Goal: Communication & Community: Answer question/provide support

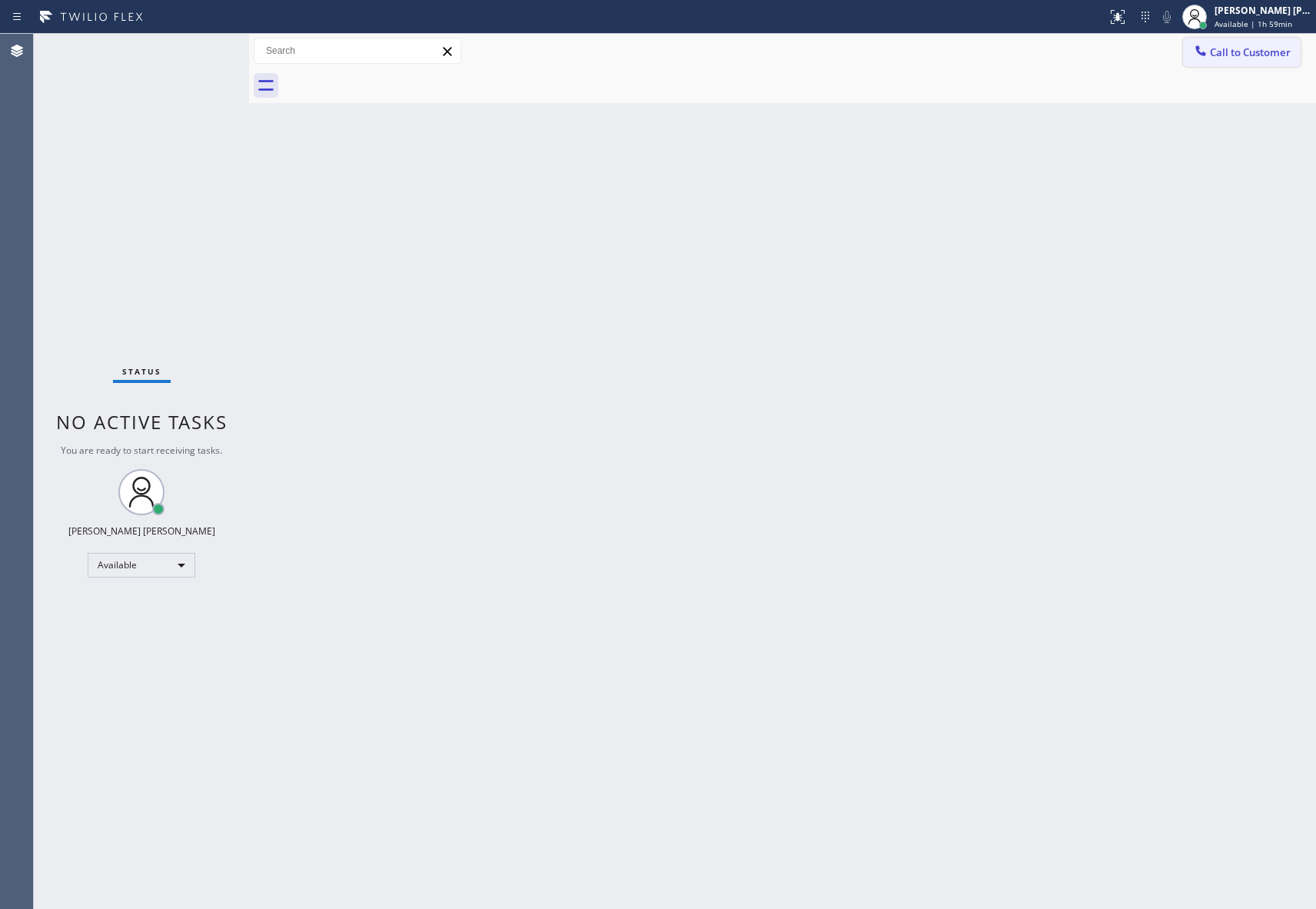
click at [1237, 53] on span "Call to Customer" at bounding box center [1249, 53] width 81 height 14
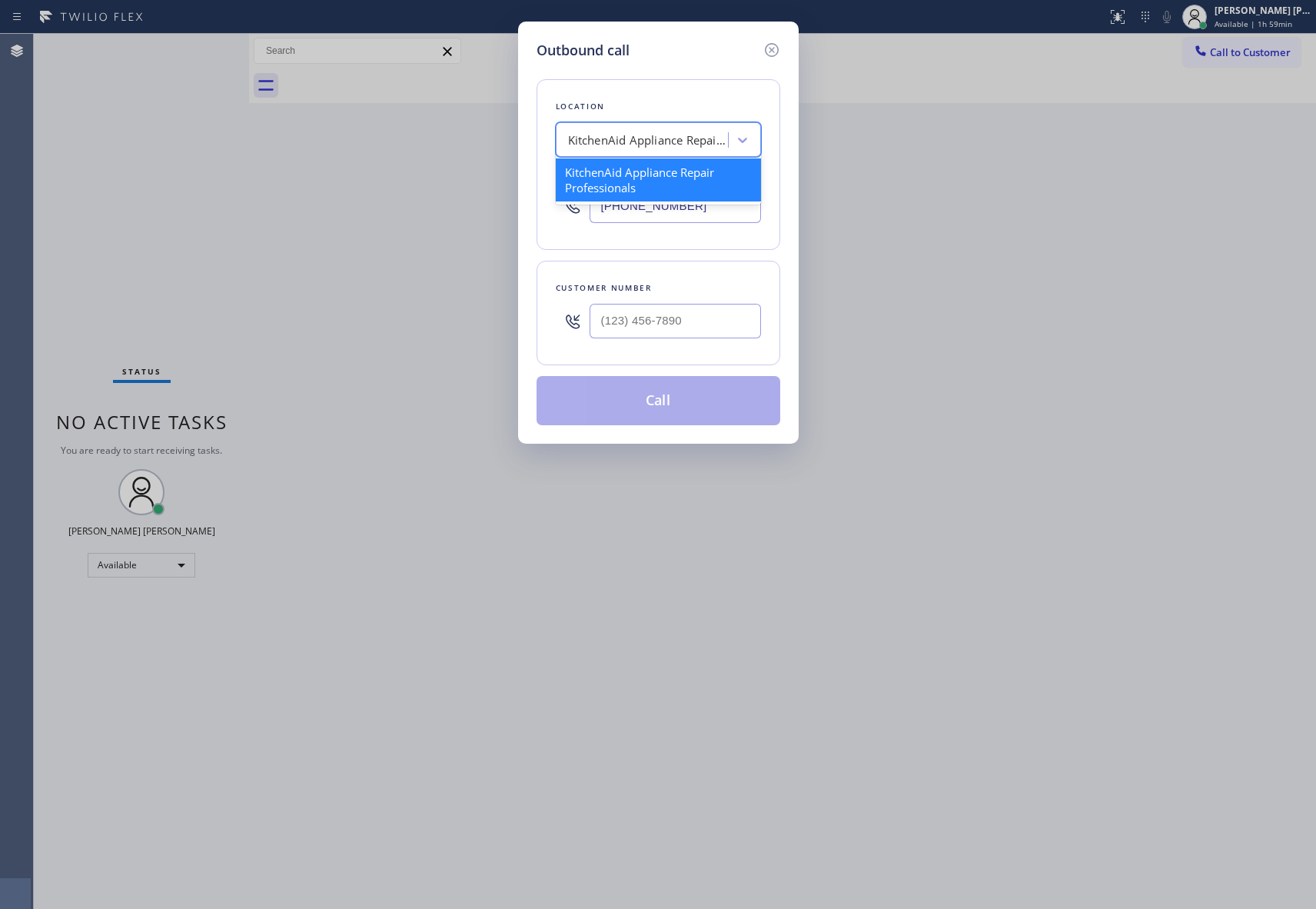
click at [625, 139] on div "KitchenAid Appliance Repair Professionals" at bounding box center [649, 141] width 161 height 18
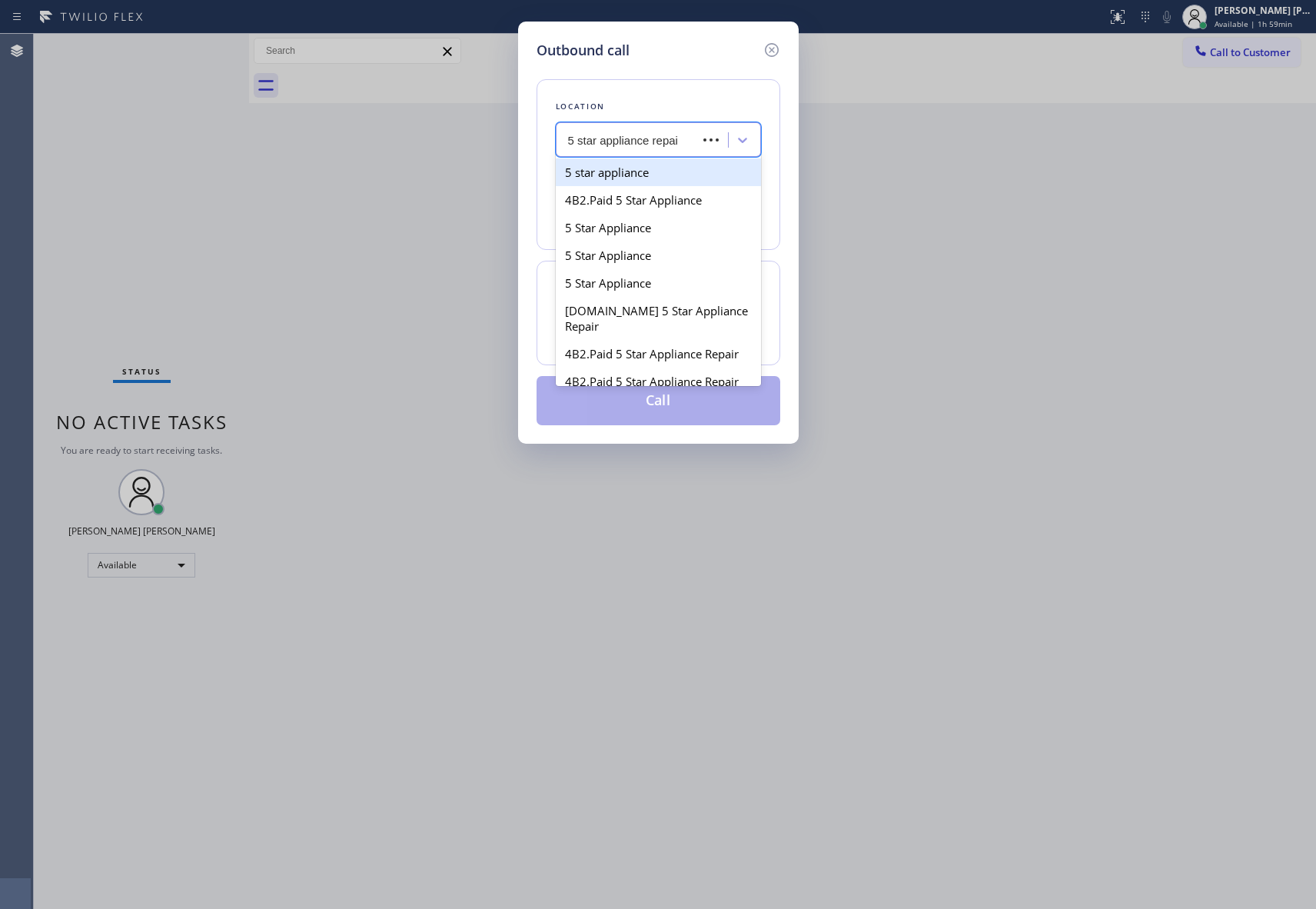
type input "5 star appliance repair"
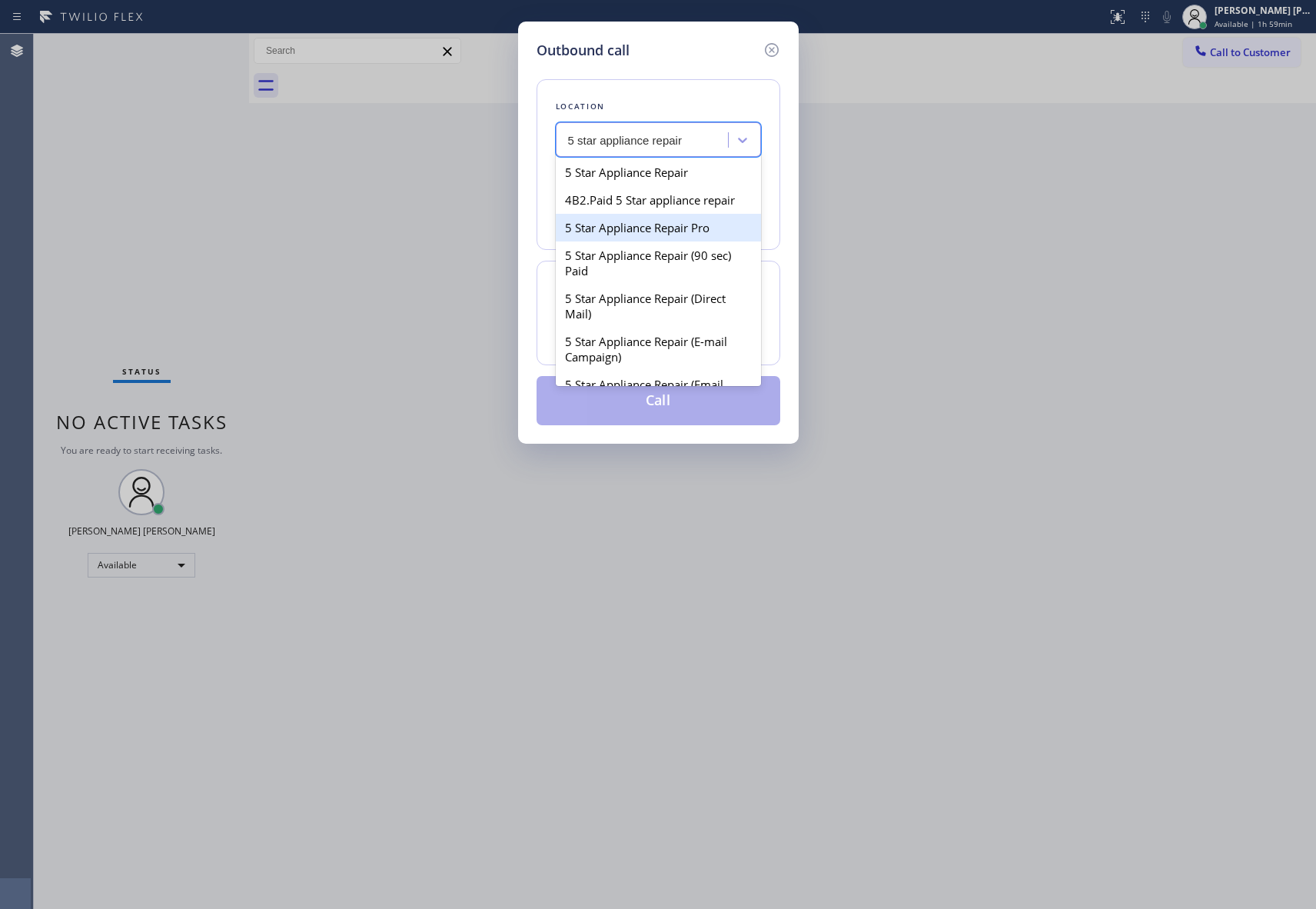
click at [688, 240] on div "5 Star Appliance Repair Pro" at bounding box center [658, 227] width 205 height 28
type input "[PHONE_NUMBER]"
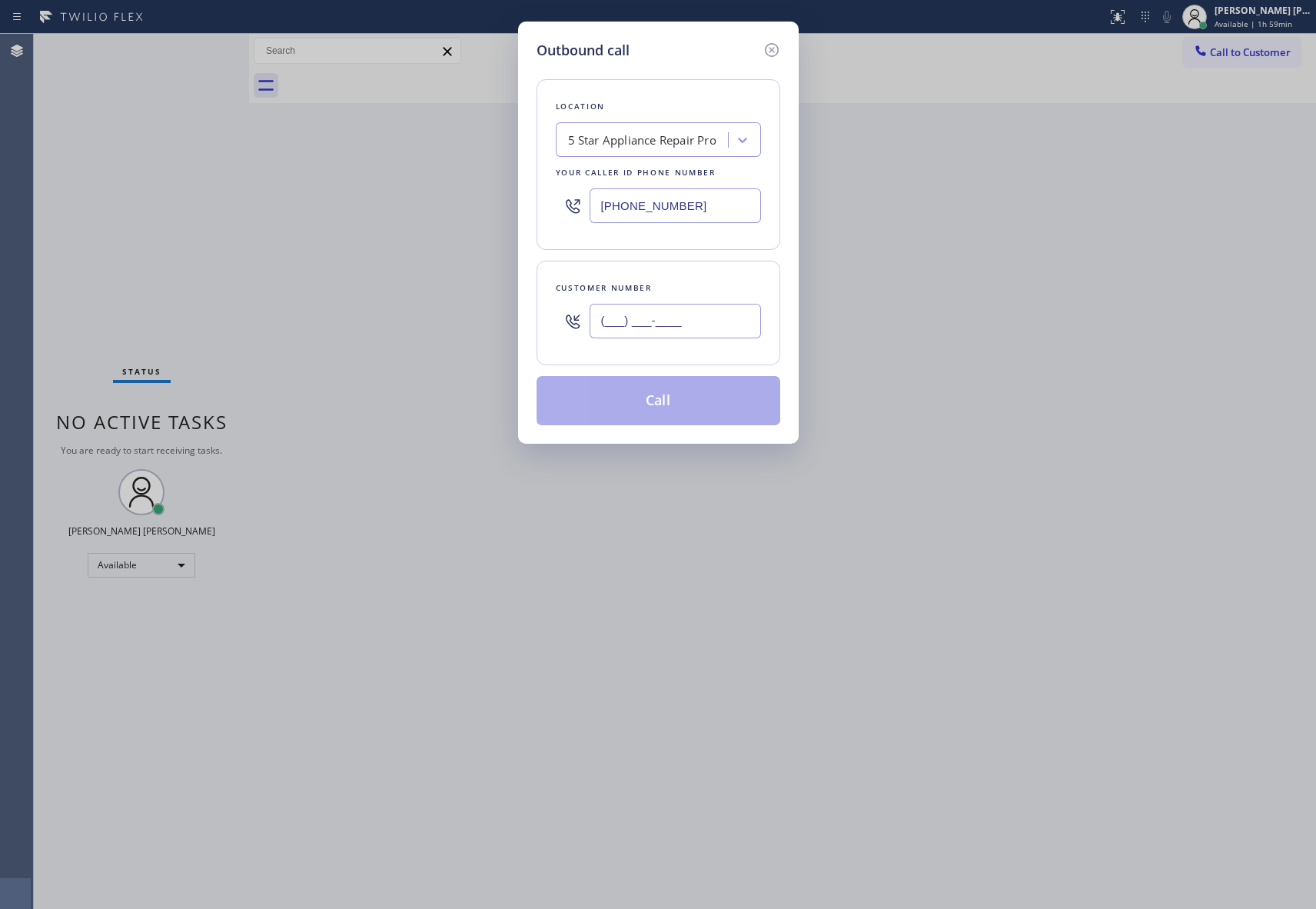
click at [701, 320] on input "(___) ___-____" at bounding box center [675, 321] width 171 height 35
paste input "213) 220-9321"
type input "[PHONE_NUMBER]"
click at [705, 403] on button "Call" at bounding box center [658, 400] width 244 height 49
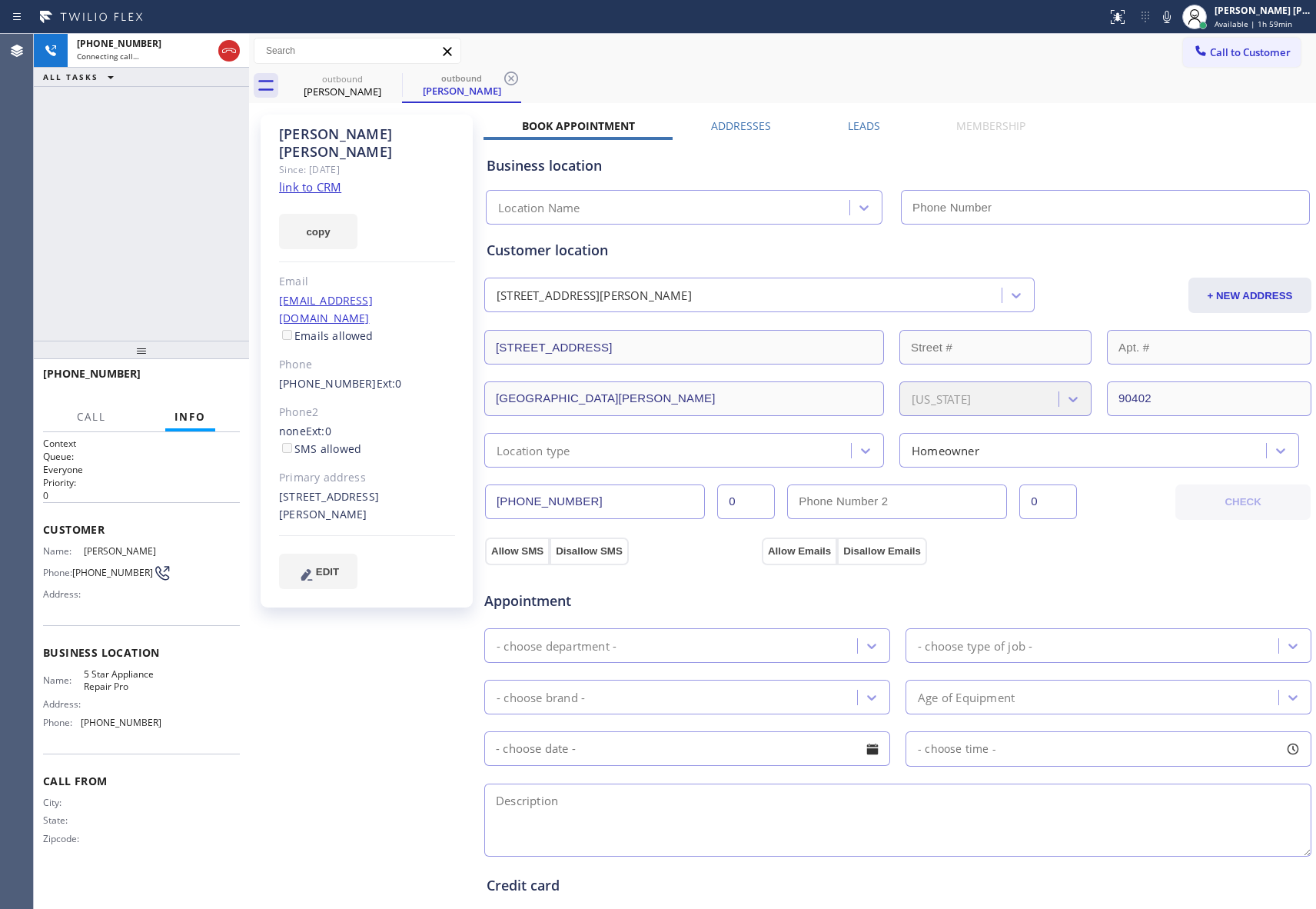
type input "[PHONE_NUMBER]"
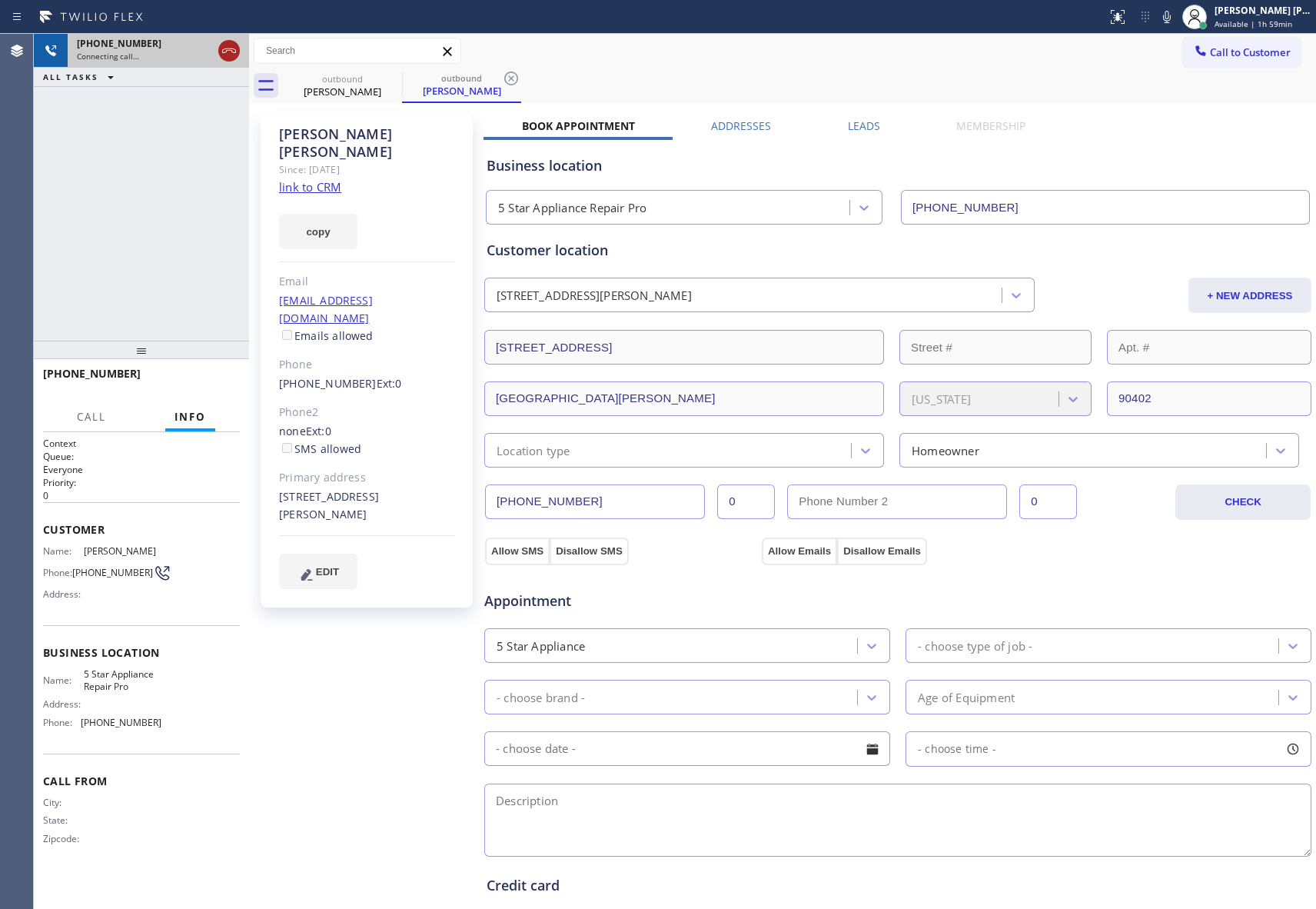
click at [234, 48] on icon at bounding box center [229, 51] width 19 height 19
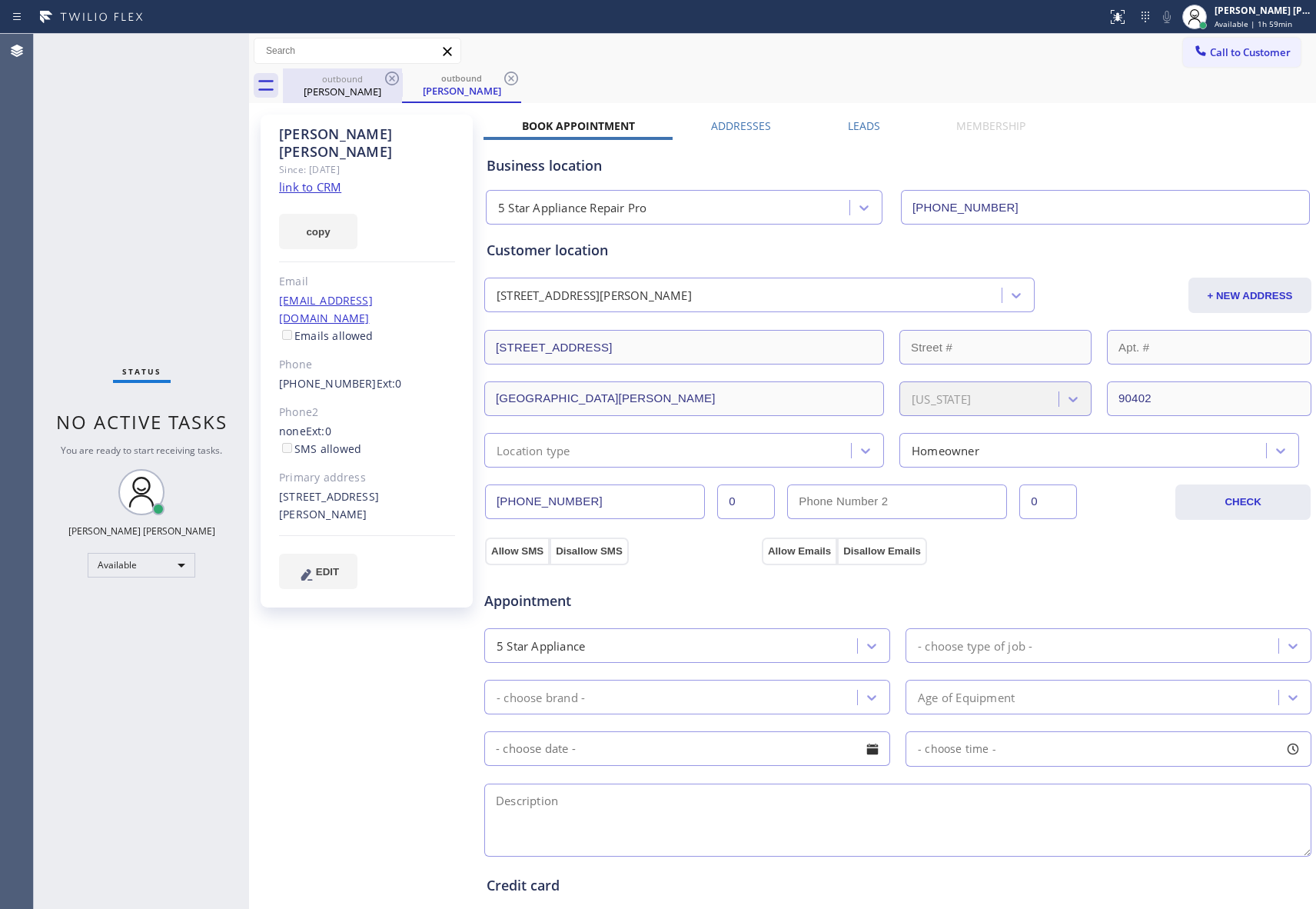
click at [388, 78] on icon at bounding box center [392, 78] width 19 height 19
drag, startPoint x: 388, startPoint y: 78, endPoint x: 41, endPoint y: 93, distance: 347.3
click at [502, 78] on icon at bounding box center [511, 78] width 19 height 19
click at [388, 78] on div "outbound [PERSON_NAME] outbound [PERSON_NAME]" at bounding box center [799, 86] width 1033 height 35
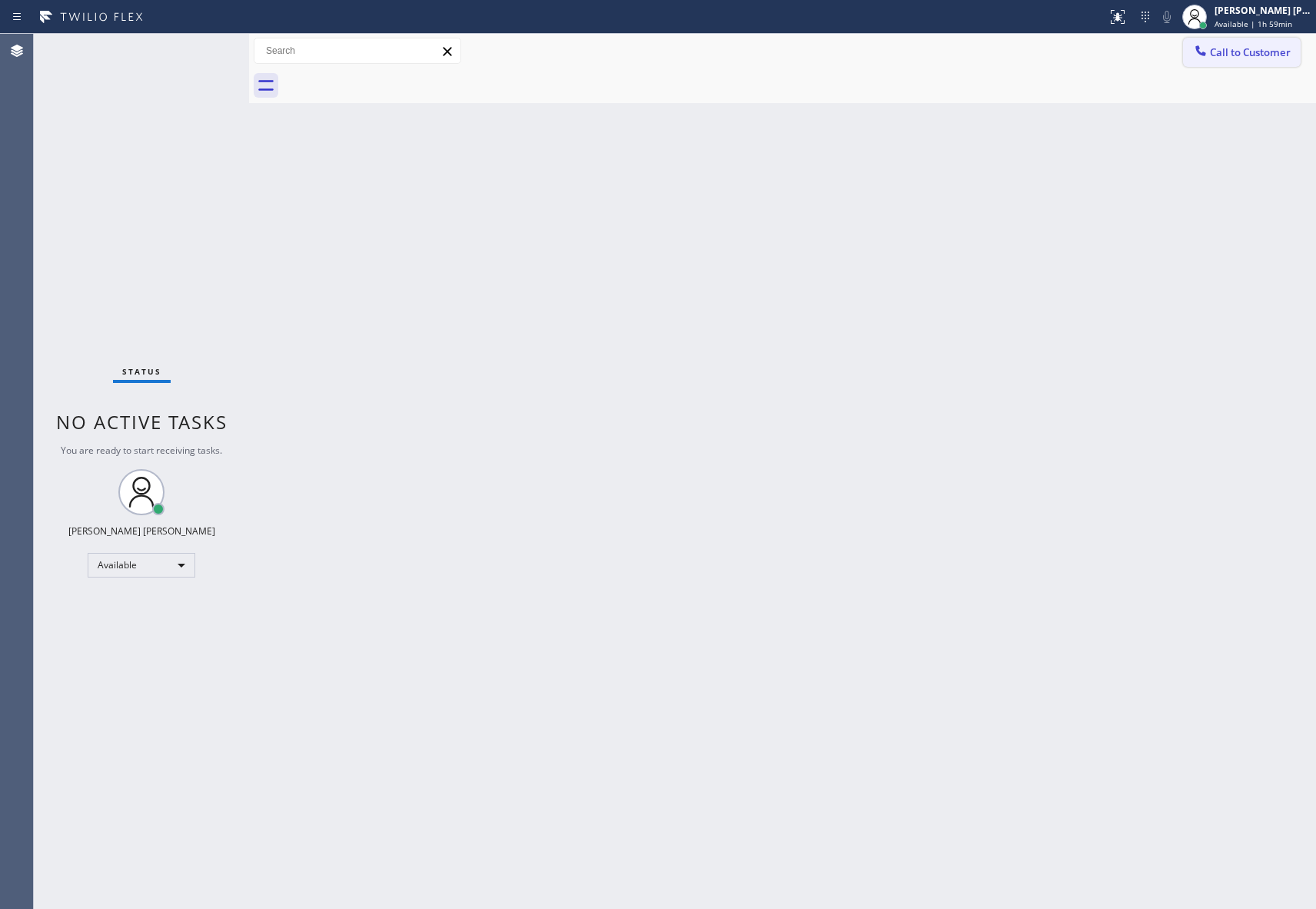
click at [1279, 49] on span "Call to Customer" at bounding box center [1249, 53] width 81 height 14
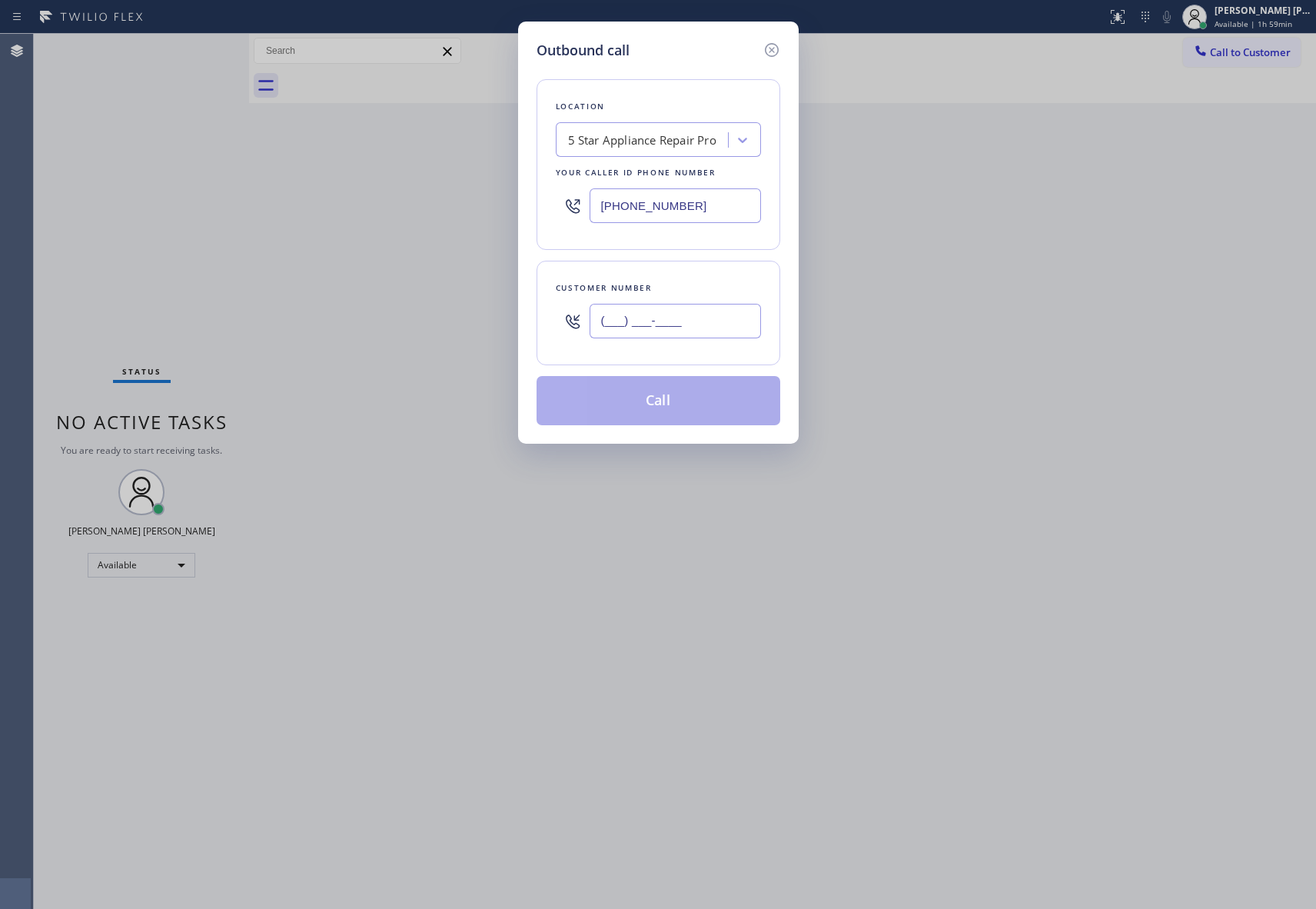
drag, startPoint x: 735, startPoint y: 311, endPoint x: 701, endPoint y: 324, distance: 36.4
click at [735, 311] on input "(___) ___-____" at bounding box center [675, 321] width 171 height 35
paste input "757) 955-3919"
type input "[PHONE_NUMBER]"
click at [665, 406] on button "Call" at bounding box center [658, 400] width 244 height 49
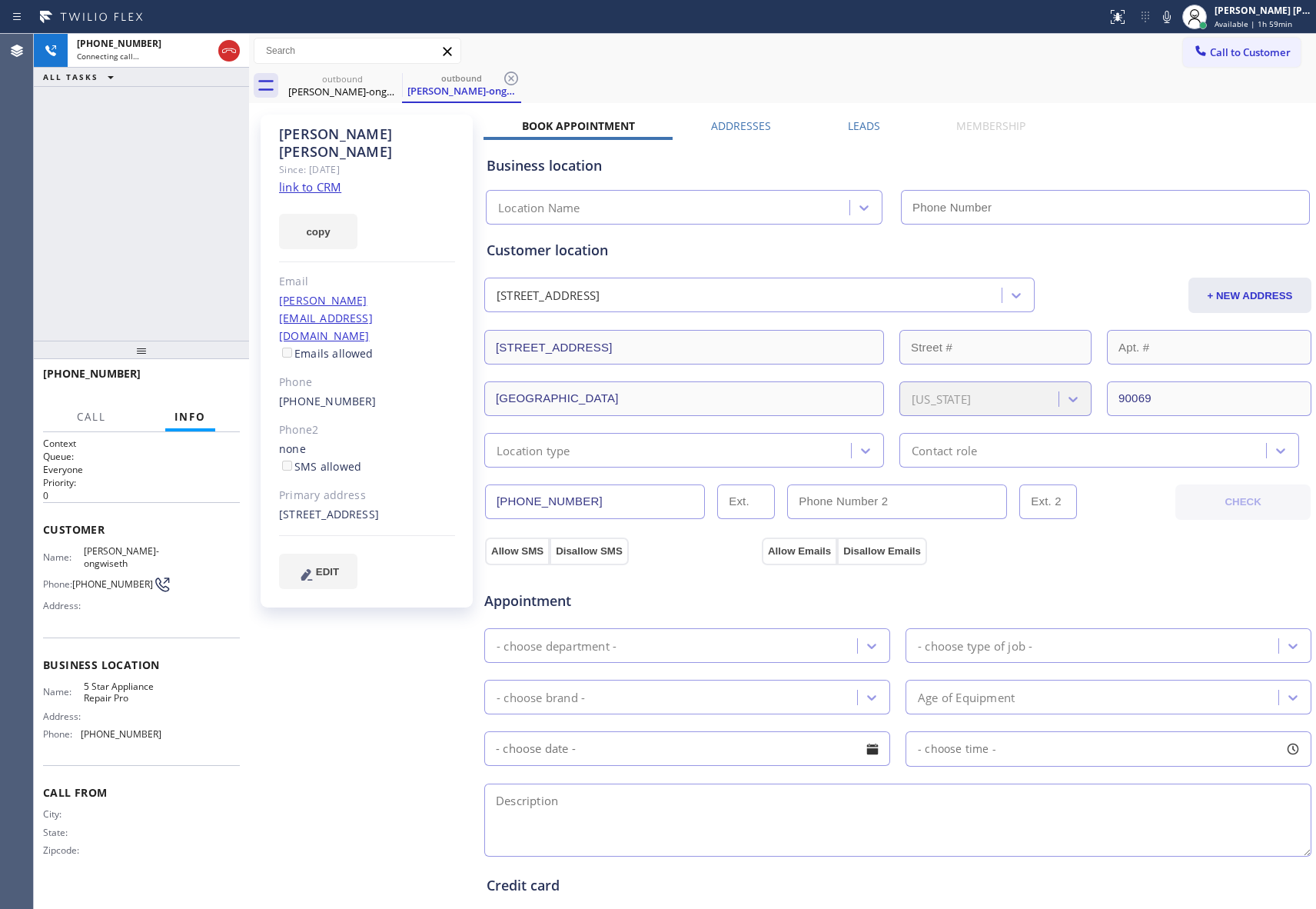
type input "[PHONE_NUMBER]"
click at [407, 78] on div "outbound" at bounding box center [461, 79] width 116 height 12
click at [385, 80] on icon at bounding box center [392, 78] width 19 height 19
click at [386, 78] on icon at bounding box center [393, 79] width 14 height 14
click at [401, 78] on div "outbound [PERSON_NAME]-ongwiseth" at bounding box center [461, 86] width 120 height 35
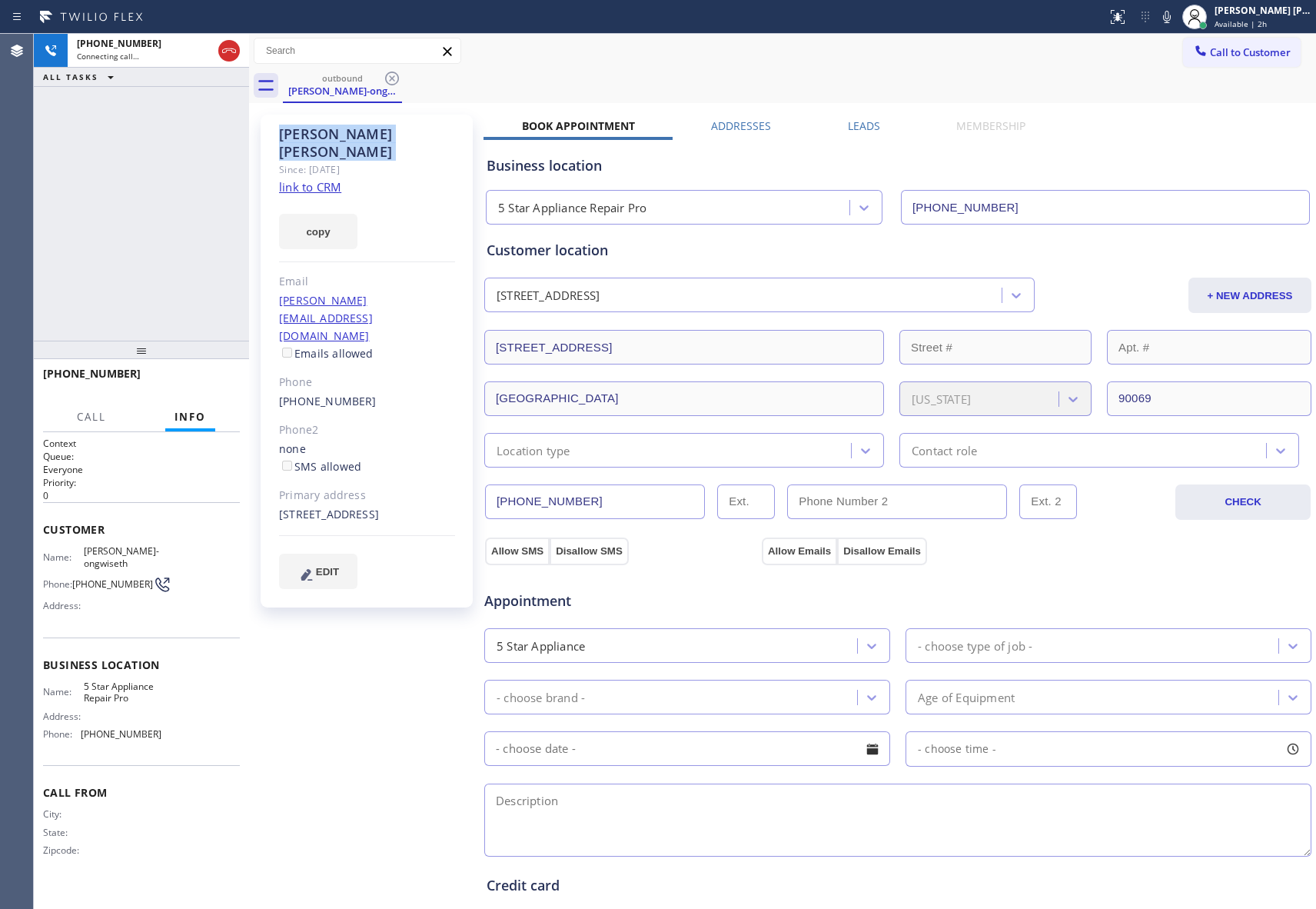
click at [386, 78] on icon at bounding box center [393, 79] width 14 height 14
click at [386, 78] on div "outbound [PERSON_NAME]-ongwiseth" at bounding box center [799, 86] width 1033 height 35
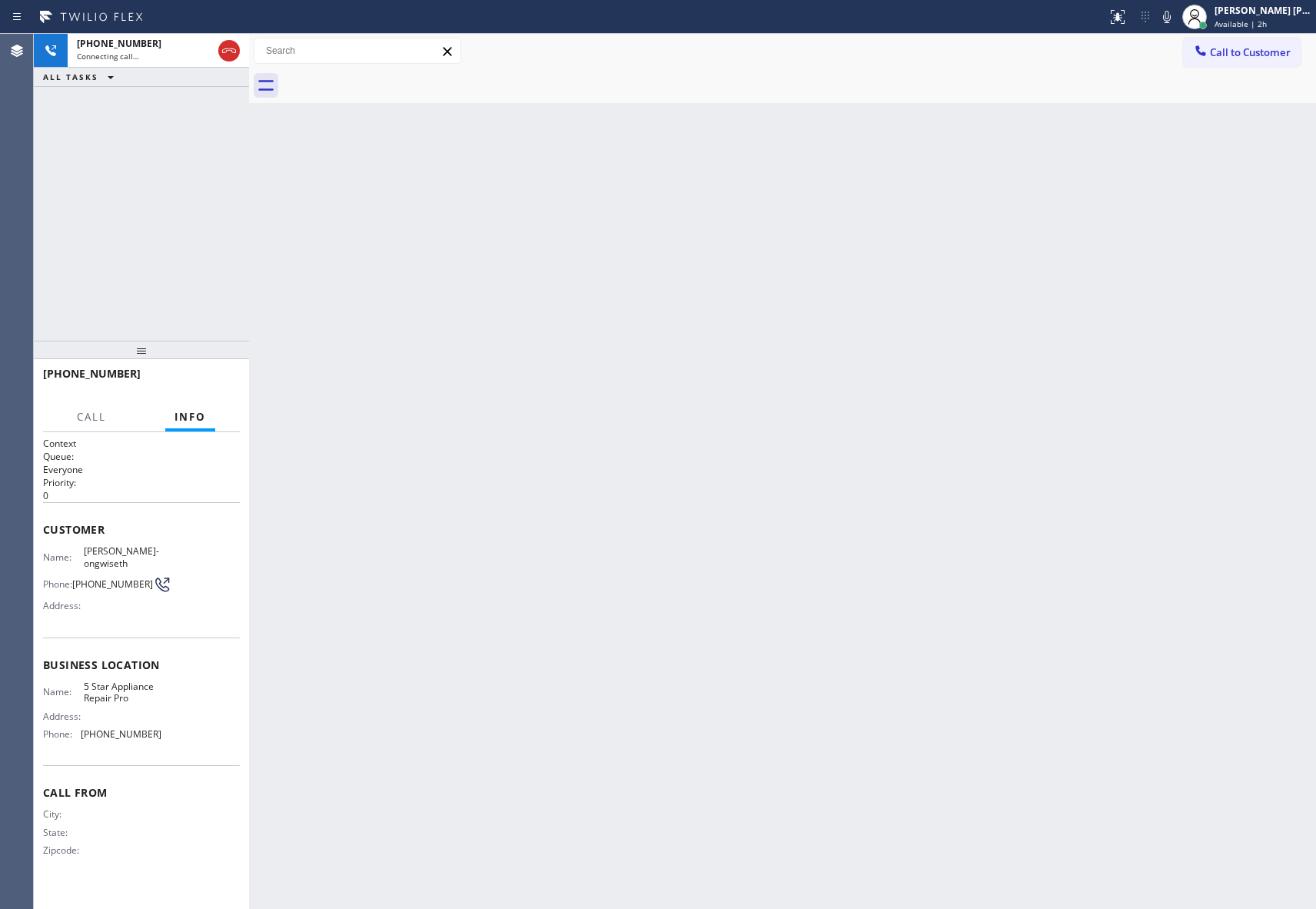
click at [386, 78] on div at bounding box center [799, 86] width 1033 height 35
drag, startPoint x: 231, startPoint y: 50, endPoint x: 224, endPoint y: 66, distance: 17.5
click at [234, 51] on icon at bounding box center [229, 51] width 19 height 19
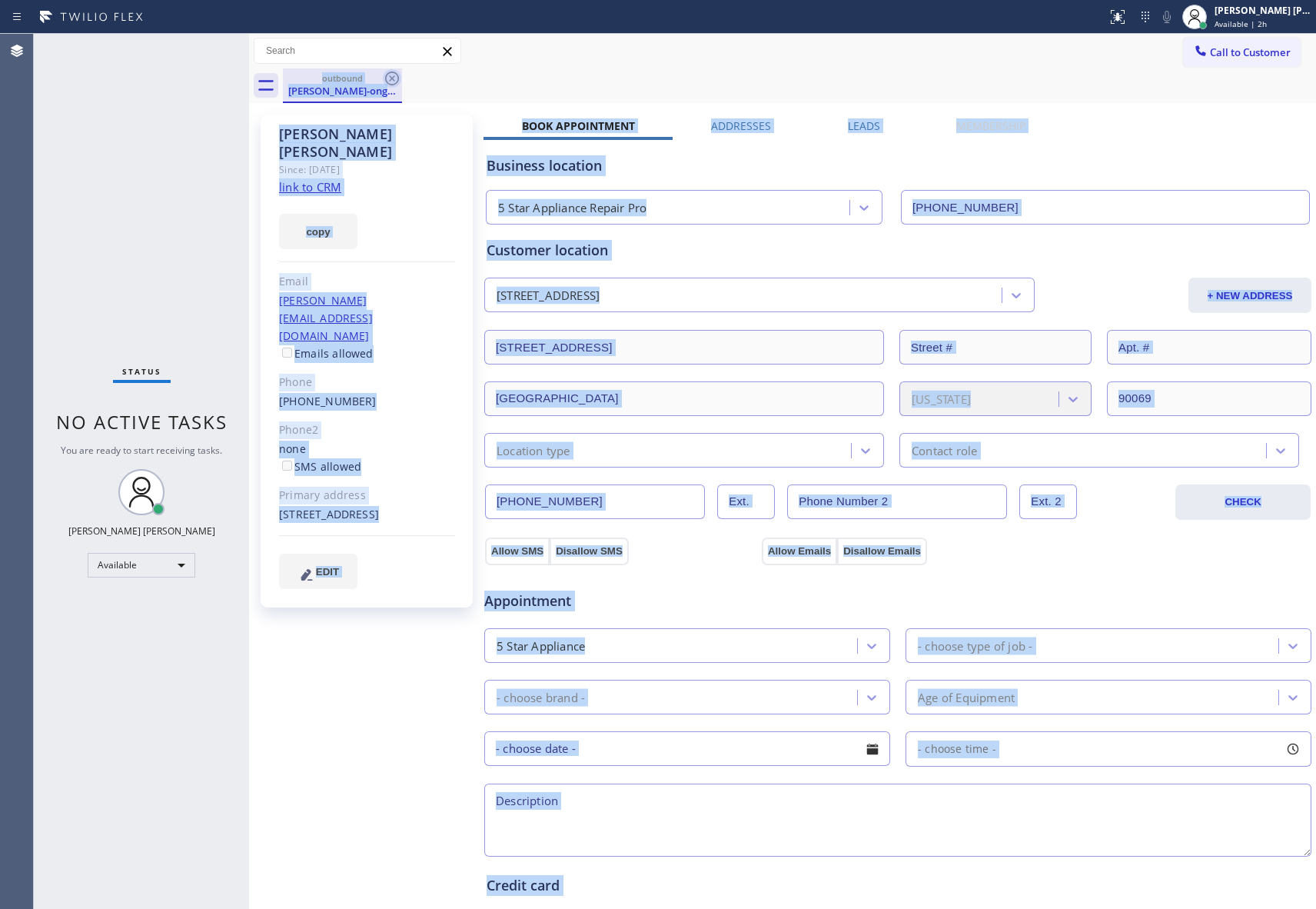
click at [388, 80] on icon at bounding box center [392, 78] width 19 height 19
click at [389, 80] on div "outbound [PERSON_NAME]-ongwiseth" at bounding box center [799, 86] width 1033 height 35
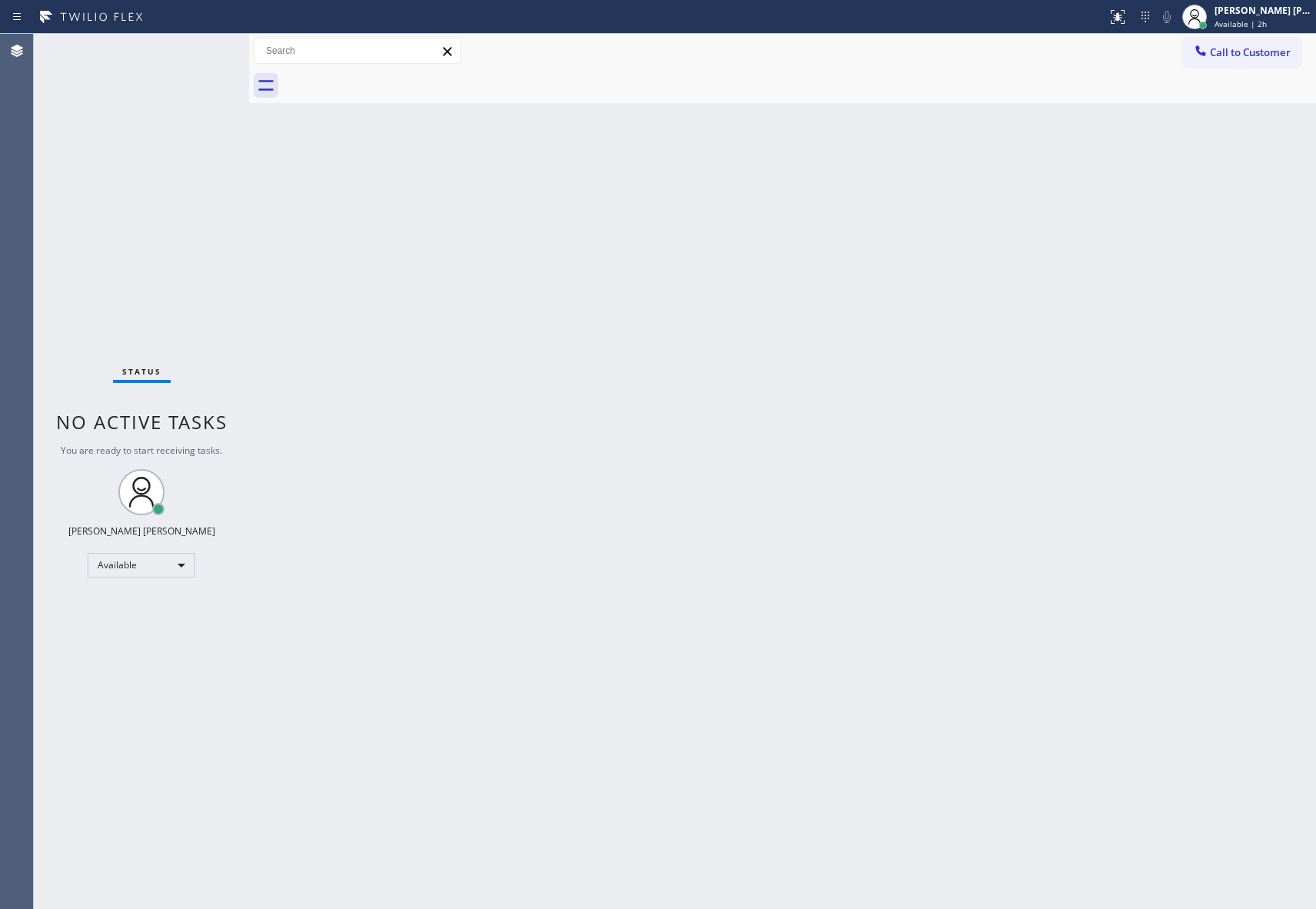
click at [352, 96] on div at bounding box center [799, 86] width 1033 height 35
click at [1249, 50] on span "Call to Customer" at bounding box center [1249, 53] width 81 height 14
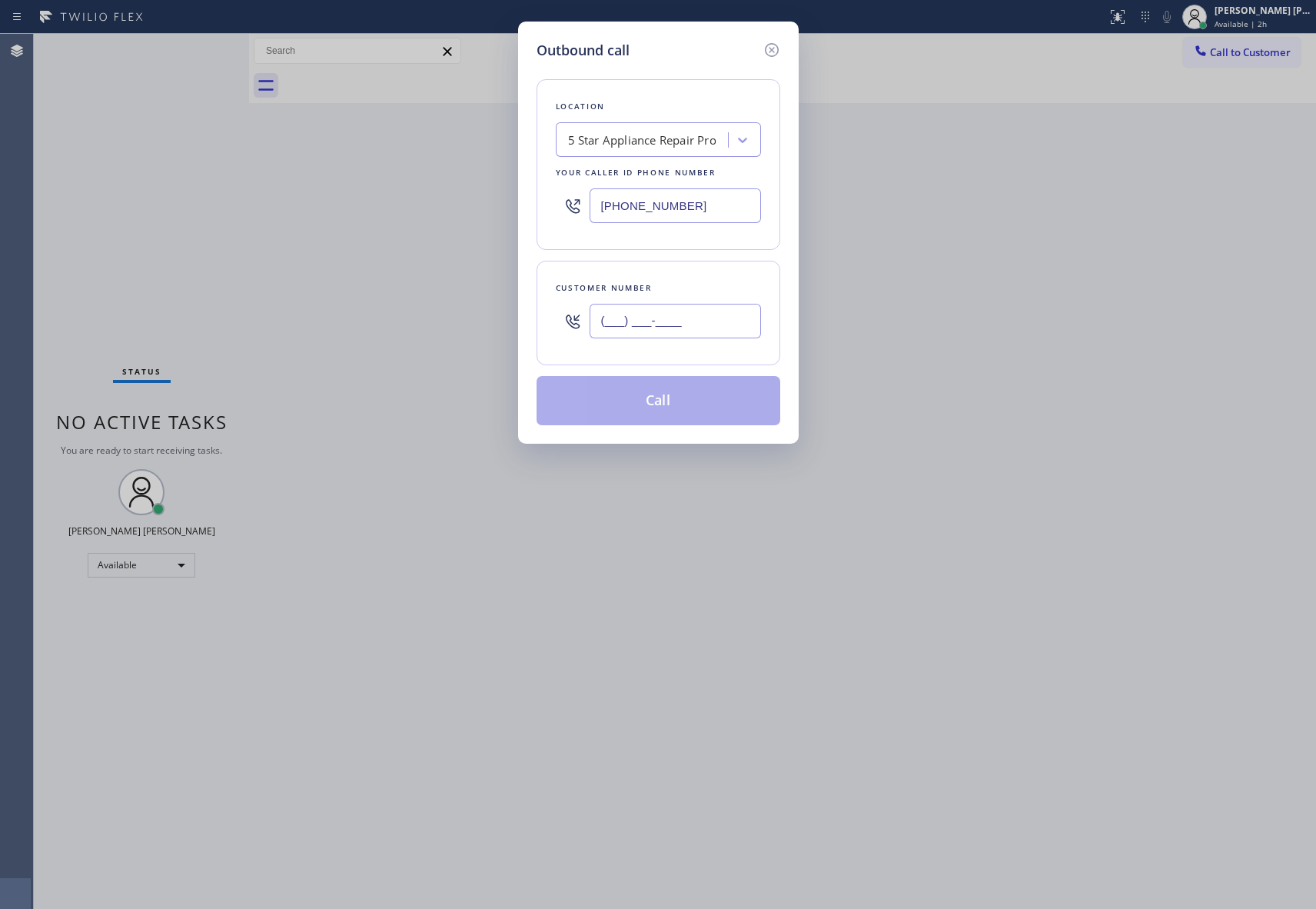
click at [683, 323] on input "(___) ___-____" at bounding box center [675, 321] width 171 height 35
paste input "323) 627-0153"
type input "[PHONE_NUMBER]"
click at [684, 411] on button "Call" at bounding box center [658, 400] width 244 height 49
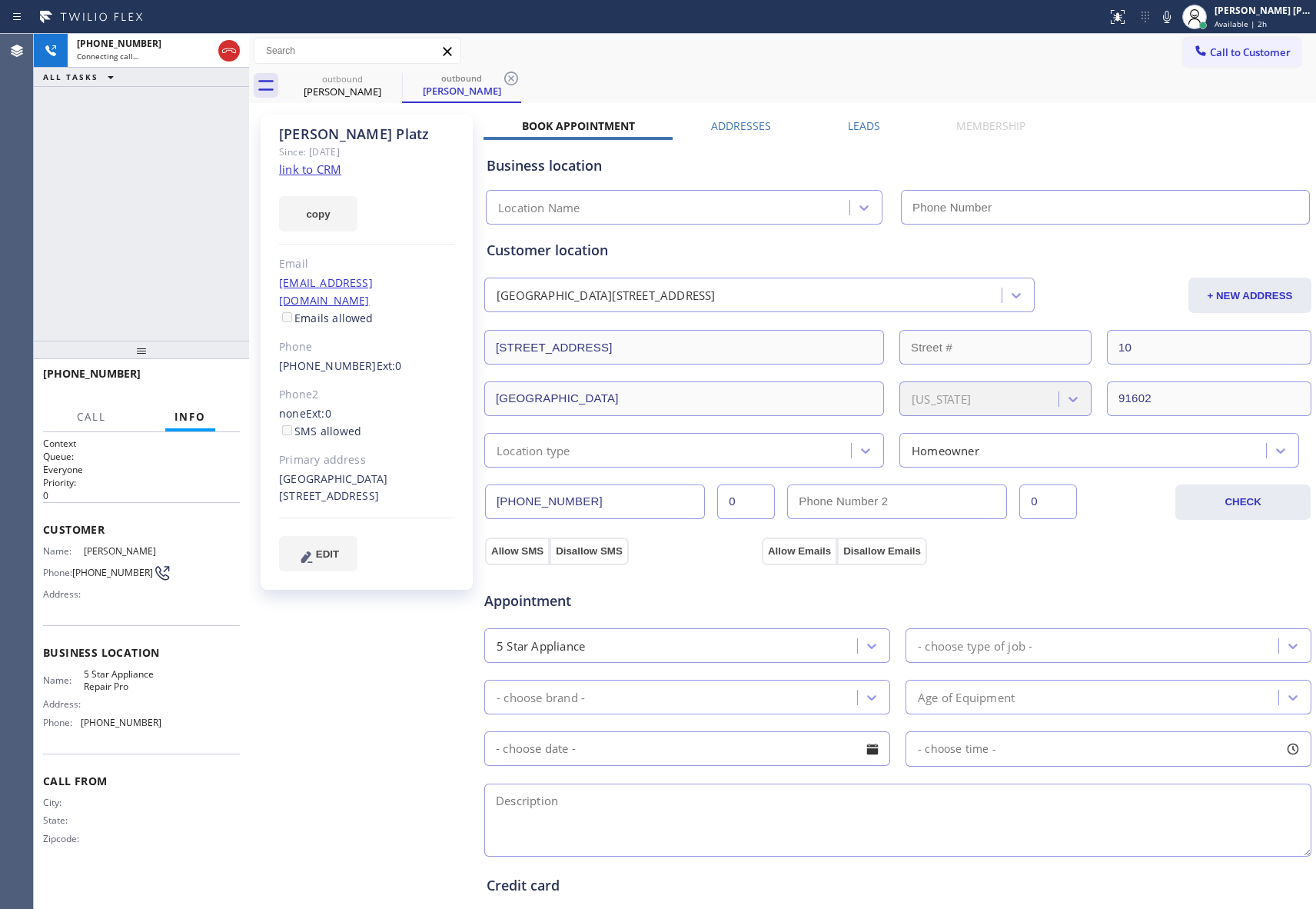
type input "[PHONE_NUMBER]"
click at [391, 74] on icon at bounding box center [392, 78] width 19 height 19
click at [502, 74] on icon at bounding box center [511, 78] width 19 height 19
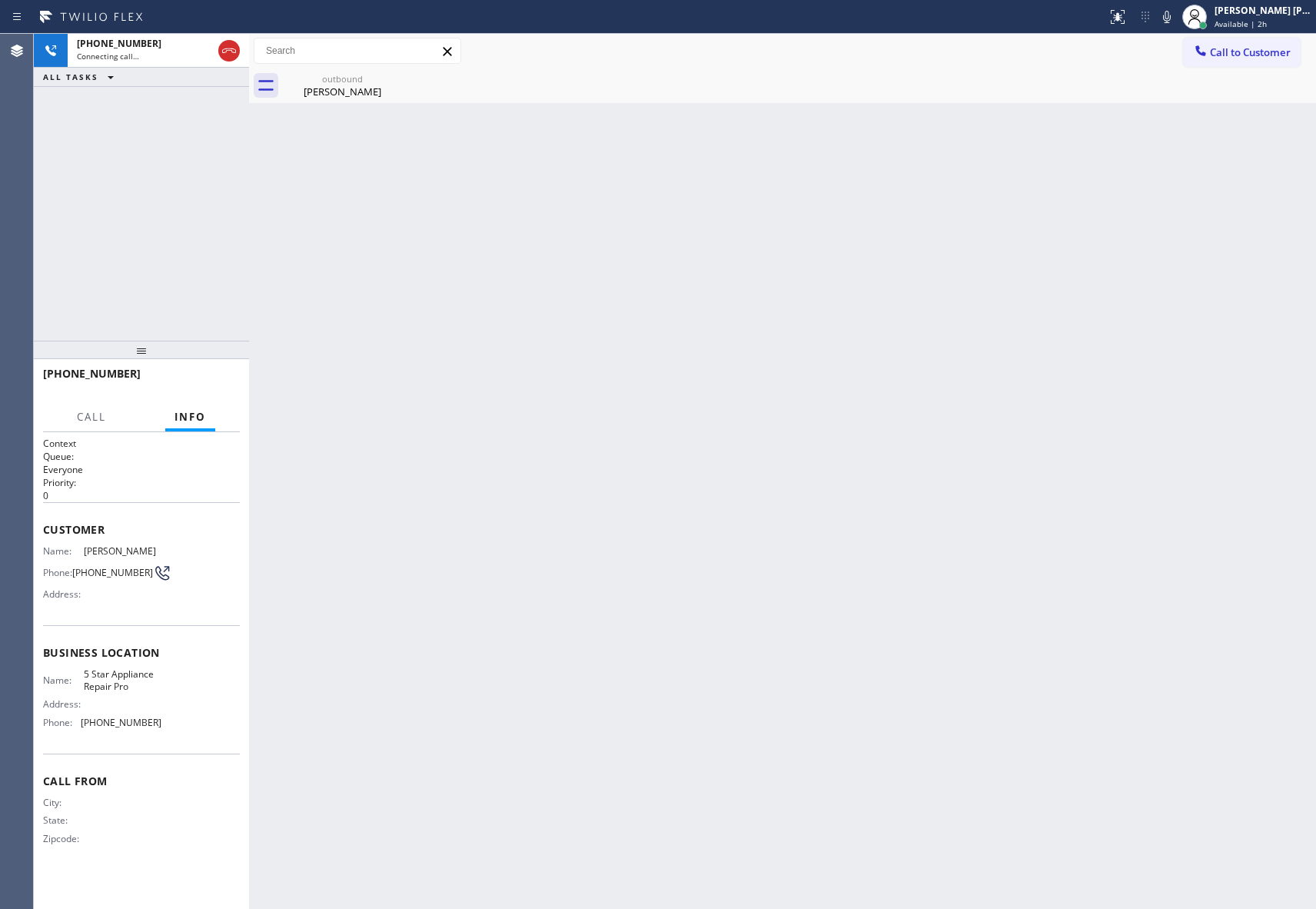
click at [0, 0] on icon at bounding box center [0, 0] width 0 height 0
click at [232, 45] on icon at bounding box center [229, 51] width 19 height 19
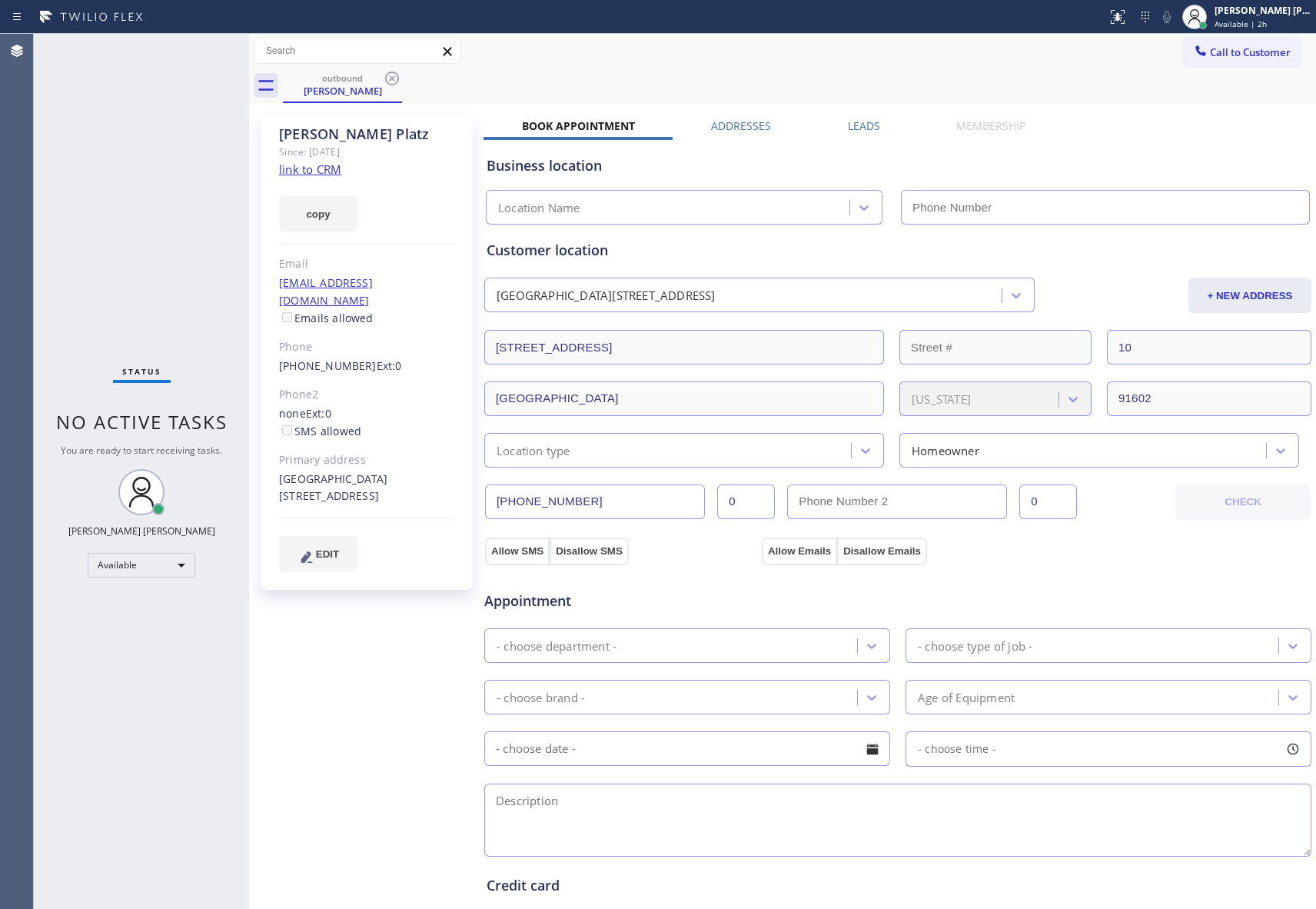
type input "[PHONE_NUMBER]"
click at [395, 76] on icon at bounding box center [392, 78] width 19 height 19
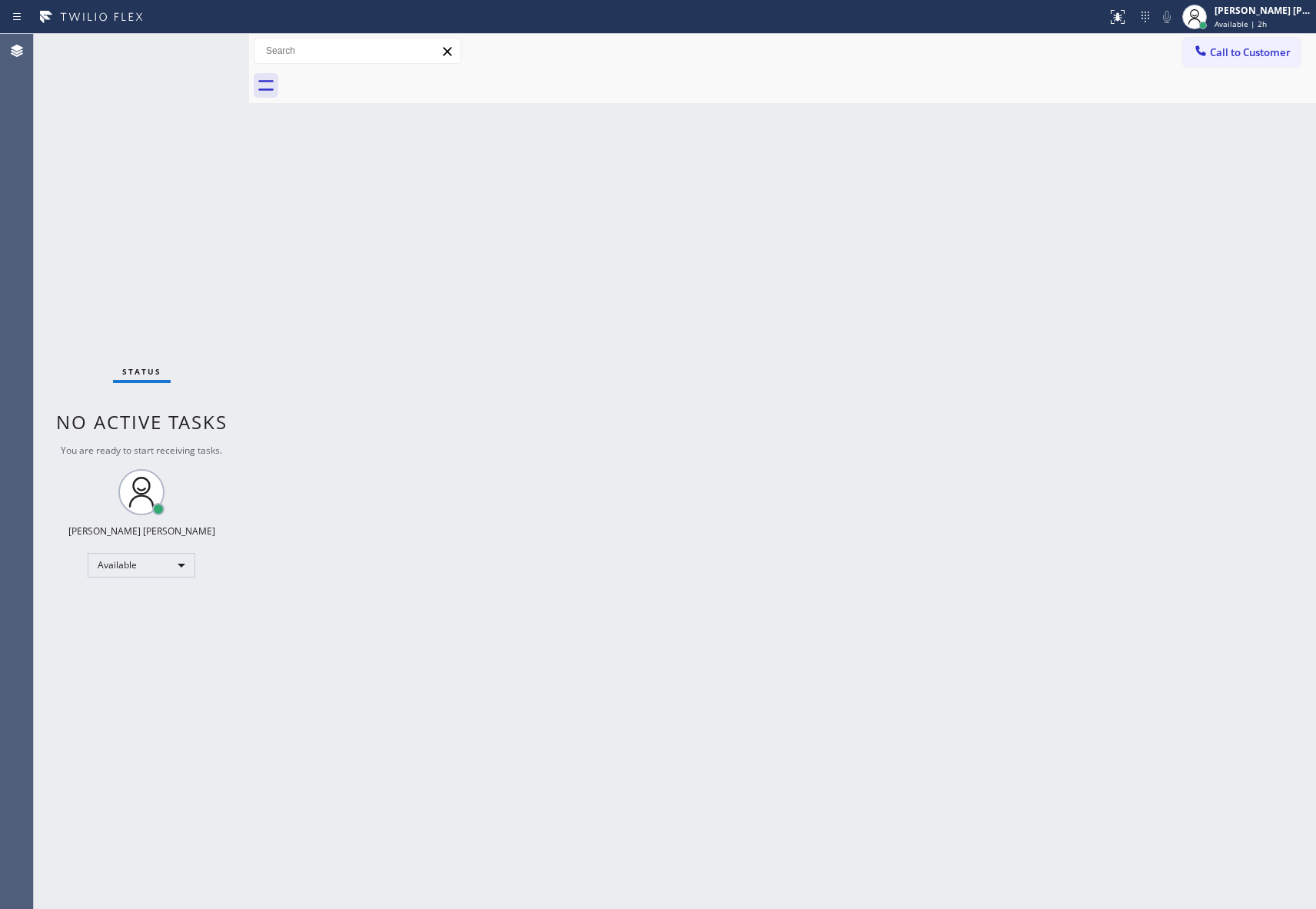
click at [395, 76] on div at bounding box center [799, 86] width 1033 height 35
click at [1265, 48] on span "Call to Customer" at bounding box center [1249, 53] width 81 height 14
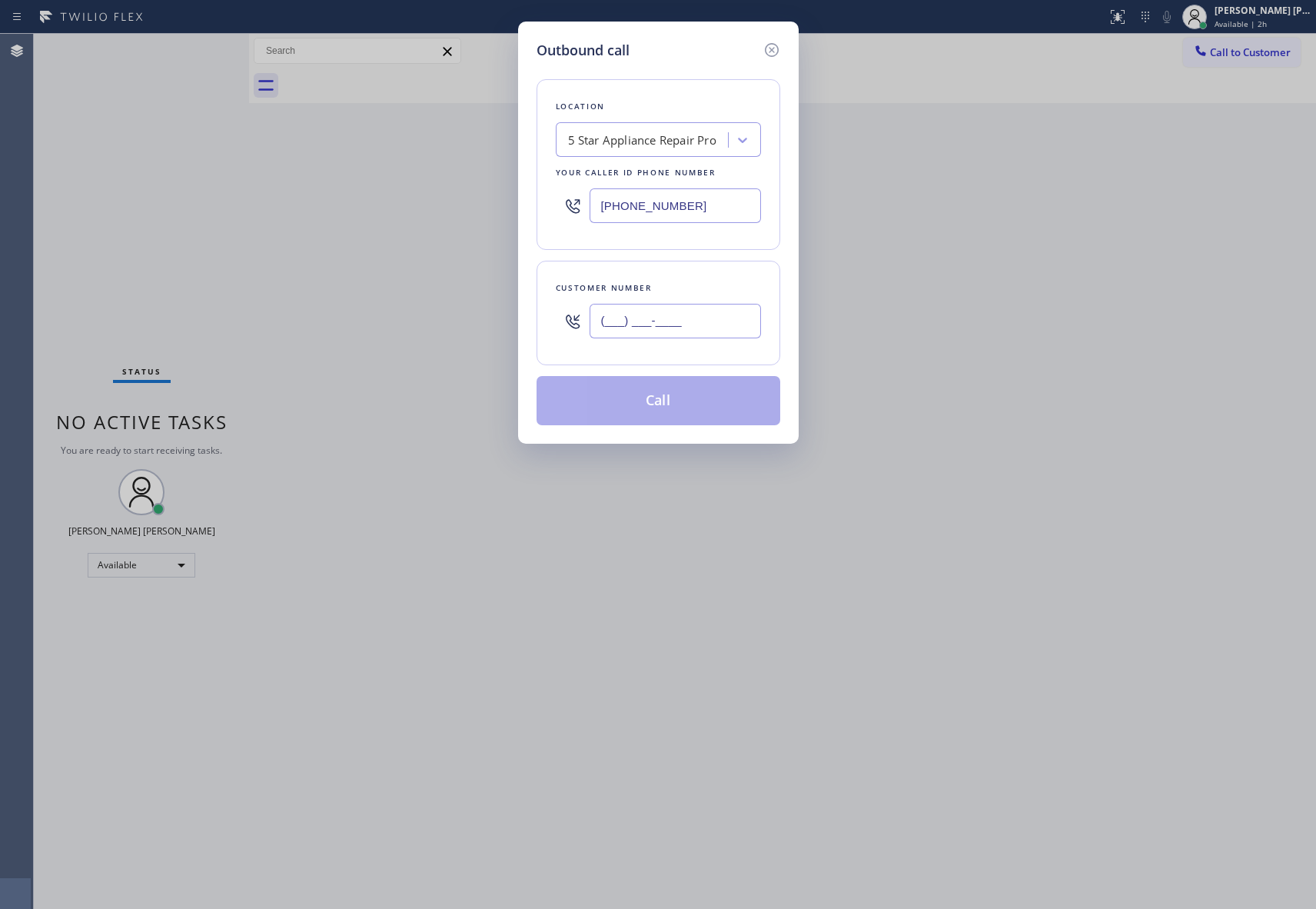
click at [714, 327] on input "(___) ___-____" at bounding box center [675, 321] width 171 height 35
paste input "626) 712-9808"
type input "[PHONE_NUMBER]"
click at [705, 411] on button "Call" at bounding box center [658, 400] width 244 height 49
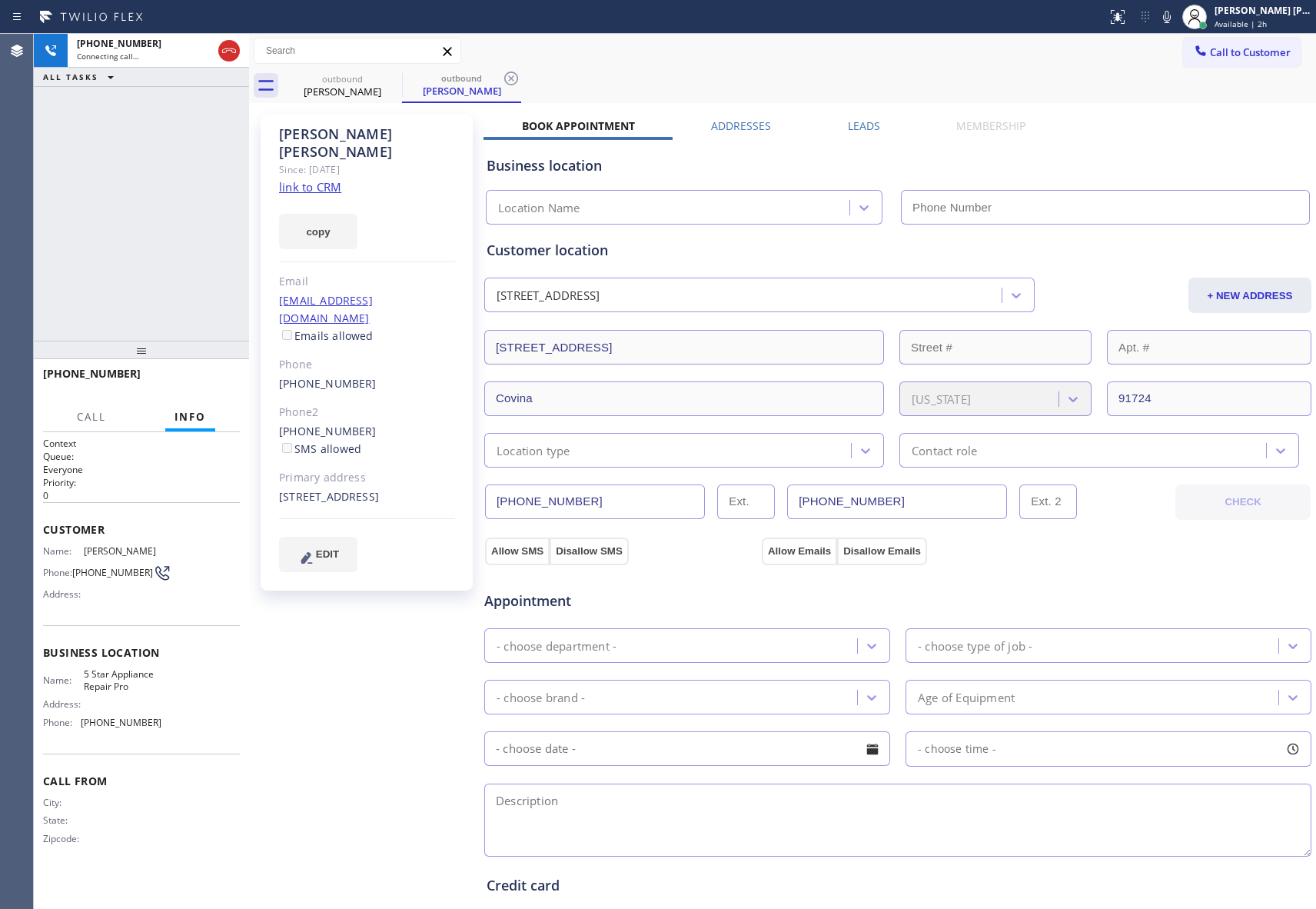
type input "[PHONE_NUMBER]"
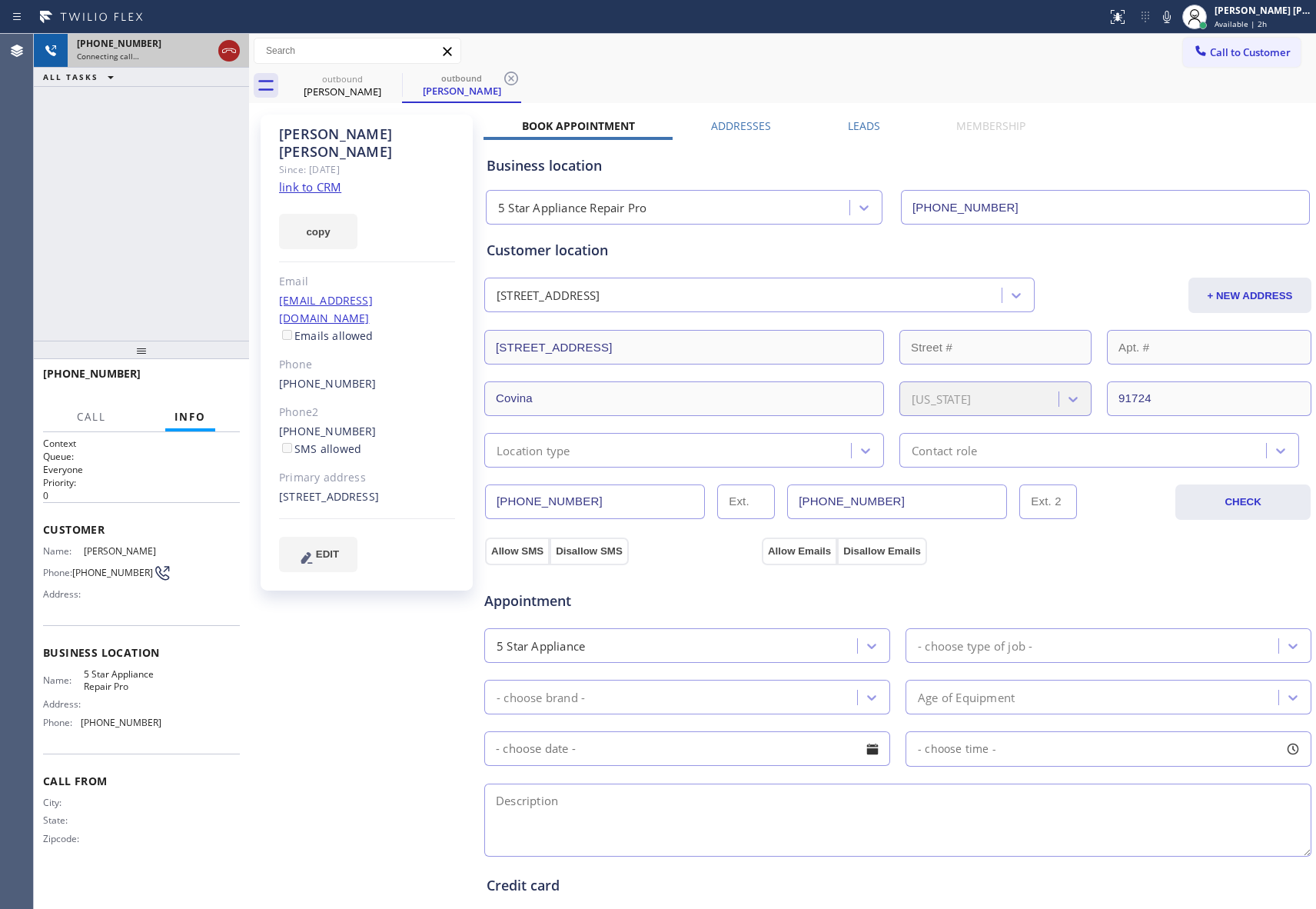
click at [228, 49] on icon at bounding box center [229, 51] width 19 height 19
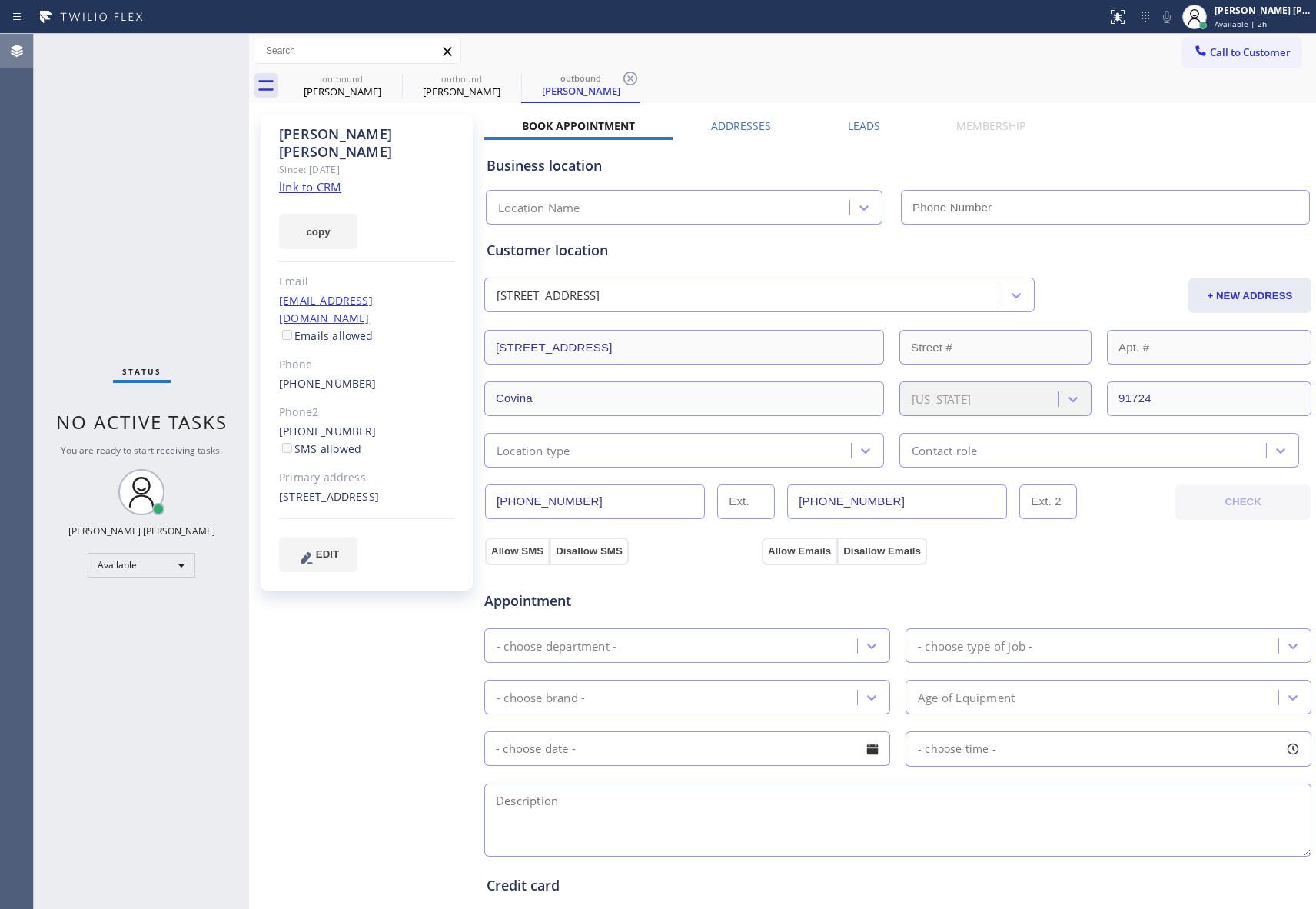
type input "[PHONE_NUMBER]"
click at [391, 75] on icon at bounding box center [392, 78] width 19 height 19
click at [502, 75] on icon at bounding box center [511, 78] width 19 height 19
click at [621, 75] on icon at bounding box center [630, 78] width 19 height 19
click at [391, 75] on div "outbound [PERSON_NAME] outbound [PERSON_NAME] outbound [PERSON_NAME]" at bounding box center [799, 86] width 1033 height 35
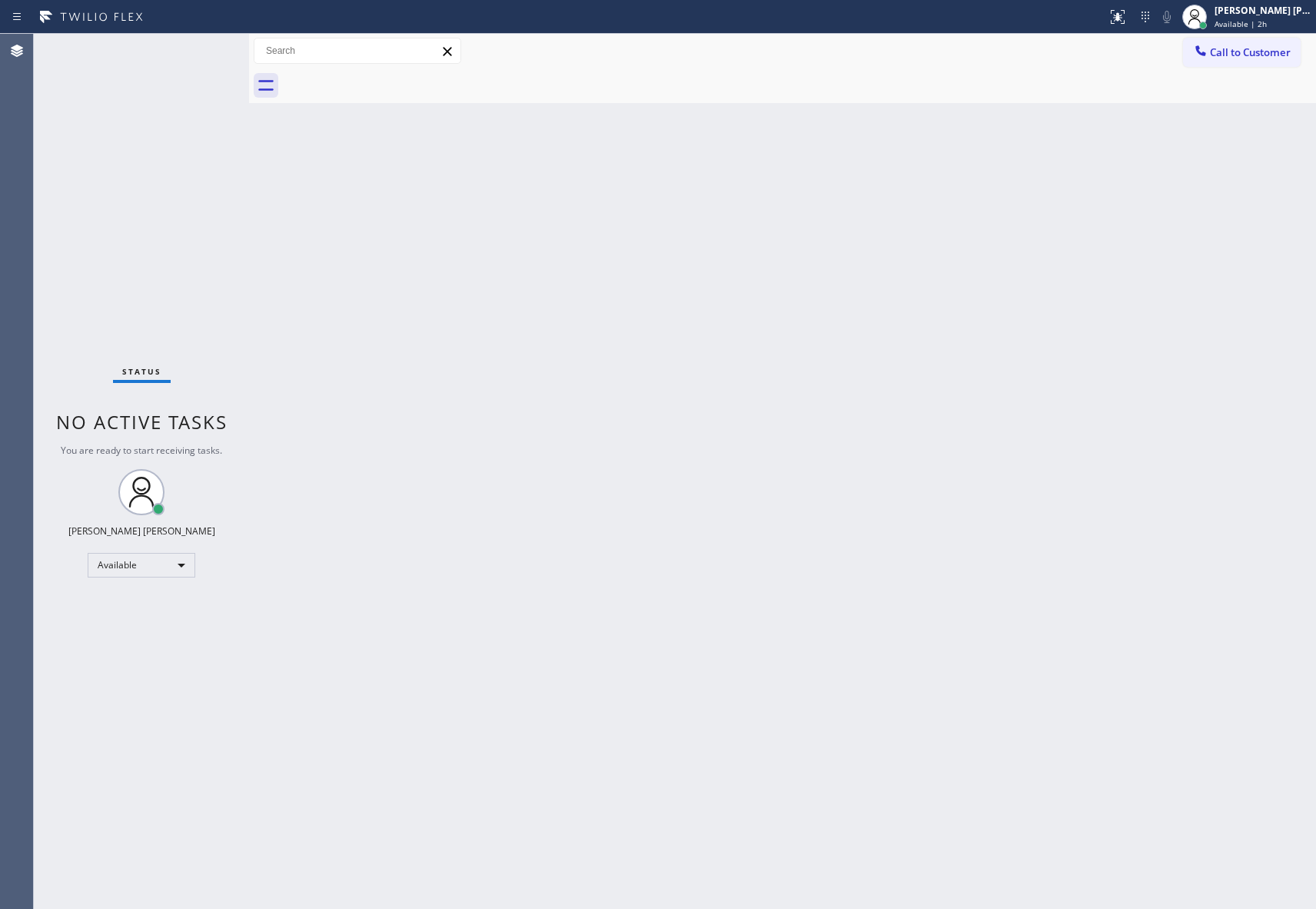
click at [391, 75] on div at bounding box center [799, 86] width 1033 height 35
click at [1223, 44] on button "Call to Customer" at bounding box center [1241, 52] width 118 height 29
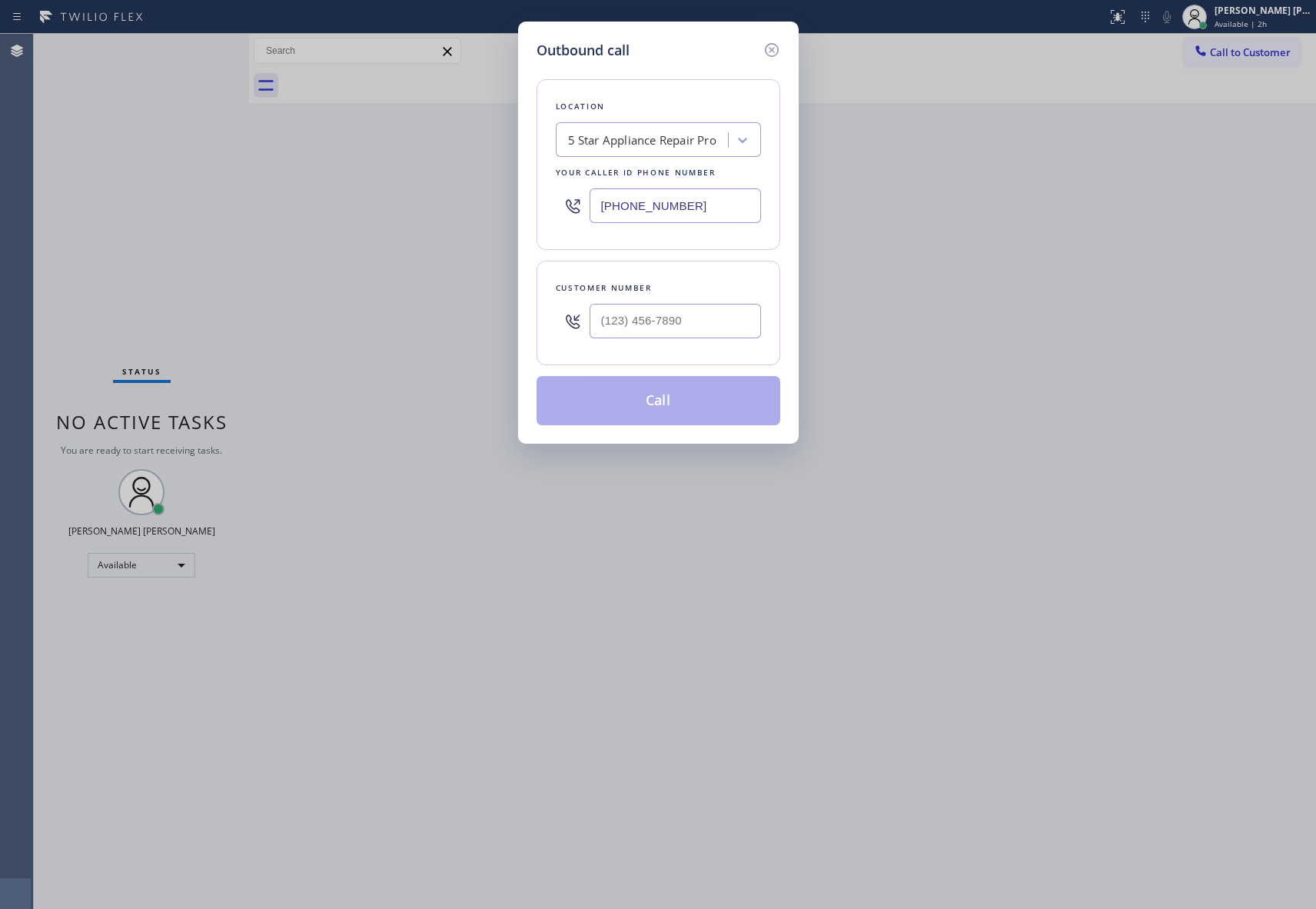
type input "(___) ___-____"
click at [684, 321] on input "(___) ___-____" at bounding box center [675, 321] width 171 height 35
click at [297, 265] on div "Outbound call Location 5 Star Appliance Repair Pro Your caller id phone number …" at bounding box center [658, 454] width 1316 height 909
click at [770, 49] on icon at bounding box center [771, 50] width 14 height 14
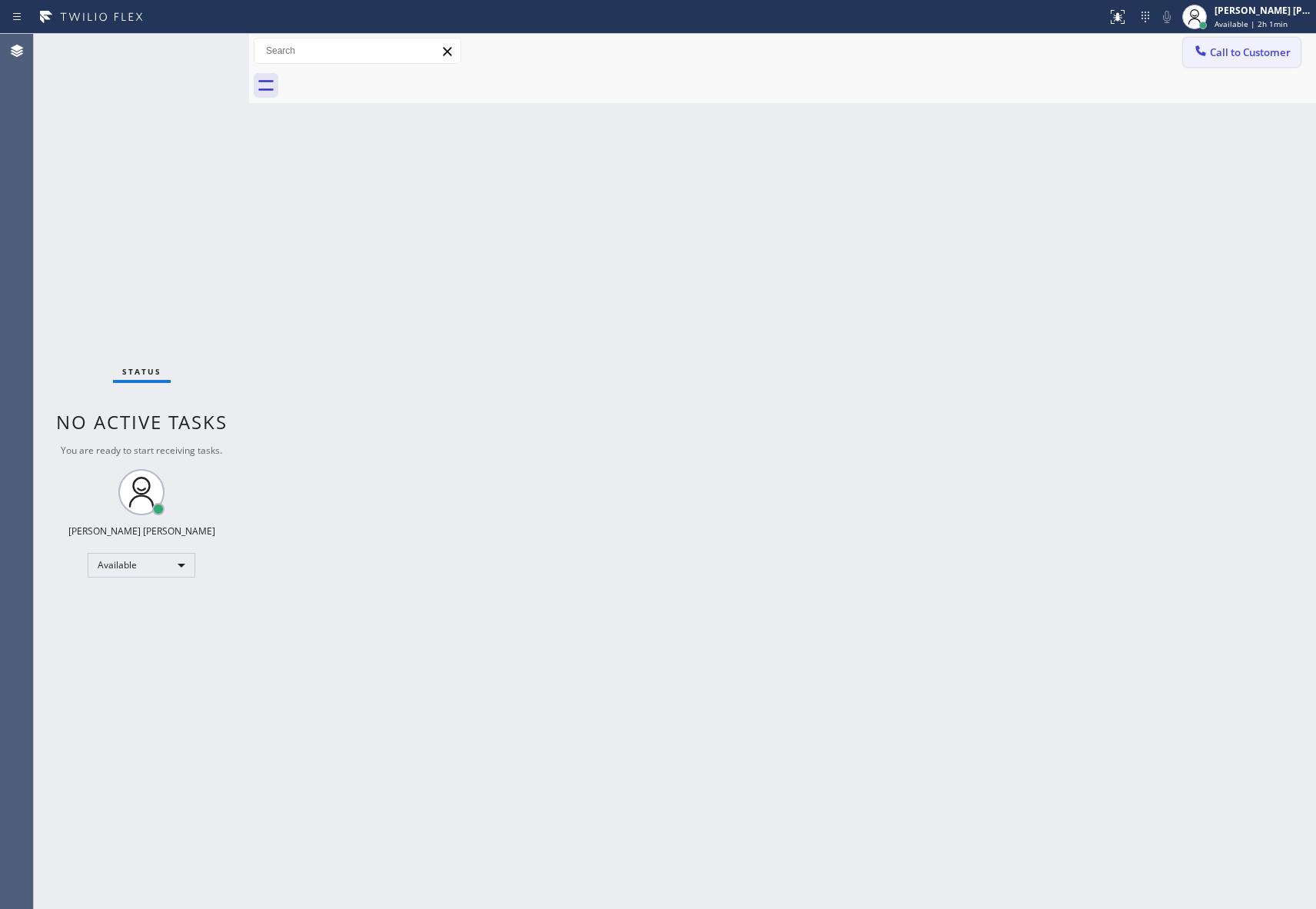
click at [1251, 50] on span "Call to Customer" at bounding box center [1249, 53] width 81 height 14
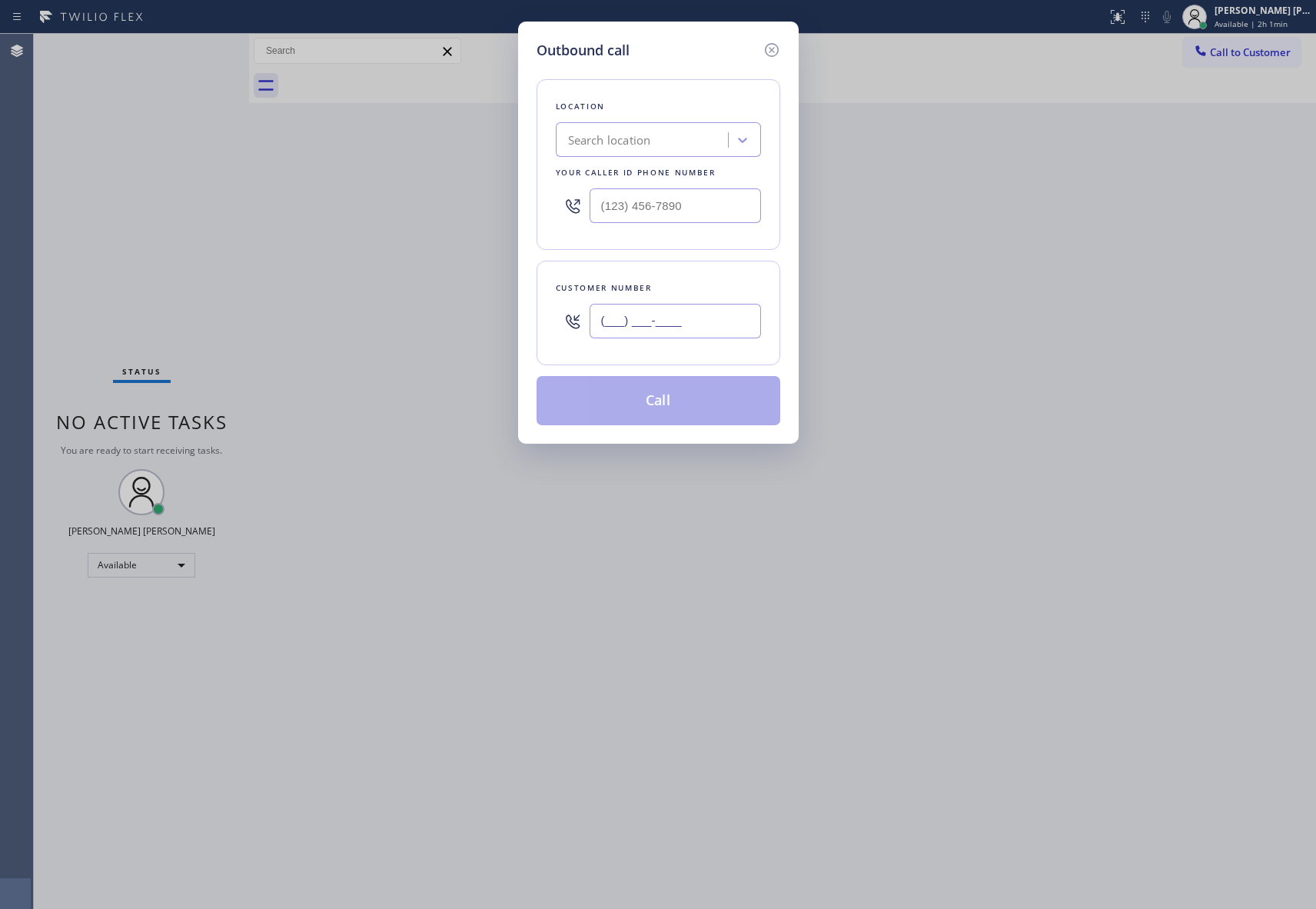
click at [696, 321] on input "(___) ___-____" at bounding box center [675, 321] width 171 height 35
paste input "818) 298-5075"
type input "(818) 298-5075"
click at [640, 140] on div "Search location" at bounding box center [609, 141] width 83 height 18
type input "5 star appliance repair"
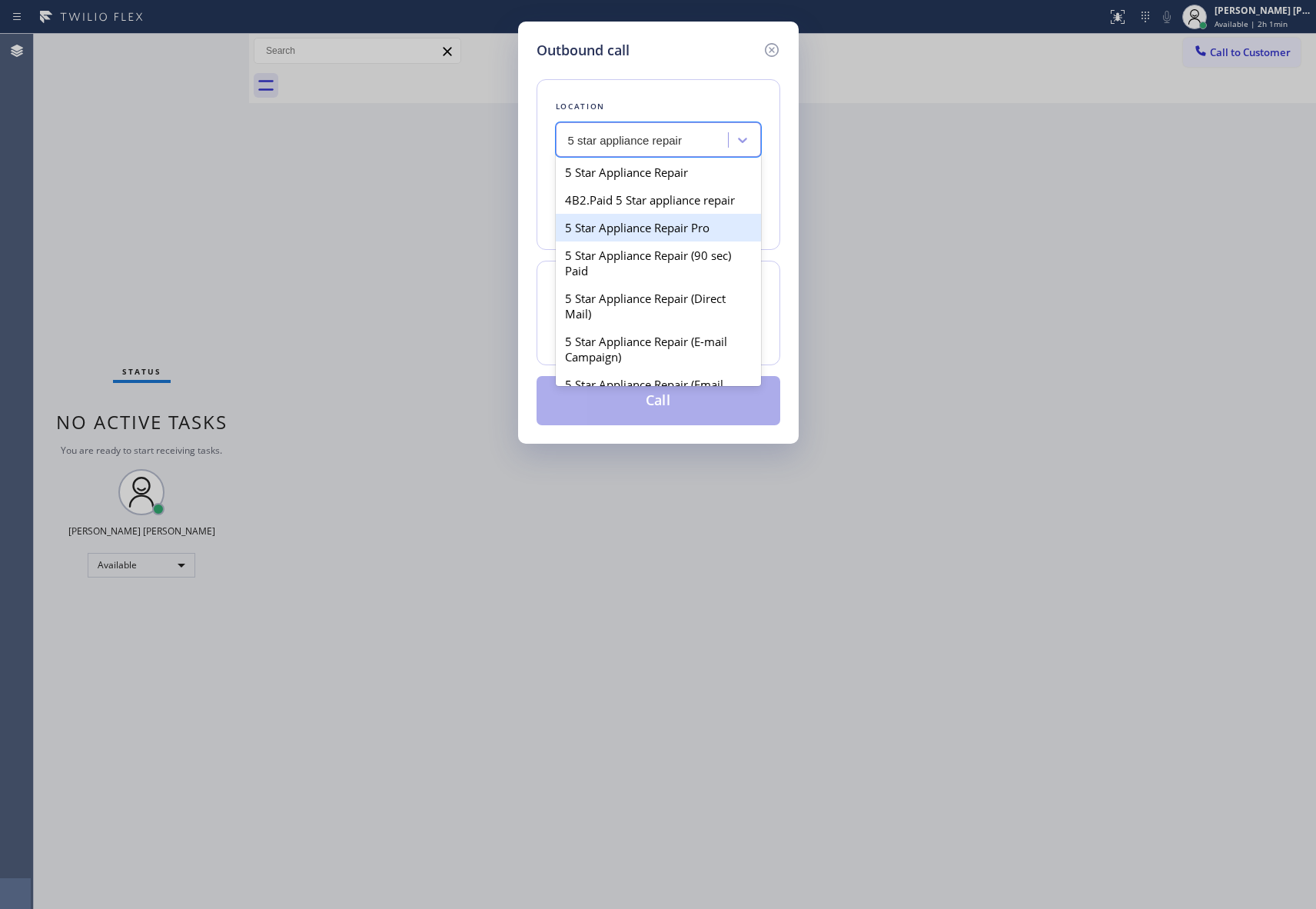
click at [689, 241] on div "5 Star Appliance Repair Pro" at bounding box center [658, 227] width 205 height 28
type input "[PHONE_NUMBER]"
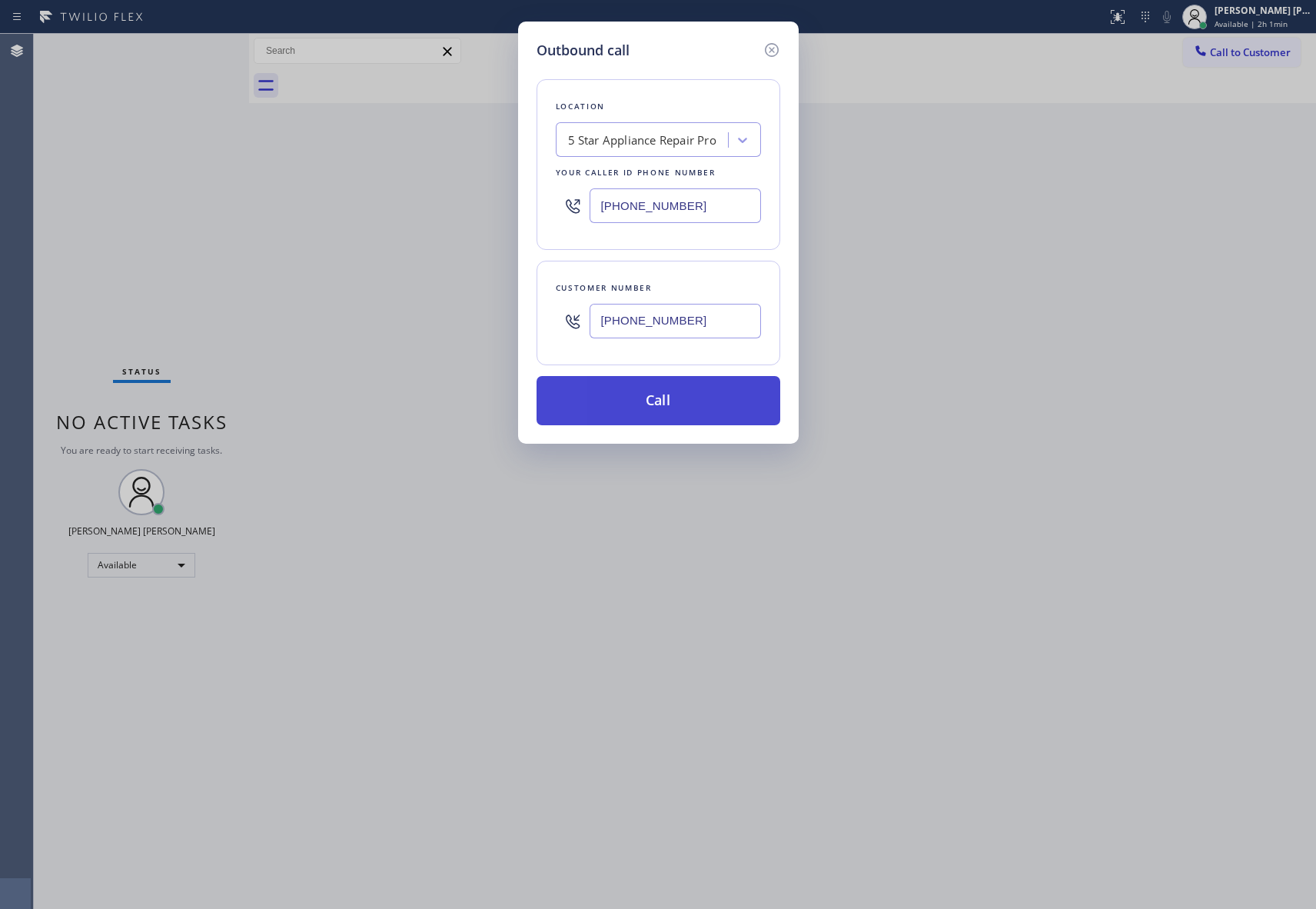
click at [661, 409] on button "Call" at bounding box center [658, 400] width 244 height 49
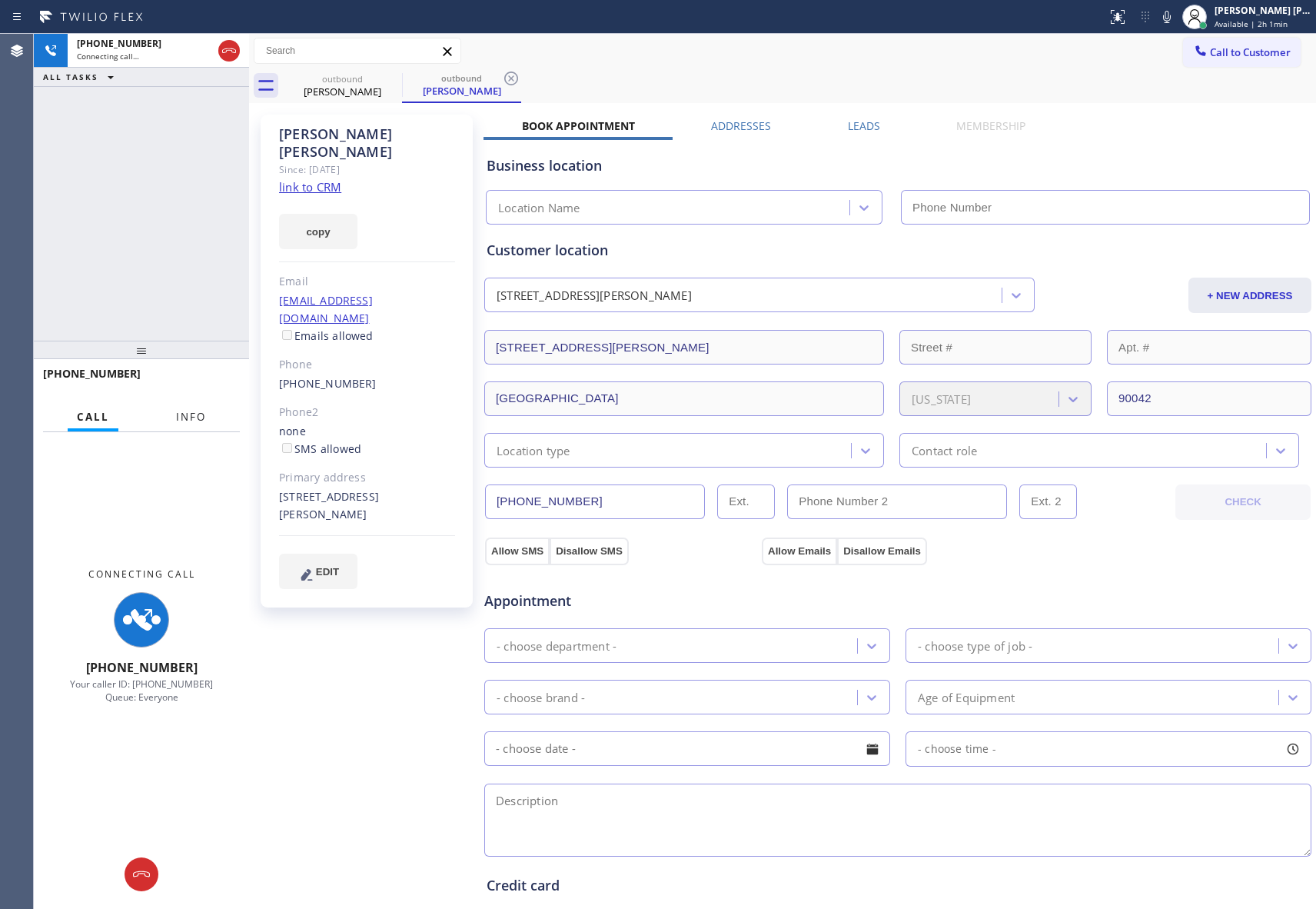
click at [190, 416] on span "Info" at bounding box center [191, 417] width 30 height 14
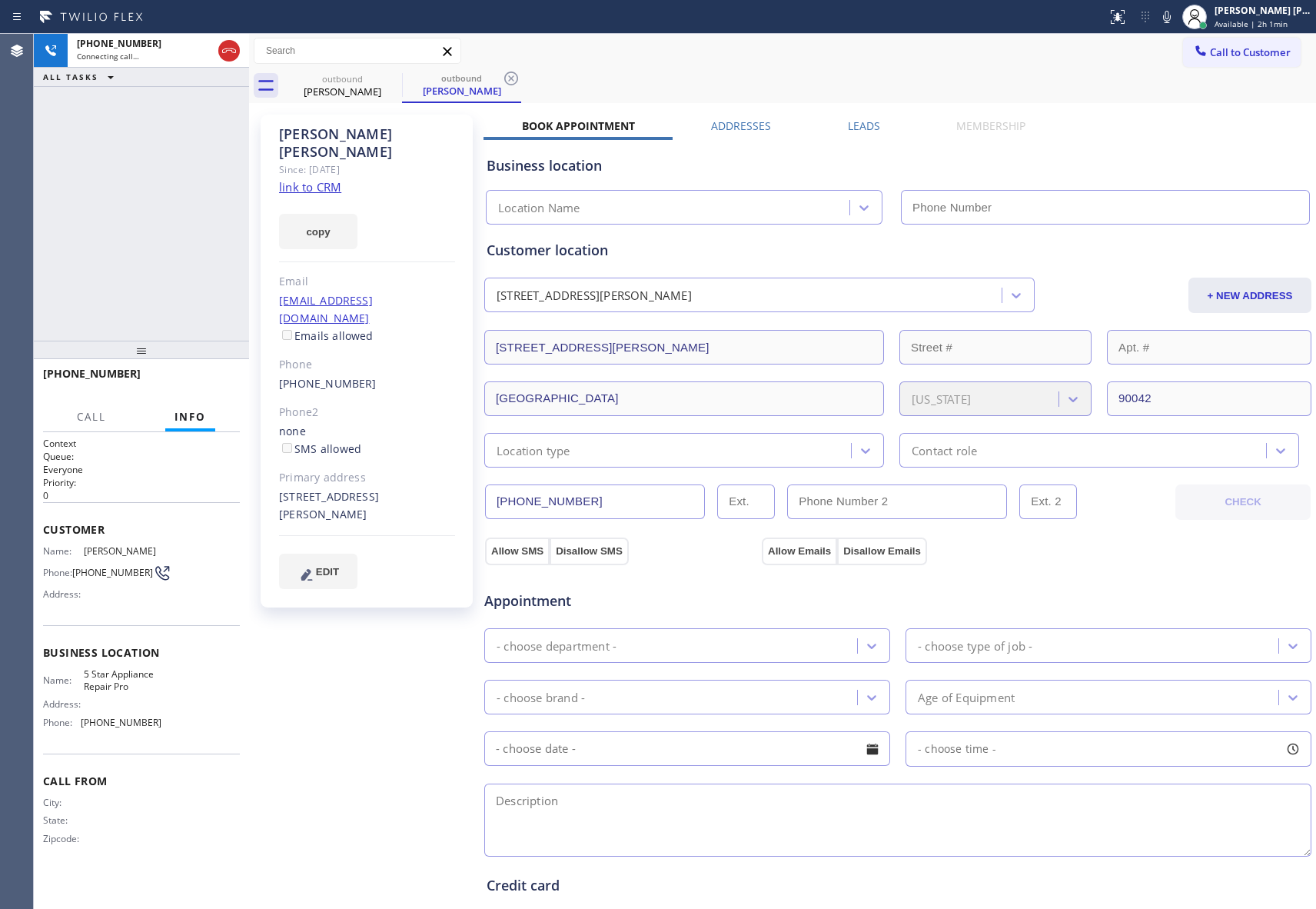
type input "[PHONE_NUMBER]"
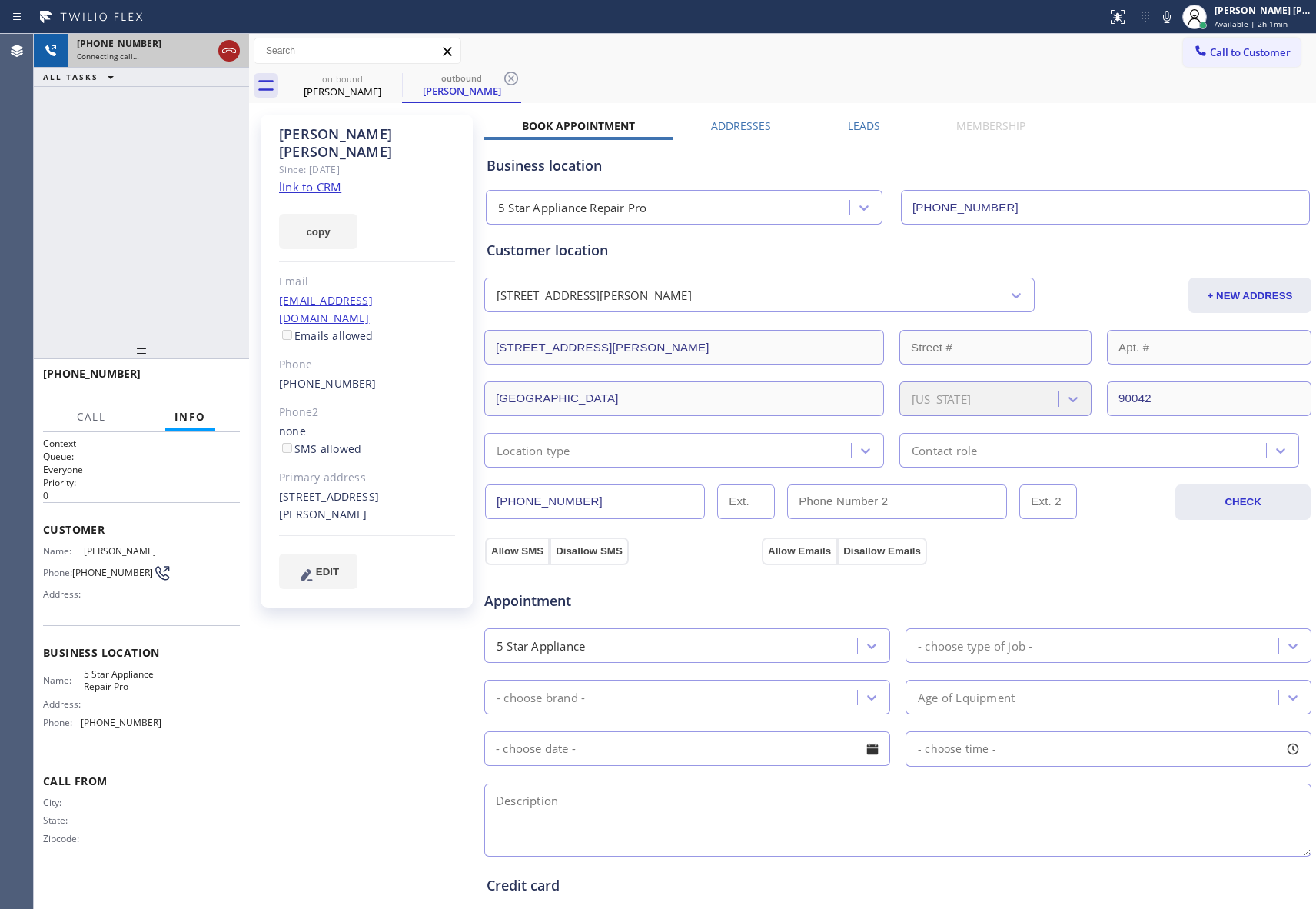
click at [226, 52] on icon at bounding box center [229, 51] width 19 height 19
click at [394, 78] on icon at bounding box center [392, 78] width 19 height 19
click at [502, 78] on icon at bounding box center [511, 78] width 19 height 19
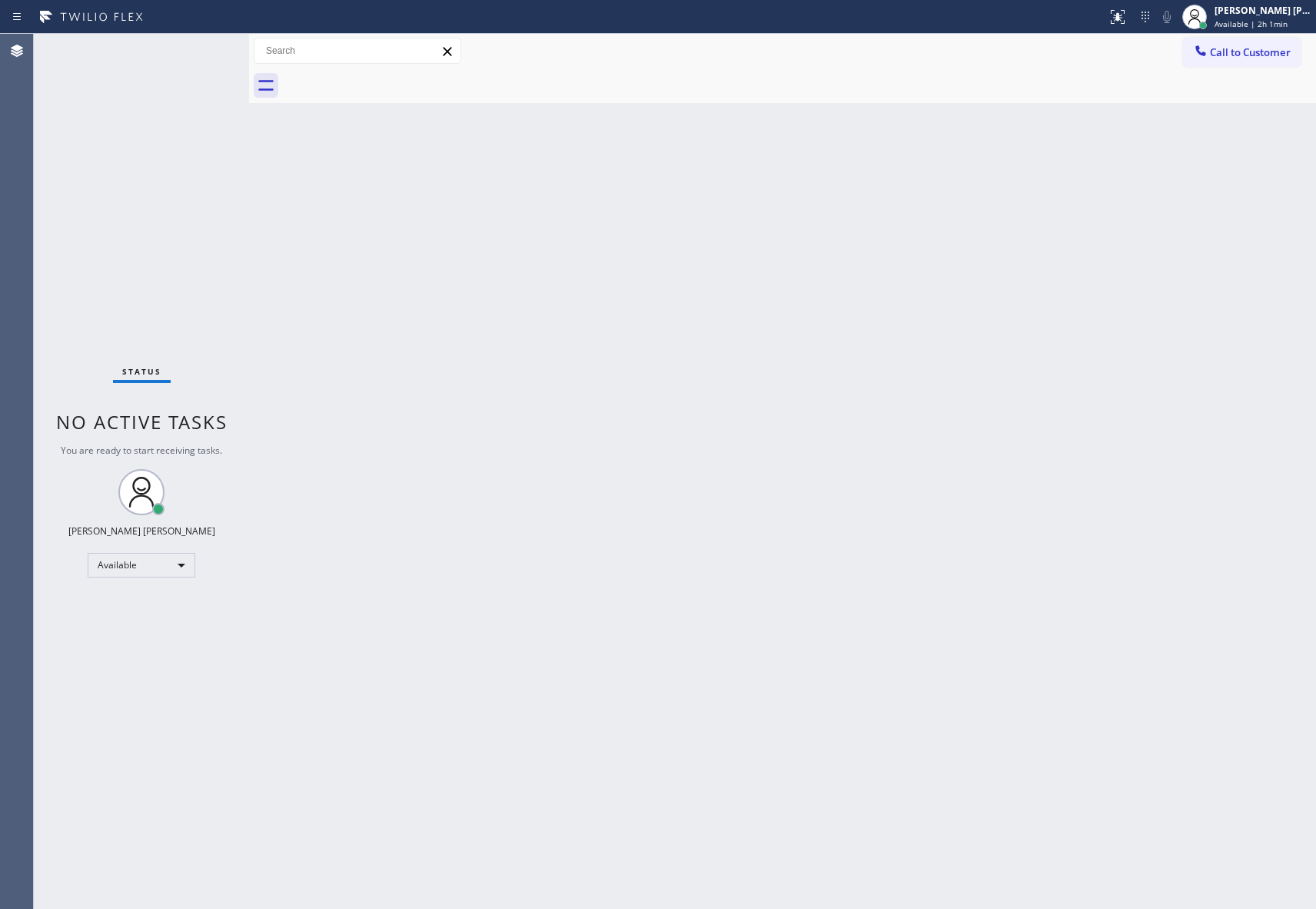
click at [394, 78] on div at bounding box center [799, 86] width 1033 height 35
click at [1260, 53] on span "Call to Customer" at bounding box center [1249, 53] width 81 height 14
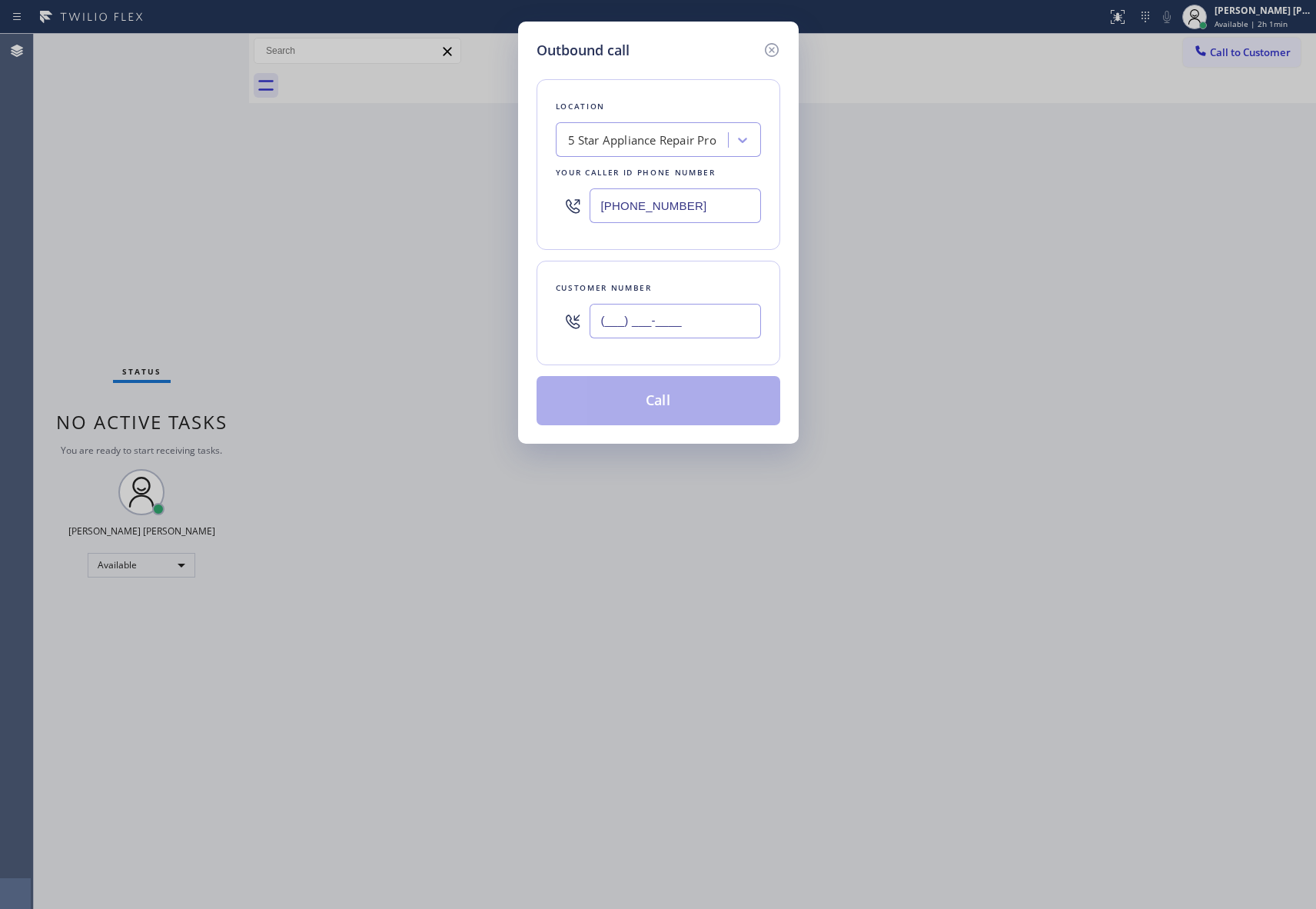
click at [707, 332] on input "(___) ___-____" at bounding box center [675, 321] width 171 height 35
paste input "747) 251-4460"
type input "(747) 251-4460"
click at [665, 401] on button "Call" at bounding box center [658, 400] width 244 height 49
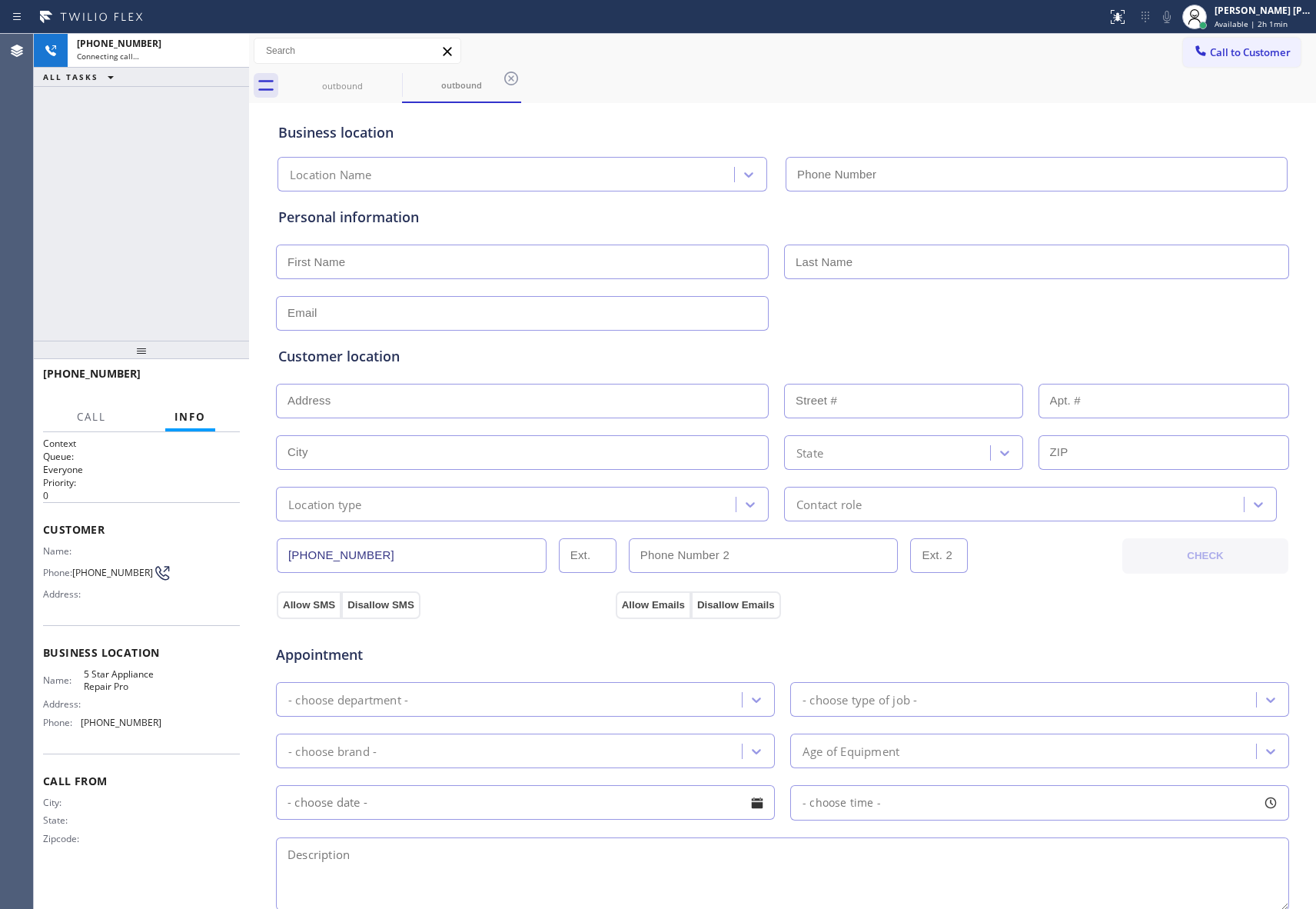
type input "[PHONE_NUMBER]"
click at [230, 47] on icon at bounding box center [229, 51] width 19 height 19
type input "[PHONE_NUMBER]"
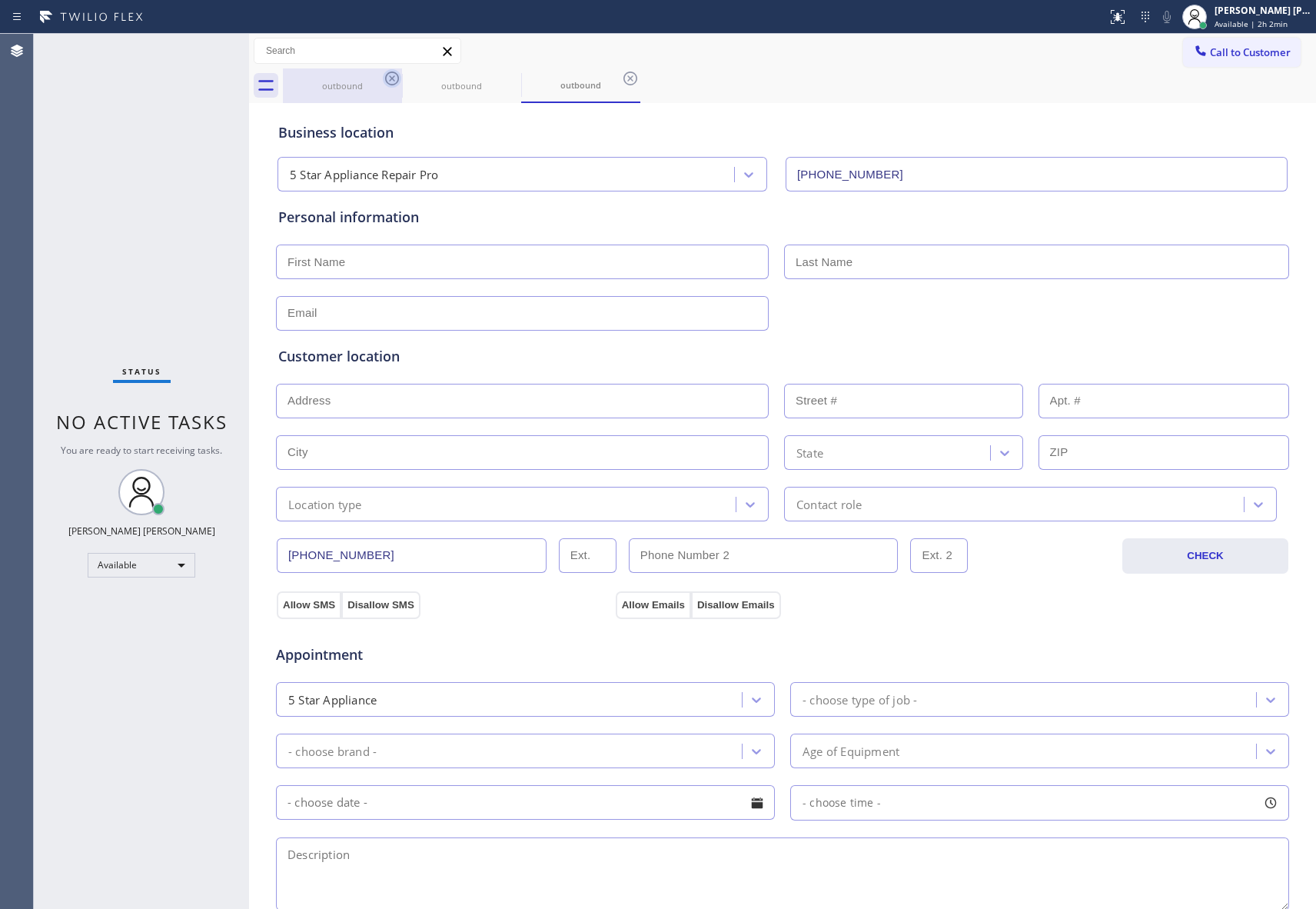
click at [392, 76] on icon at bounding box center [392, 78] width 19 height 19
click at [0, 0] on icon at bounding box center [0, 0] width 0 height 0
click at [392, 76] on icon at bounding box center [392, 78] width 19 height 19
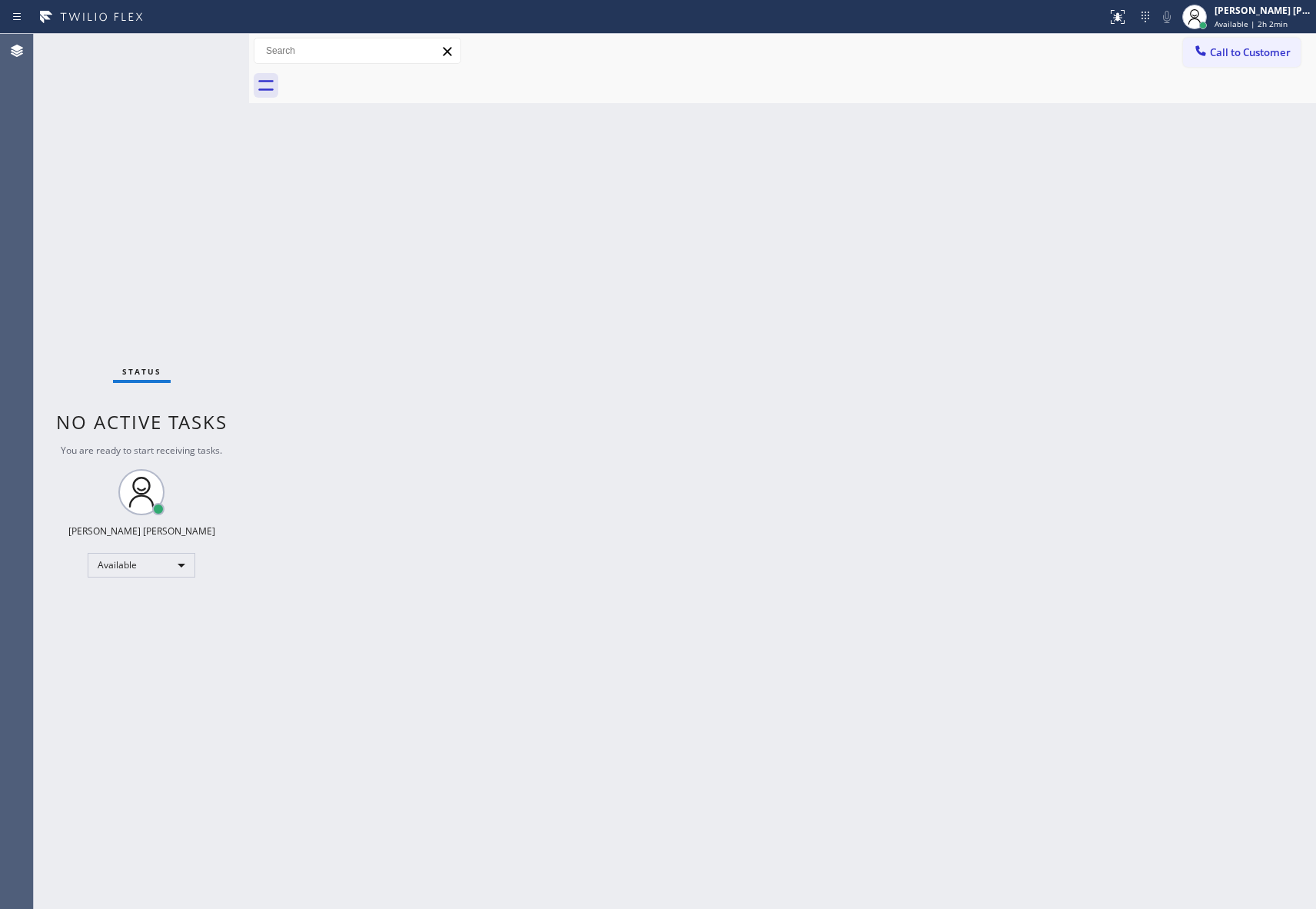
click at [392, 76] on div at bounding box center [799, 86] width 1033 height 35
drag, startPoint x: 392, startPoint y: 76, endPoint x: 462, endPoint y: 76, distance: 70.0
click at [399, 76] on div at bounding box center [799, 86] width 1033 height 35
click at [1249, 52] on span "Call to Customer" at bounding box center [1249, 53] width 81 height 14
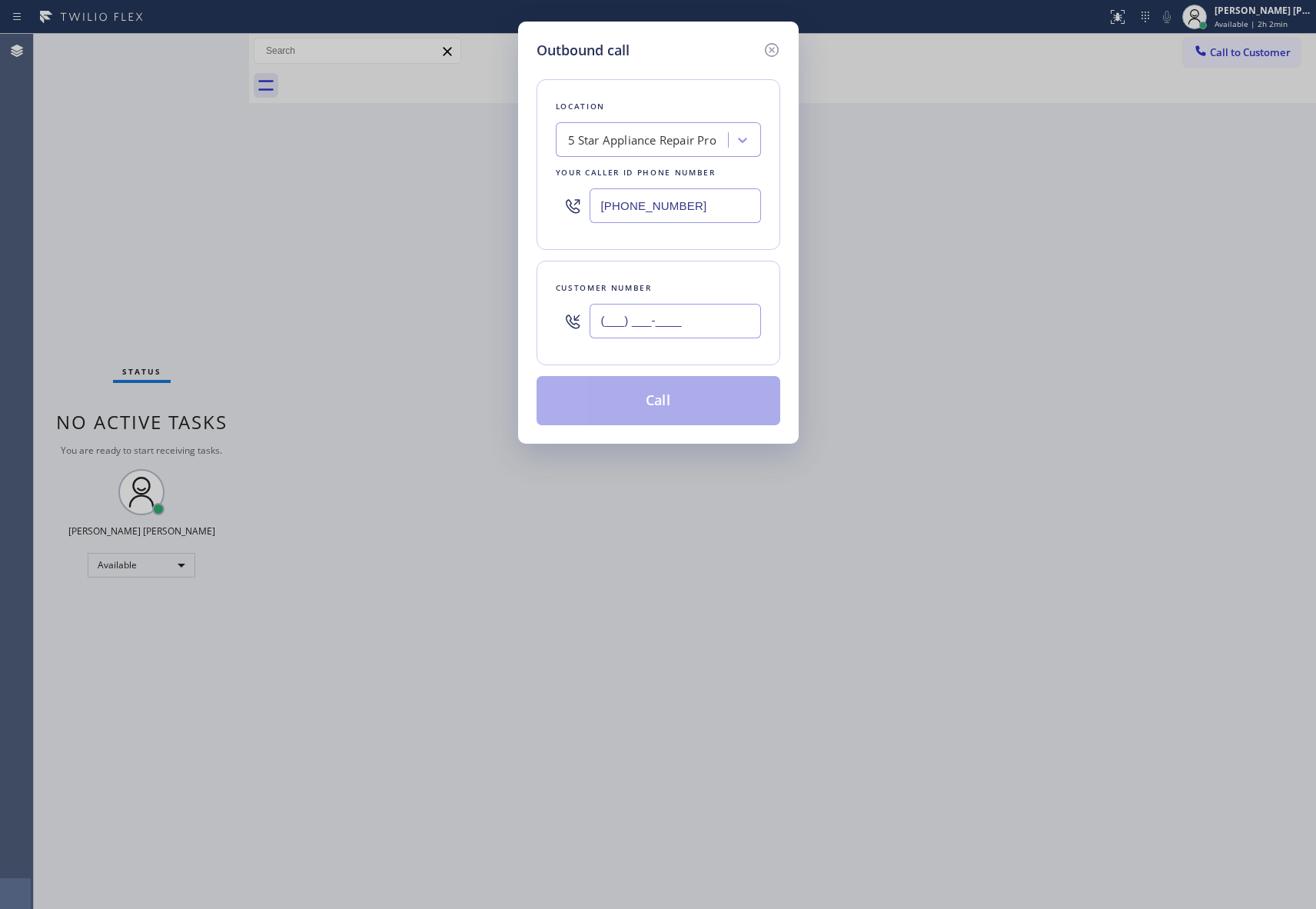
click at [670, 325] on input "(___) ___-____" at bounding box center [675, 321] width 171 height 35
paste input "480) 335-4121"
type input "(480) 335-4121"
click at [682, 404] on button "Call" at bounding box center [658, 400] width 244 height 49
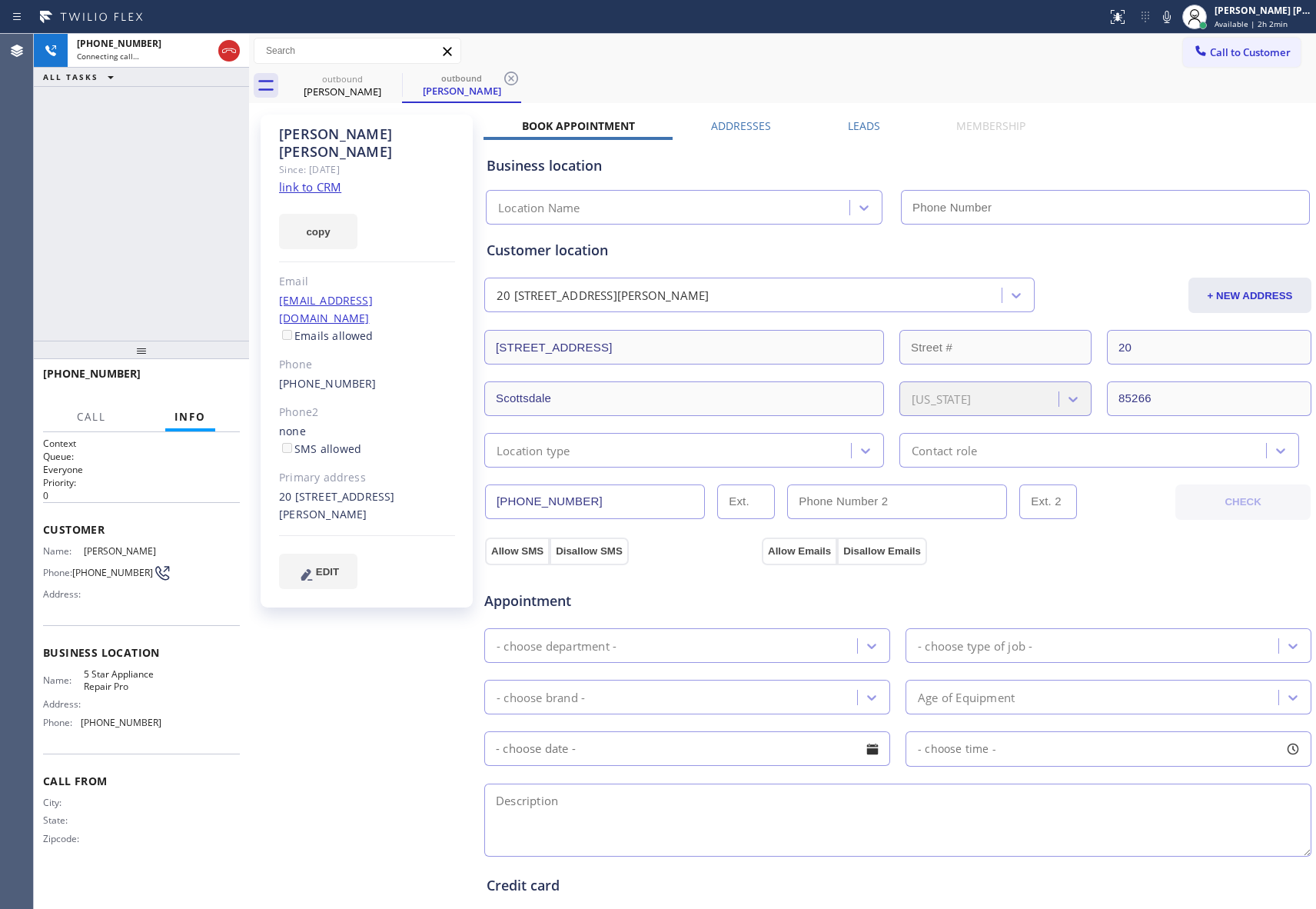
type input "[PHONE_NUMBER]"
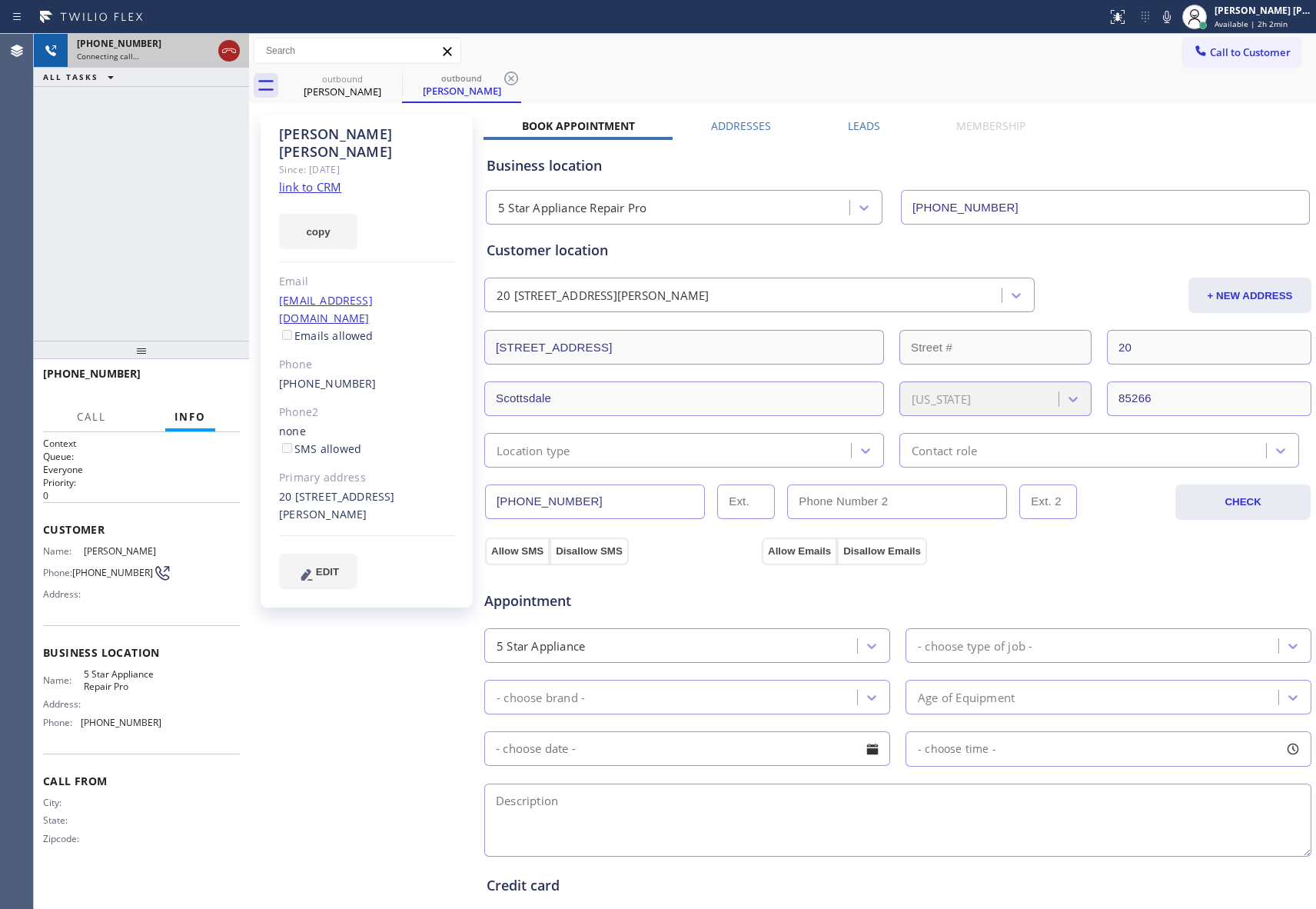
click at [226, 44] on icon at bounding box center [229, 51] width 19 height 19
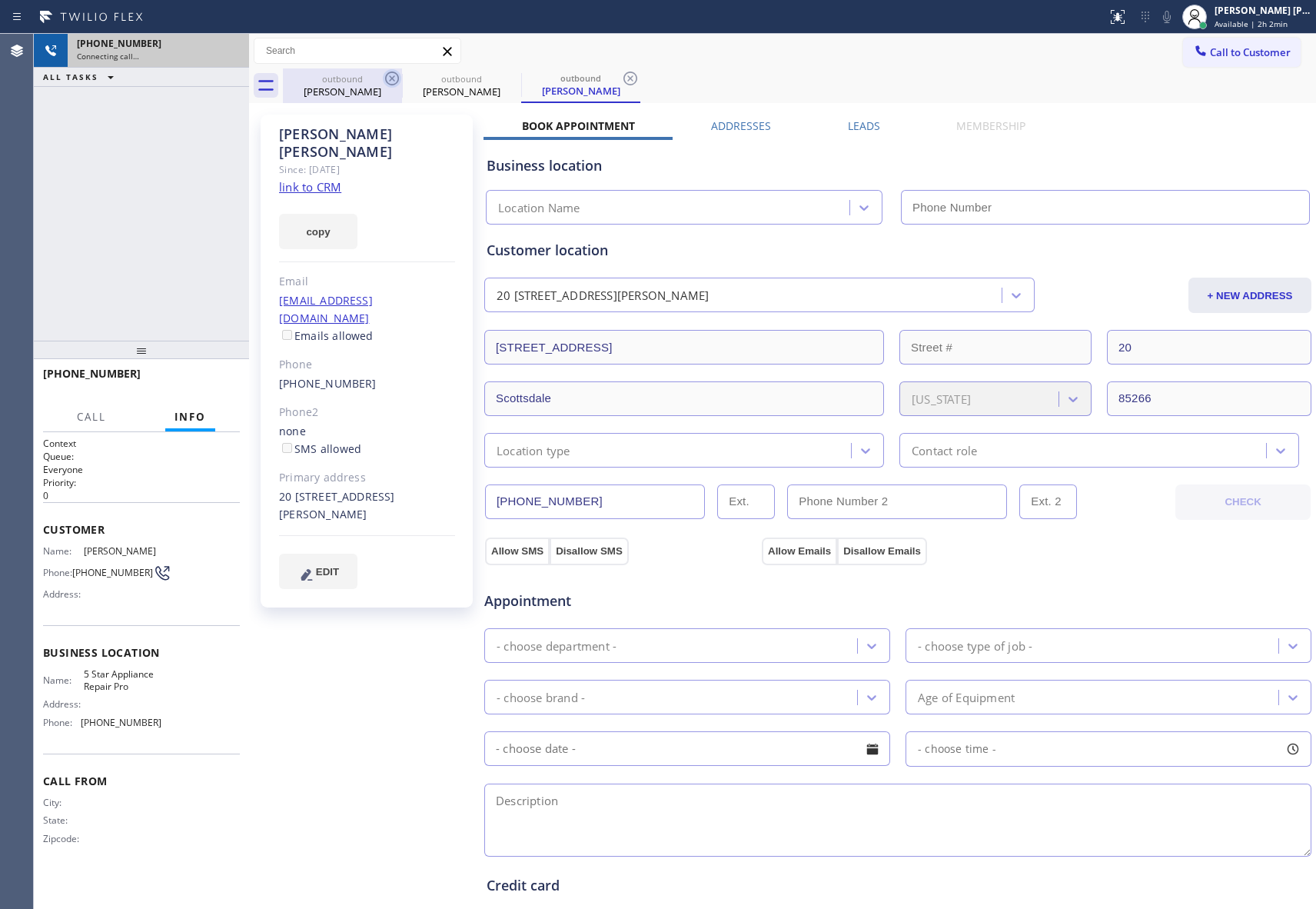
click at [383, 76] on icon at bounding box center [392, 78] width 19 height 19
click at [0, 0] on icon at bounding box center [0, 0] width 0 height 0
click at [621, 76] on icon at bounding box center [630, 78] width 19 height 19
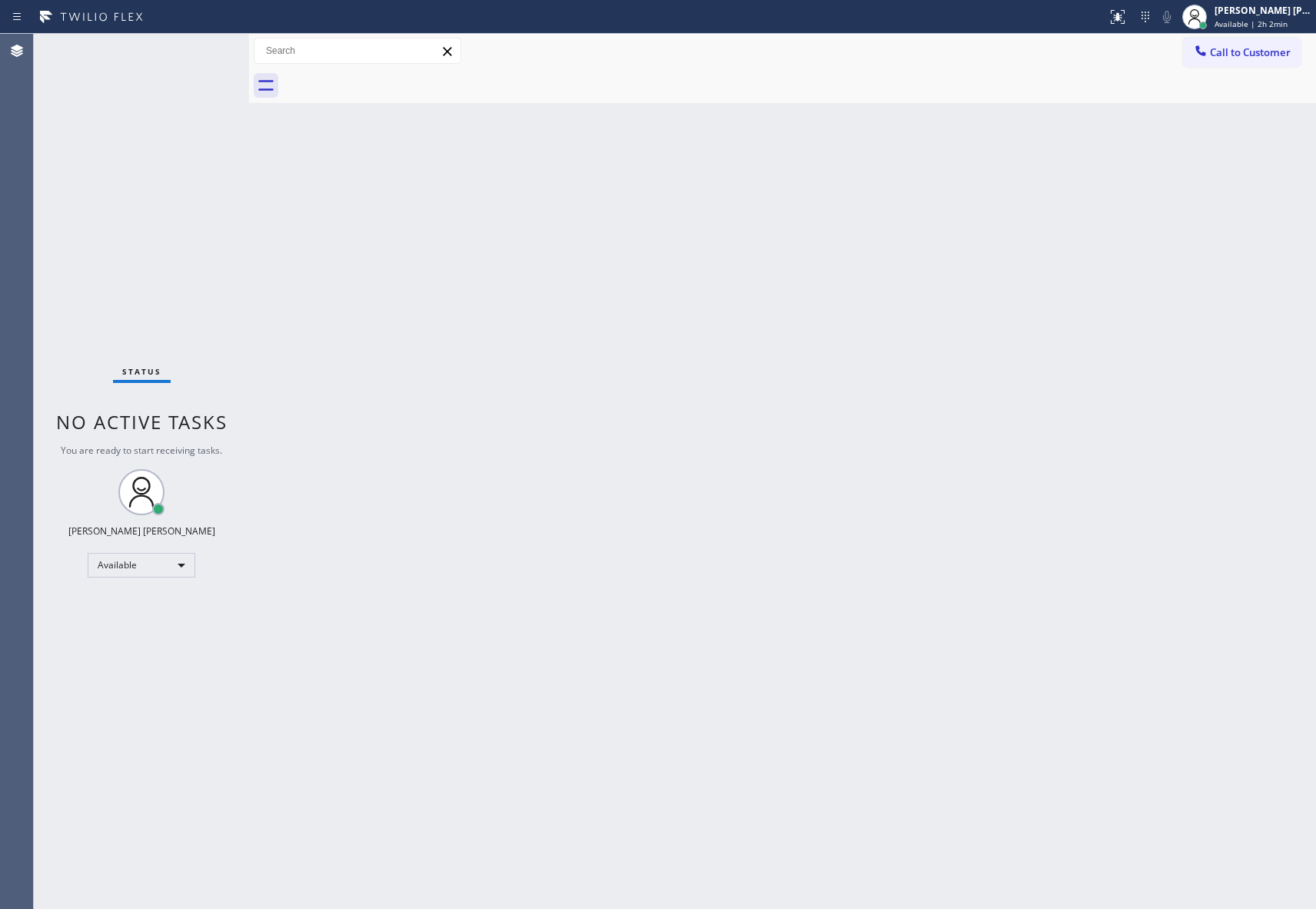
click at [389, 76] on div at bounding box center [799, 86] width 1033 height 35
click at [1251, 51] on span "Call to Customer" at bounding box center [1249, 53] width 81 height 14
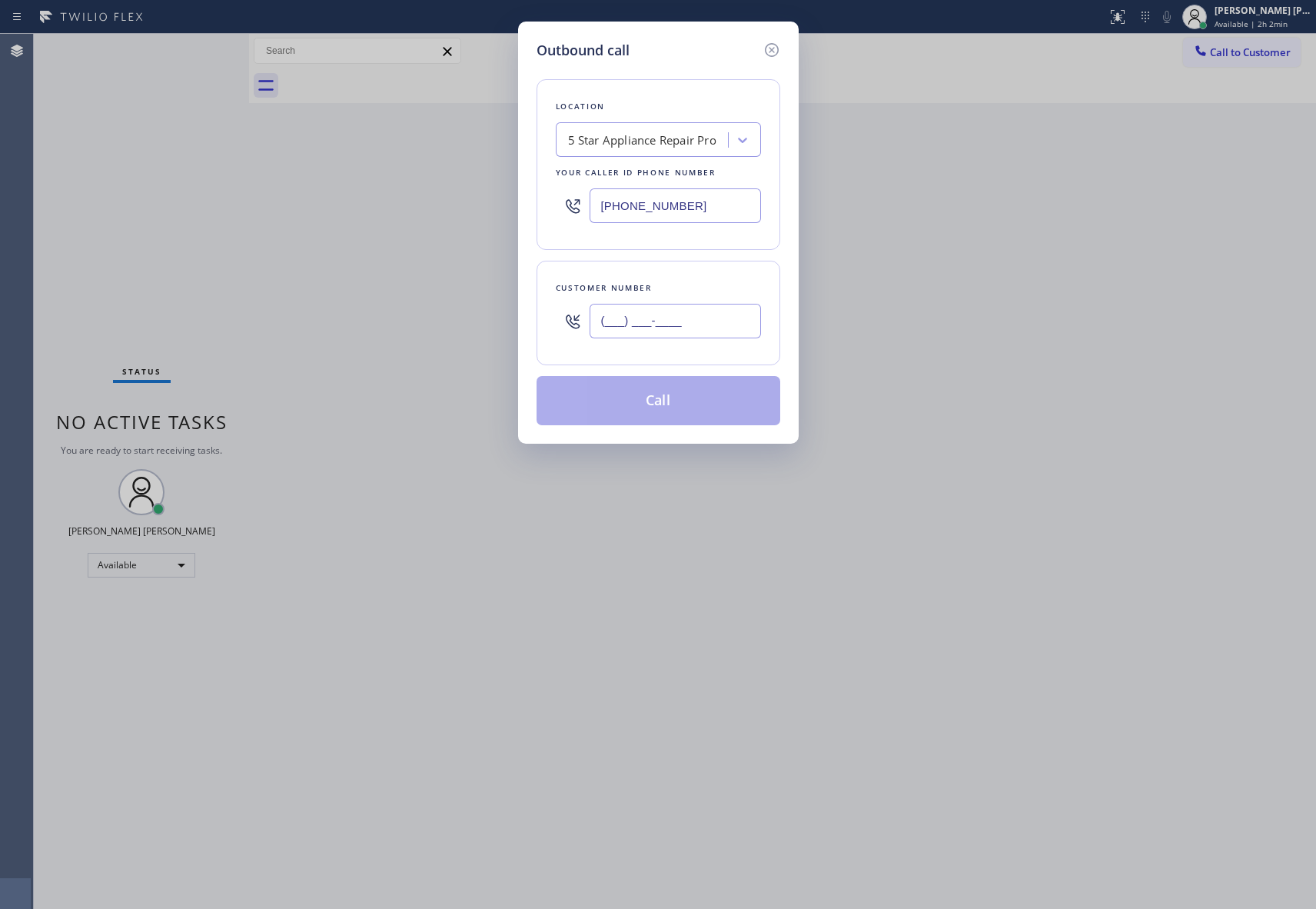
click at [711, 315] on input "(___) ___-____" at bounding box center [675, 321] width 171 height 35
paste input "424) 283-0619"
type input "(424) 283-0619"
click at [688, 408] on button "Call" at bounding box center [658, 400] width 244 height 49
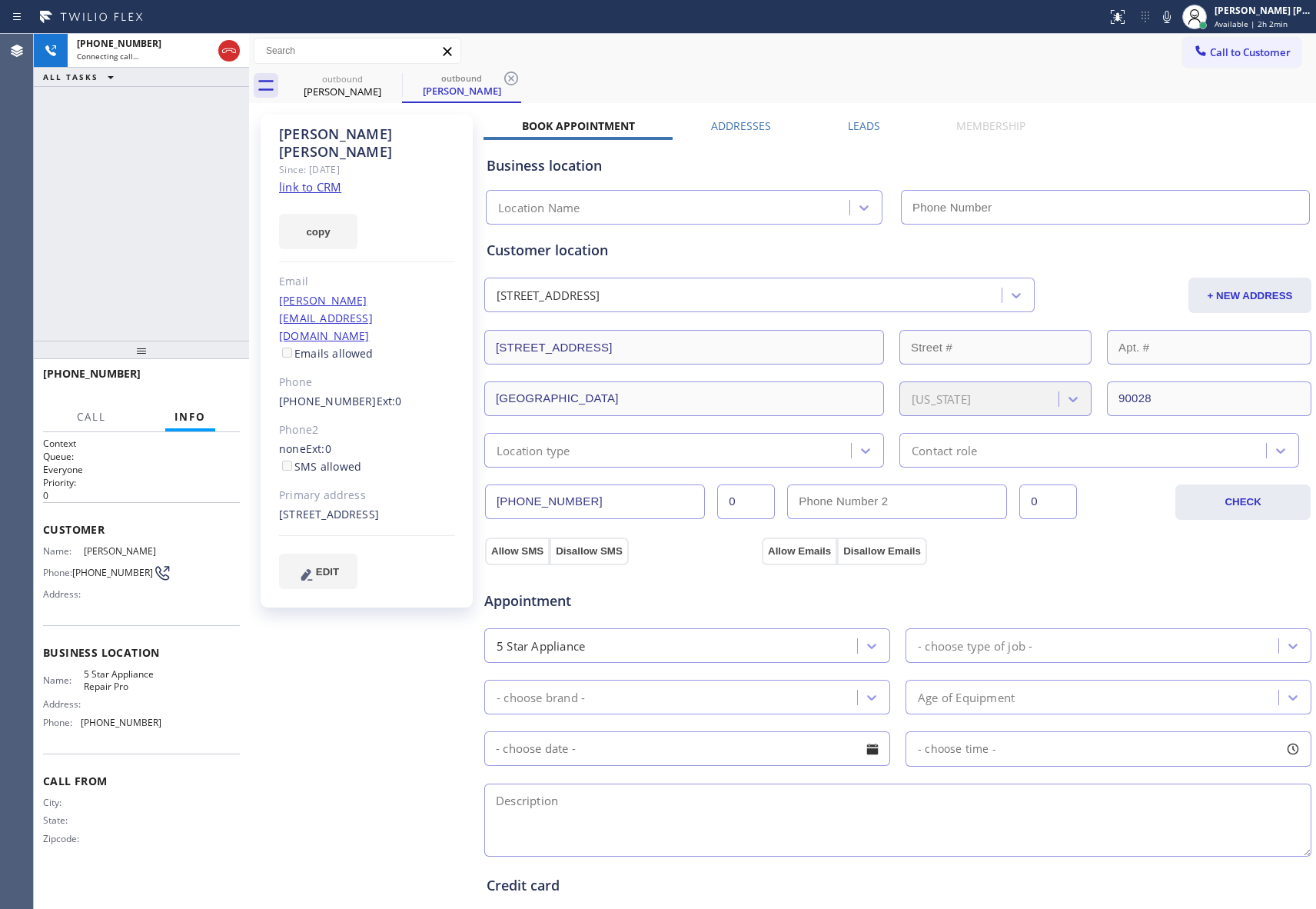
type input "[PHONE_NUMBER]"
click at [389, 80] on icon at bounding box center [392, 78] width 19 height 19
click at [502, 80] on icon at bounding box center [511, 78] width 19 height 19
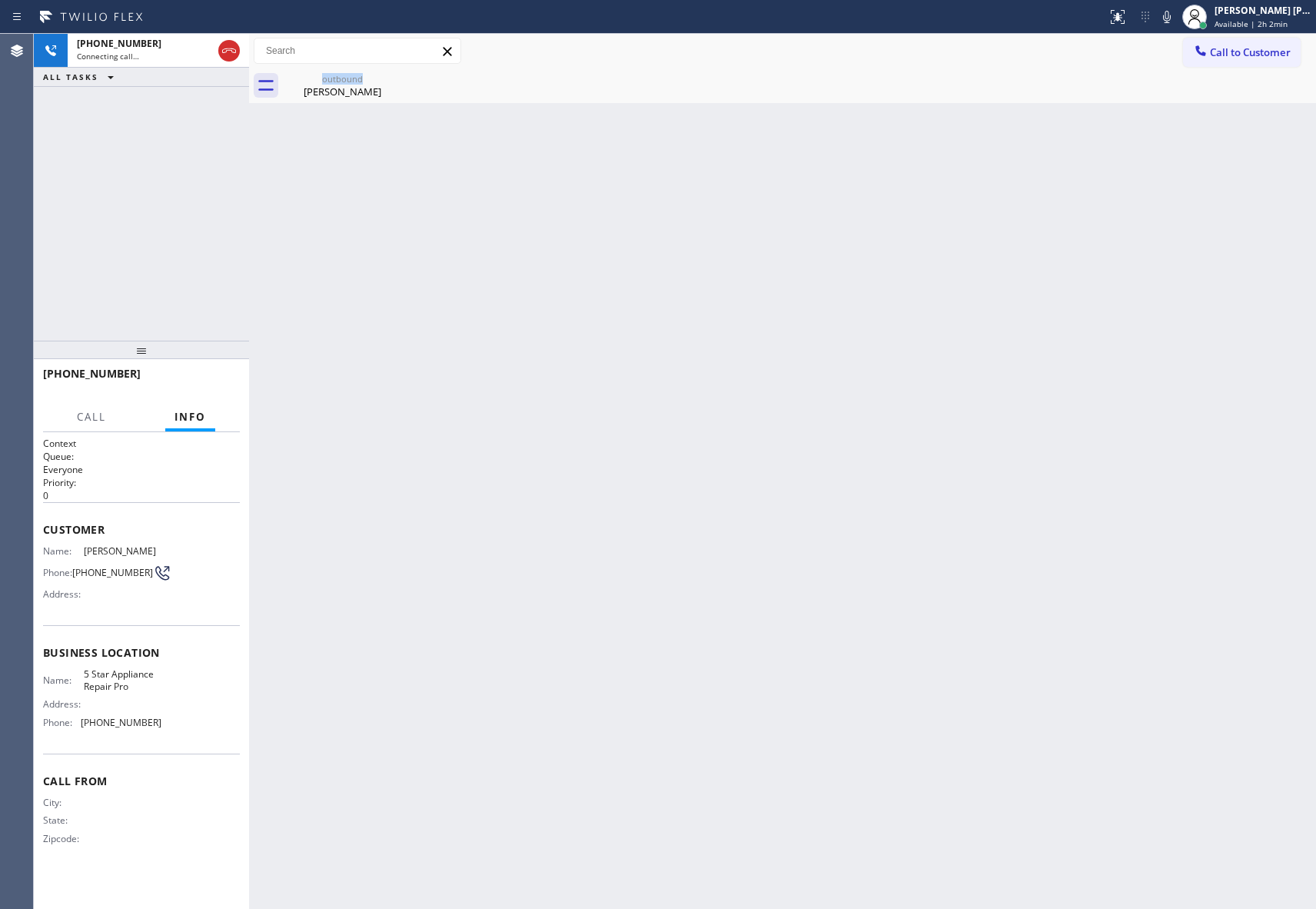
click at [0, 0] on icon at bounding box center [0, 0] width 0 height 0
click at [343, 90] on div "Chris Vernon" at bounding box center [342, 92] width 116 height 14
click at [343, 90] on div at bounding box center [799, 86] width 1033 height 35
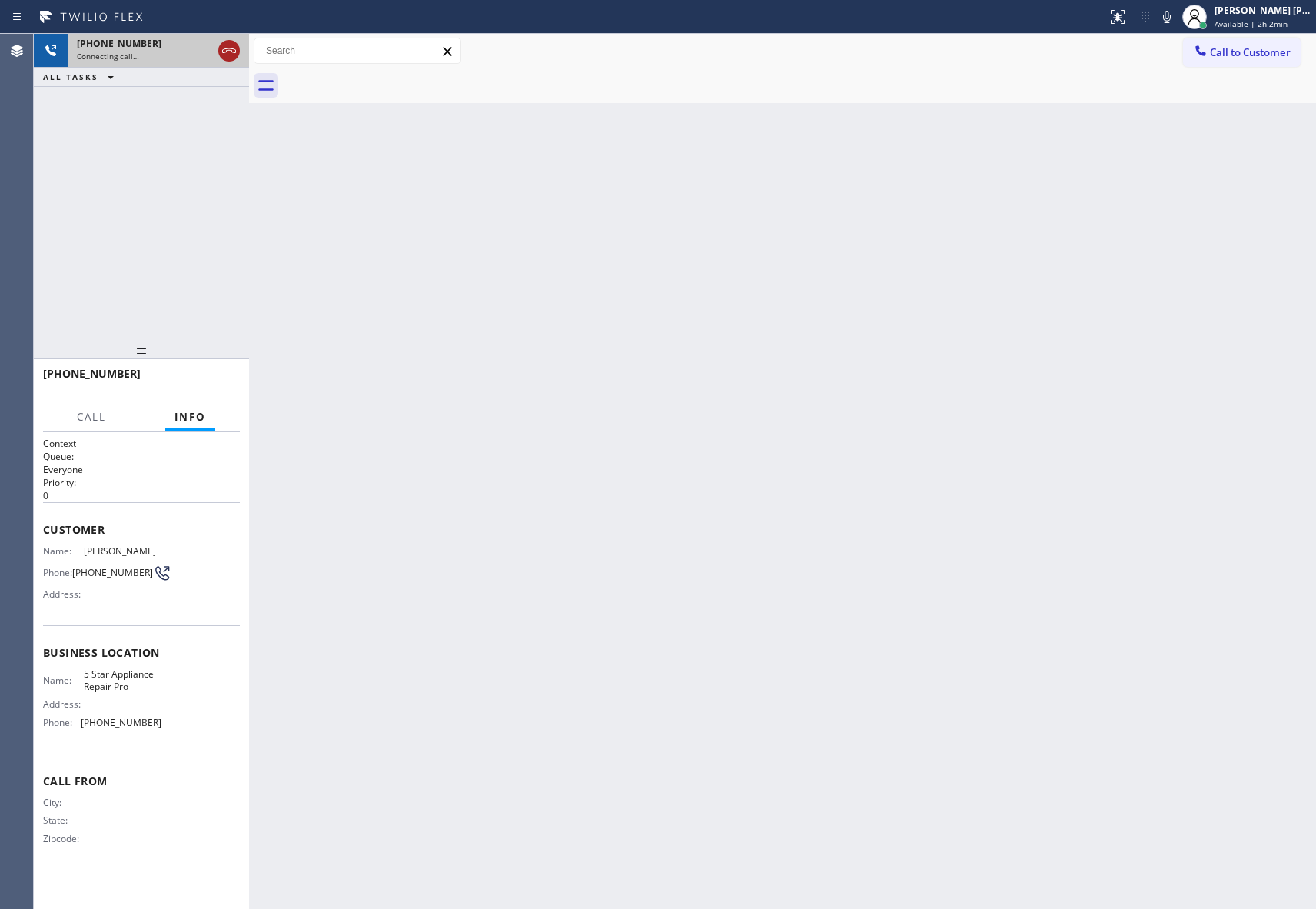
click at [226, 53] on icon at bounding box center [229, 51] width 19 height 19
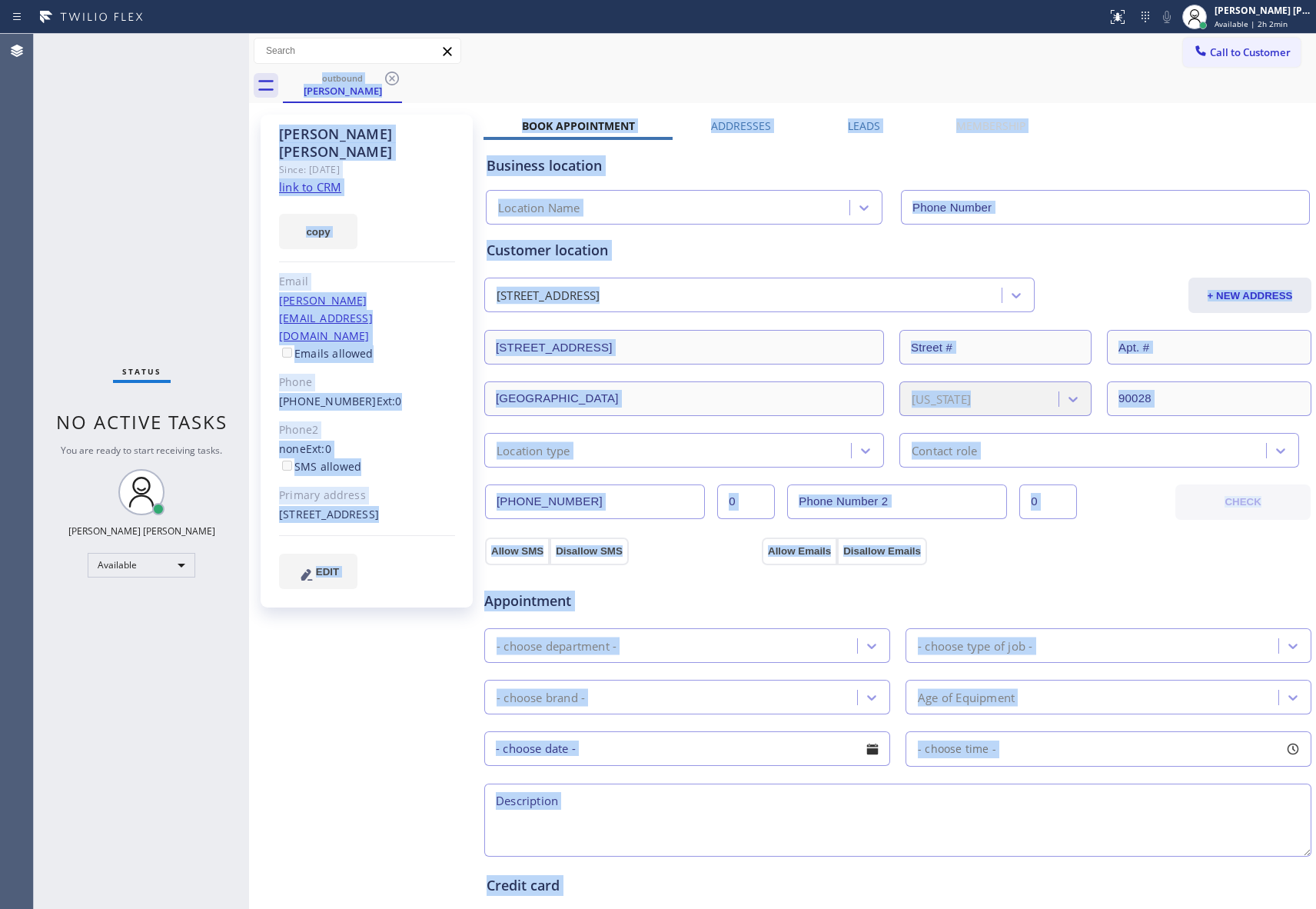
type input "[PHONE_NUMBER]"
click at [391, 81] on icon at bounding box center [392, 78] width 19 height 19
click at [394, 81] on div "outbound Chris Vernon" at bounding box center [799, 86] width 1033 height 35
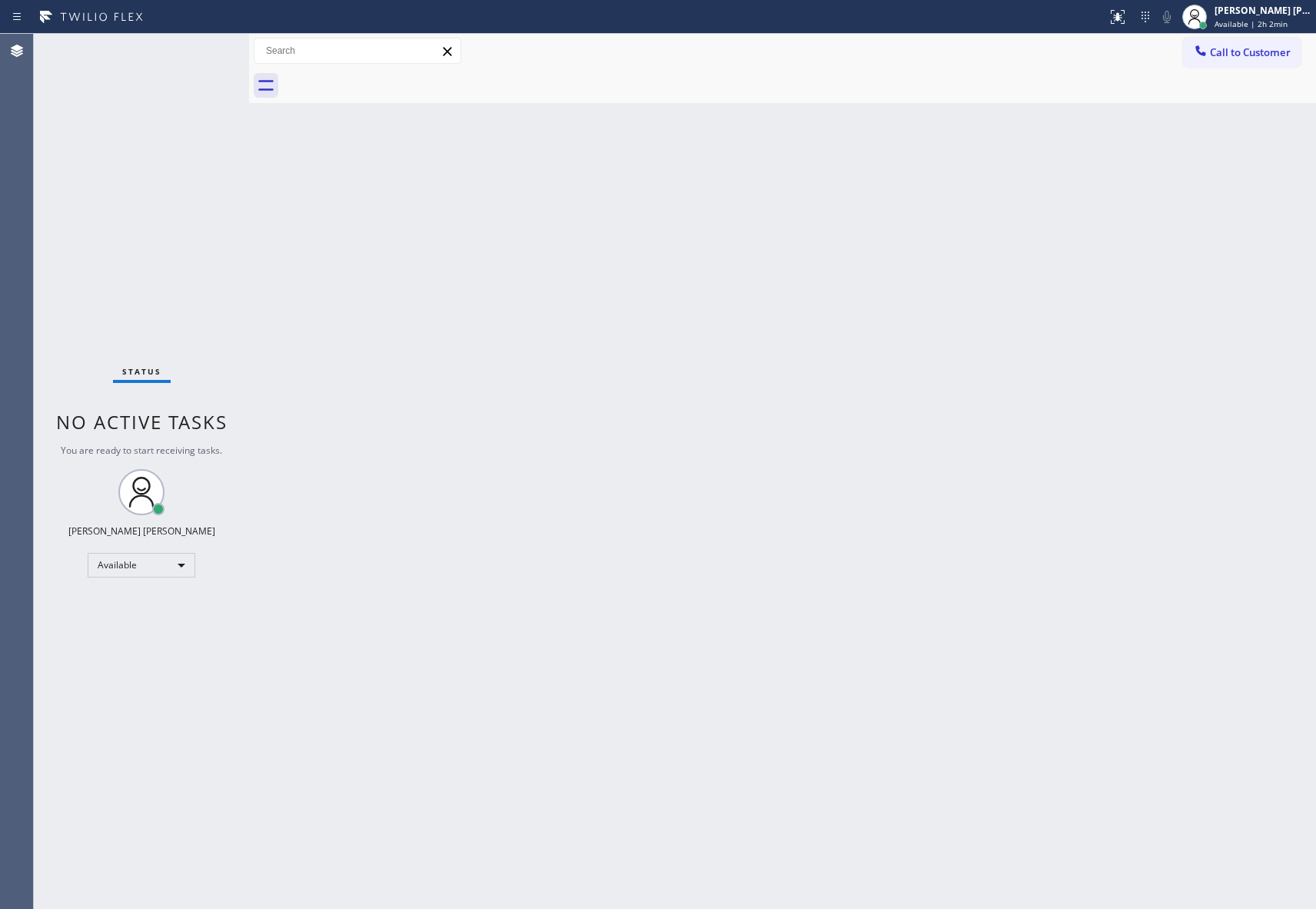
click at [394, 81] on div at bounding box center [799, 86] width 1033 height 35
drag, startPoint x: 1264, startPoint y: 50, endPoint x: 1129, endPoint y: 69, distance: 136.3
click at [1264, 50] on span "Call to Customer" at bounding box center [1249, 53] width 81 height 14
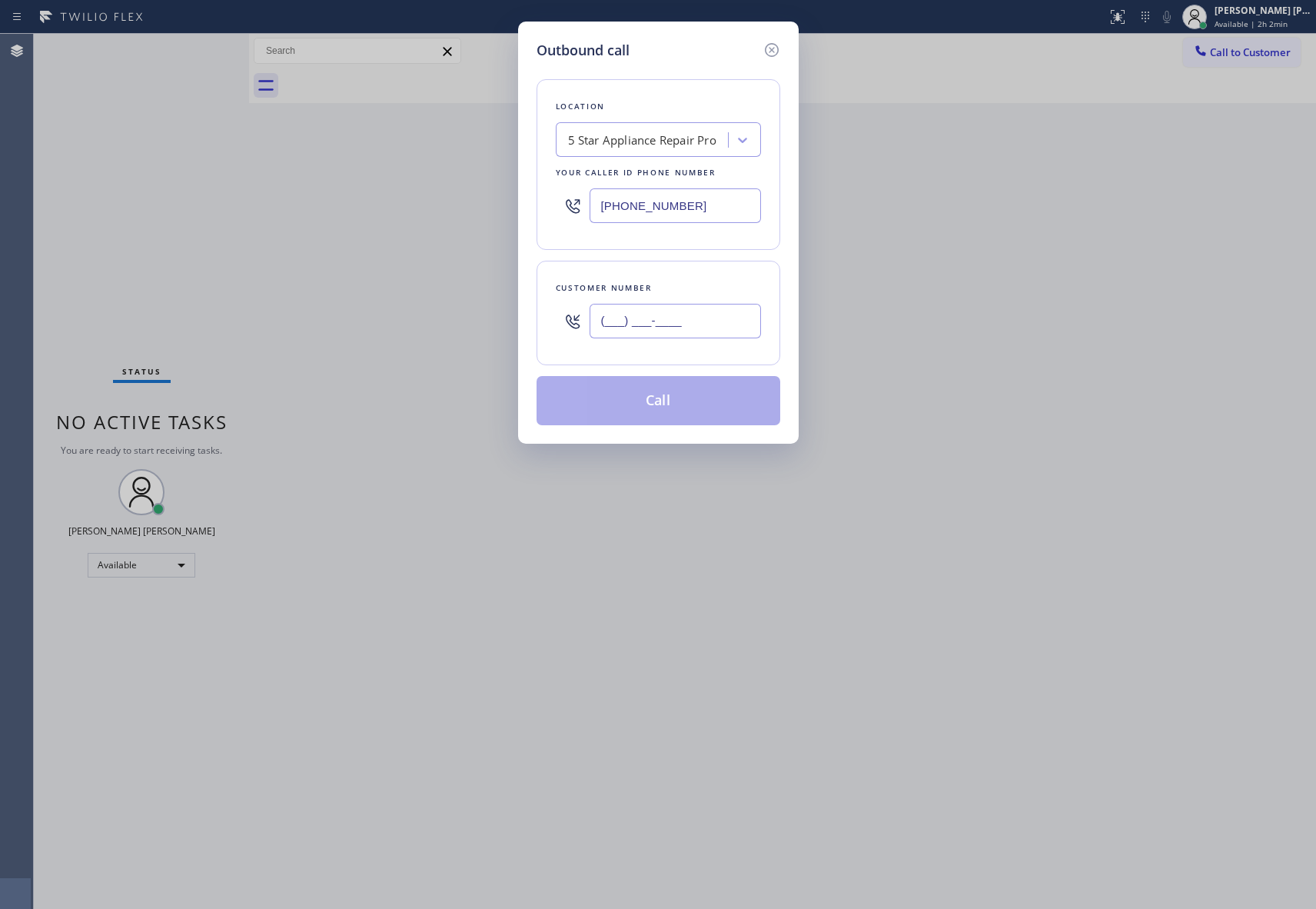
click at [662, 315] on input "(___) ___-____" at bounding box center [675, 321] width 171 height 35
paste input "661) 645-5717"
type input "(661) 645-5717"
click at [670, 399] on button "Call" at bounding box center [658, 400] width 244 height 49
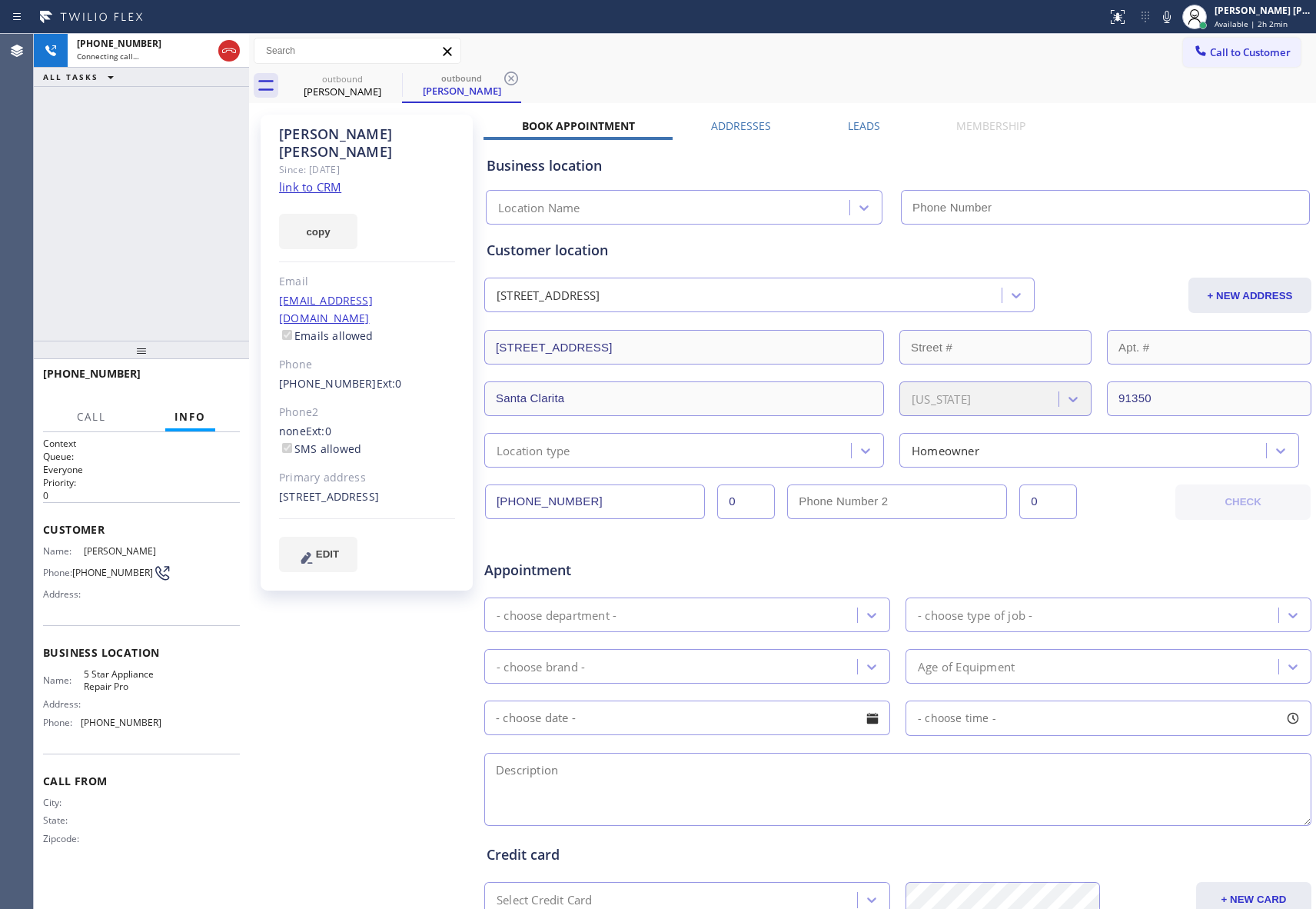
type input "[PHONE_NUMBER]"
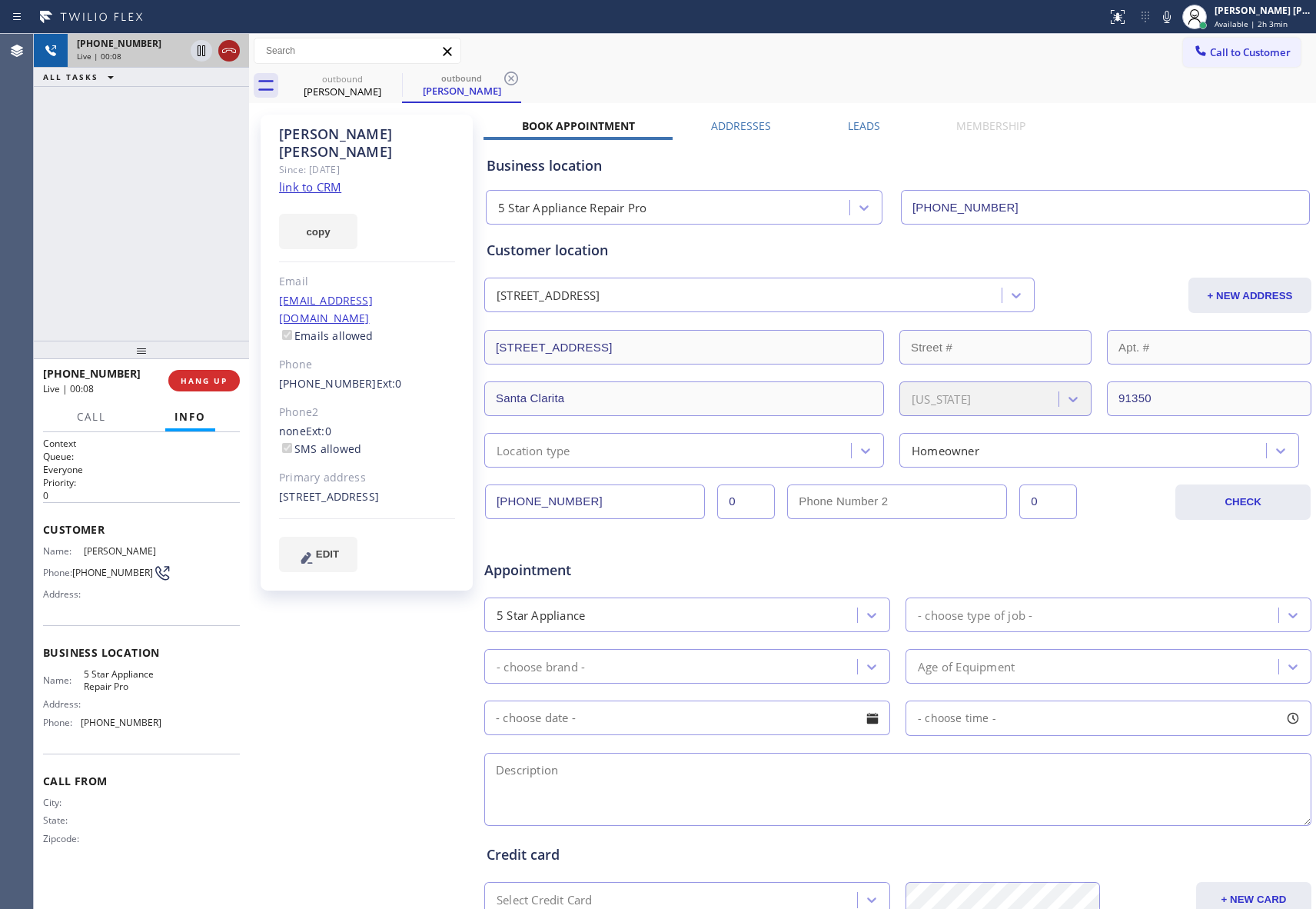
click at [225, 49] on icon at bounding box center [229, 51] width 19 height 19
click at [389, 79] on icon at bounding box center [392, 78] width 19 height 19
click at [502, 79] on icon at bounding box center [511, 78] width 19 height 19
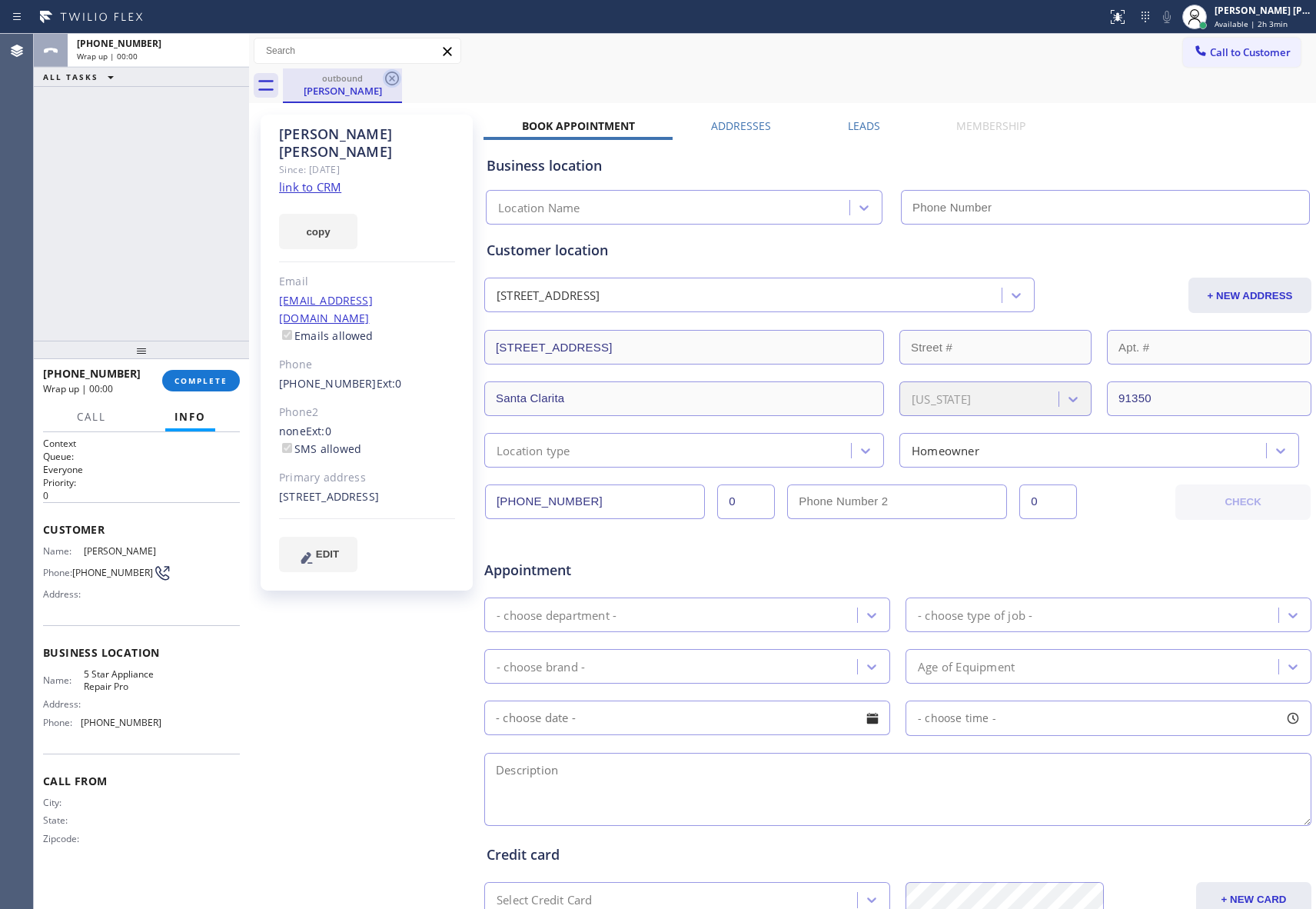
click at [389, 79] on icon at bounding box center [392, 78] width 19 height 19
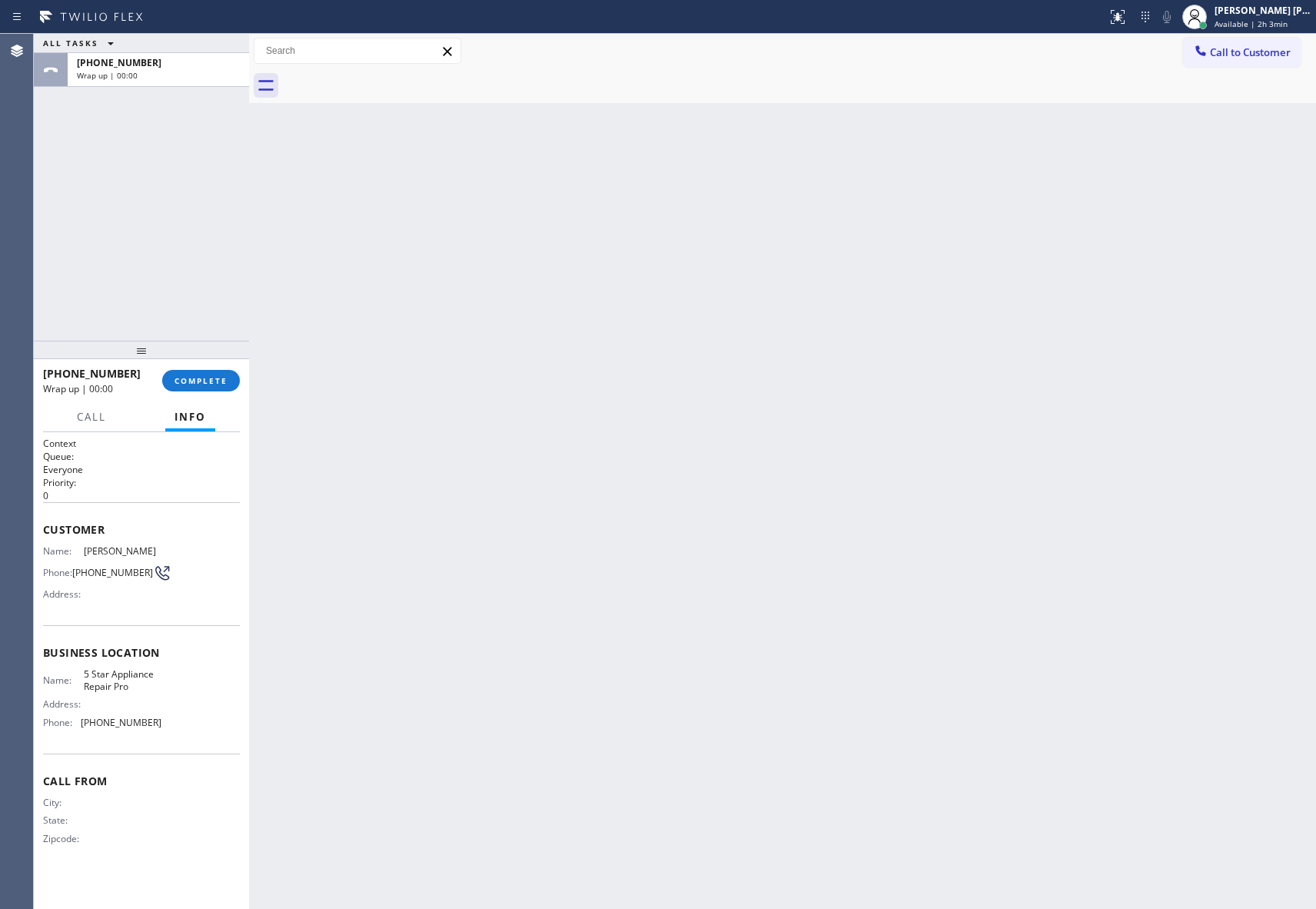
click at [389, 79] on div at bounding box center [799, 86] width 1033 height 35
drag, startPoint x: 389, startPoint y: 79, endPoint x: 436, endPoint y: 76, distance: 47.1
click at [413, 76] on div at bounding box center [799, 86] width 1033 height 35
click at [213, 383] on span "COMPLETE" at bounding box center [200, 380] width 53 height 11
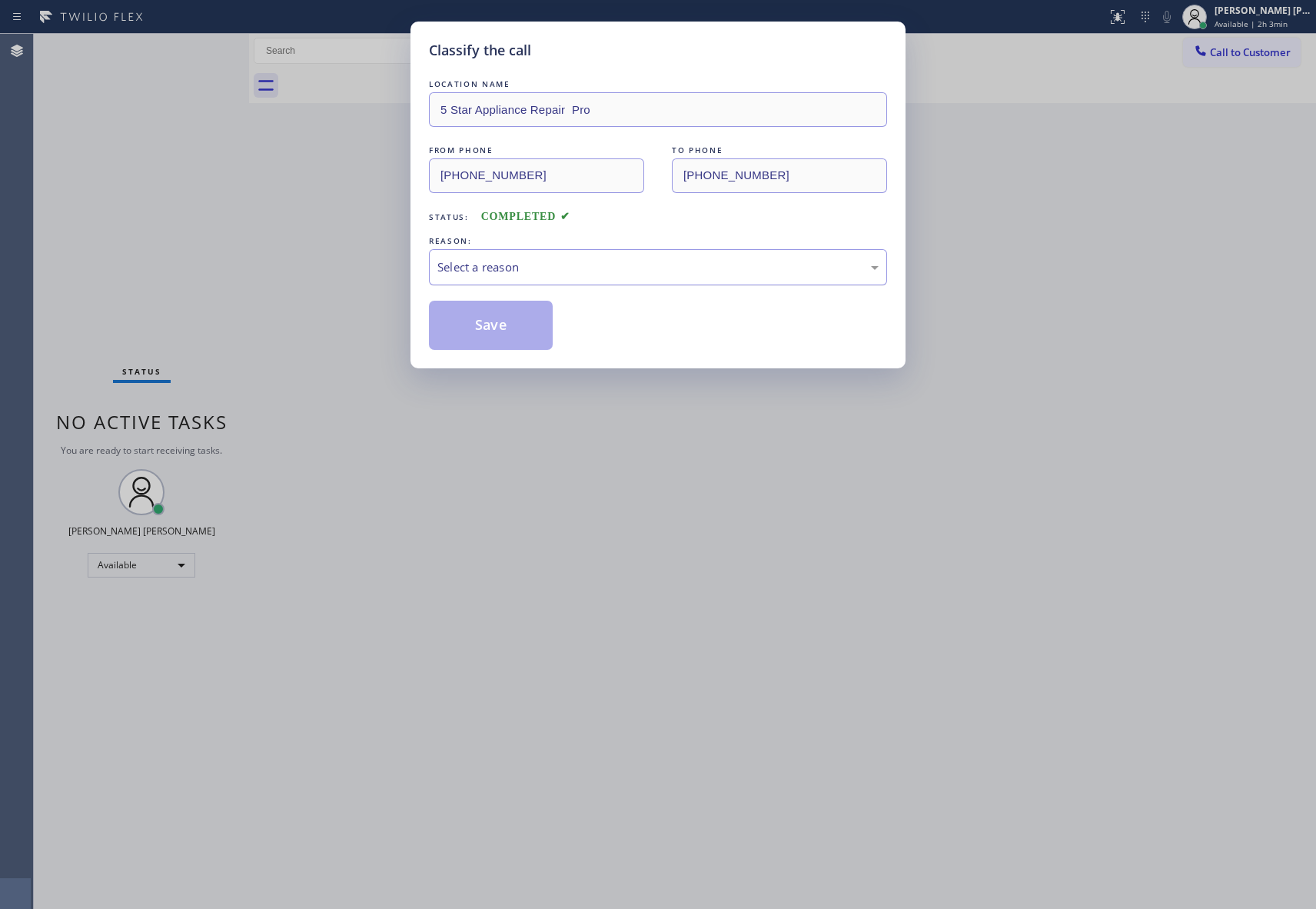
click at [638, 269] on div "Select a reason" at bounding box center [658, 267] width 441 height 18
click at [472, 326] on button "Save" at bounding box center [490, 325] width 124 height 49
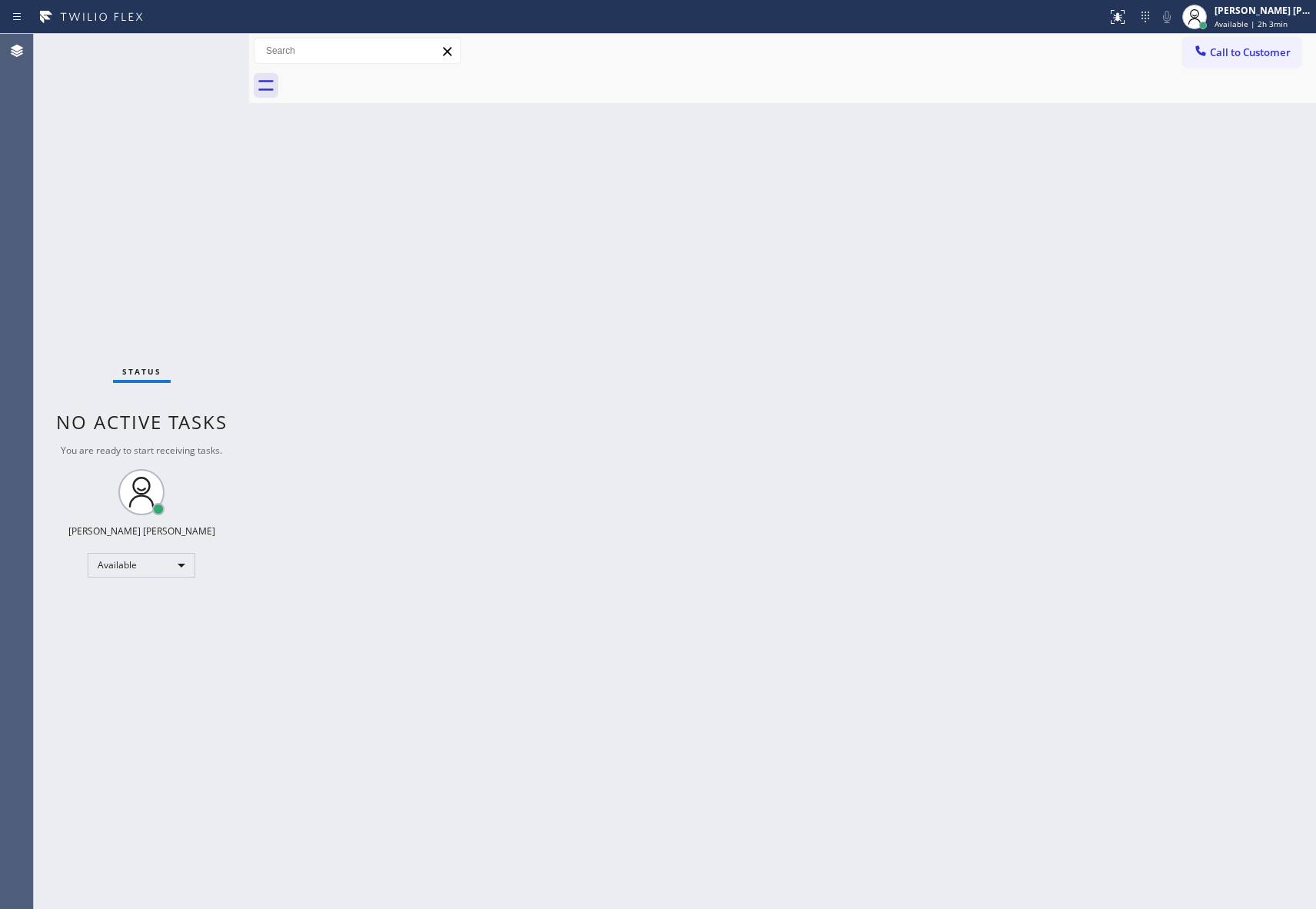
click at [1246, 54] on span "Call to Customer" at bounding box center [1249, 53] width 81 height 14
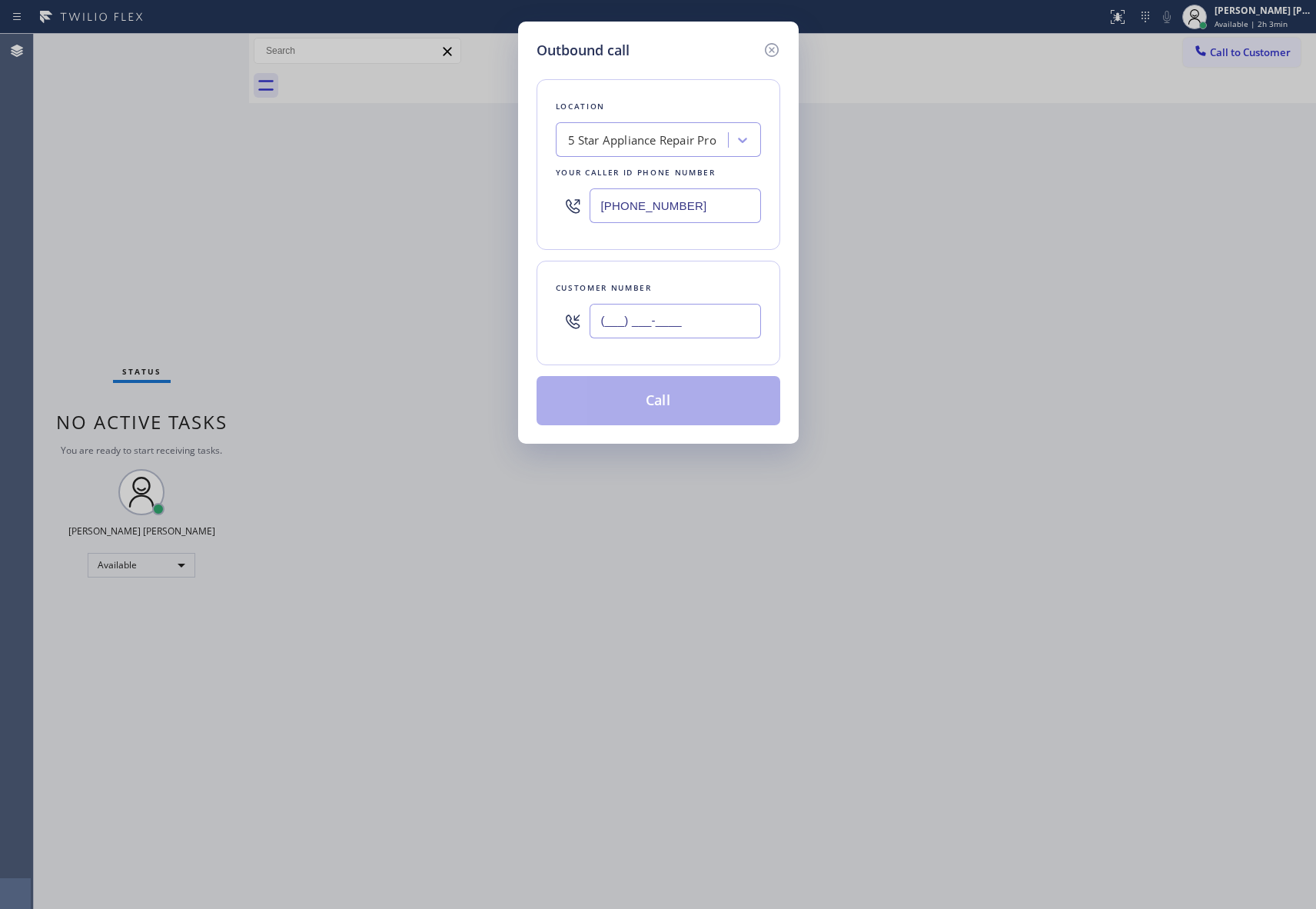
click at [694, 325] on input "(___) ___-____" at bounding box center [675, 321] width 171 height 35
paste input "858) 231-8343"
type input "(858) 231-8343"
click at [686, 408] on button "Call" at bounding box center [658, 400] width 244 height 49
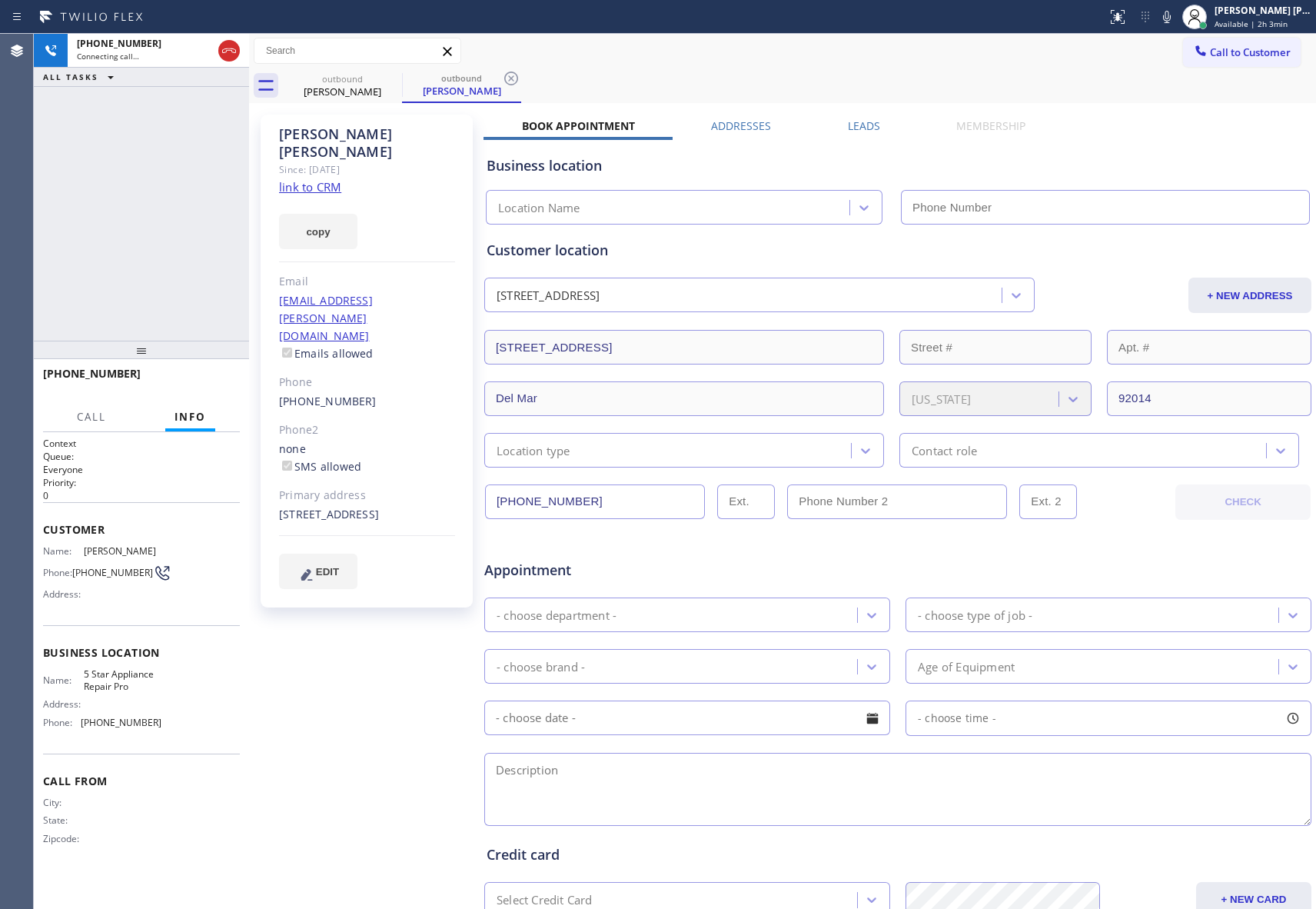
type input "[PHONE_NUMBER]"
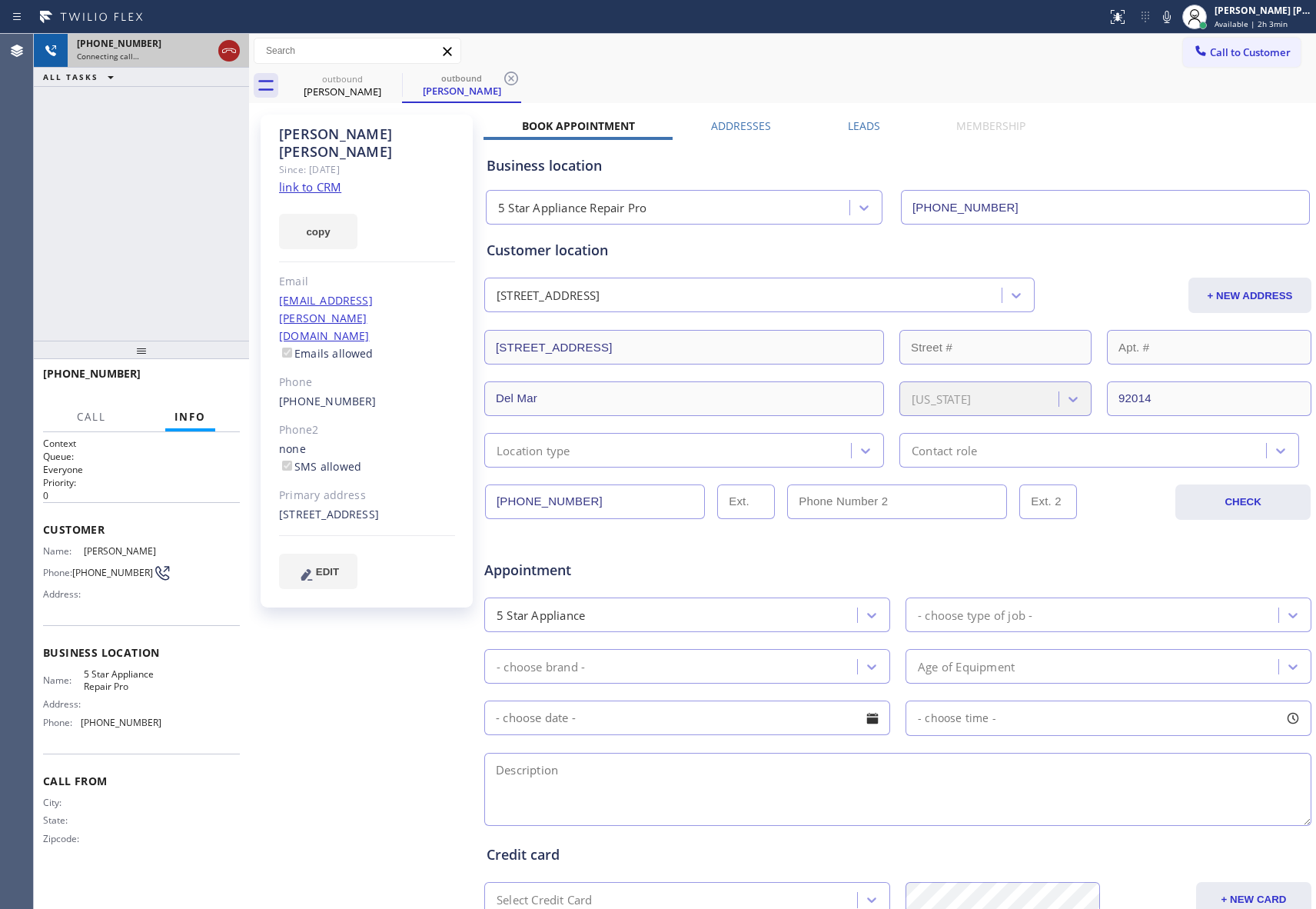
click at [231, 51] on icon at bounding box center [229, 51] width 14 height 5
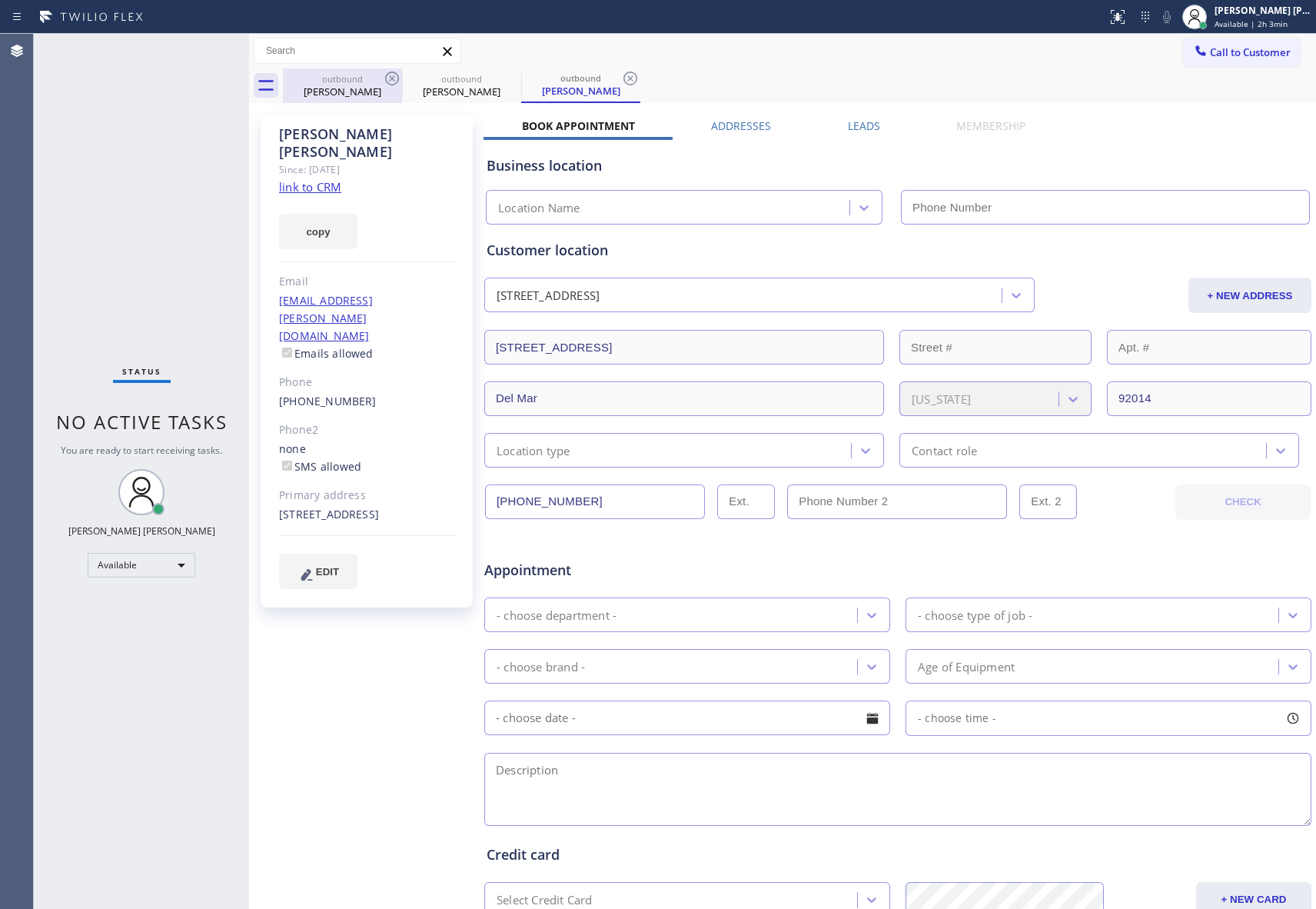
drag, startPoint x: 383, startPoint y: 80, endPoint x: 397, endPoint y: 80, distance: 14.0
click at [386, 80] on icon at bounding box center [392, 78] width 19 height 19
click at [0, 0] on icon at bounding box center [0, 0] width 0 height 0
click at [397, 80] on icon at bounding box center [393, 79] width 14 height 14
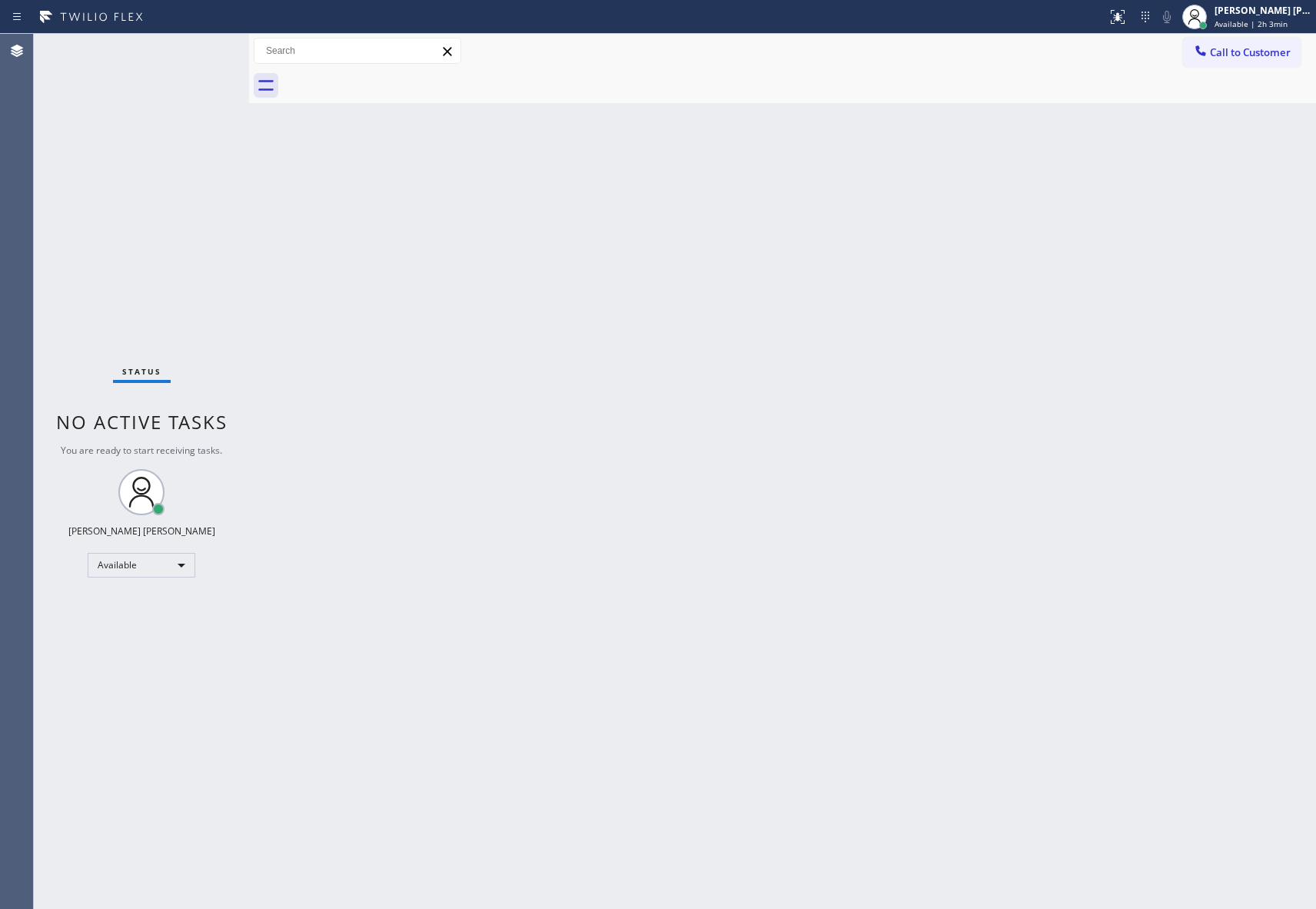
click at [397, 80] on div at bounding box center [799, 86] width 1033 height 35
click at [1254, 52] on span "Call to Customer" at bounding box center [1249, 53] width 81 height 14
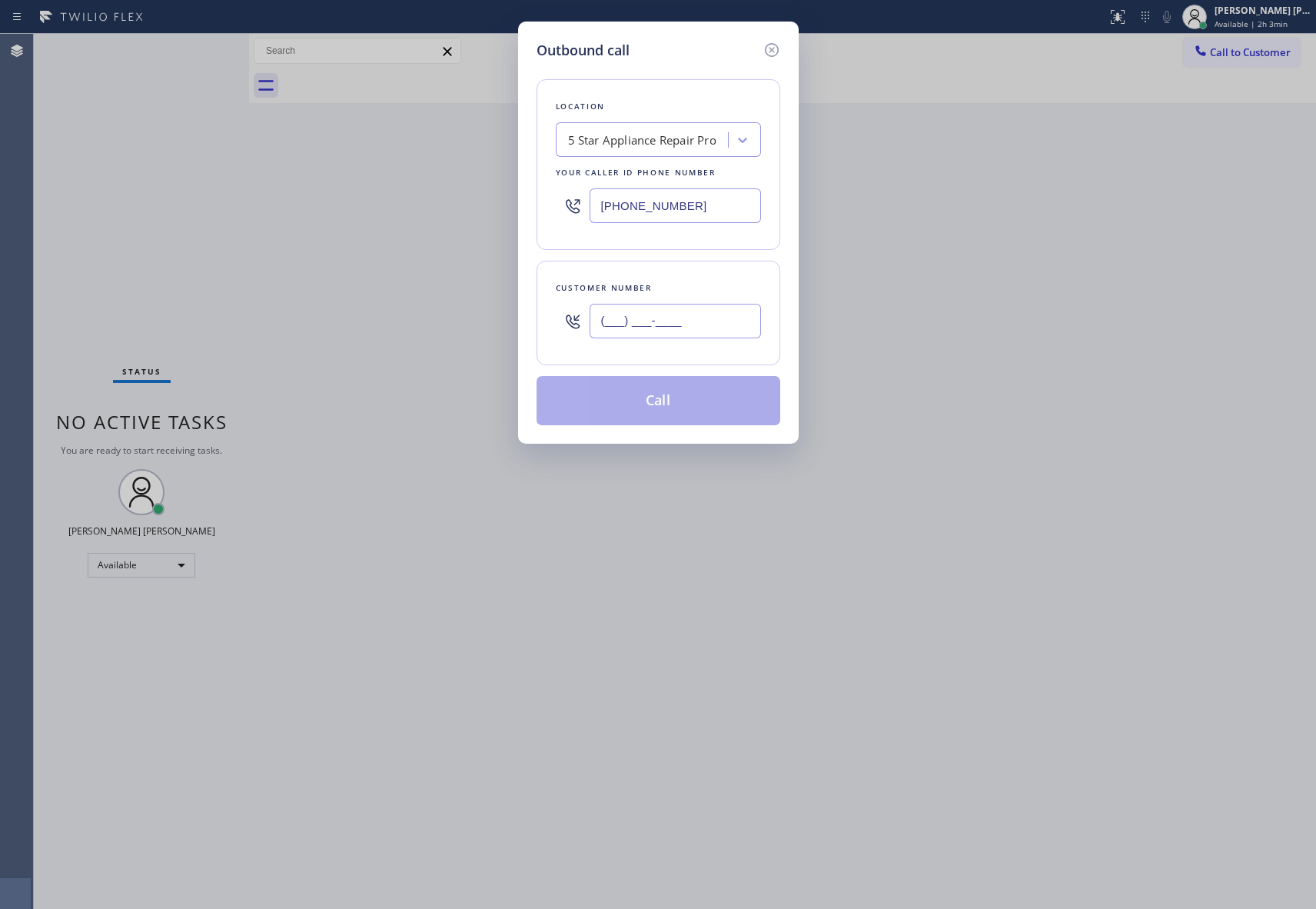
click at [718, 329] on input "(___) ___-____" at bounding box center [675, 321] width 171 height 35
paste input "347) 472-7843"
type input "(347) 472-7843"
click at [697, 401] on button "Call" at bounding box center [658, 400] width 244 height 49
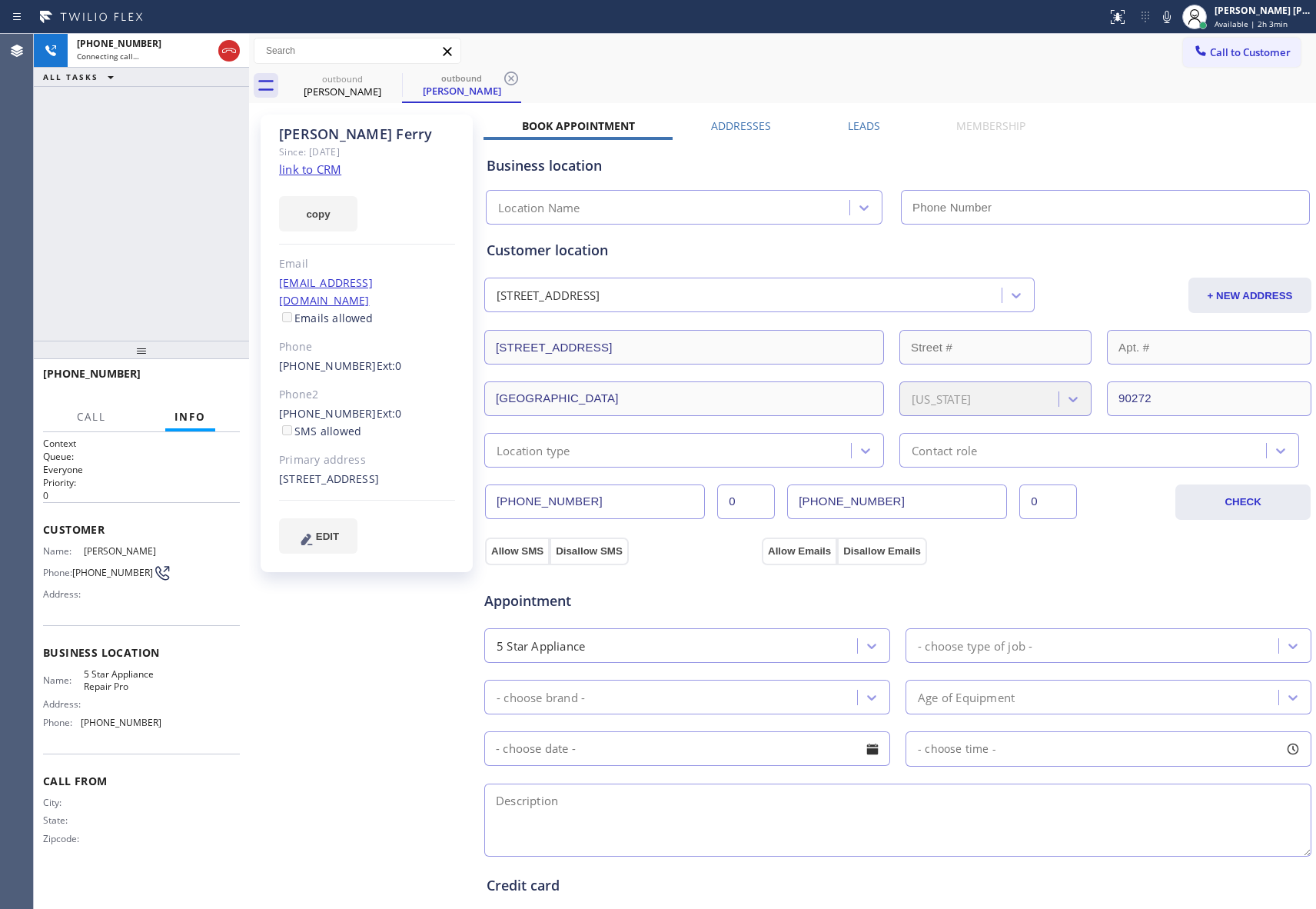
type input "[PHONE_NUMBER]"
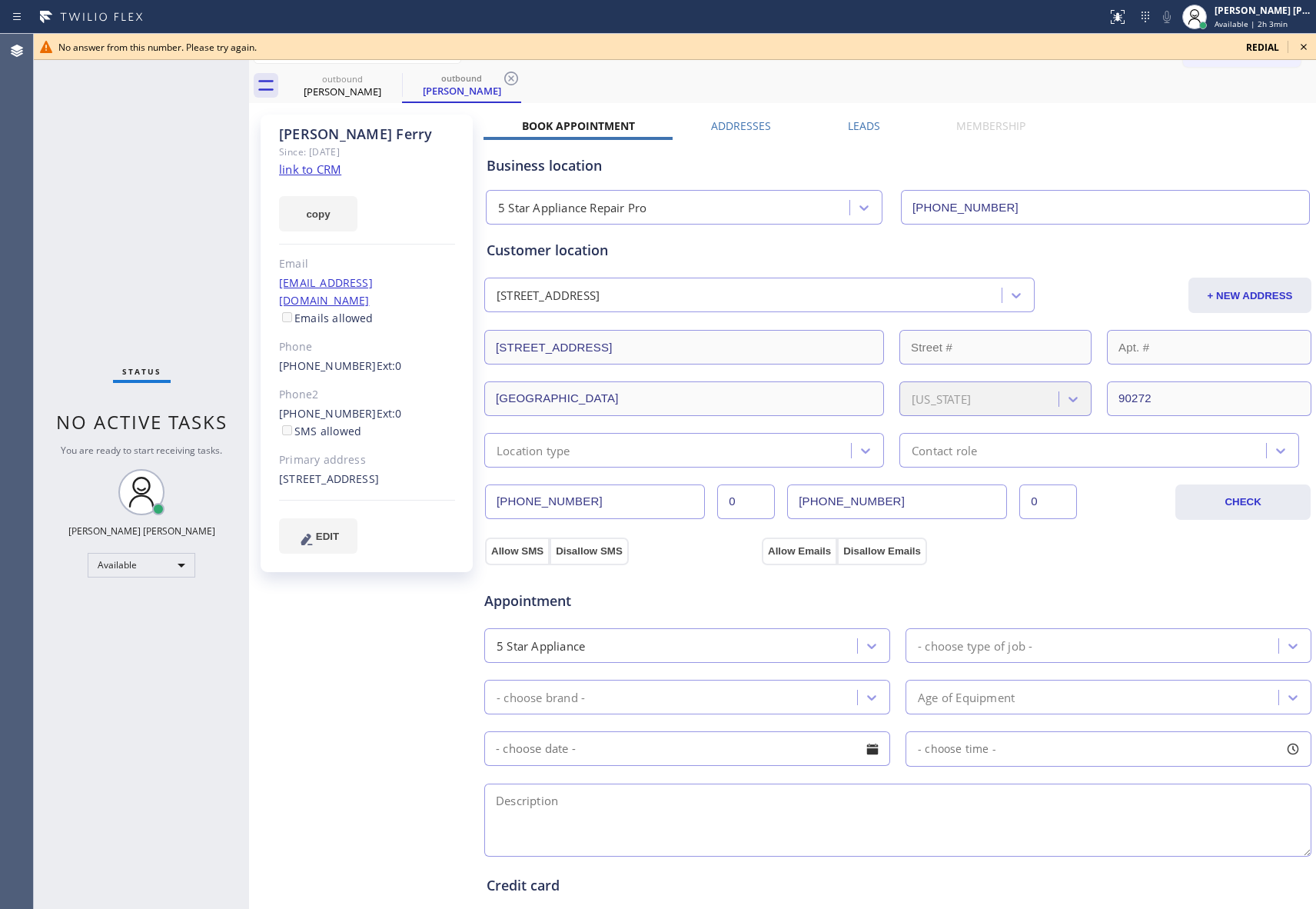
click at [1308, 44] on icon at bounding box center [1303, 47] width 19 height 19
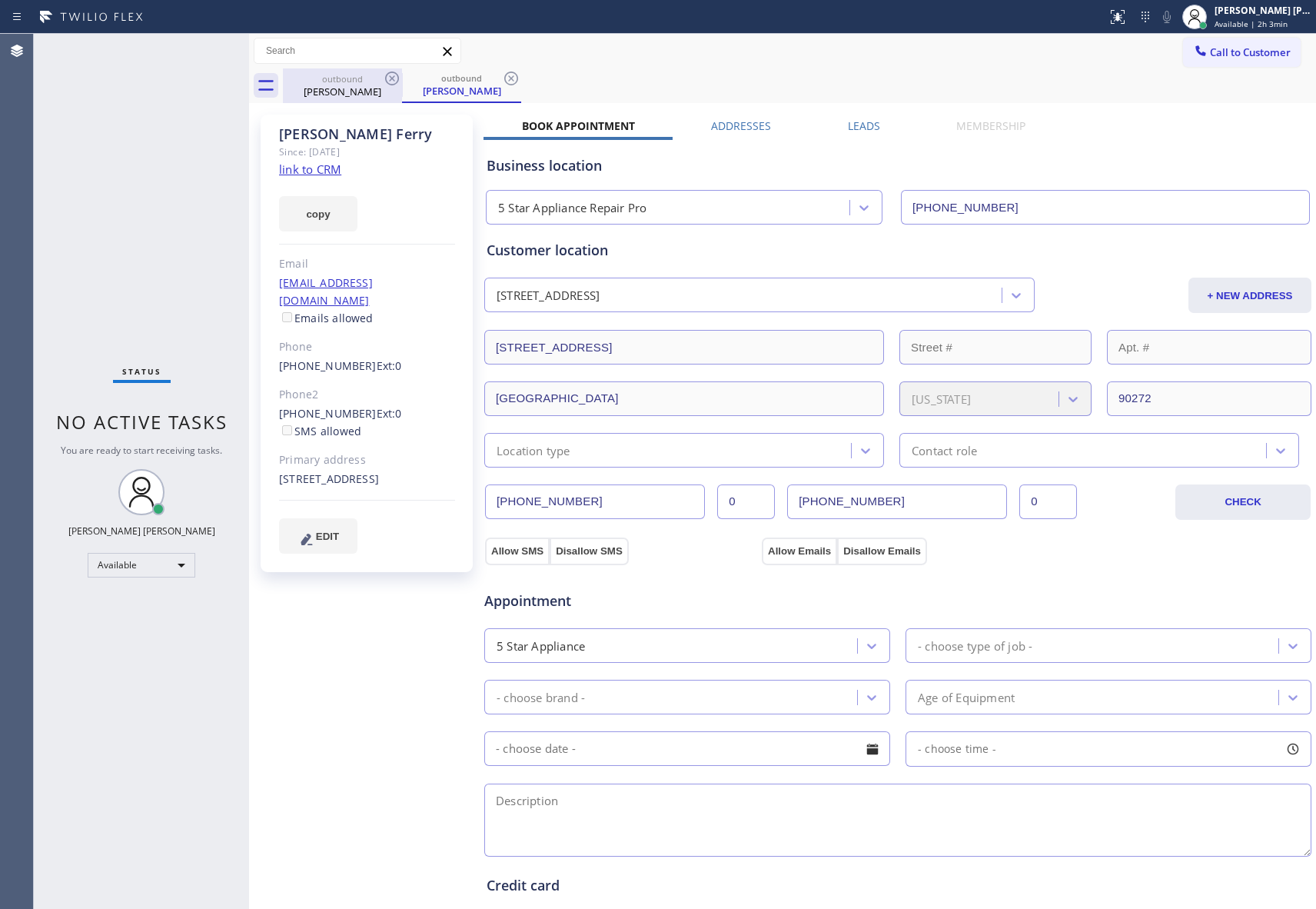
click at [370, 88] on div "Anita Ferry" at bounding box center [342, 92] width 116 height 14
click at [394, 79] on icon at bounding box center [392, 78] width 19 height 19
click at [0, 0] on icon at bounding box center [0, 0] width 0 height 0
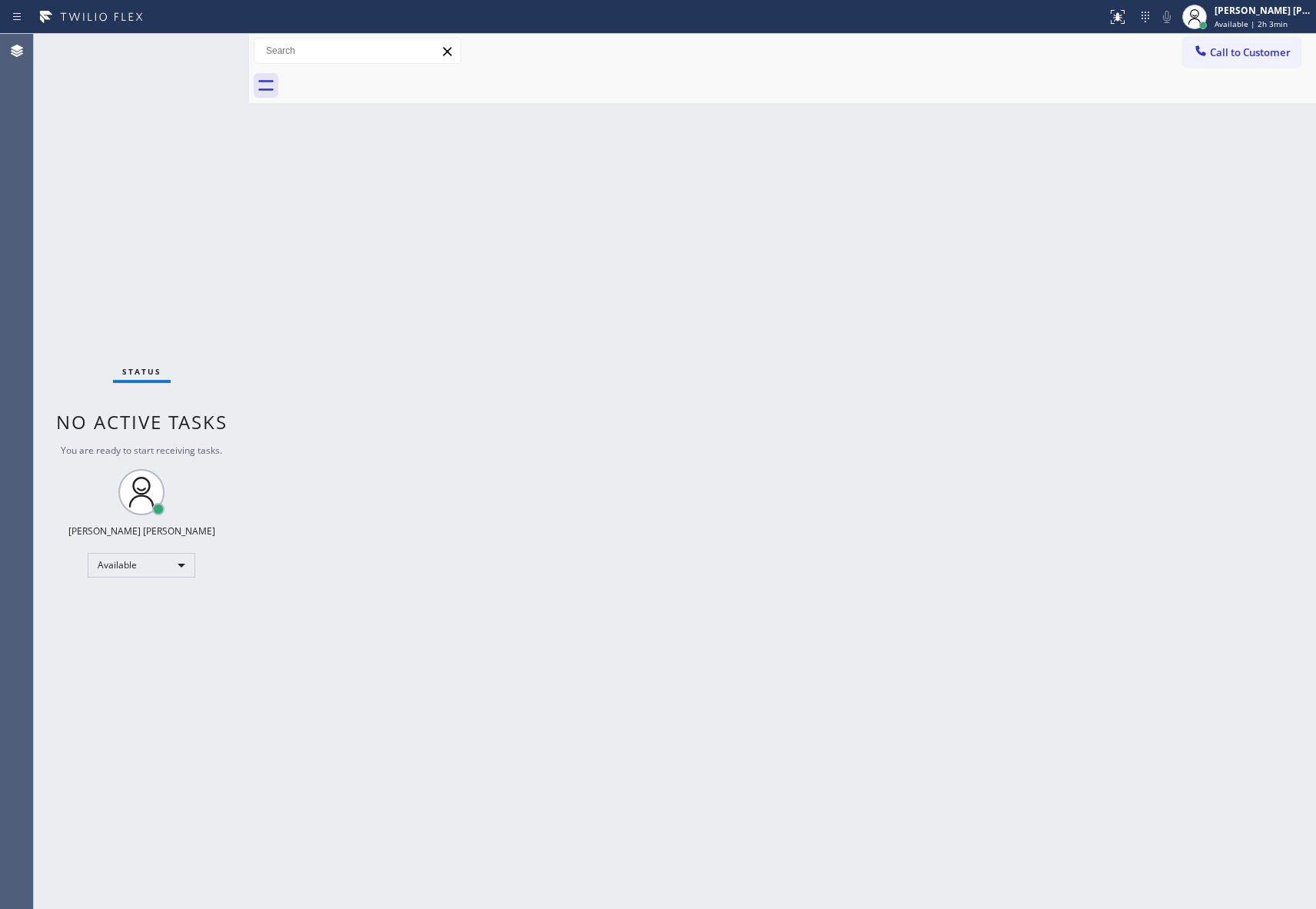
click at [394, 79] on div at bounding box center [799, 86] width 1033 height 35
click at [1263, 51] on span "Call to Customer" at bounding box center [1249, 53] width 81 height 14
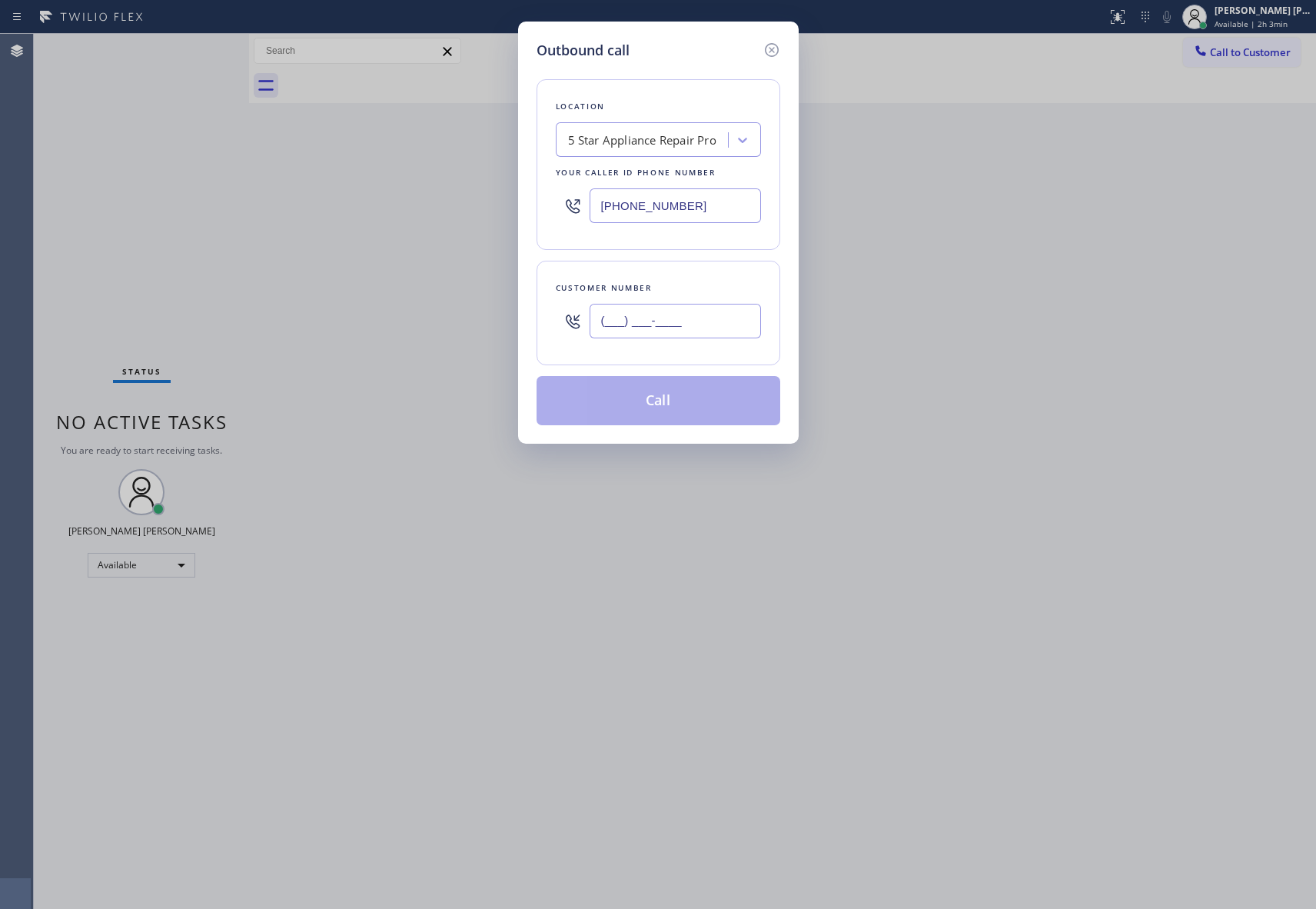
click at [741, 320] on input "(___) ___-____" at bounding box center [675, 321] width 171 height 35
paste input "347) 472-7843"
type input "(347) 472-7843"
click at [655, 408] on button "Call" at bounding box center [658, 400] width 244 height 49
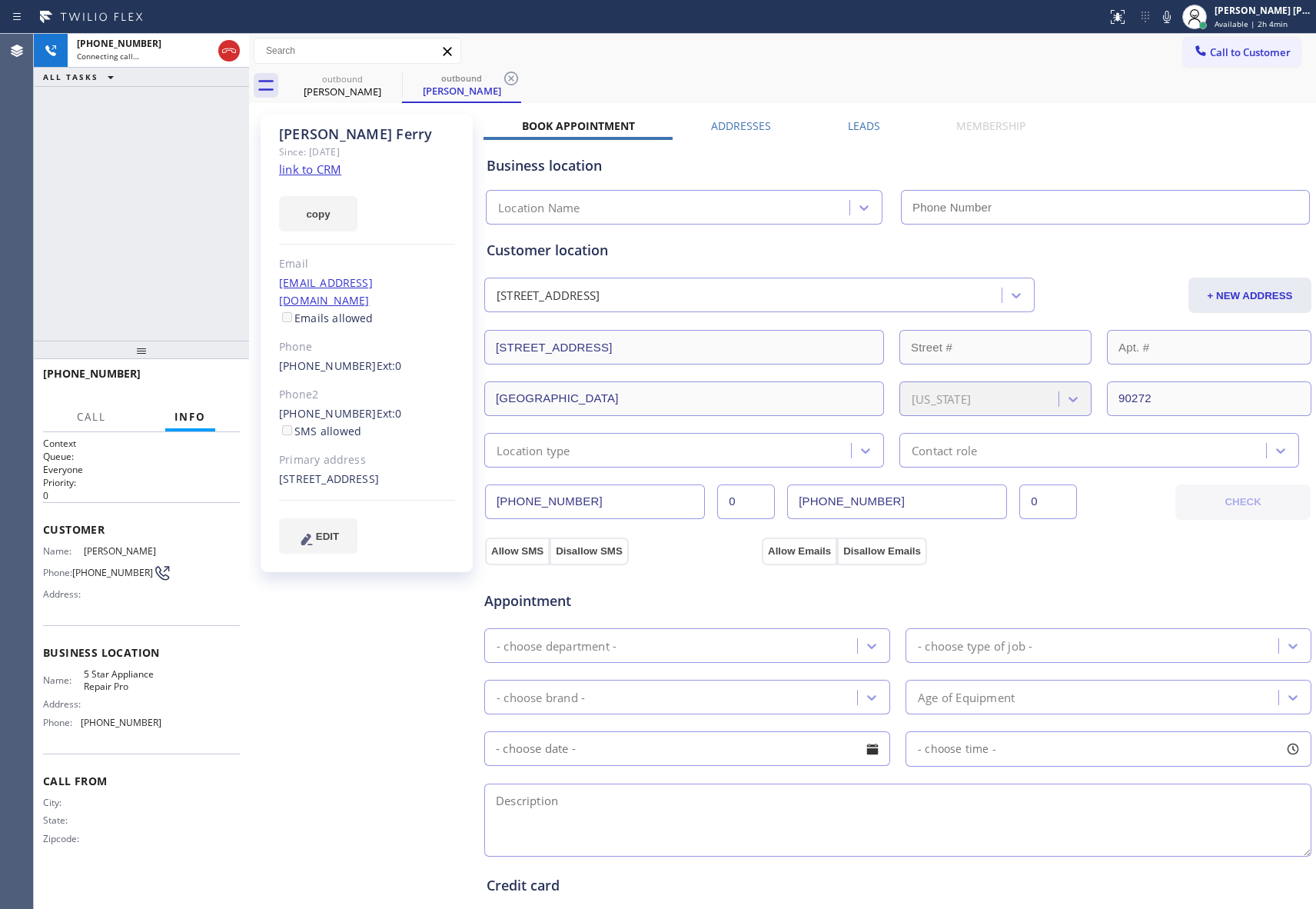
type input "[PHONE_NUMBER]"
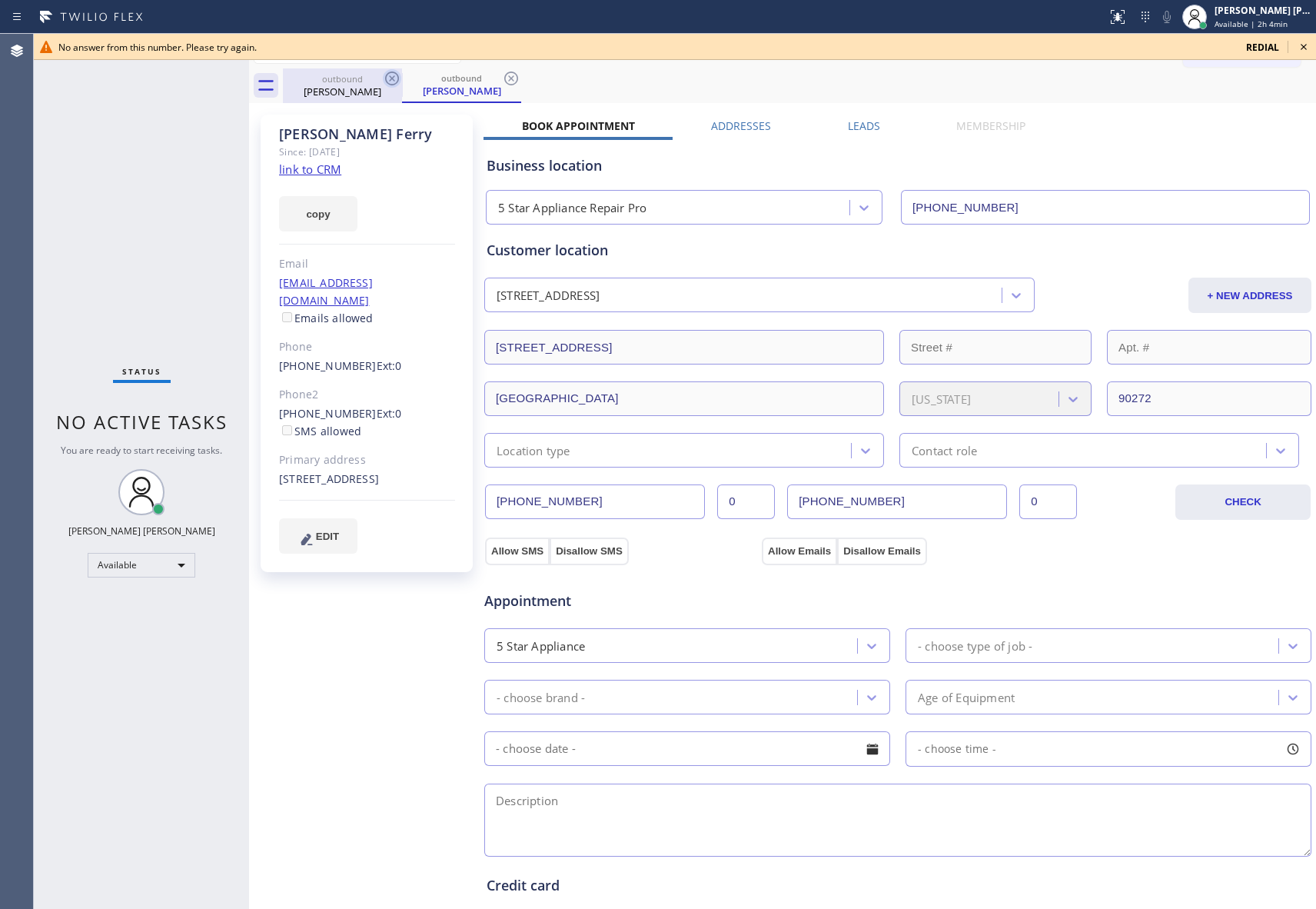
click at [386, 72] on icon at bounding box center [392, 78] width 19 height 19
click at [388, 74] on icon at bounding box center [393, 79] width 14 height 14
click at [401, 74] on div "outbound Anita Ferry" at bounding box center [461, 86] width 120 height 35
click at [388, 74] on icon at bounding box center [393, 79] width 14 height 14
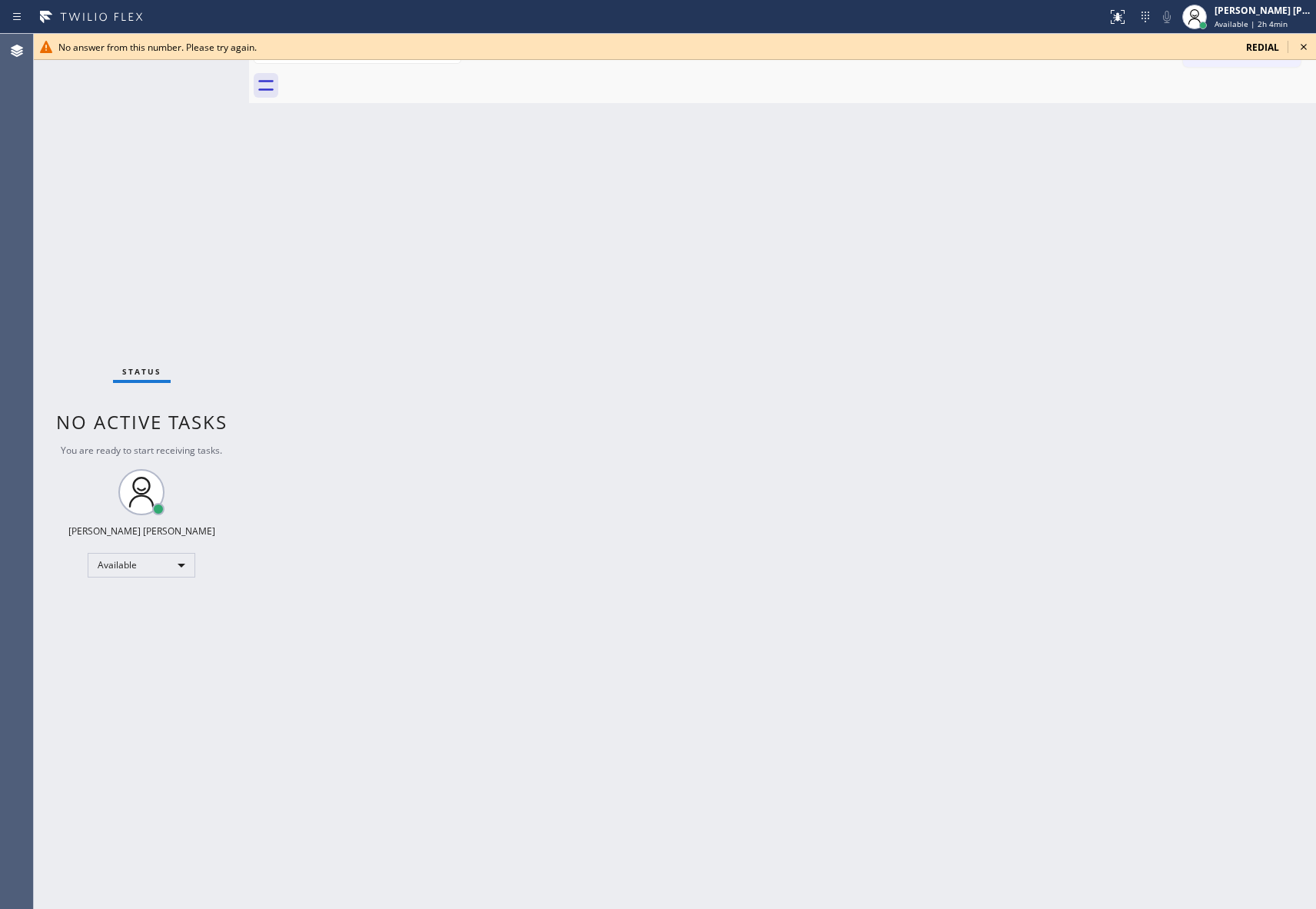
click at [388, 74] on div at bounding box center [799, 86] width 1033 height 35
click at [1302, 41] on icon at bounding box center [1303, 47] width 19 height 19
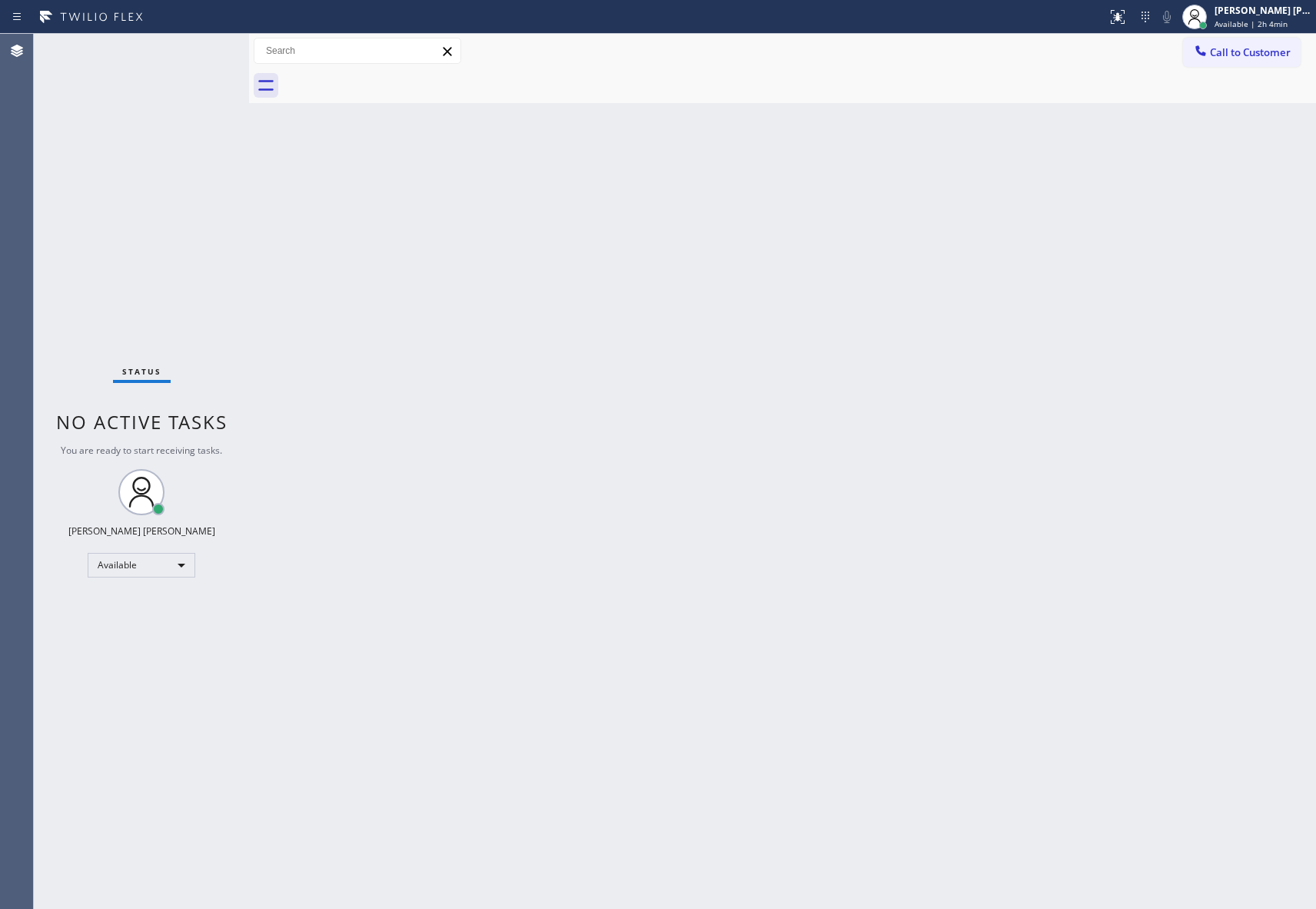
click at [1268, 53] on span "Call to Customer" at bounding box center [1249, 53] width 81 height 14
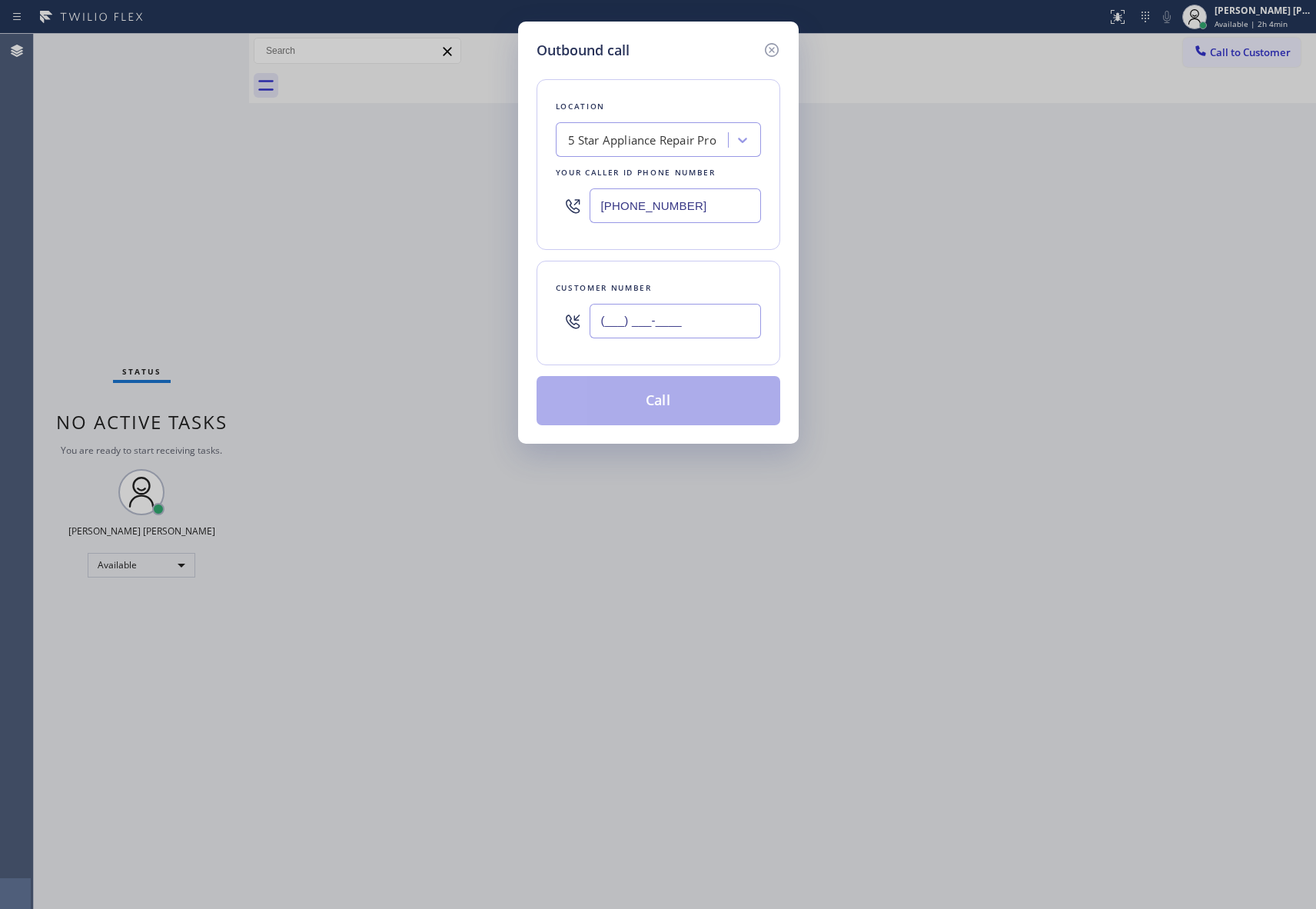
click at [681, 306] on input "(___) ___-____" at bounding box center [675, 321] width 171 height 35
paste input "774) 242-8686"
type input "(774) 242-8686"
click at [689, 397] on button "Call" at bounding box center [658, 400] width 244 height 49
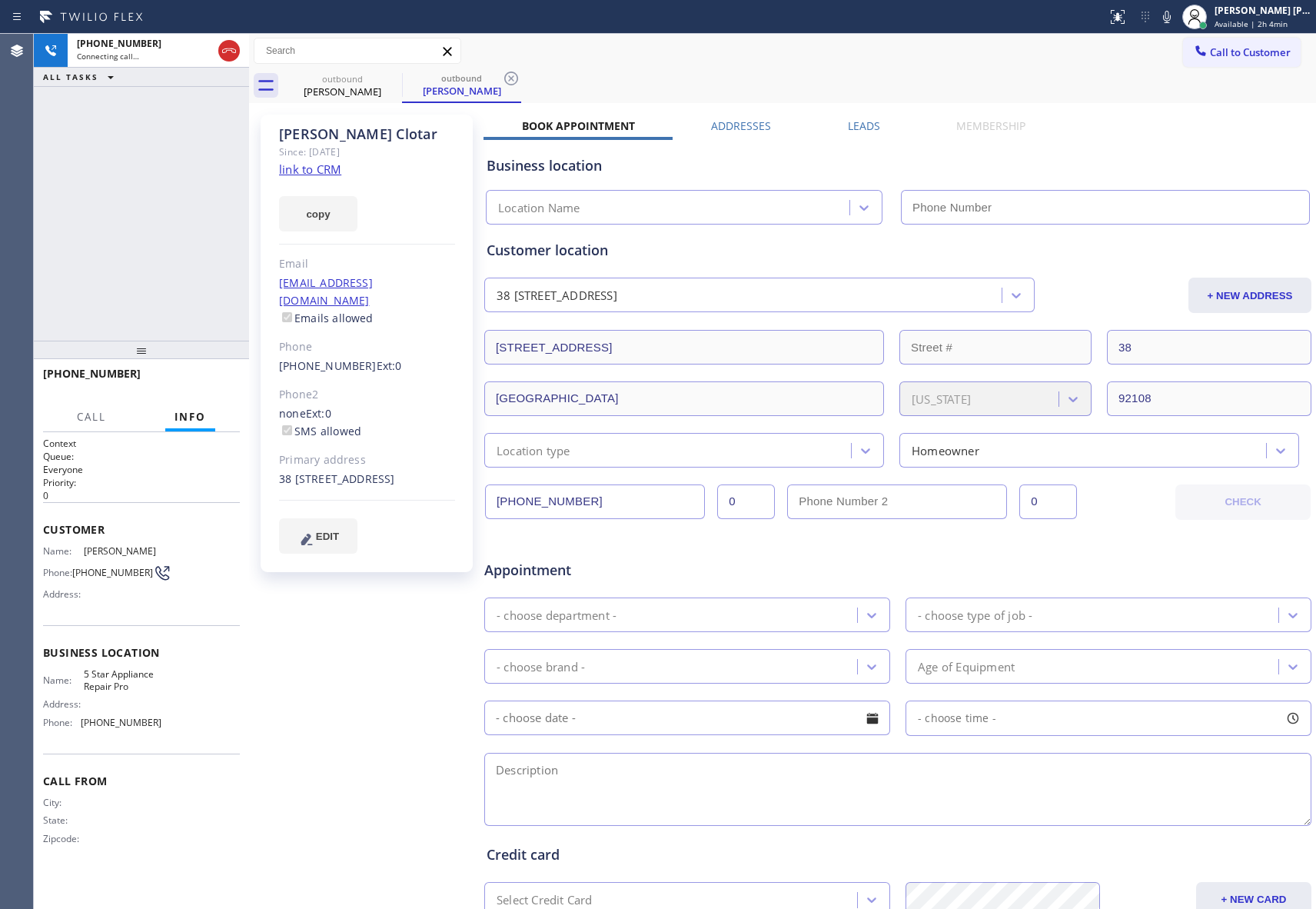
type input "[PHONE_NUMBER]"
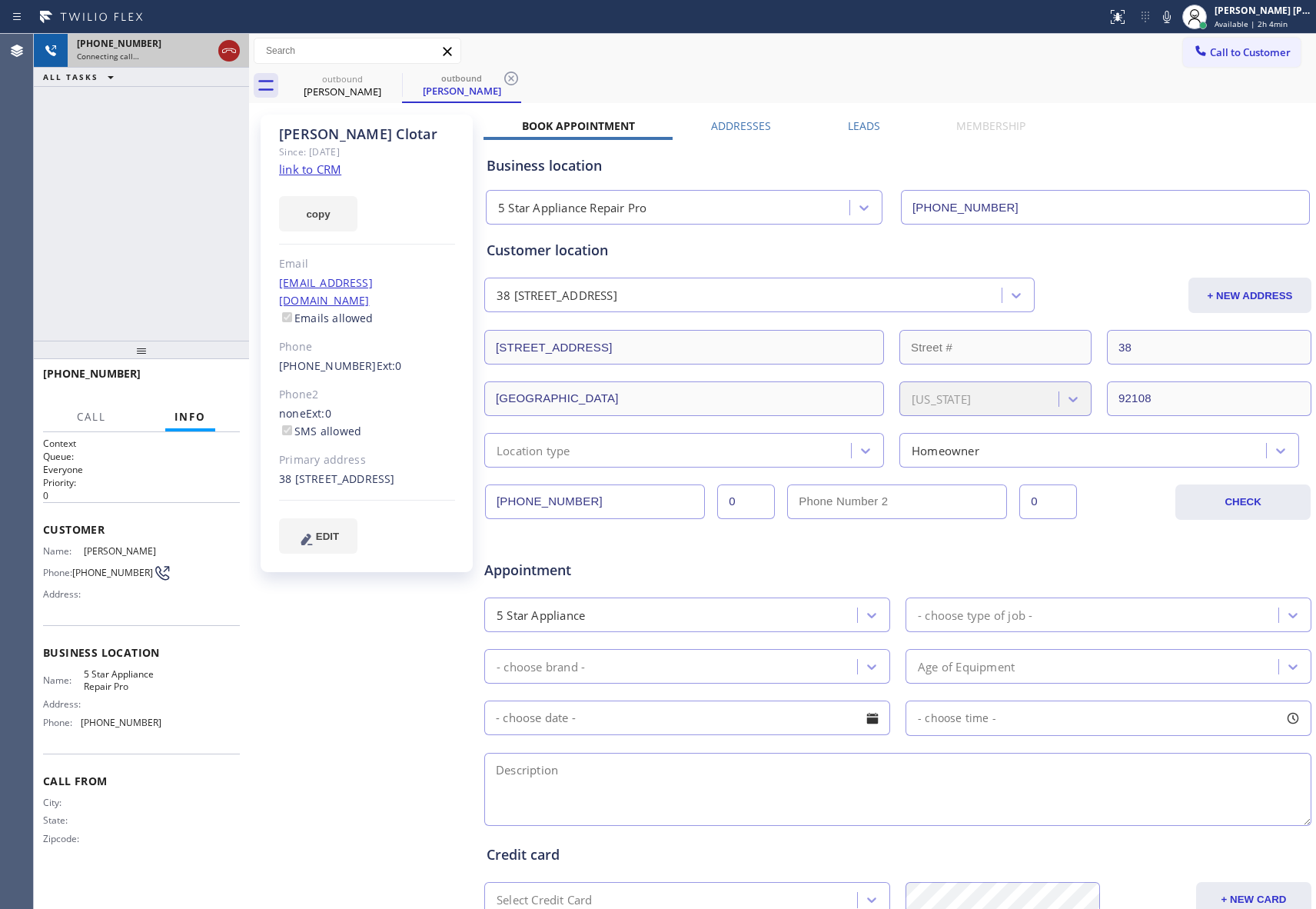
click at [234, 48] on icon at bounding box center [229, 51] width 19 height 19
click at [400, 79] on icon at bounding box center [392, 78] width 19 height 19
click at [401, 79] on div "outbound Paul Clotar" at bounding box center [461, 86] width 120 height 35
click at [397, 79] on icon at bounding box center [393, 79] width 14 height 14
click at [0, 0] on icon at bounding box center [0, 0] width 0 height 0
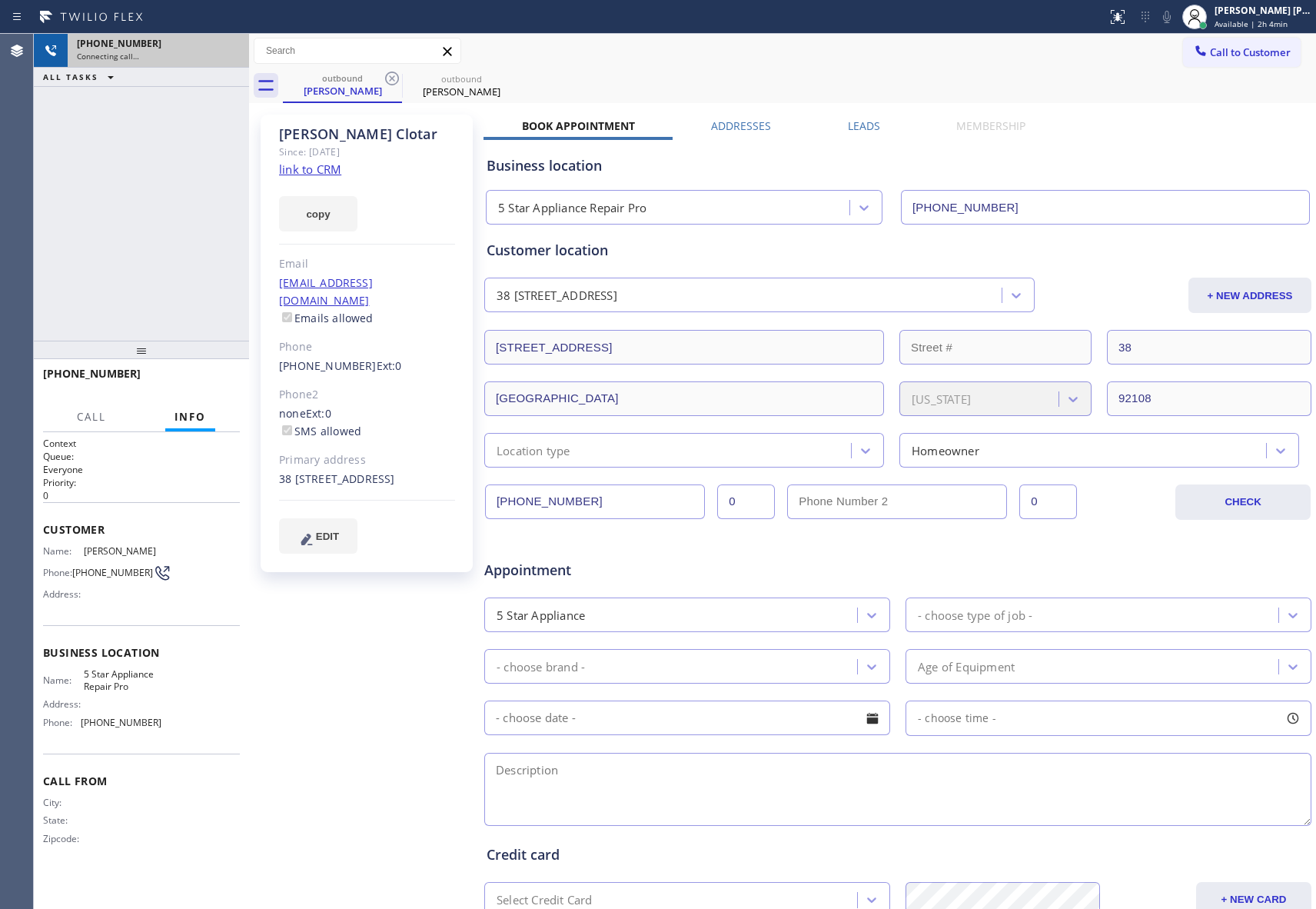
click at [397, 79] on div "outbound Paul Clotar outbound Paul Clotar" at bounding box center [799, 86] width 1033 height 35
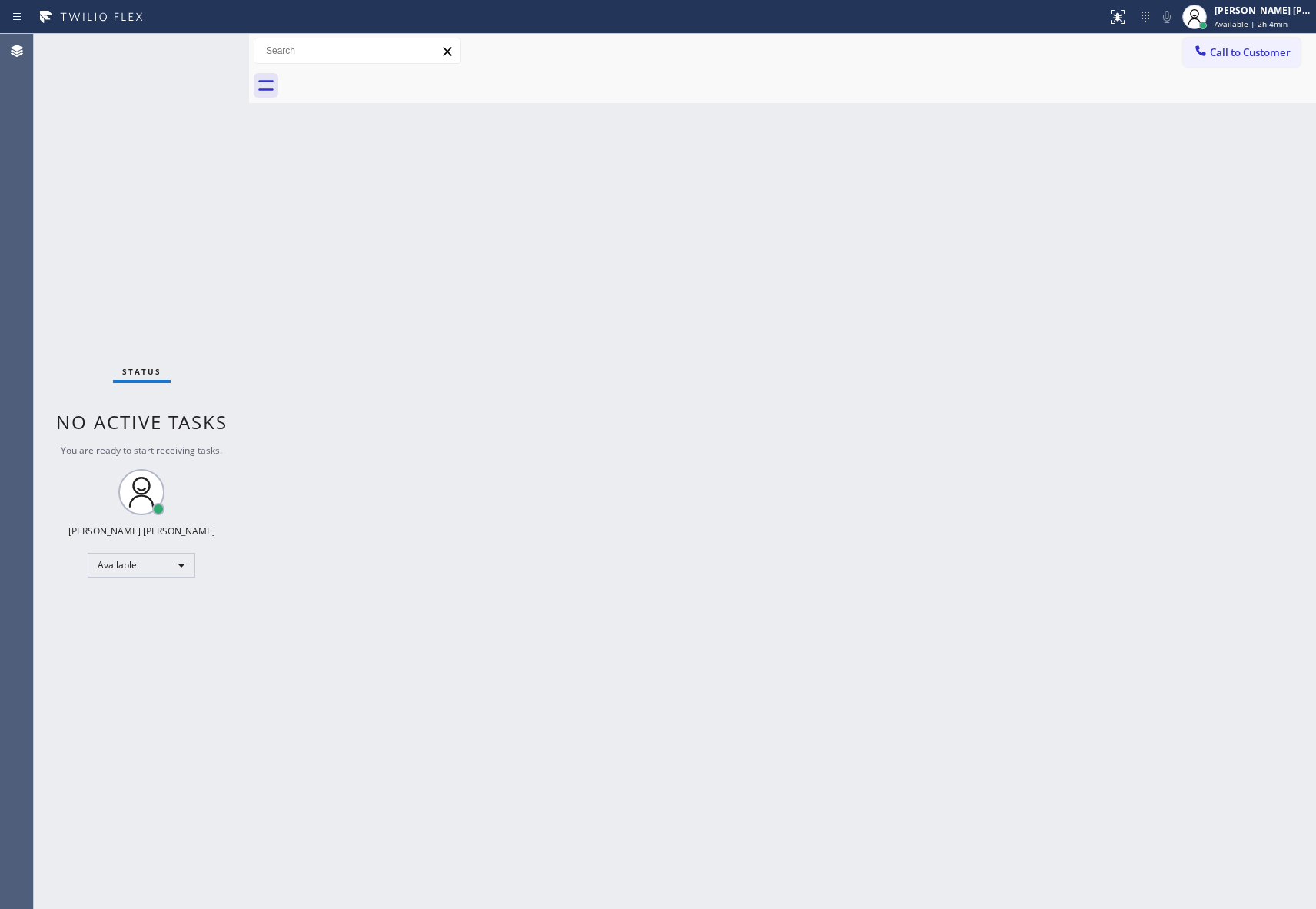
click at [397, 79] on div at bounding box center [799, 86] width 1033 height 35
click at [1252, 44] on button "Call to Customer" at bounding box center [1241, 52] width 118 height 29
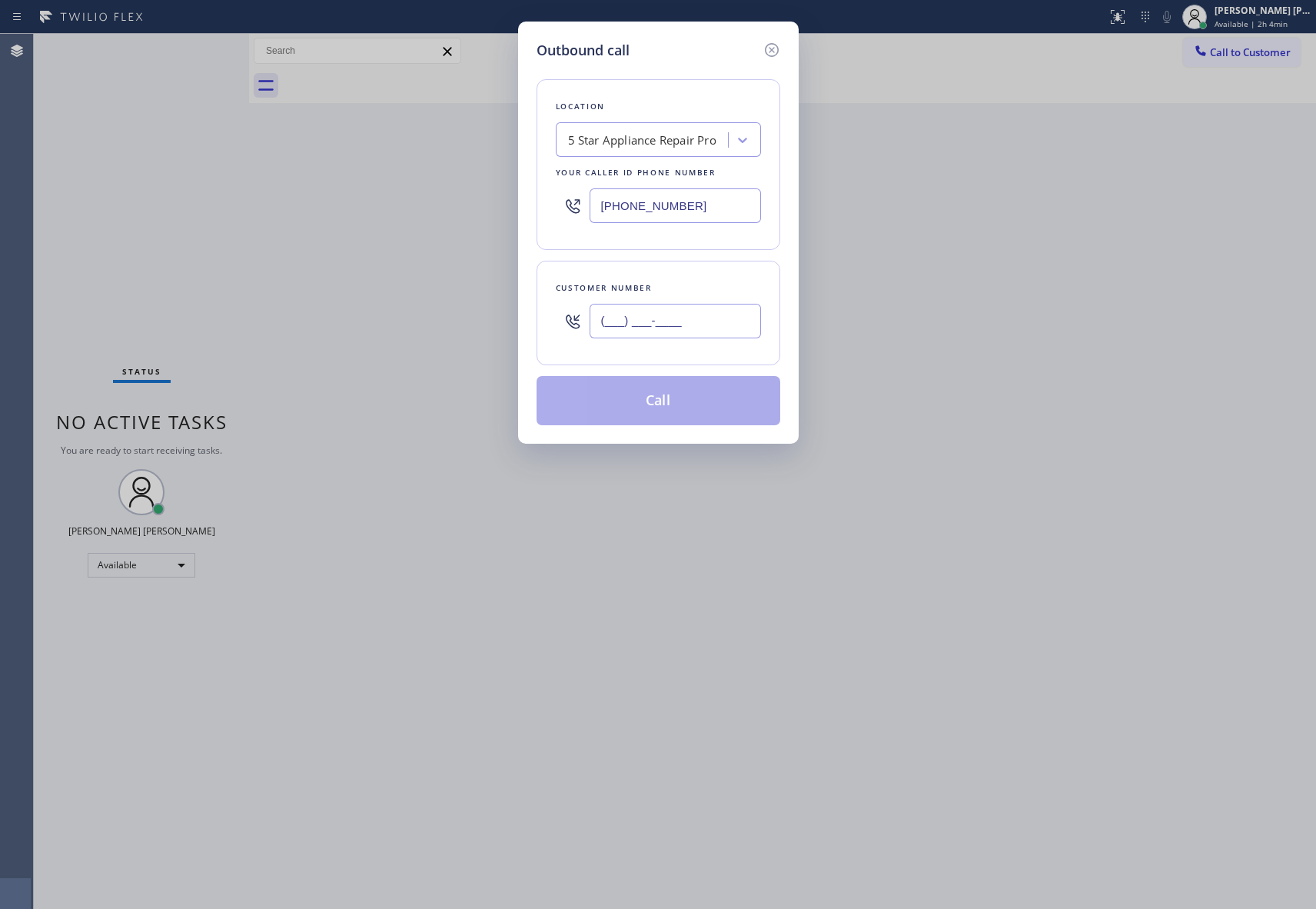
click at [682, 329] on input "(___) ___-____" at bounding box center [675, 321] width 171 height 35
paste input "619) 396-6604"
type input "(619) 396-6604"
click at [674, 408] on button "Call" at bounding box center [658, 400] width 244 height 49
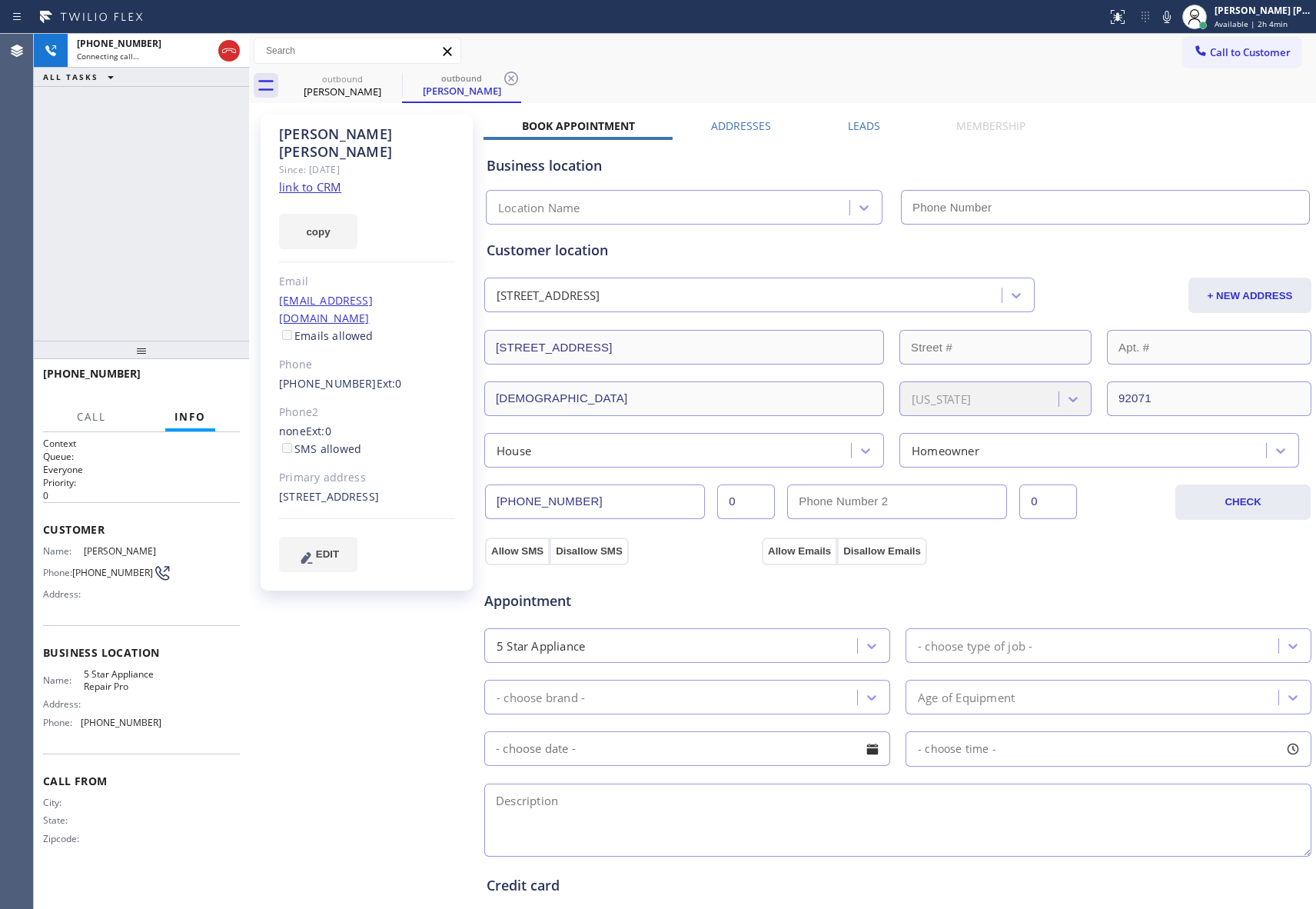
type input "[PHONE_NUMBER]"
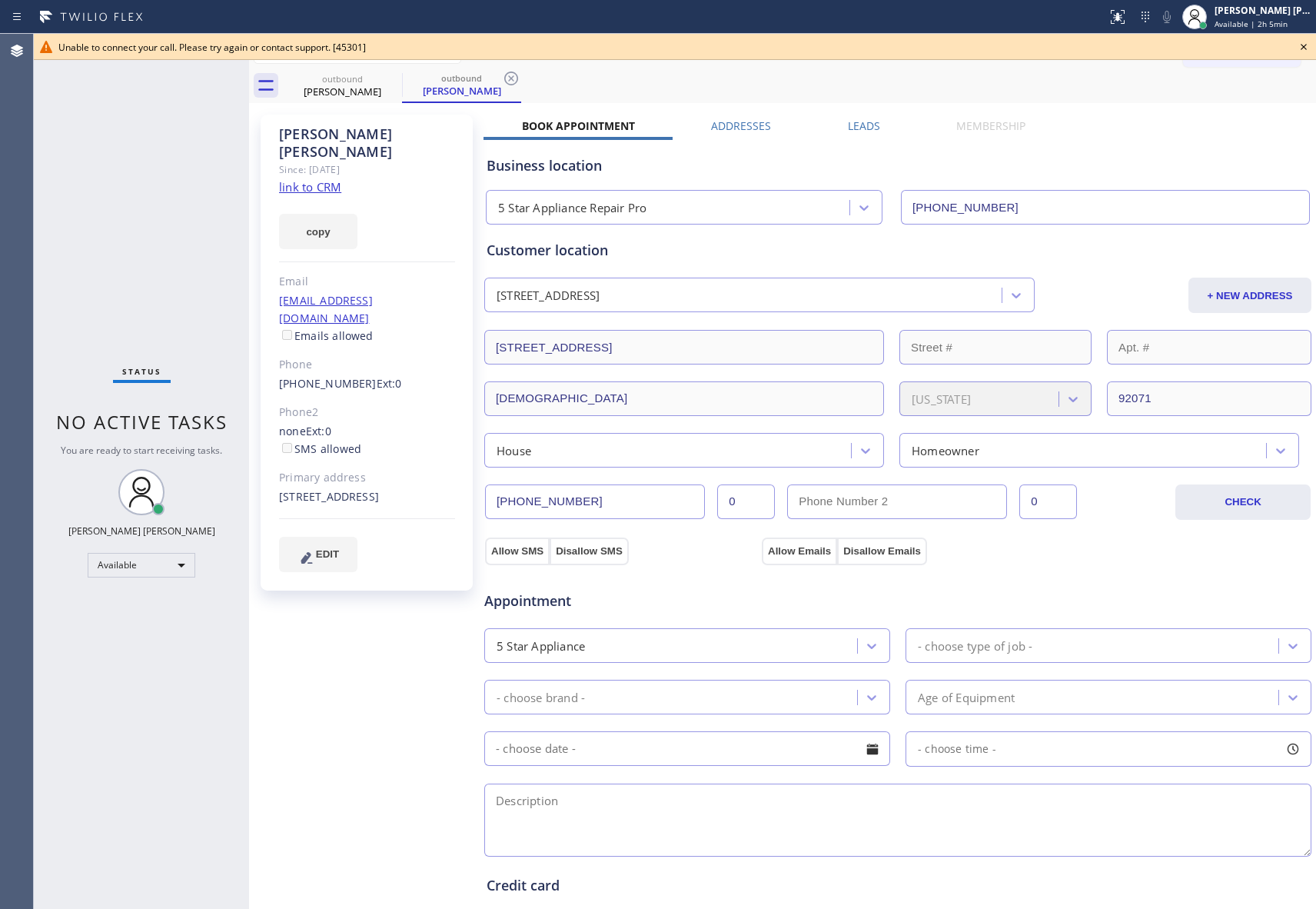
click at [1305, 42] on icon at bounding box center [1303, 47] width 19 height 19
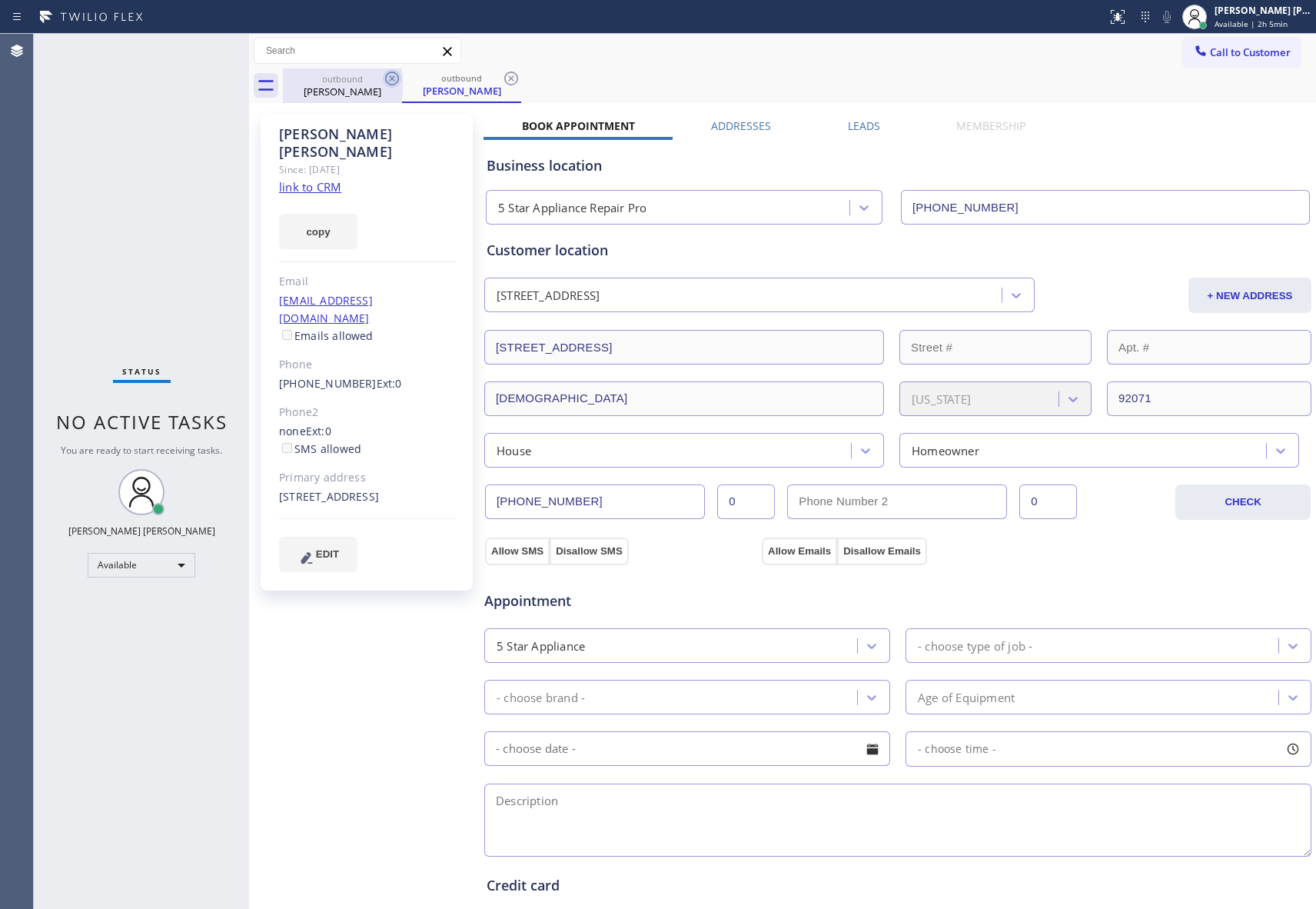
click at [399, 79] on icon at bounding box center [392, 78] width 19 height 19
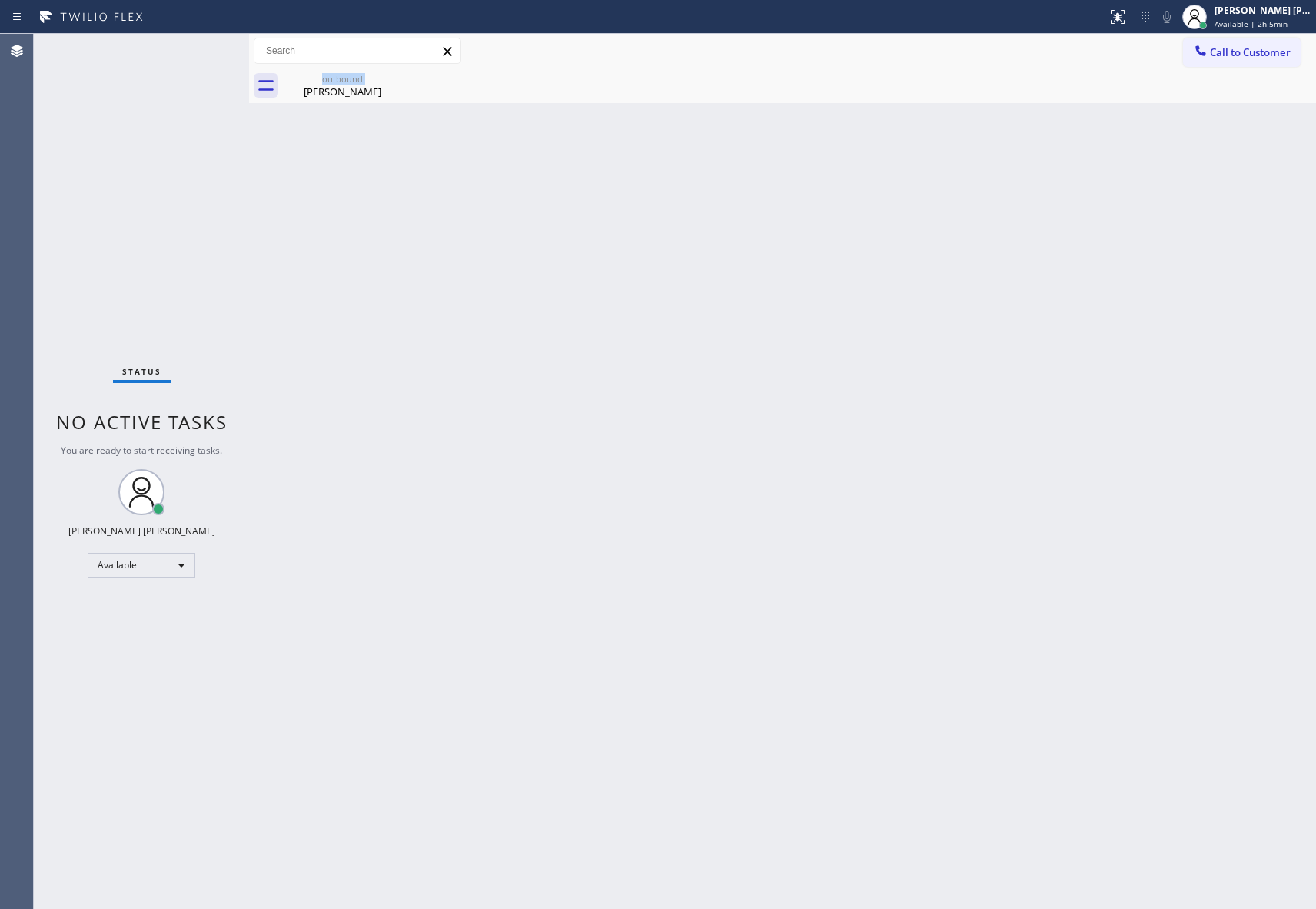
click at [399, 79] on div "outbound Sandra Calderon" at bounding box center [343, 86] width 120 height 35
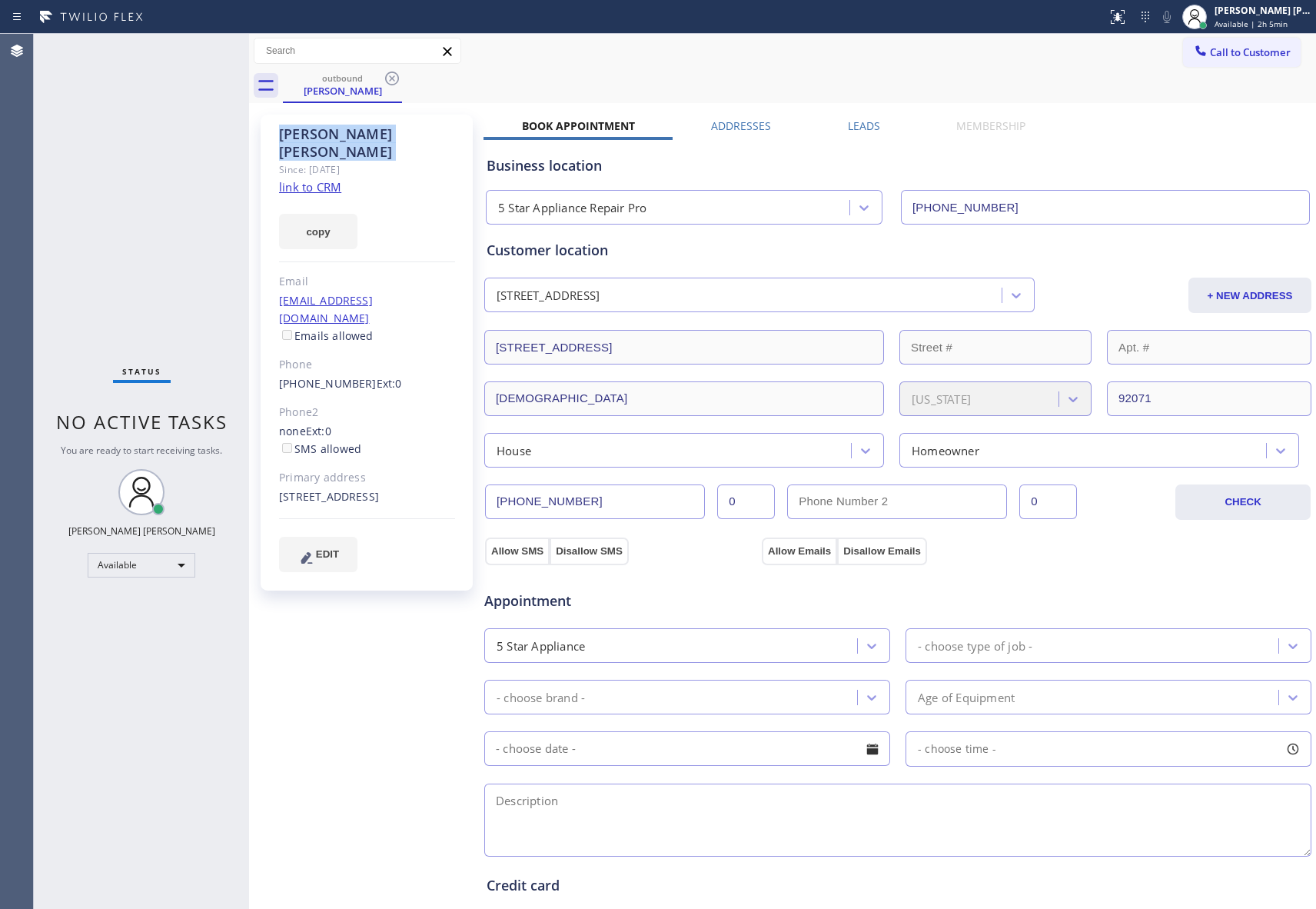
click at [399, 79] on icon at bounding box center [392, 78] width 19 height 19
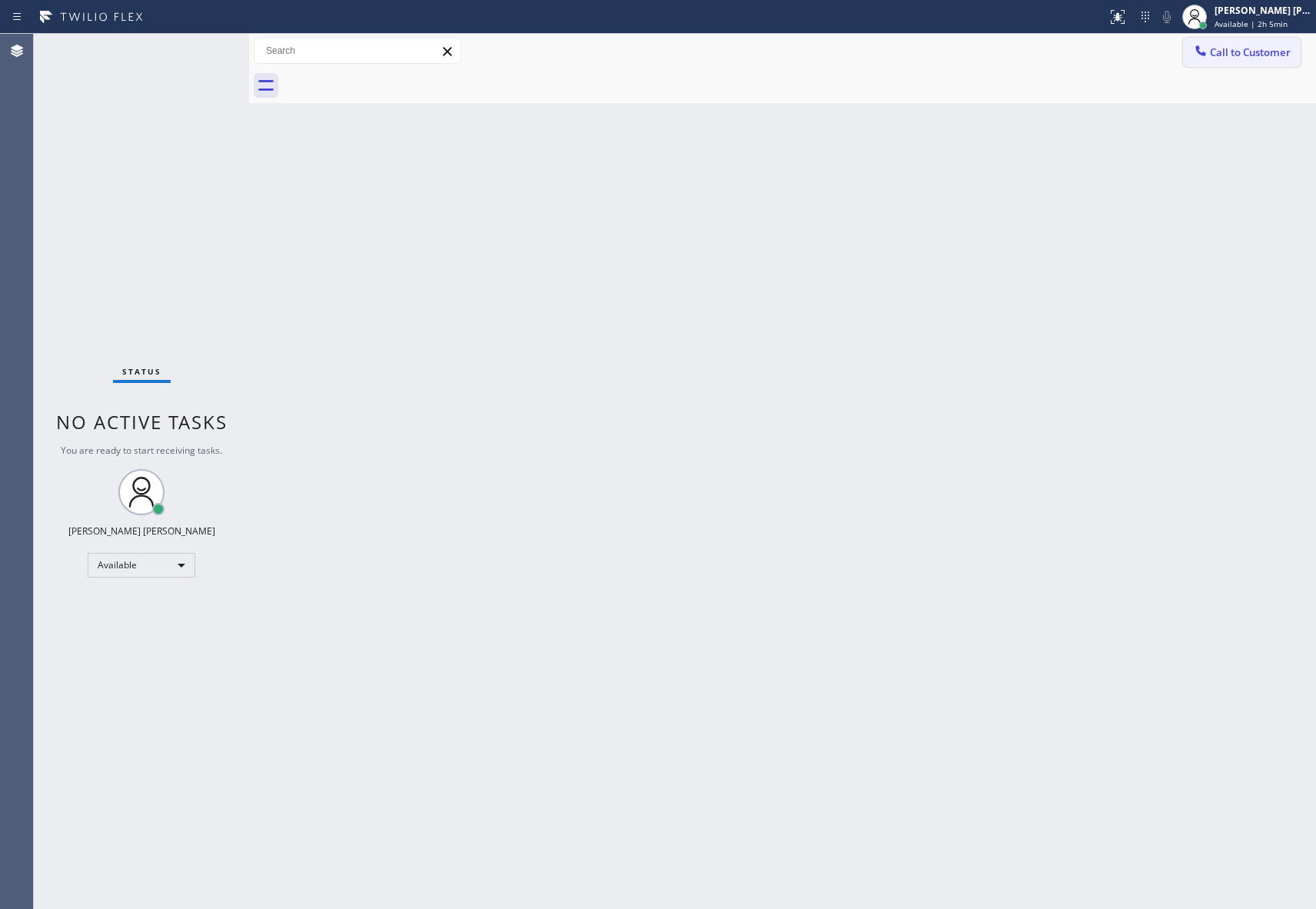
click at [1299, 56] on button "Call to Customer" at bounding box center [1241, 52] width 118 height 29
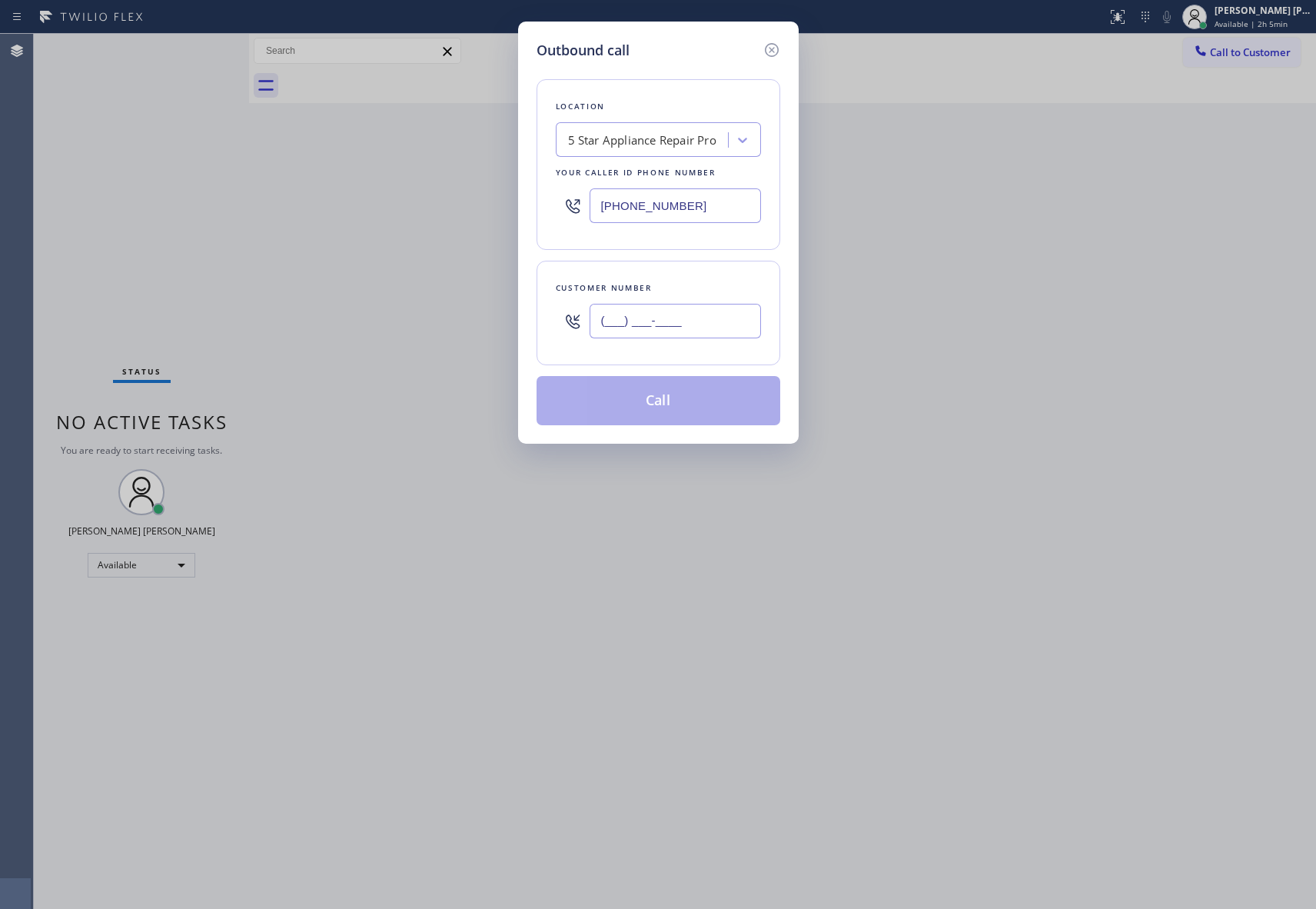
click at [687, 324] on input "(___) ___-____" at bounding box center [675, 321] width 171 height 35
paste input "805) 261-7248"
type input "(805) 261-7248"
drag, startPoint x: 620, startPoint y: 398, endPoint x: 506, endPoint y: 364, distance: 119.0
click at [620, 399] on button "Call" at bounding box center [658, 400] width 244 height 49
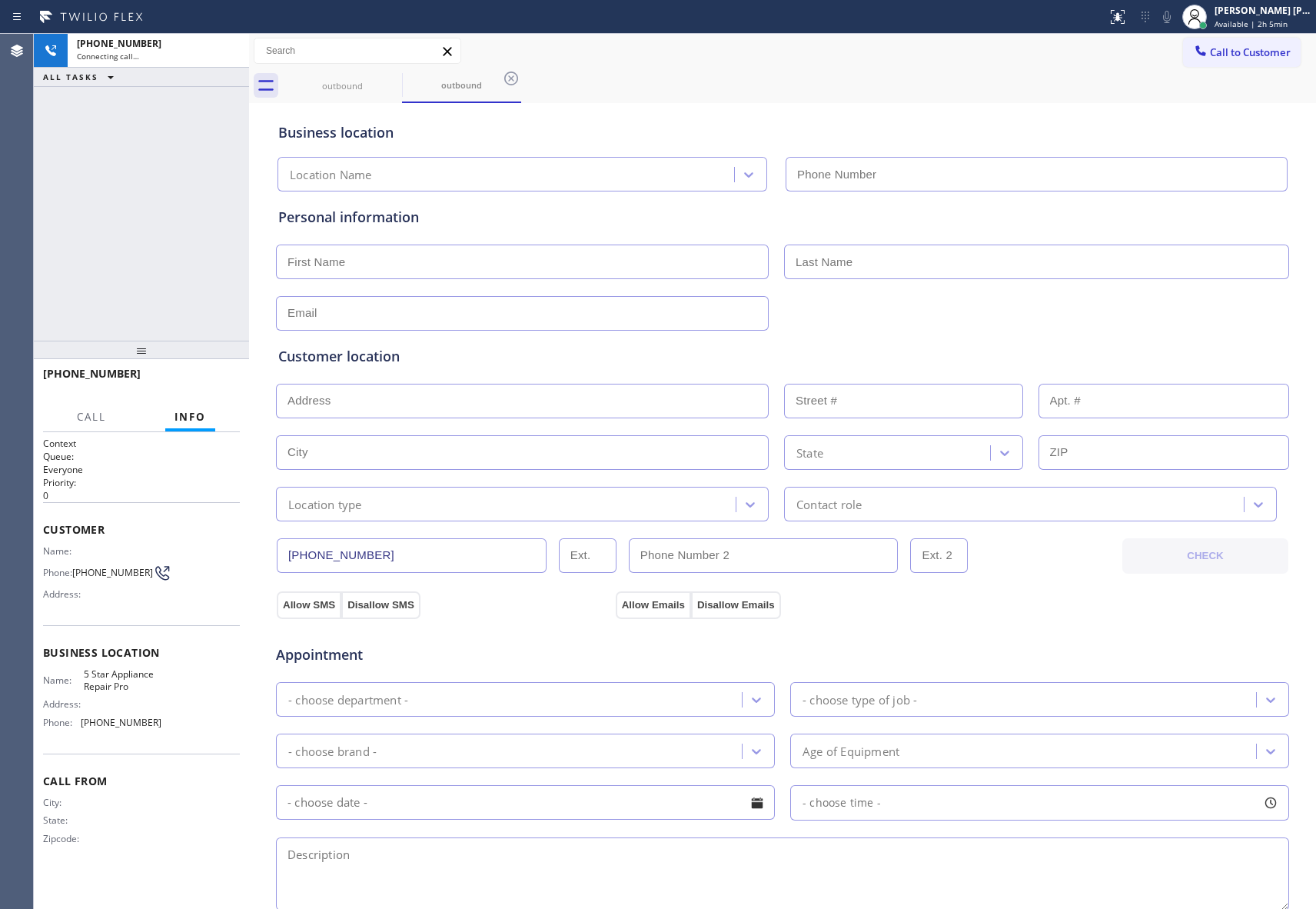
type input "[PHONE_NUMBER]"
click at [225, 52] on icon at bounding box center [229, 51] width 14 height 5
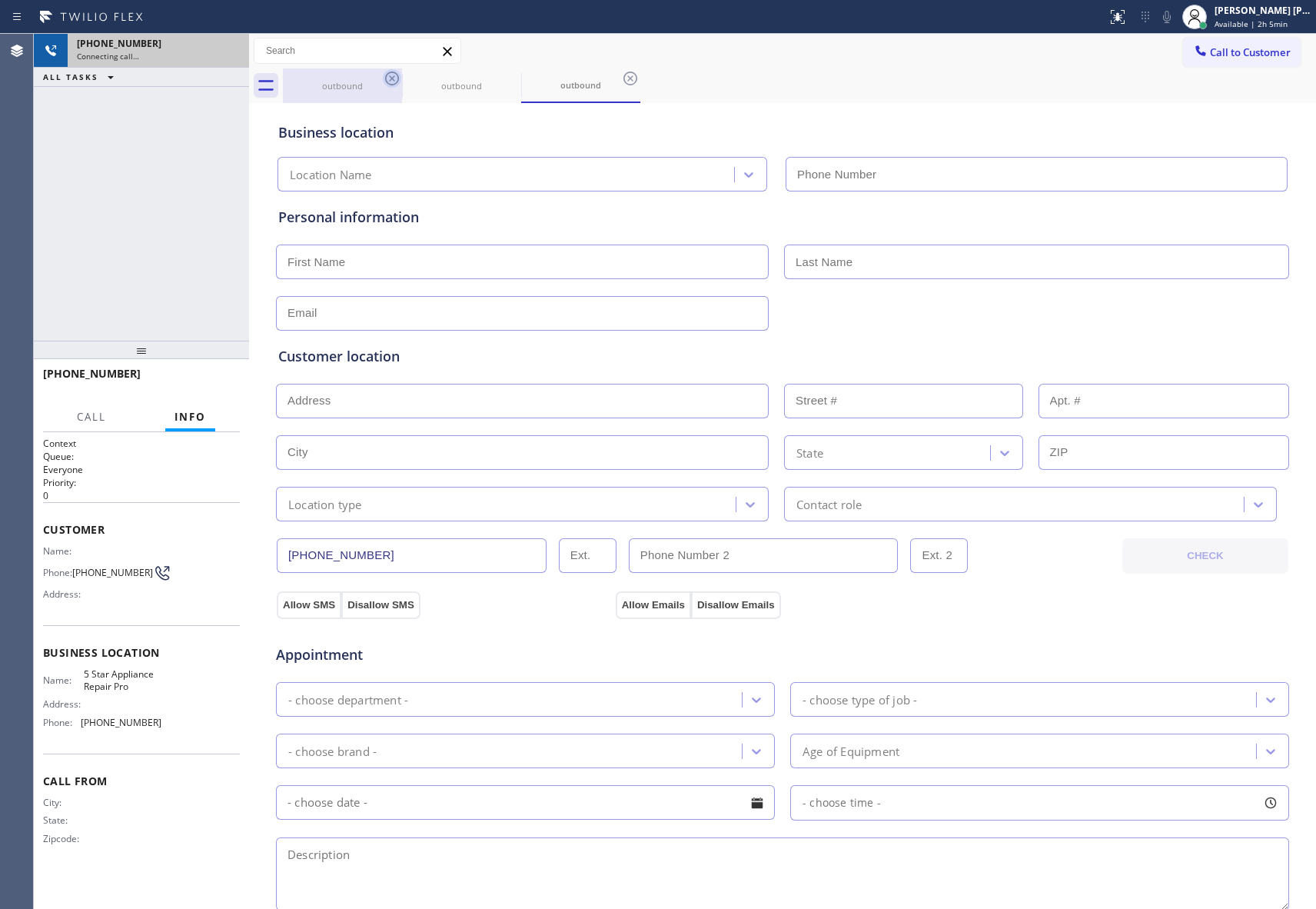
click at [396, 80] on icon at bounding box center [392, 78] width 19 height 19
click at [0, 0] on icon at bounding box center [0, 0] width 0 height 0
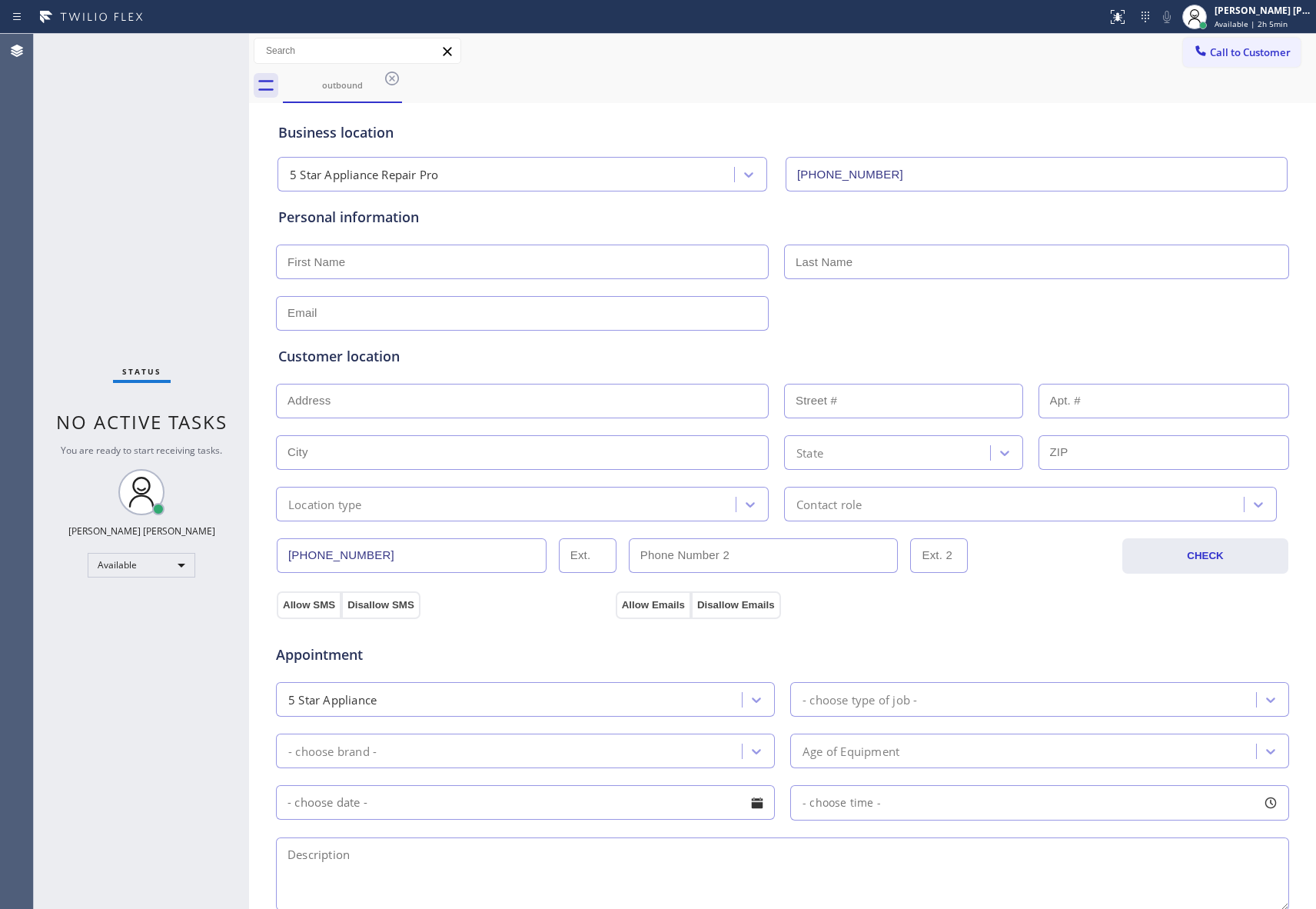
click at [396, 80] on icon at bounding box center [392, 78] width 19 height 19
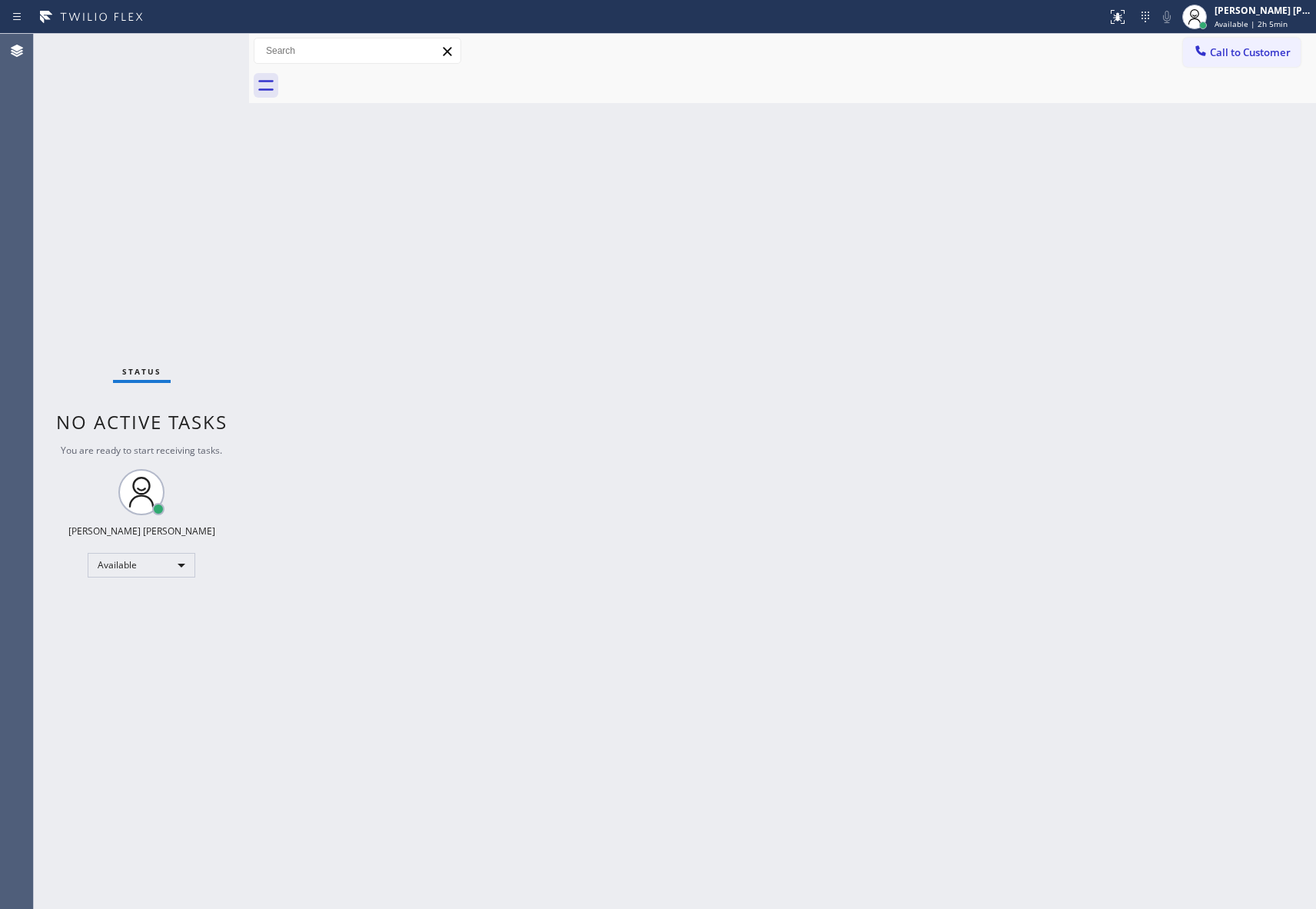
click at [396, 80] on div at bounding box center [799, 86] width 1033 height 35
drag, startPoint x: 396, startPoint y: 80, endPoint x: 442, endPoint y: 75, distance: 46.3
click at [396, 80] on div at bounding box center [799, 86] width 1033 height 35
click at [1269, 43] on button "Call to Customer" at bounding box center [1241, 52] width 118 height 29
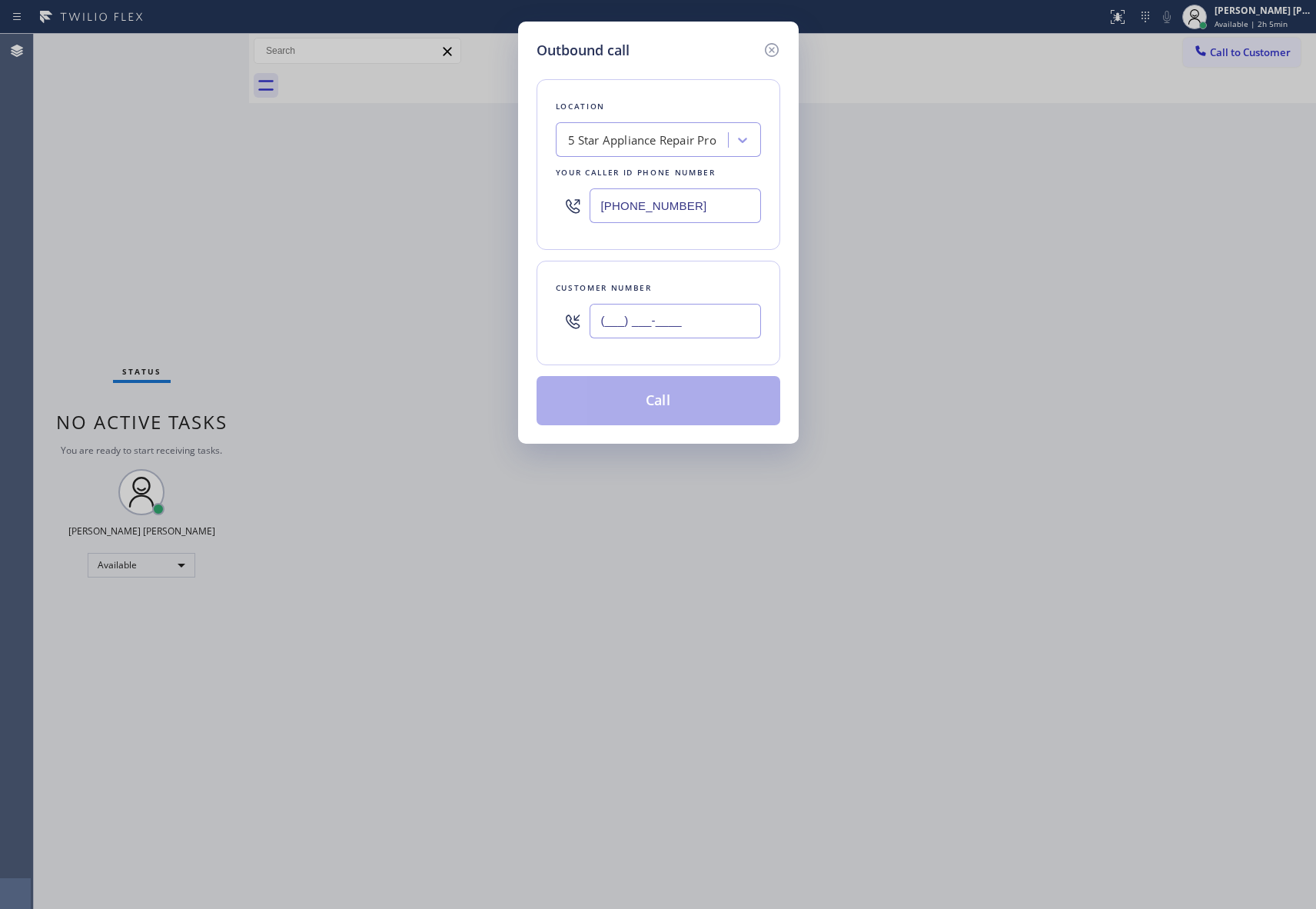
click at [708, 318] on input "(___) ___-____" at bounding box center [675, 321] width 171 height 35
paste input "213) 453-0929"
type input "(213) 453-0929"
click at [681, 409] on button "Call" at bounding box center [658, 400] width 244 height 49
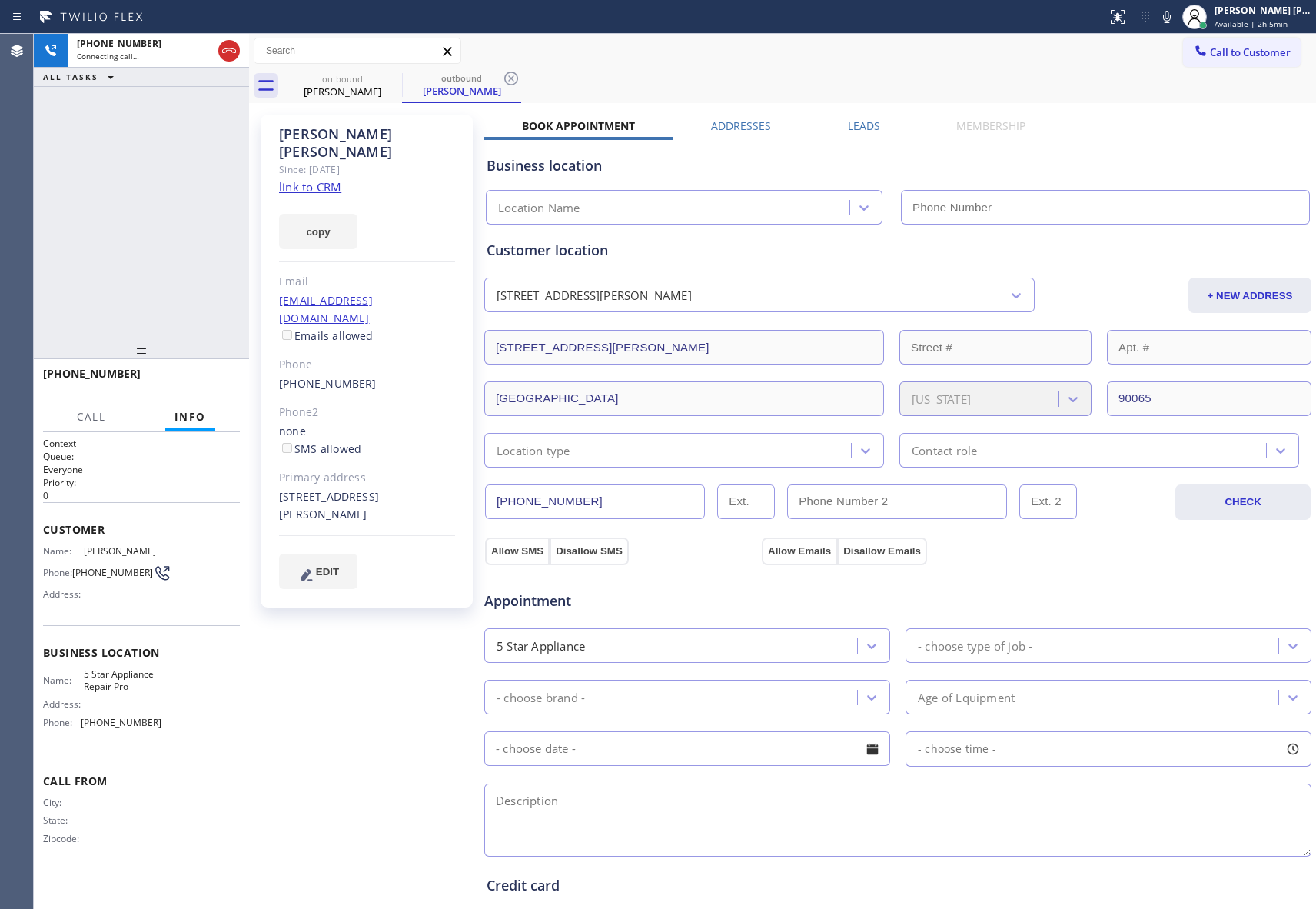
type input "[PHONE_NUMBER]"
click at [225, 47] on icon at bounding box center [229, 51] width 19 height 19
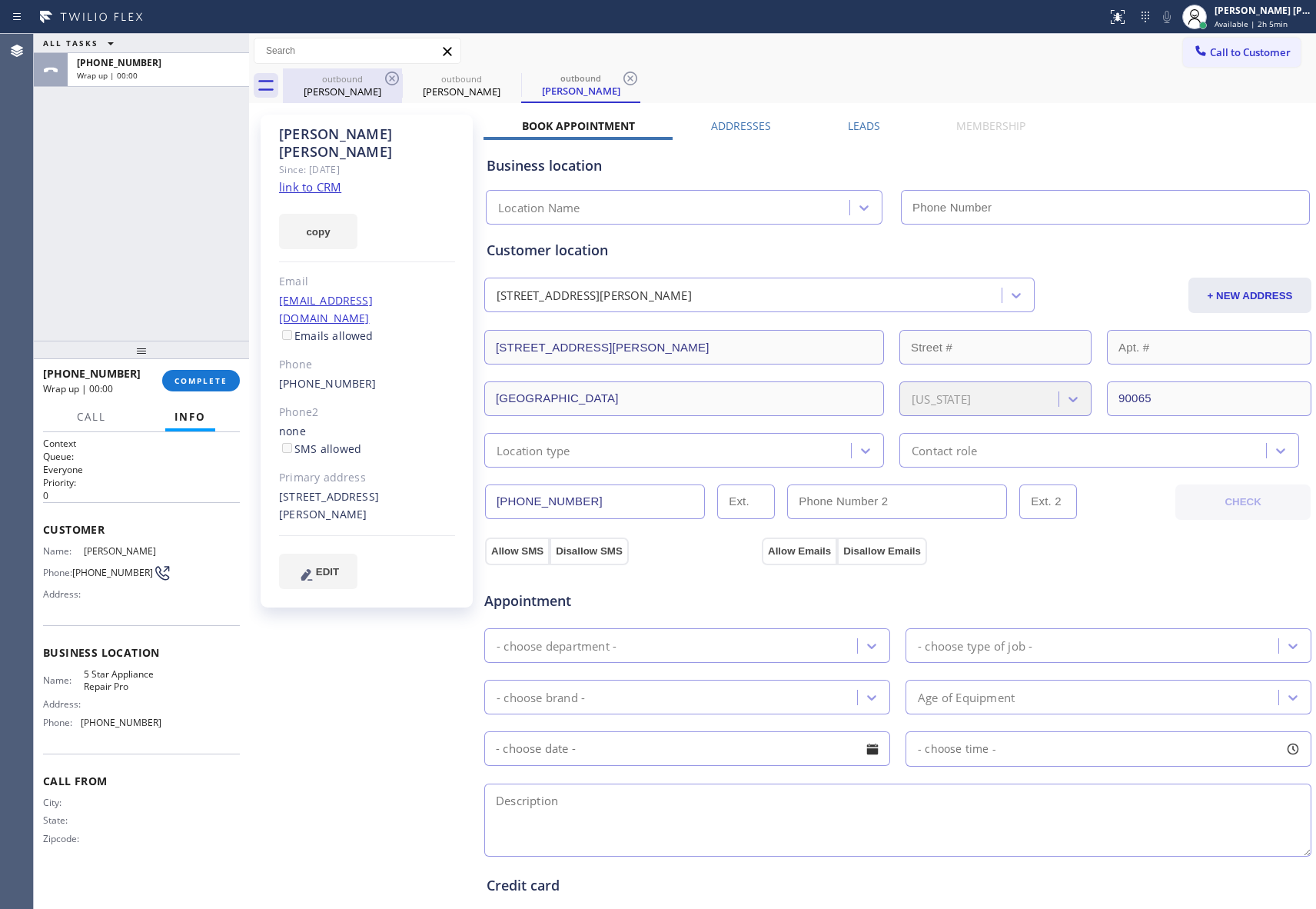
type input "[PHONE_NUMBER]"
click at [382, 75] on div "outbound" at bounding box center [342, 79] width 116 height 12
click at [388, 75] on icon at bounding box center [393, 79] width 14 height 14
click at [0, 0] on icon at bounding box center [0, 0] width 0 height 0
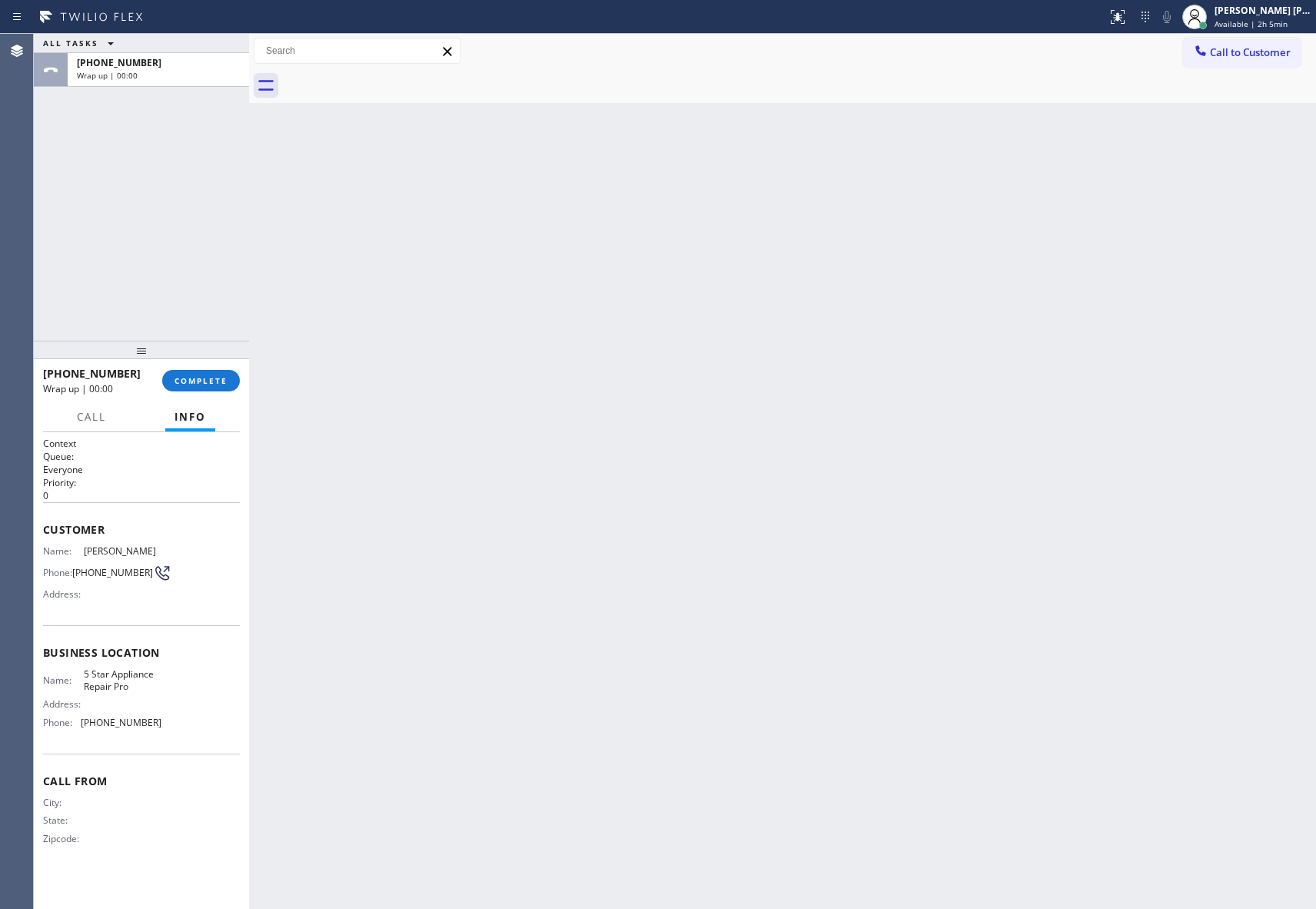
click at [388, 75] on div at bounding box center [799, 86] width 1033 height 35
click at [213, 376] on span "COMPLETE" at bounding box center [200, 380] width 53 height 11
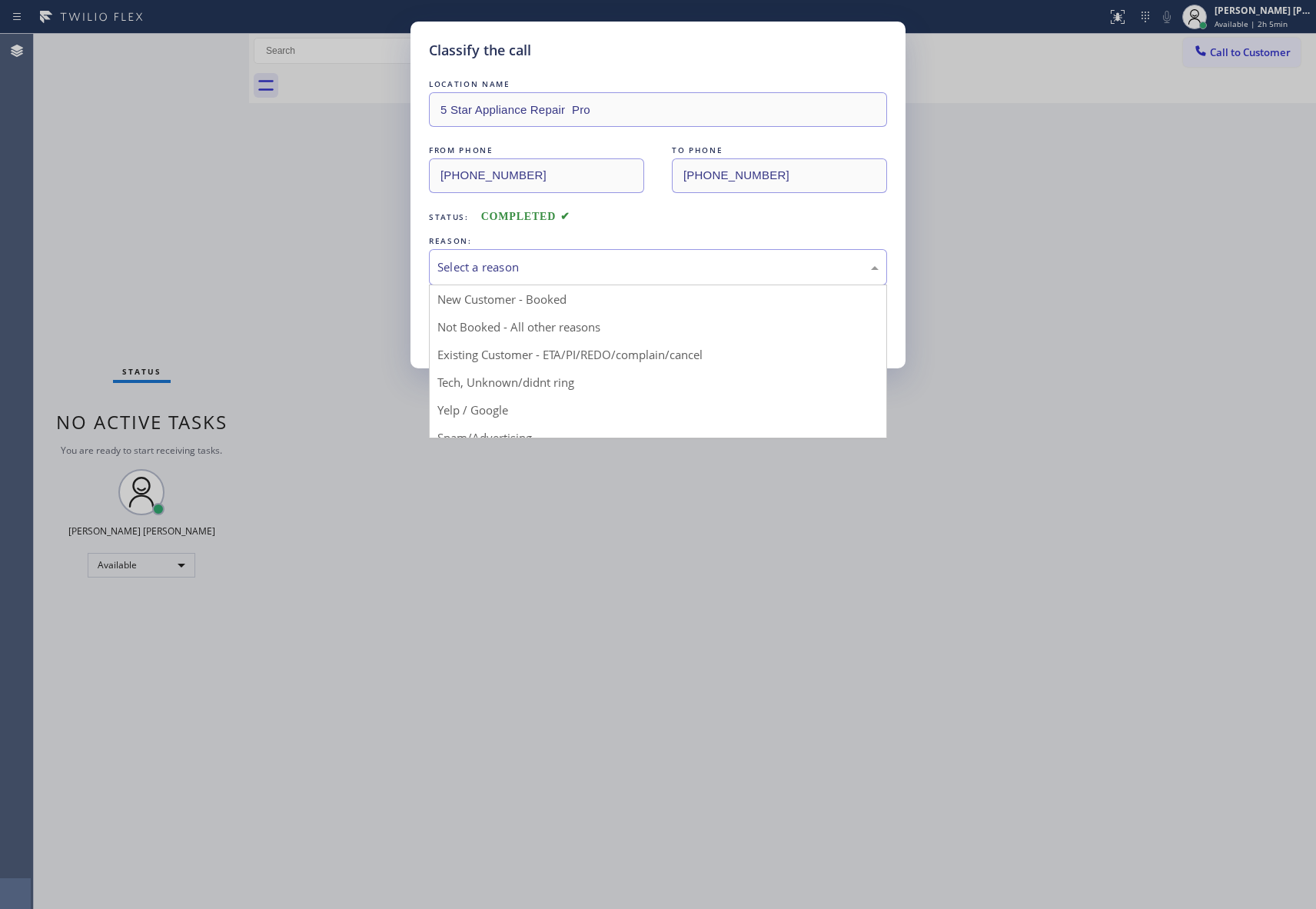
click at [557, 268] on div "Select a reason" at bounding box center [658, 267] width 441 height 18
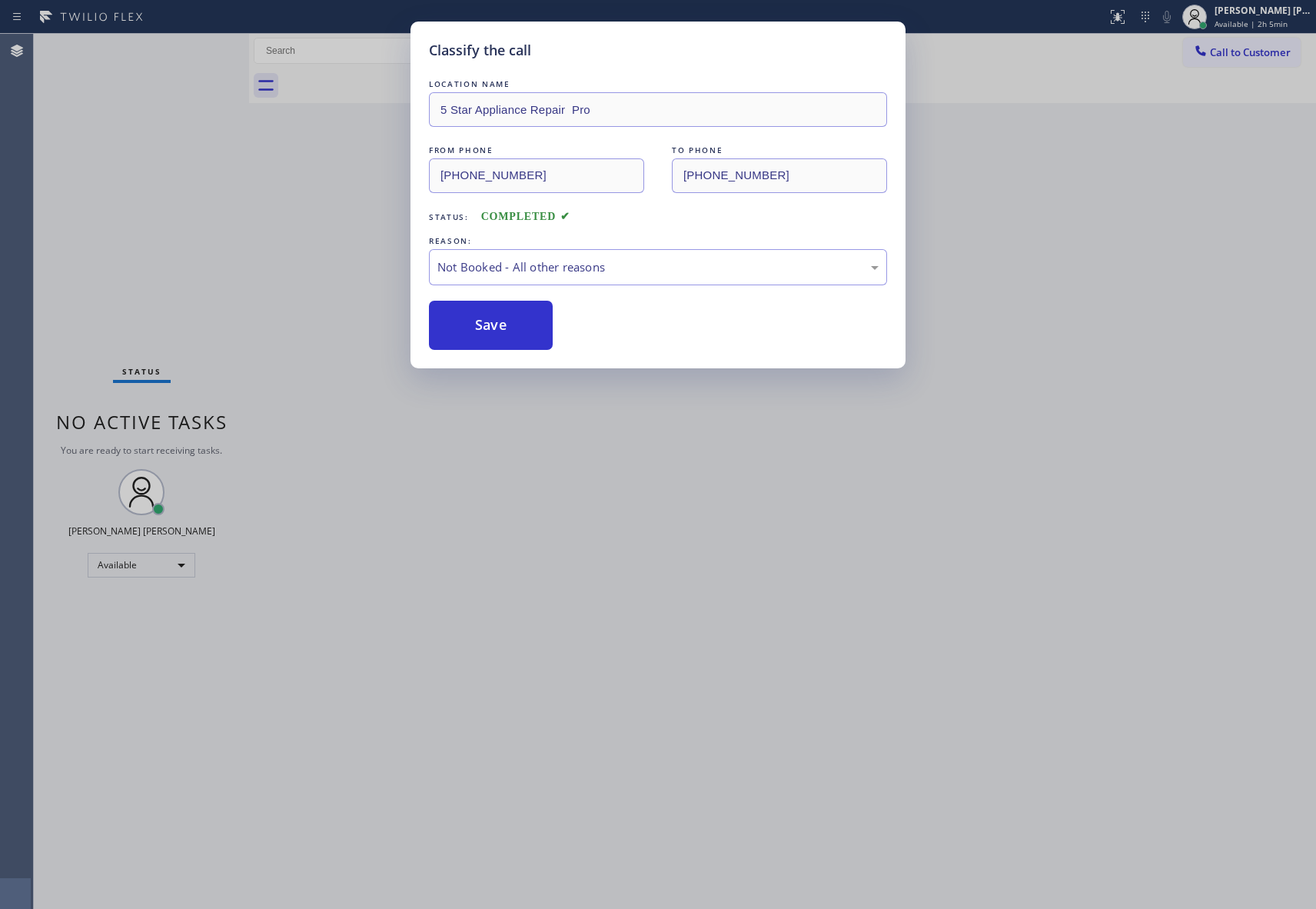
click at [489, 323] on button "Save" at bounding box center [490, 325] width 124 height 49
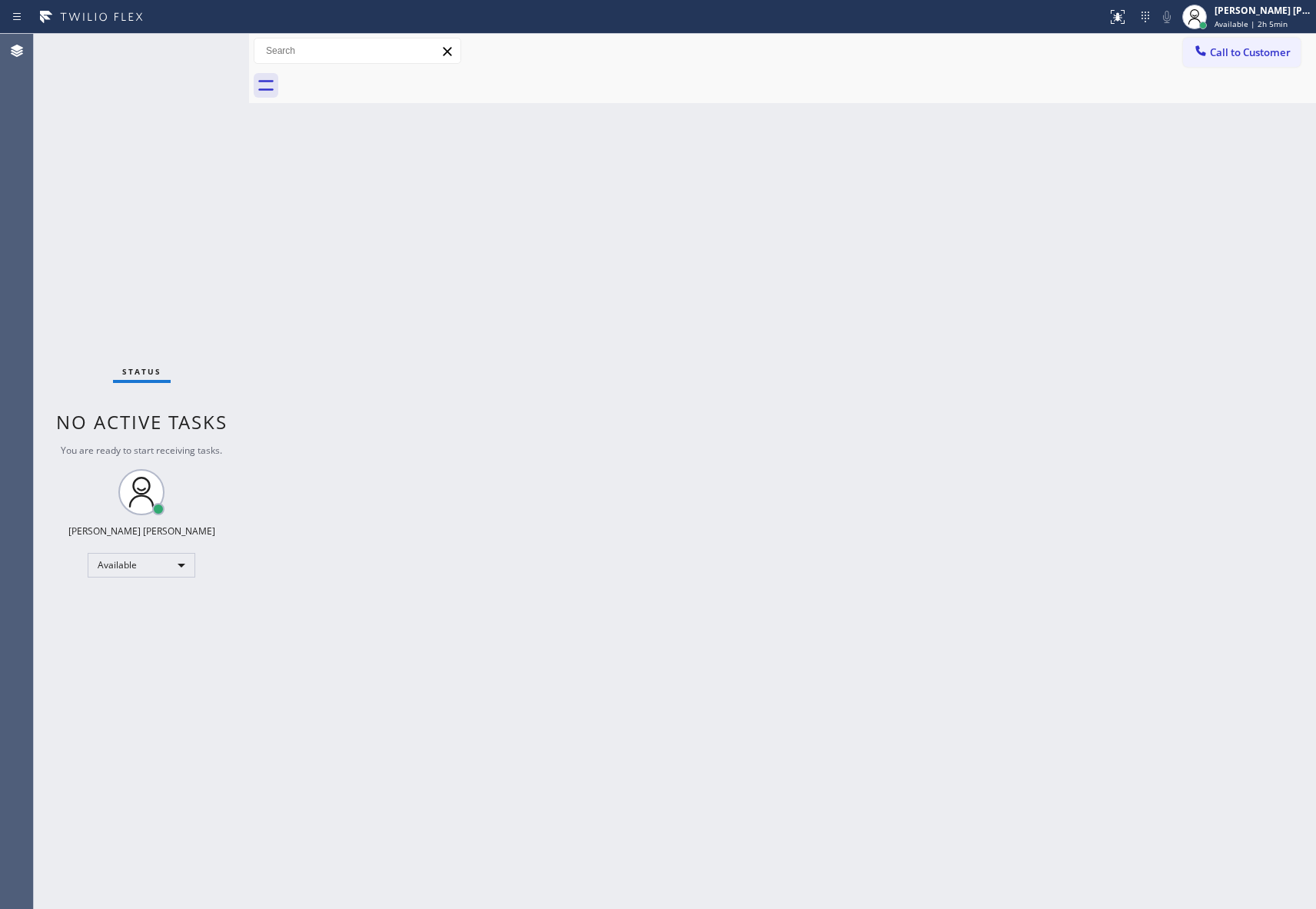
click at [1263, 46] on span "Call to Customer" at bounding box center [1249, 53] width 81 height 14
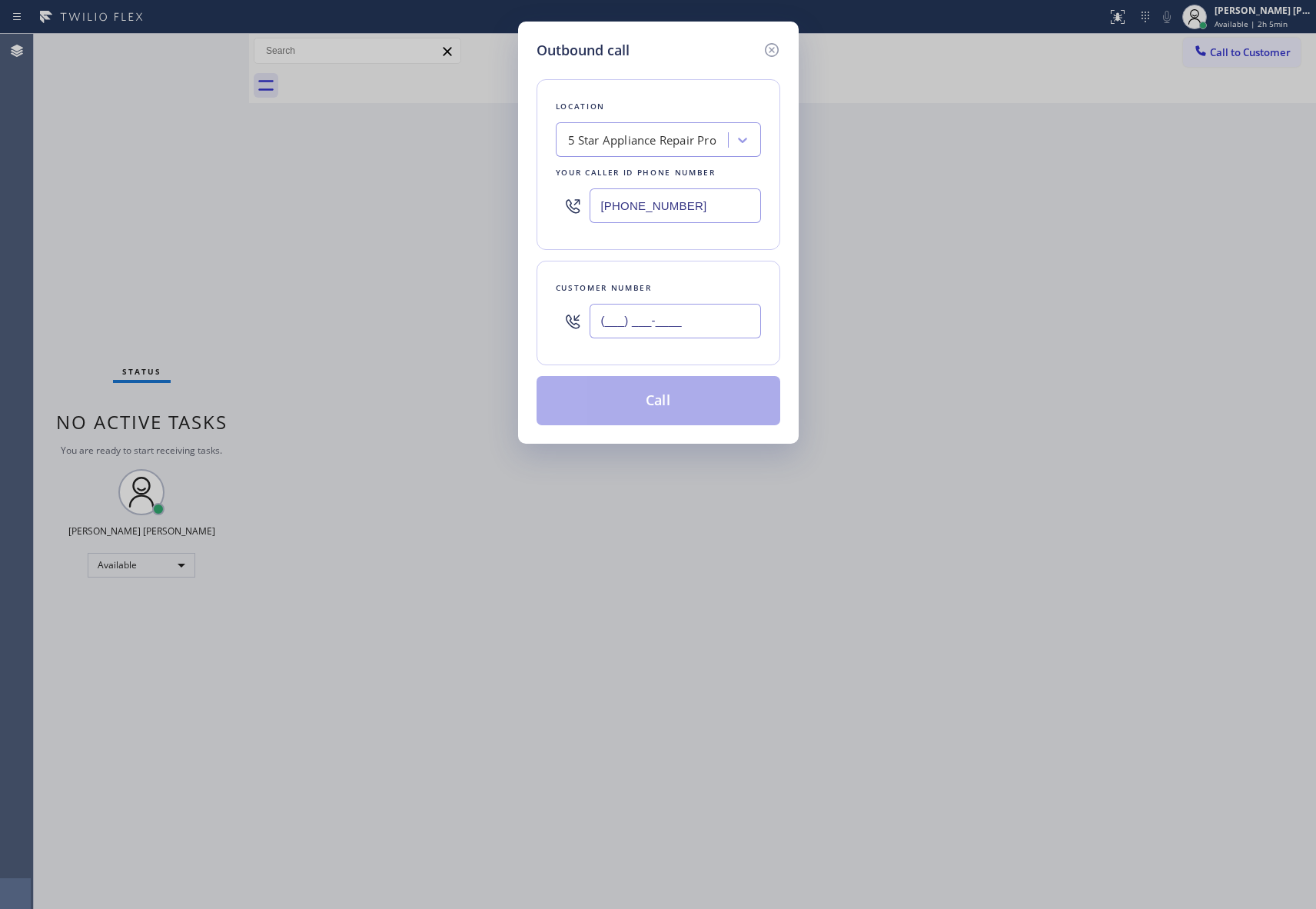
click at [723, 321] on input "(___) ___-____" at bounding box center [675, 321] width 171 height 35
paste input "323) 445-1550"
type input "(323) 445-1550"
click at [707, 407] on button "Call" at bounding box center [658, 400] width 244 height 49
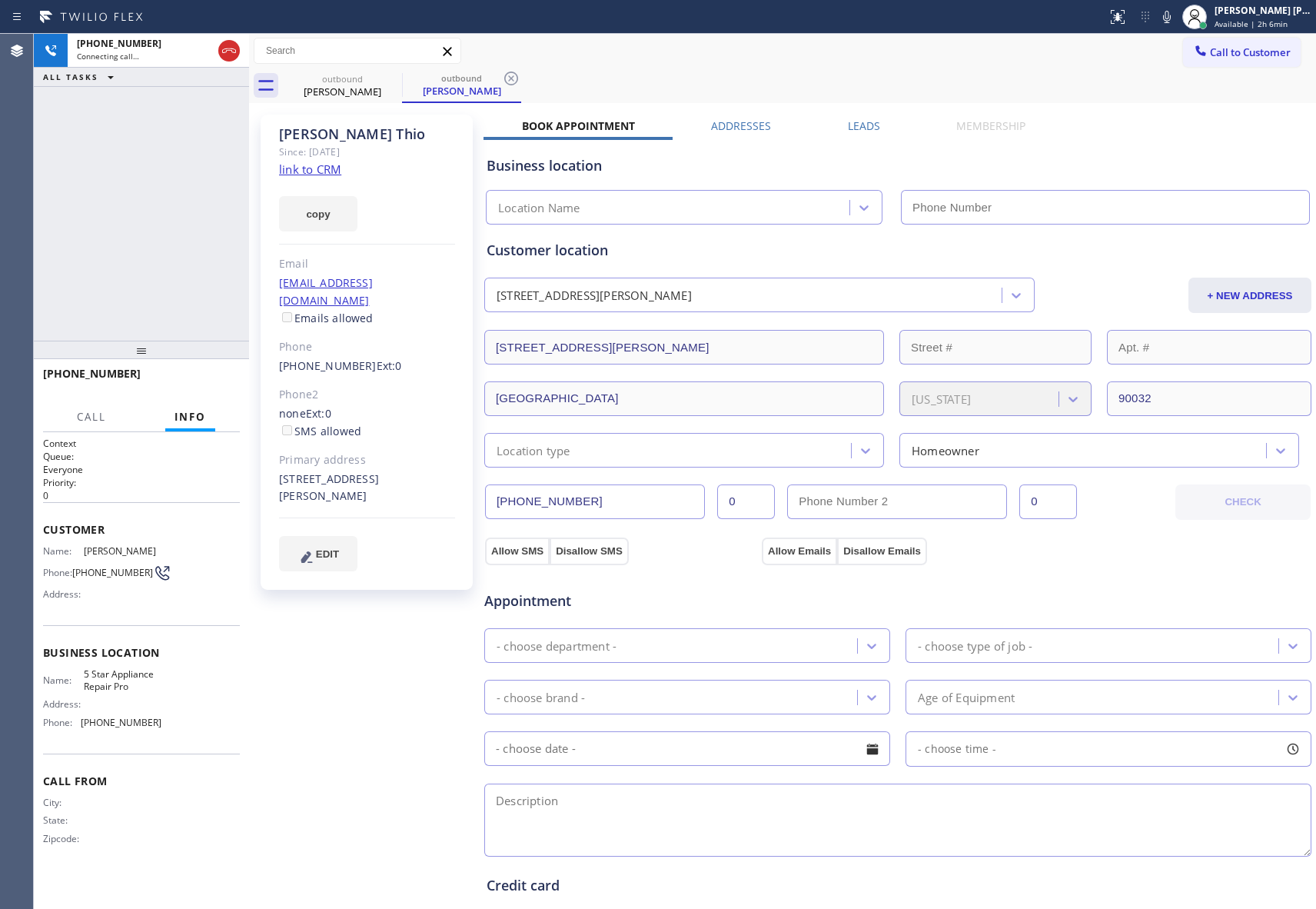
type input "[PHONE_NUMBER]"
click at [321, 173] on link "link to CRM" at bounding box center [310, 168] width 62 height 15
click at [376, 86] on div "Tommy Thio" at bounding box center [342, 92] width 116 height 14
click at [0, 0] on icon at bounding box center [0, 0] width 0 height 0
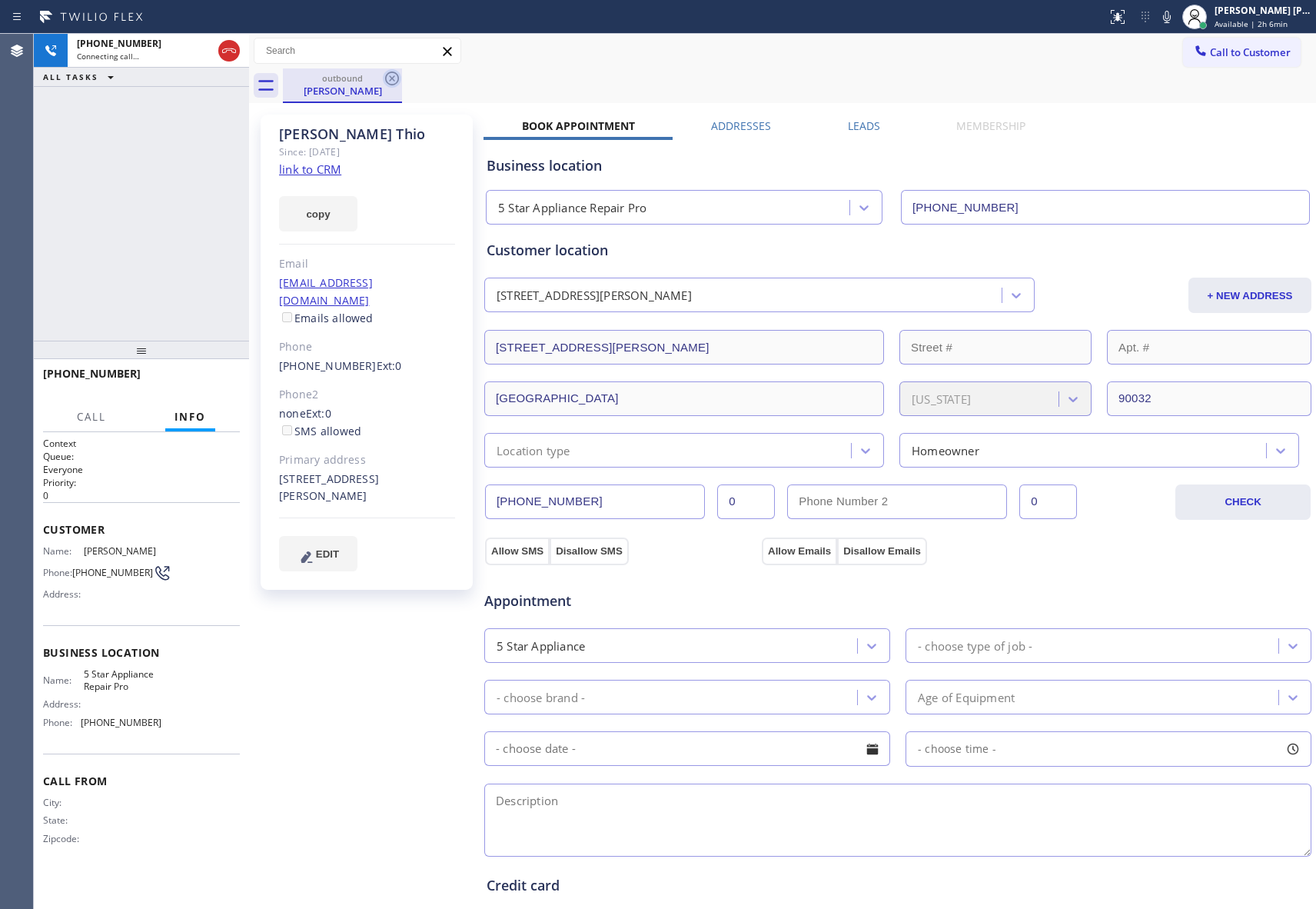
click at [391, 78] on icon at bounding box center [392, 78] width 19 height 19
click at [391, 78] on div "outbound Tommy Thio" at bounding box center [799, 86] width 1033 height 35
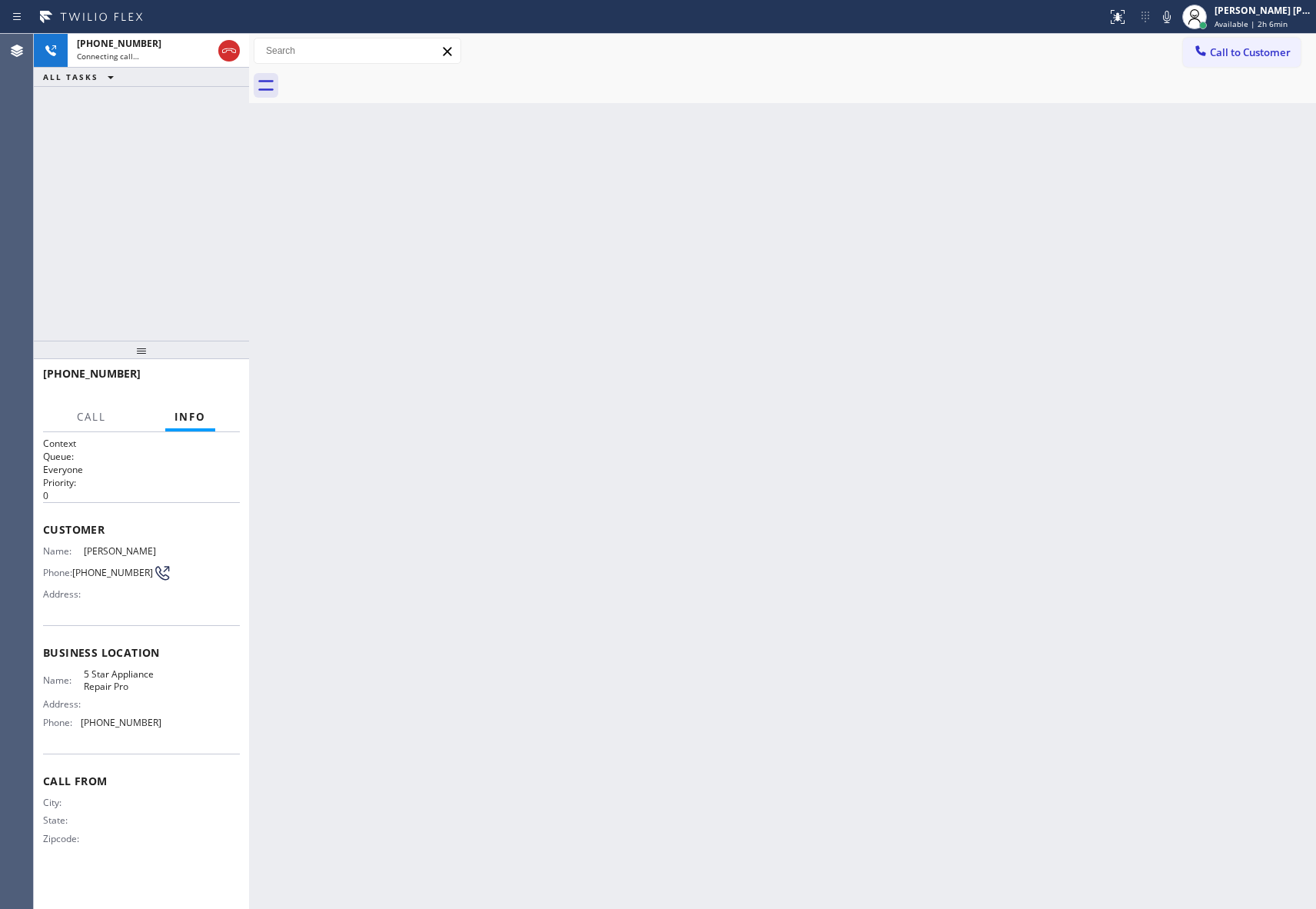
click at [391, 78] on div at bounding box center [799, 86] width 1033 height 35
click at [224, 49] on icon at bounding box center [229, 51] width 14 height 5
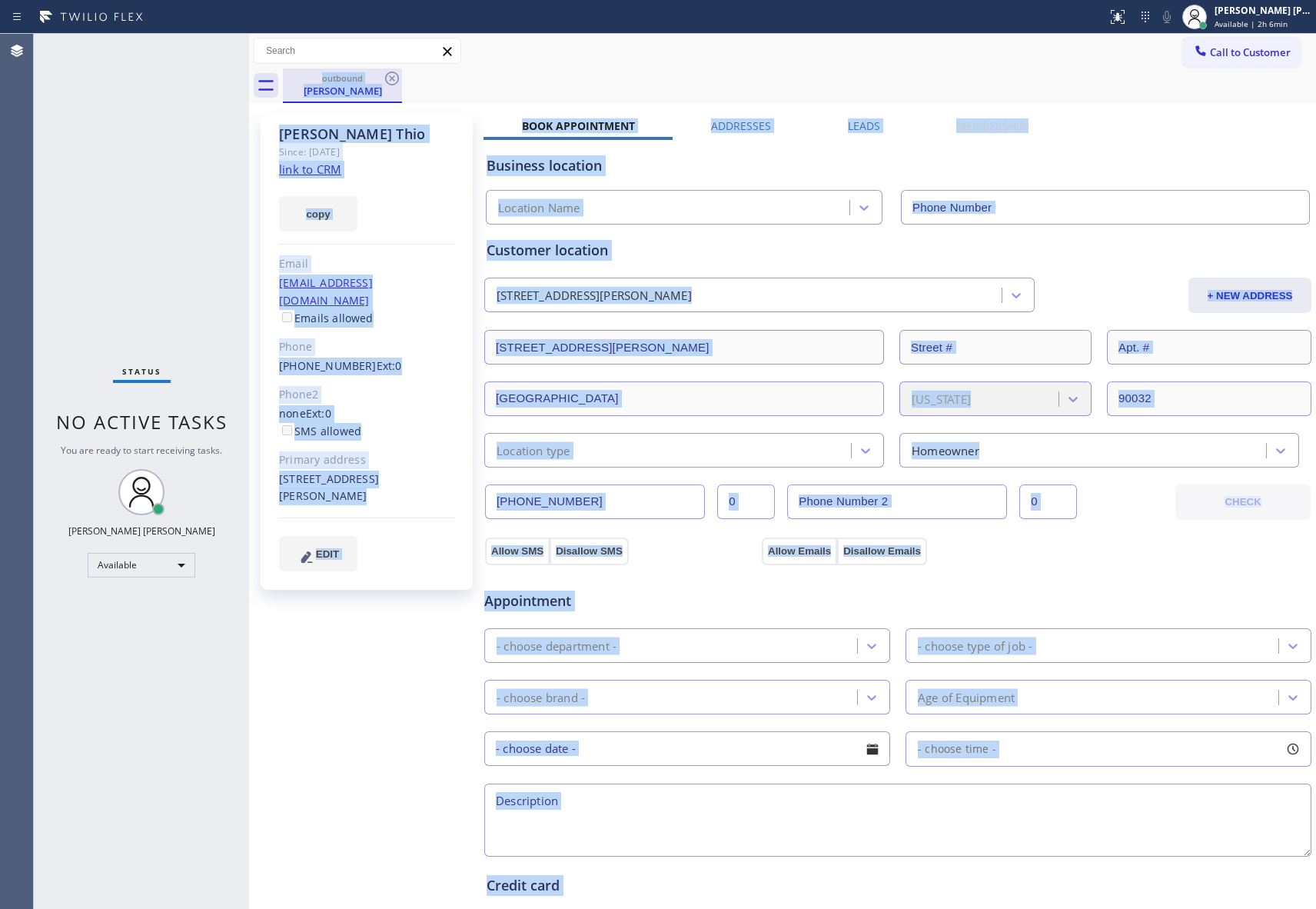
type input "[PHONE_NUMBER]"
click at [399, 87] on icon at bounding box center [392, 78] width 19 height 19
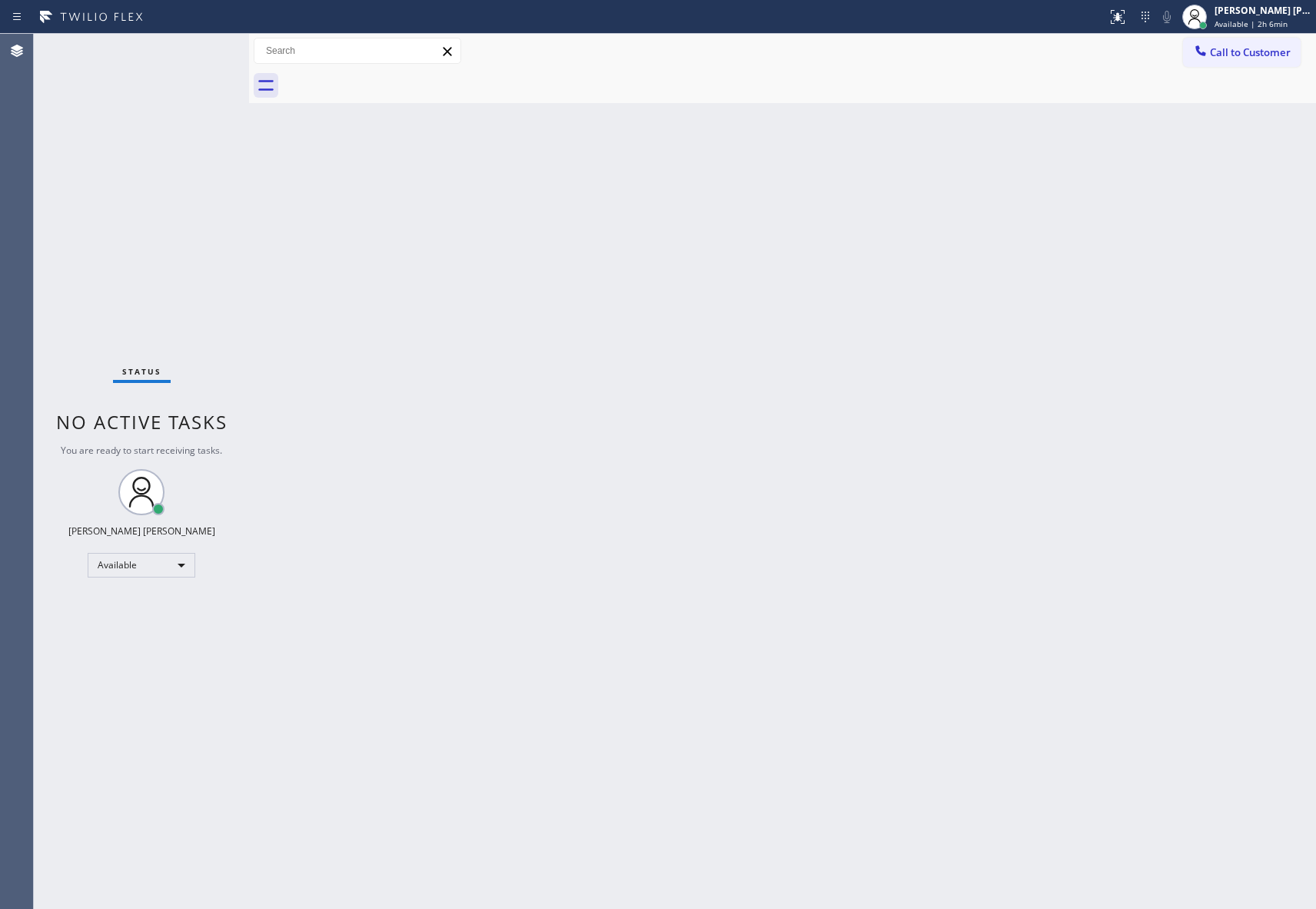
click at [394, 80] on div at bounding box center [799, 86] width 1033 height 35
click at [1274, 56] on span "Call to Customer" at bounding box center [1249, 53] width 81 height 14
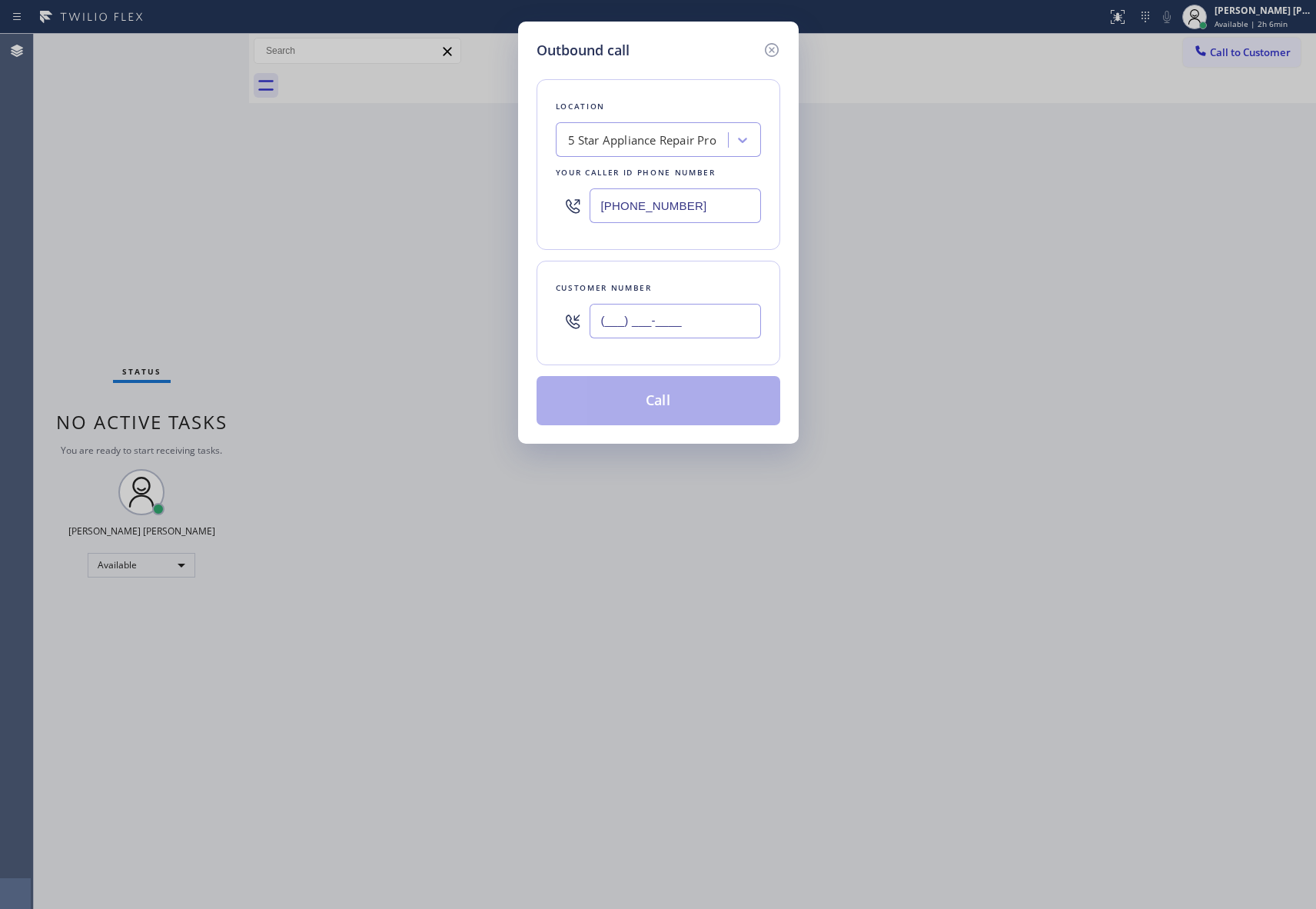
click at [638, 330] on input "(___) ___-____" at bounding box center [675, 321] width 171 height 35
paste input "626) 716-4406"
type input "(626) 716-4406"
click at [668, 413] on button "Call" at bounding box center [658, 400] width 244 height 49
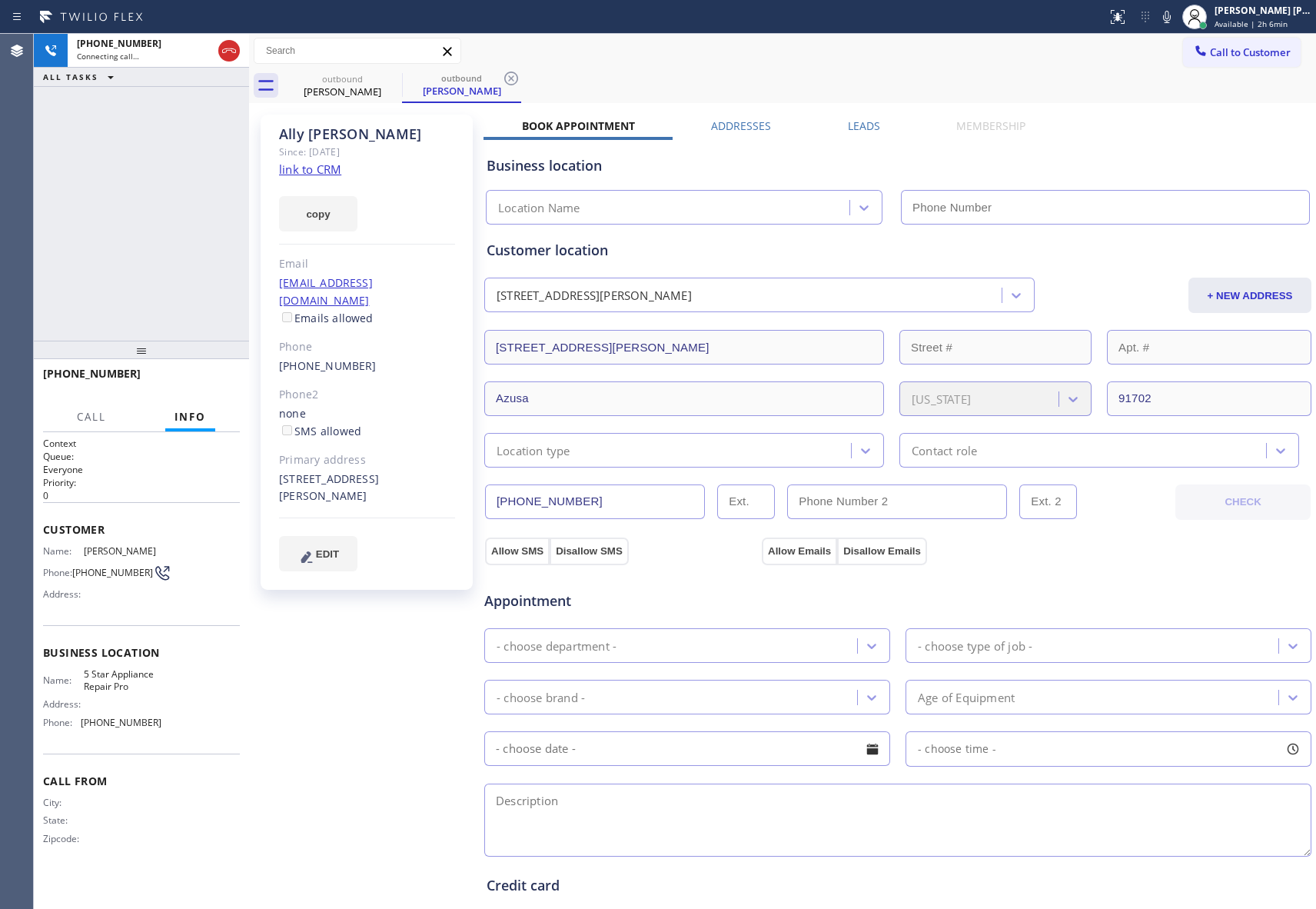
type input "[PHONE_NUMBER]"
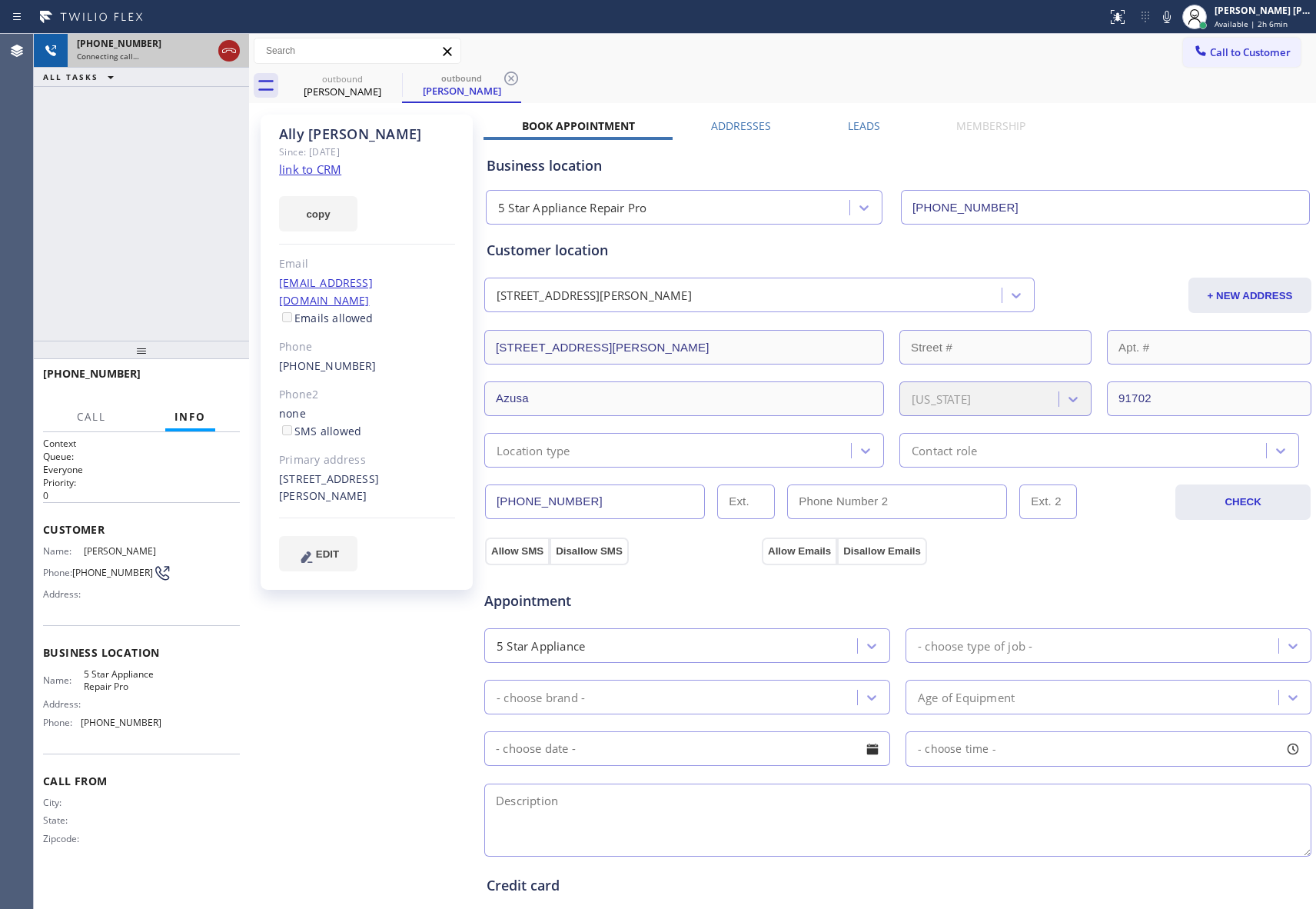
click at [229, 54] on icon at bounding box center [229, 51] width 19 height 19
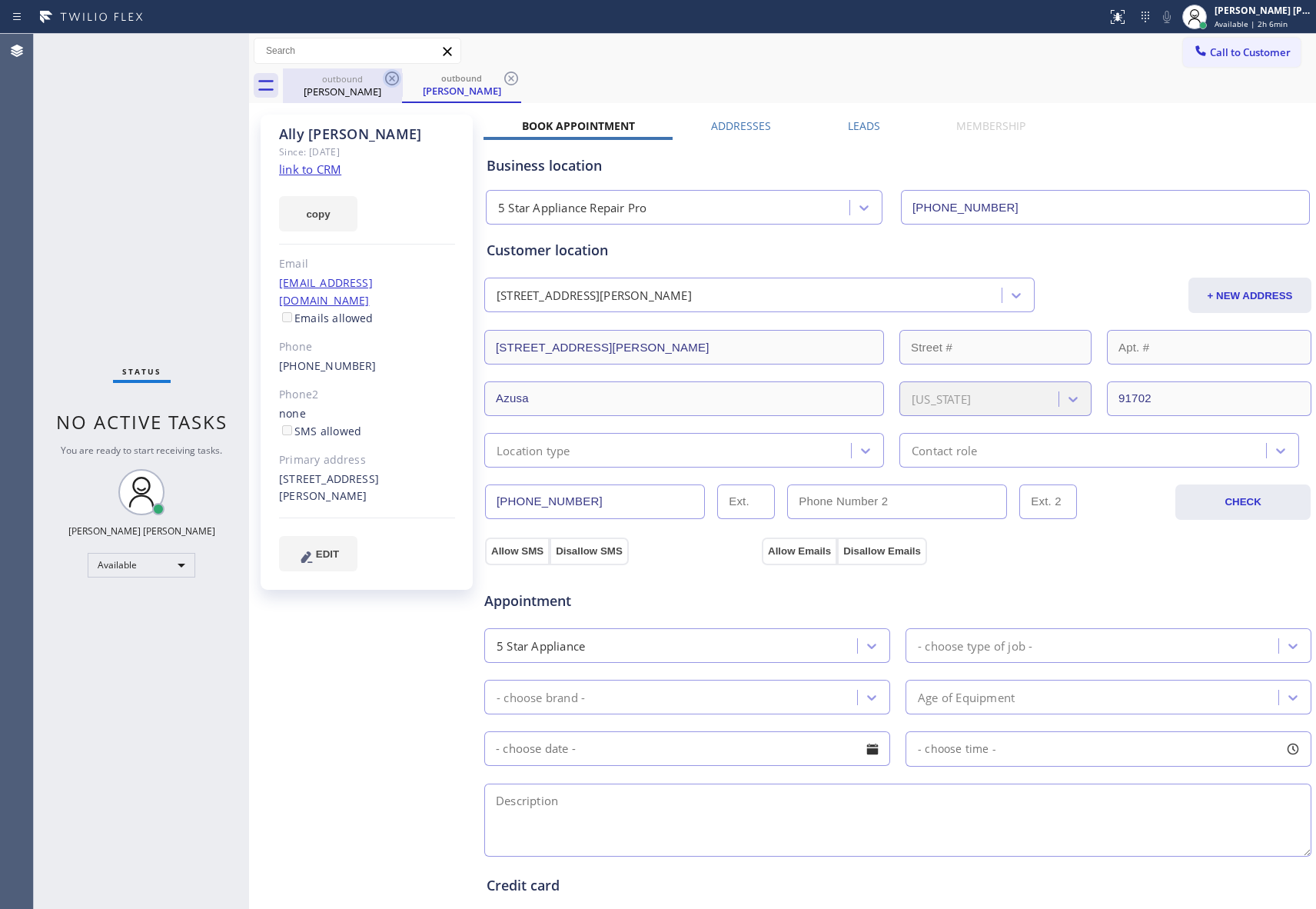
click at [386, 83] on icon at bounding box center [392, 78] width 19 height 19
click at [401, 83] on div "outbound Ally Cisneros" at bounding box center [461, 86] width 120 height 35
click at [502, 83] on icon at bounding box center [511, 78] width 19 height 19
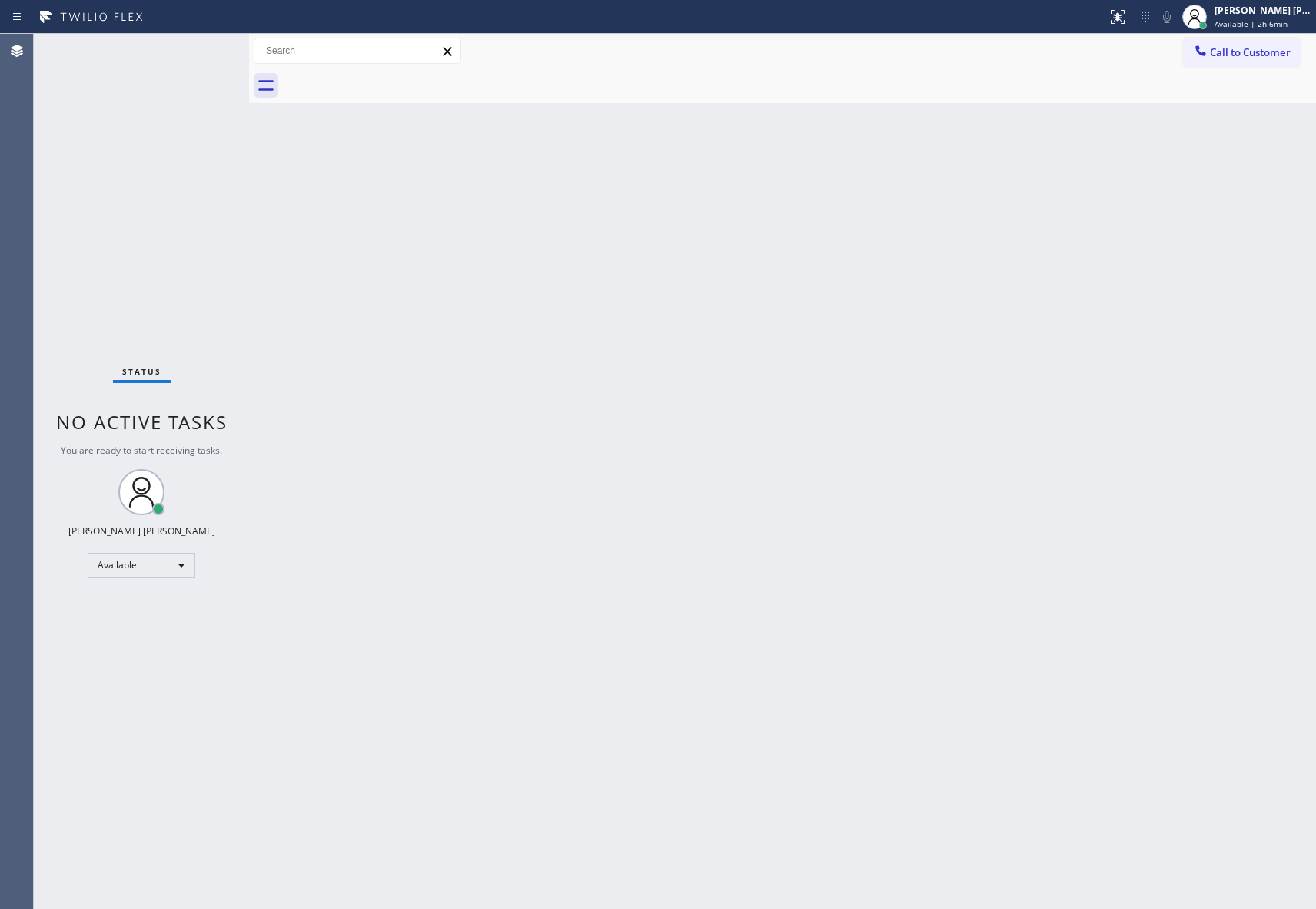
click at [386, 83] on div at bounding box center [799, 86] width 1033 height 35
click at [1263, 59] on span "Call to Customer" at bounding box center [1249, 53] width 81 height 14
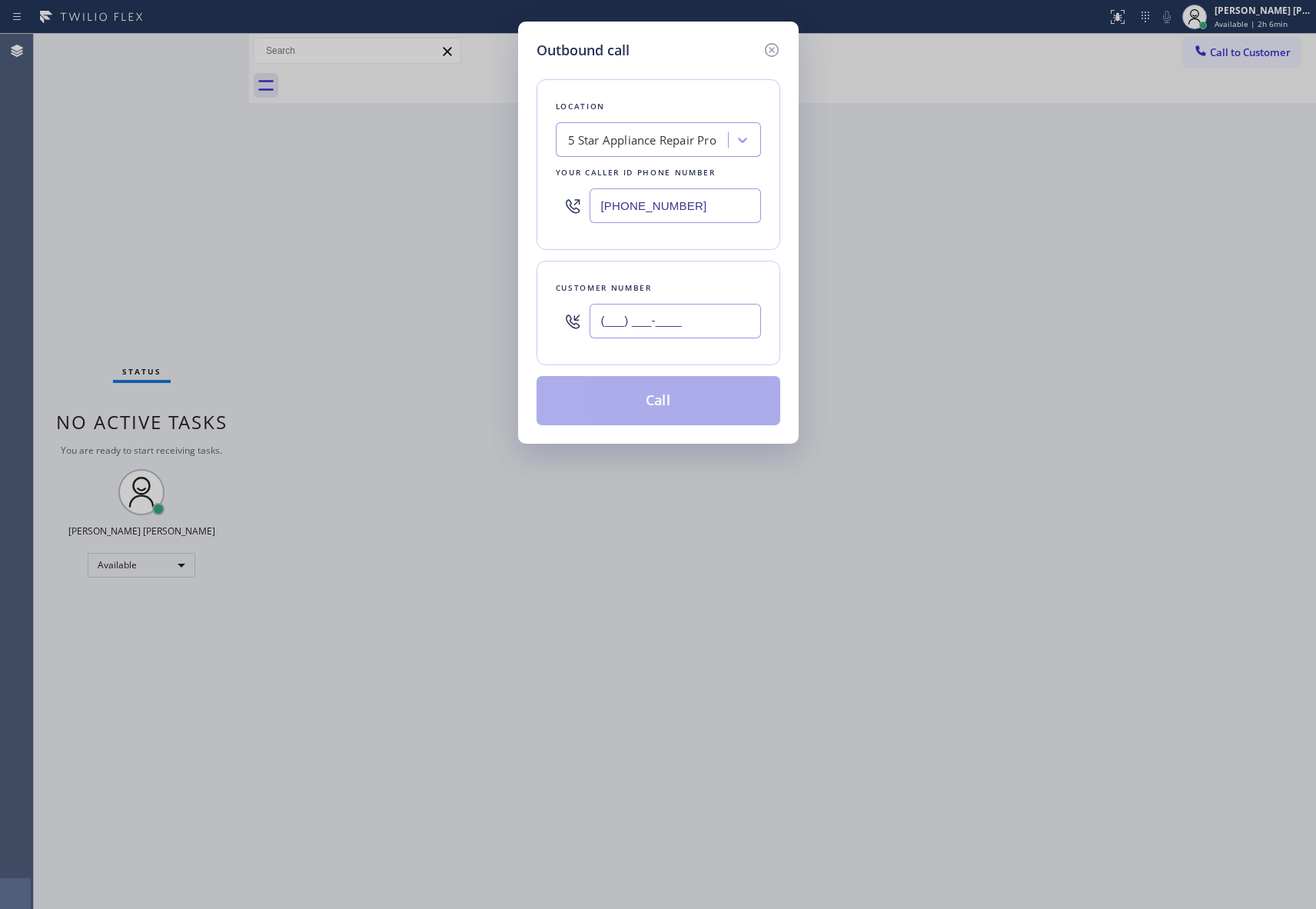
click at [673, 311] on input "(___) ___-____" at bounding box center [675, 321] width 171 height 35
paste input "818) 281-3570"
type input "(818) 281-3570"
click at [679, 399] on button "Call" at bounding box center [658, 400] width 244 height 49
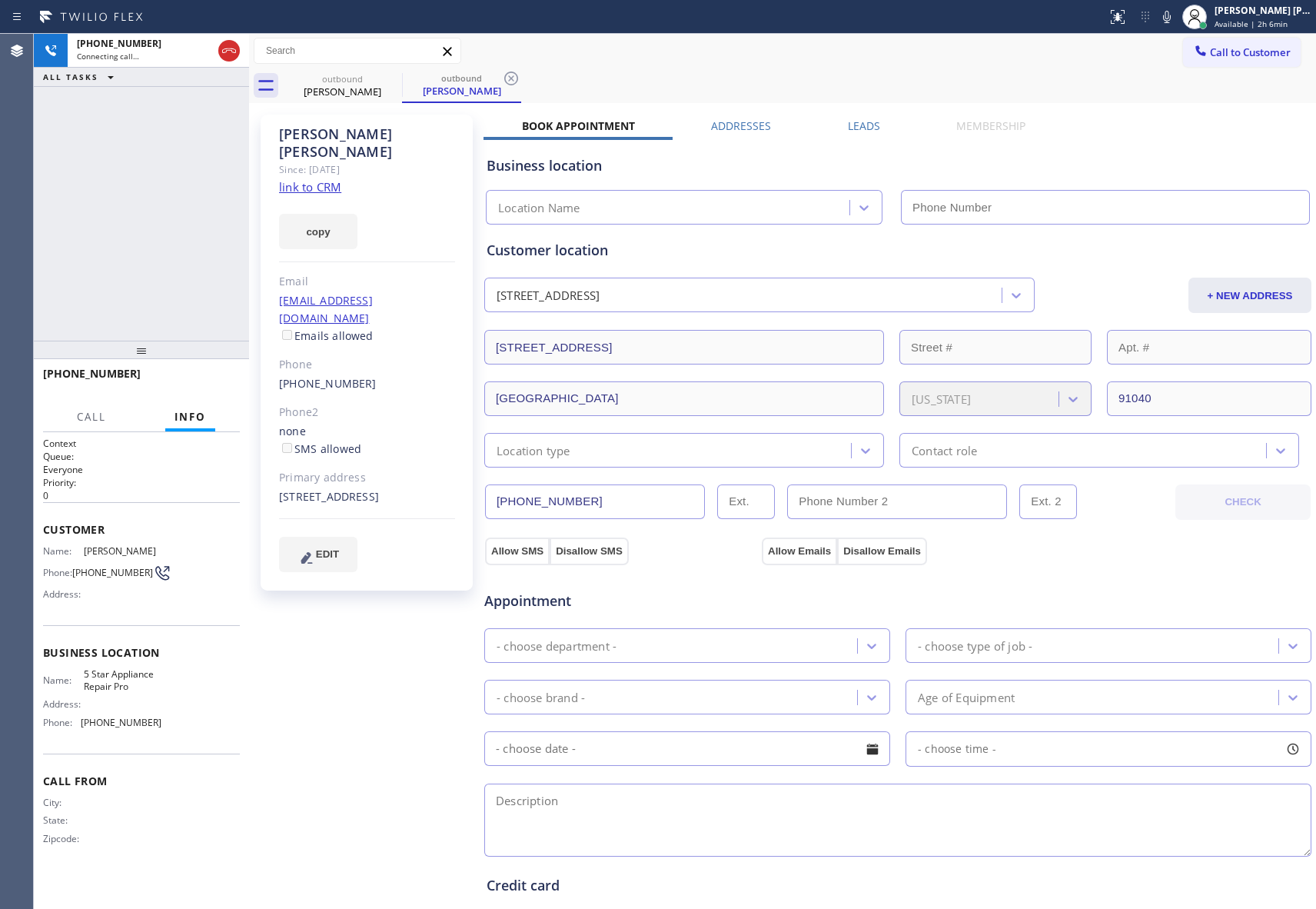
type input "[PHONE_NUMBER]"
click at [391, 77] on icon at bounding box center [393, 79] width 14 height 14
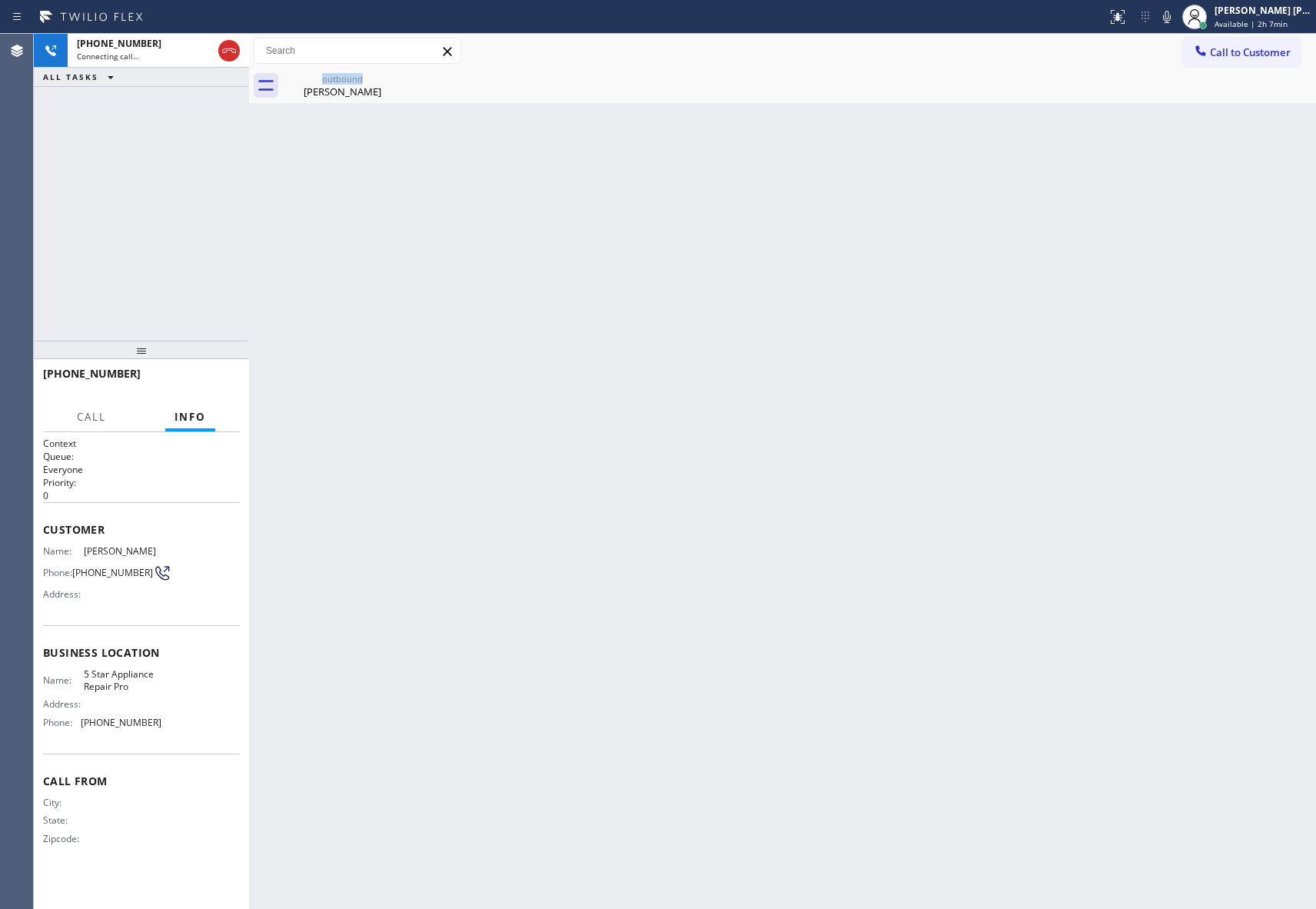
click at [391, 77] on div "outbound Bob Renna" at bounding box center [343, 86] width 120 height 35
click at [0, 0] on icon at bounding box center [0, 0] width 0 height 0
click at [229, 51] on icon at bounding box center [229, 51] width 19 height 19
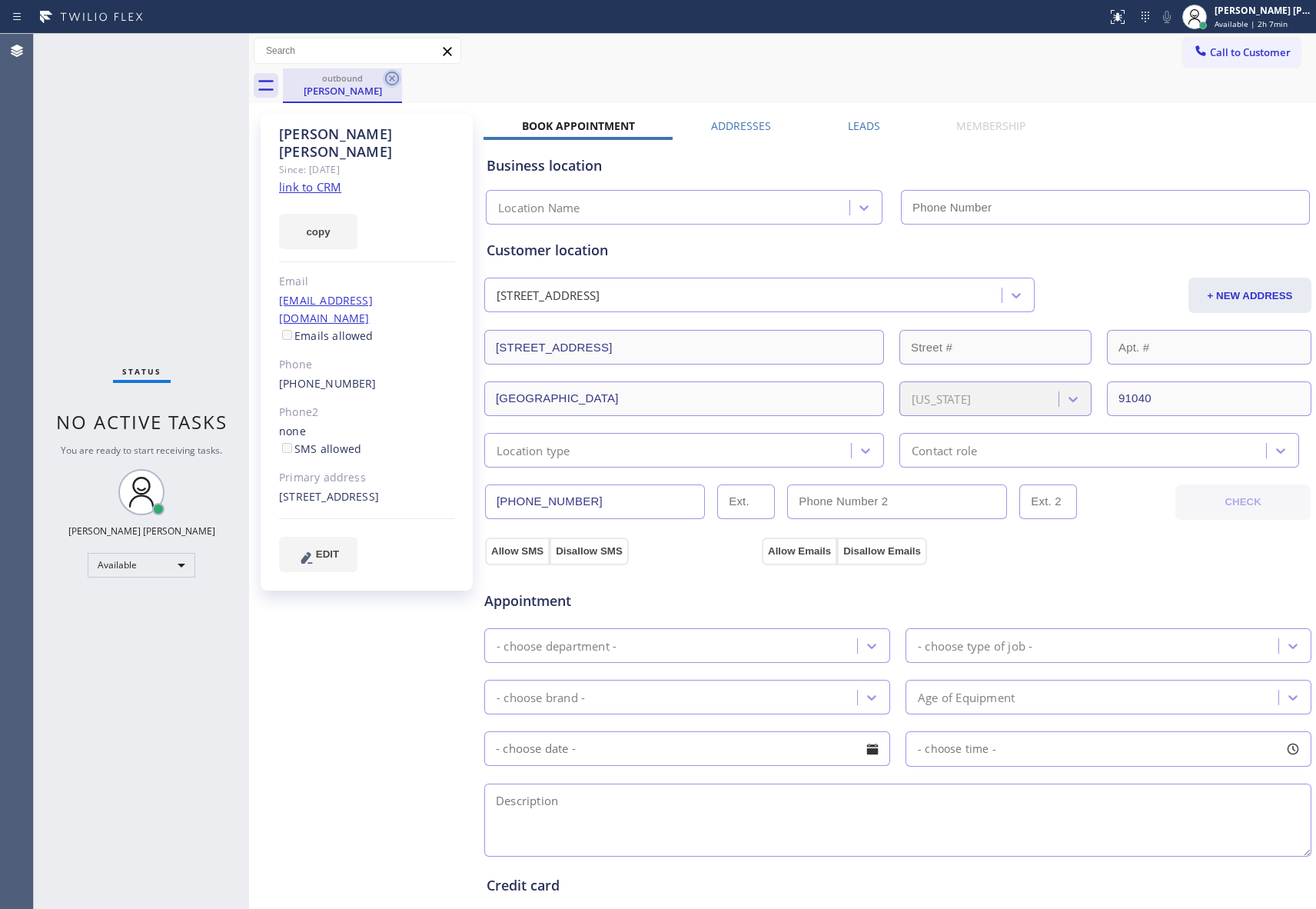
click at [394, 79] on icon at bounding box center [392, 78] width 19 height 19
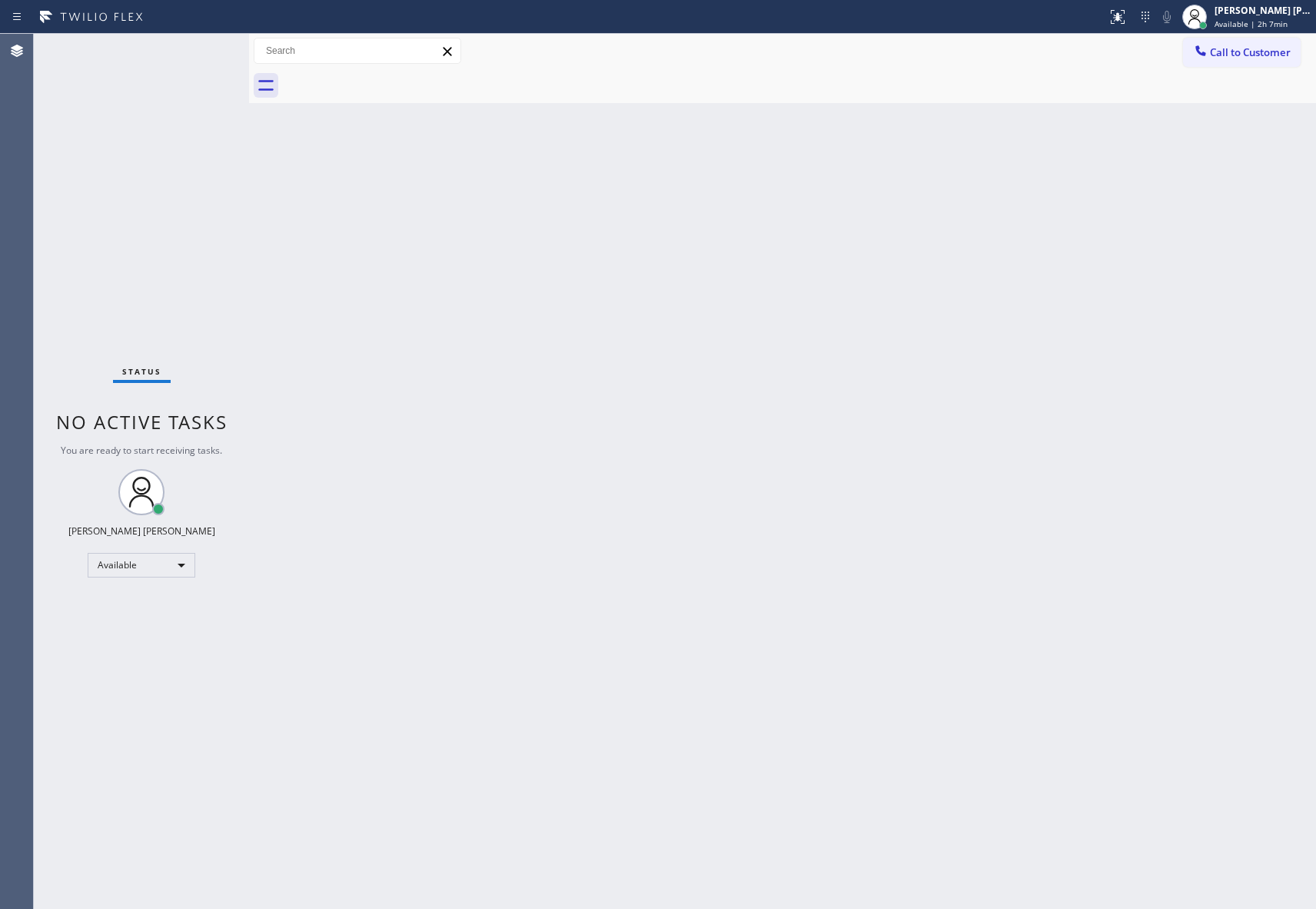
click at [392, 79] on div at bounding box center [799, 86] width 1033 height 35
click at [1256, 51] on span "Call to Customer" at bounding box center [1249, 53] width 81 height 14
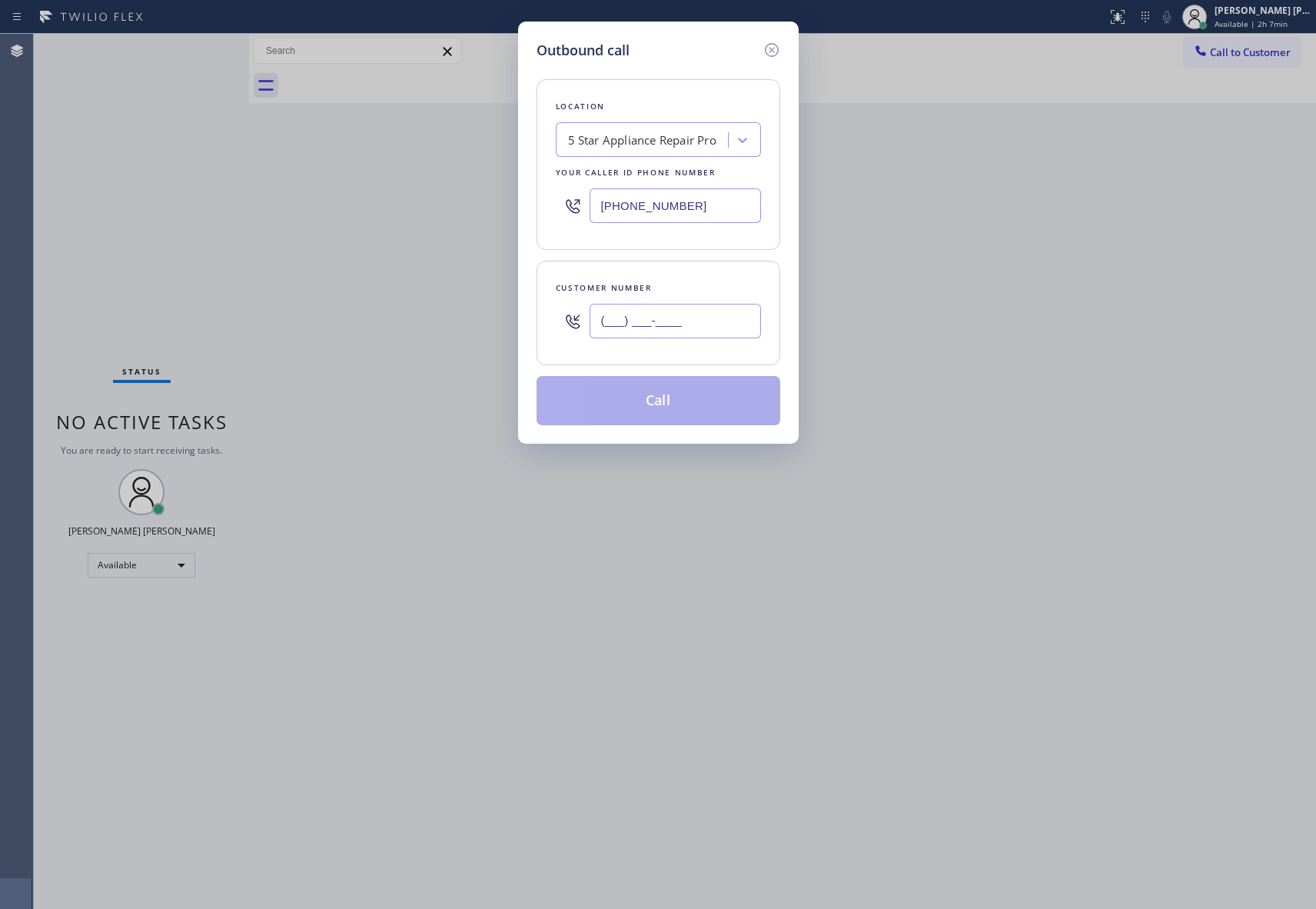
click at [695, 321] on input "(___) ___-____" at bounding box center [675, 321] width 171 height 35
paste input "510) 418-6105"
type input "(510) 418-6105"
click at [692, 400] on button "Call" at bounding box center [658, 400] width 244 height 49
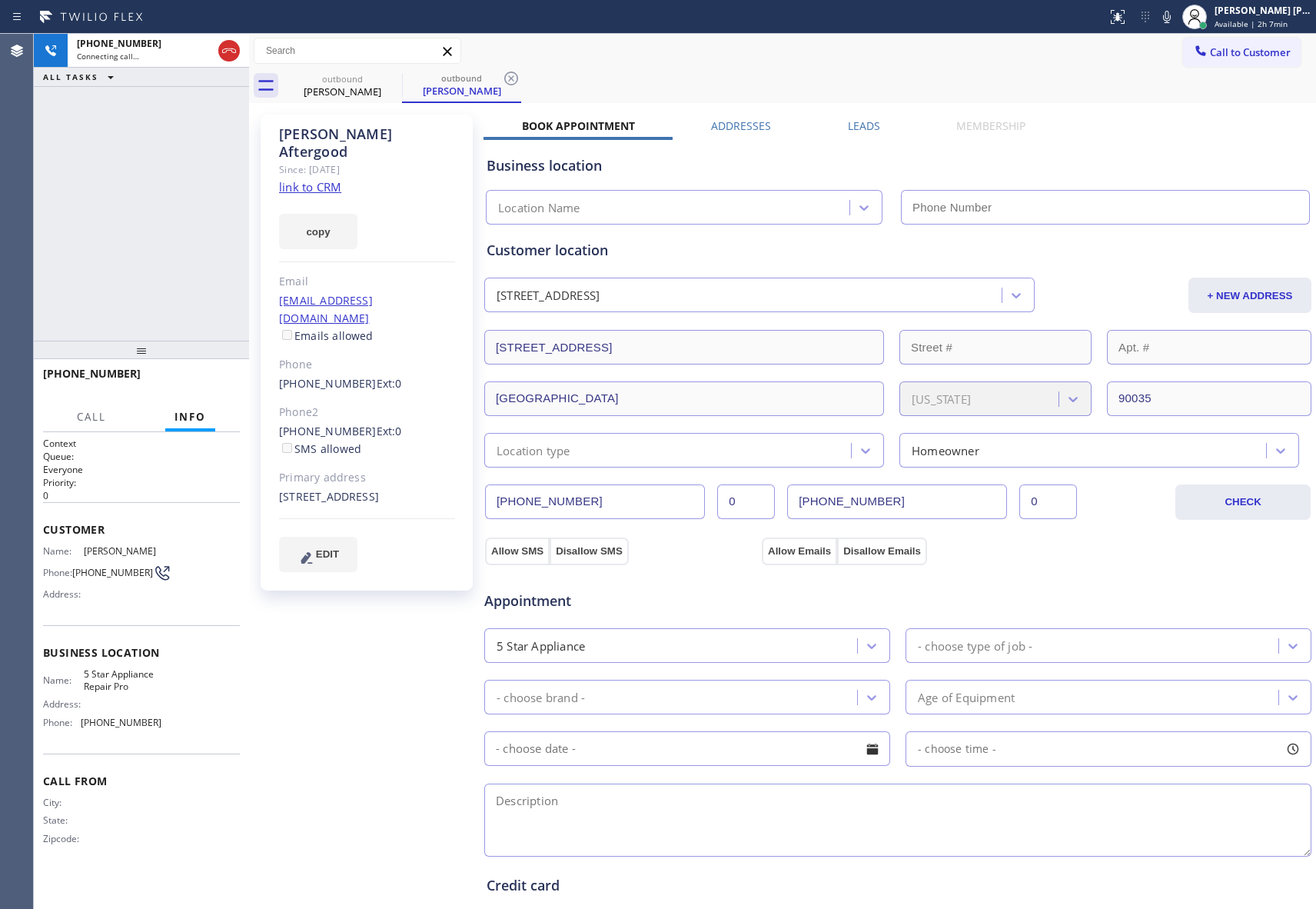
type input "[PHONE_NUMBER]"
click at [186, 385] on span "HANG UP" at bounding box center [203, 380] width 47 height 11
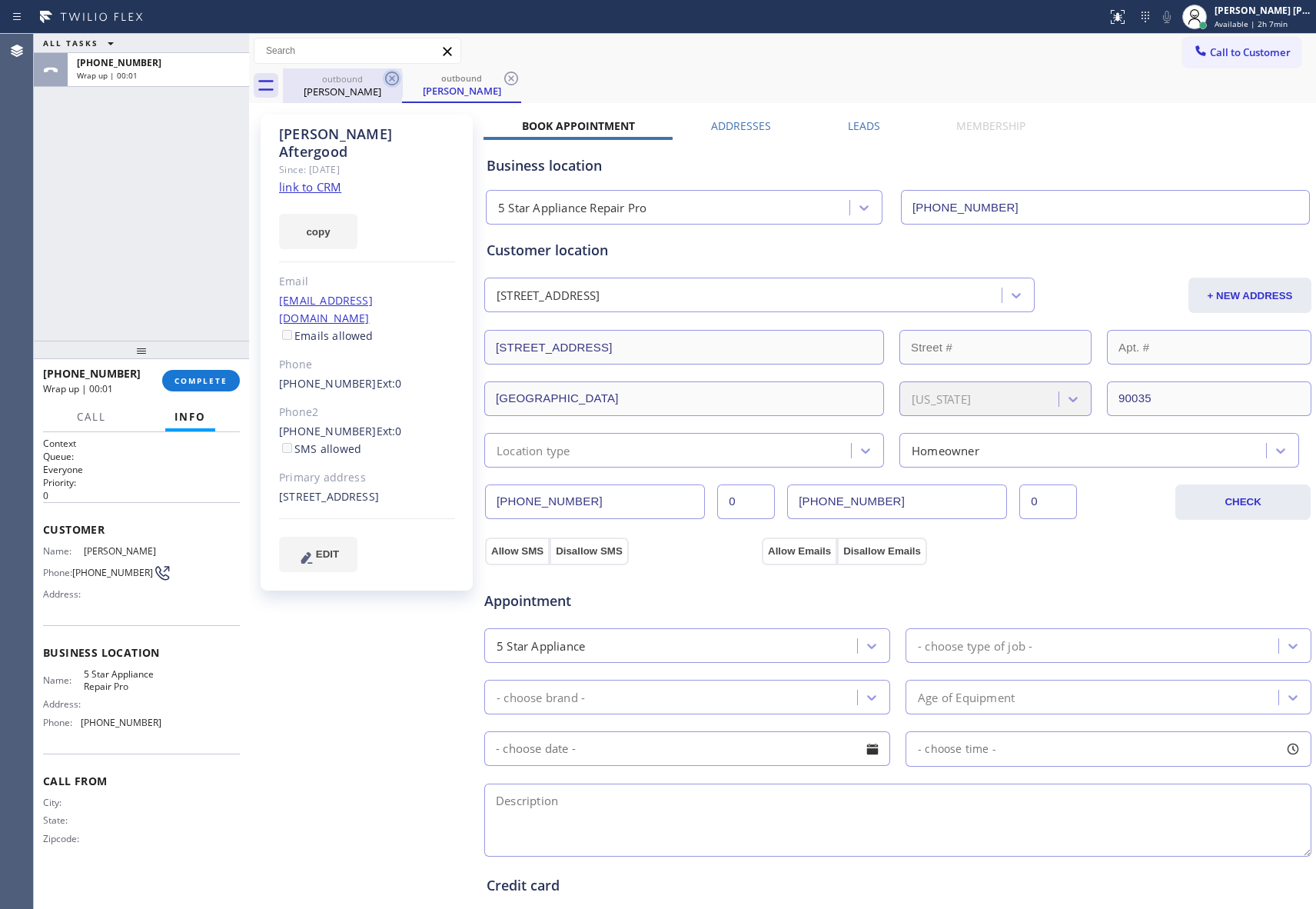
drag, startPoint x: 373, startPoint y: 76, endPoint x: 398, endPoint y: 76, distance: 25.0
click at [373, 75] on div "outbound" at bounding box center [342, 79] width 116 height 12
click at [398, 76] on icon at bounding box center [392, 78] width 19 height 19
click at [395, 78] on icon at bounding box center [392, 78] width 19 height 19
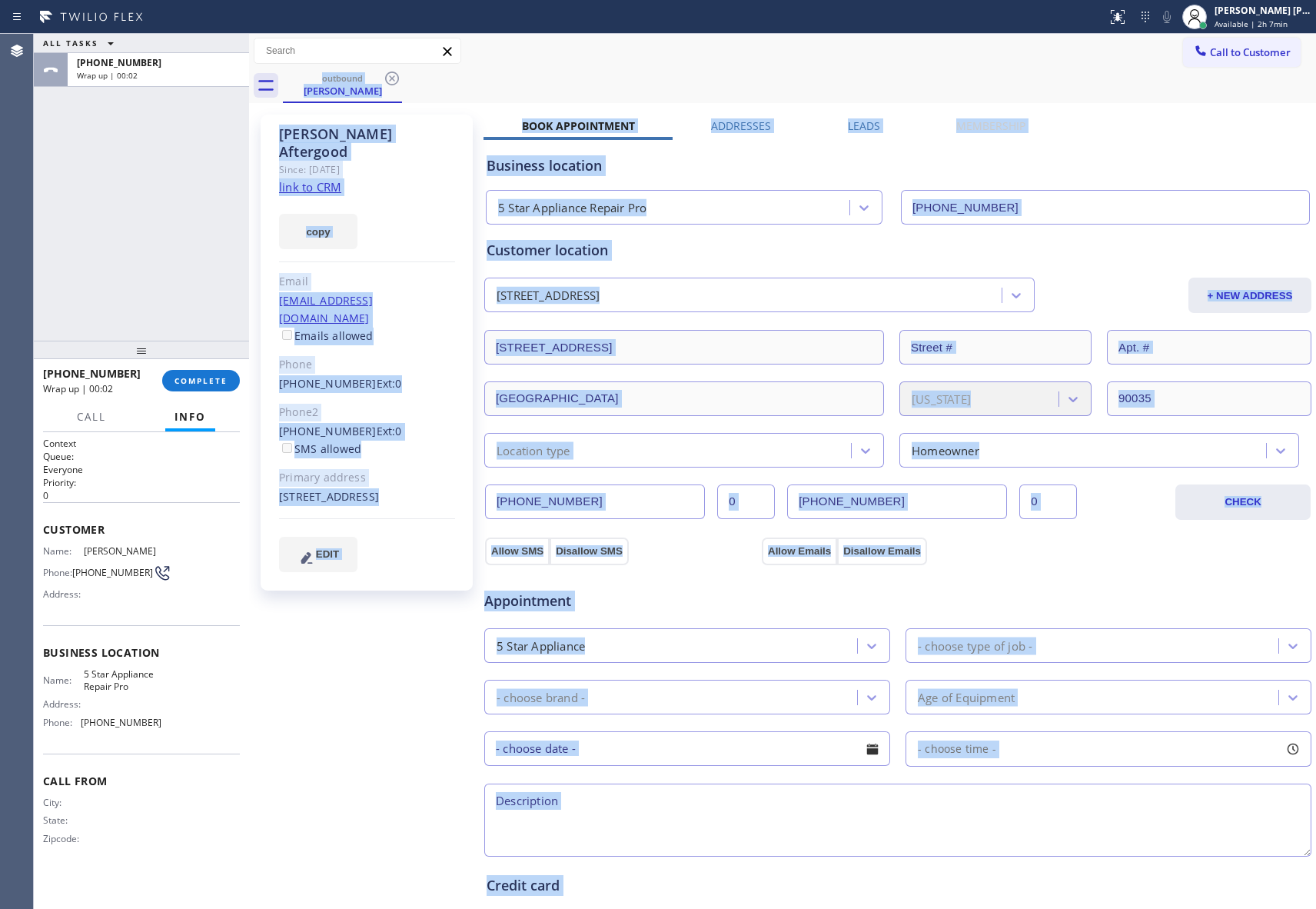
click at [394, 79] on div "outbound Jacob Aftergood" at bounding box center [799, 86] width 1033 height 35
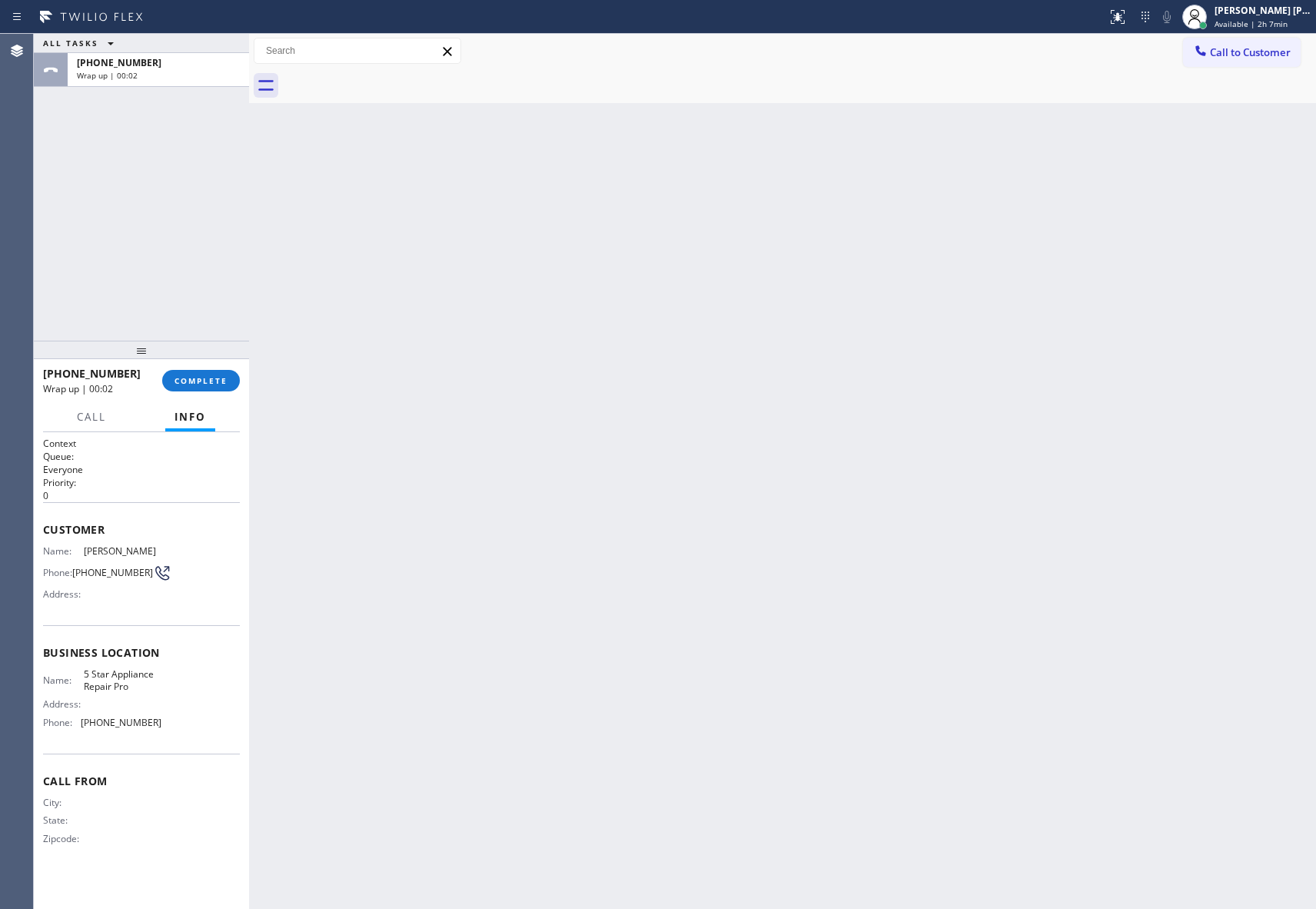
drag, startPoint x: 394, startPoint y: 79, endPoint x: 294, endPoint y: 271, distance: 216.5
click at [394, 82] on div at bounding box center [799, 86] width 1033 height 35
click at [209, 359] on div at bounding box center [141, 350] width 215 height 19
click at [209, 382] on span "COMPLETE" at bounding box center [200, 380] width 53 height 11
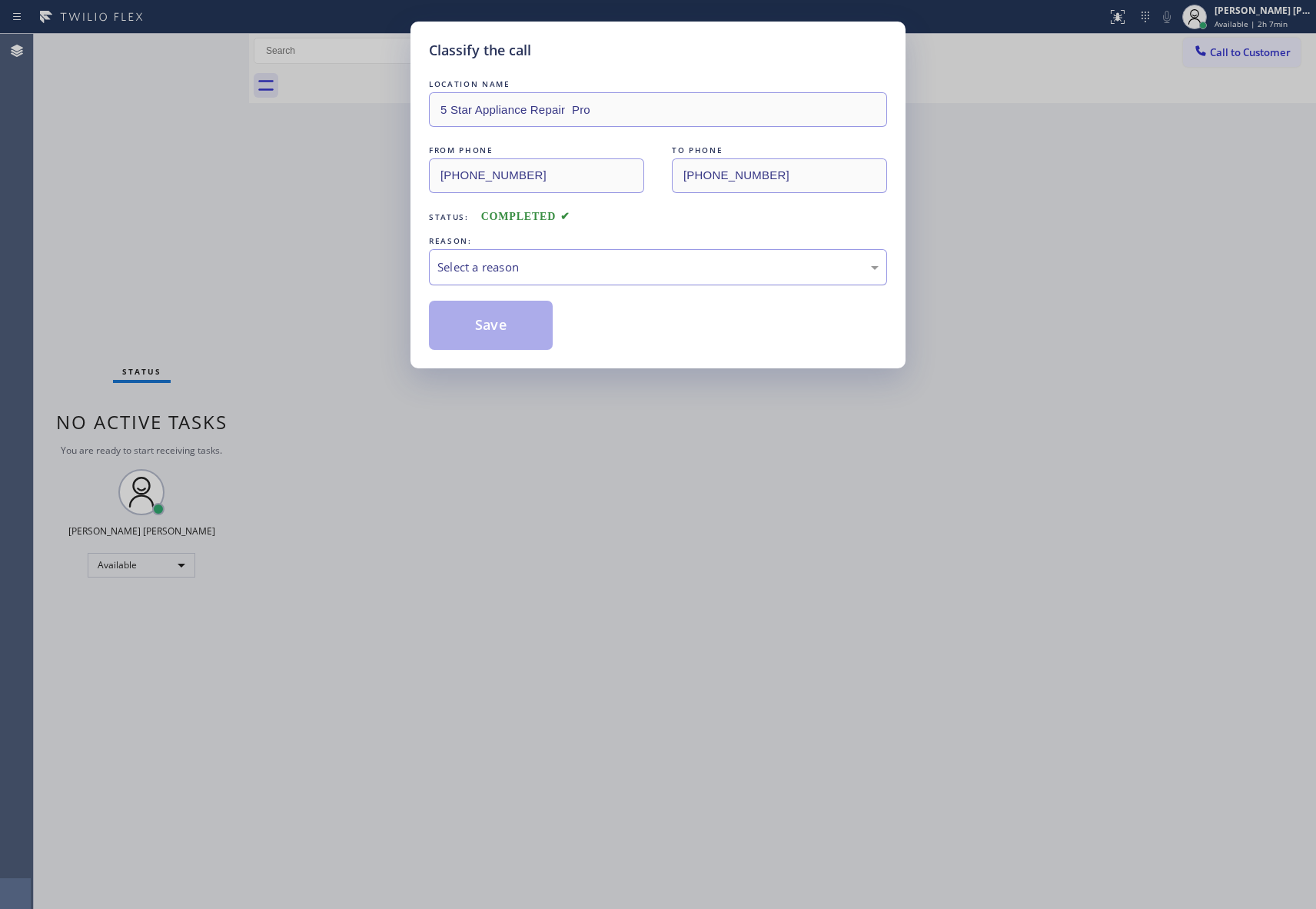
click at [560, 267] on div "Select a reason" at bounding box center [658, 267] width 441 height 18
click at [487, 321] on button "Save" at bounding box center [490, 325] width 124 height 49
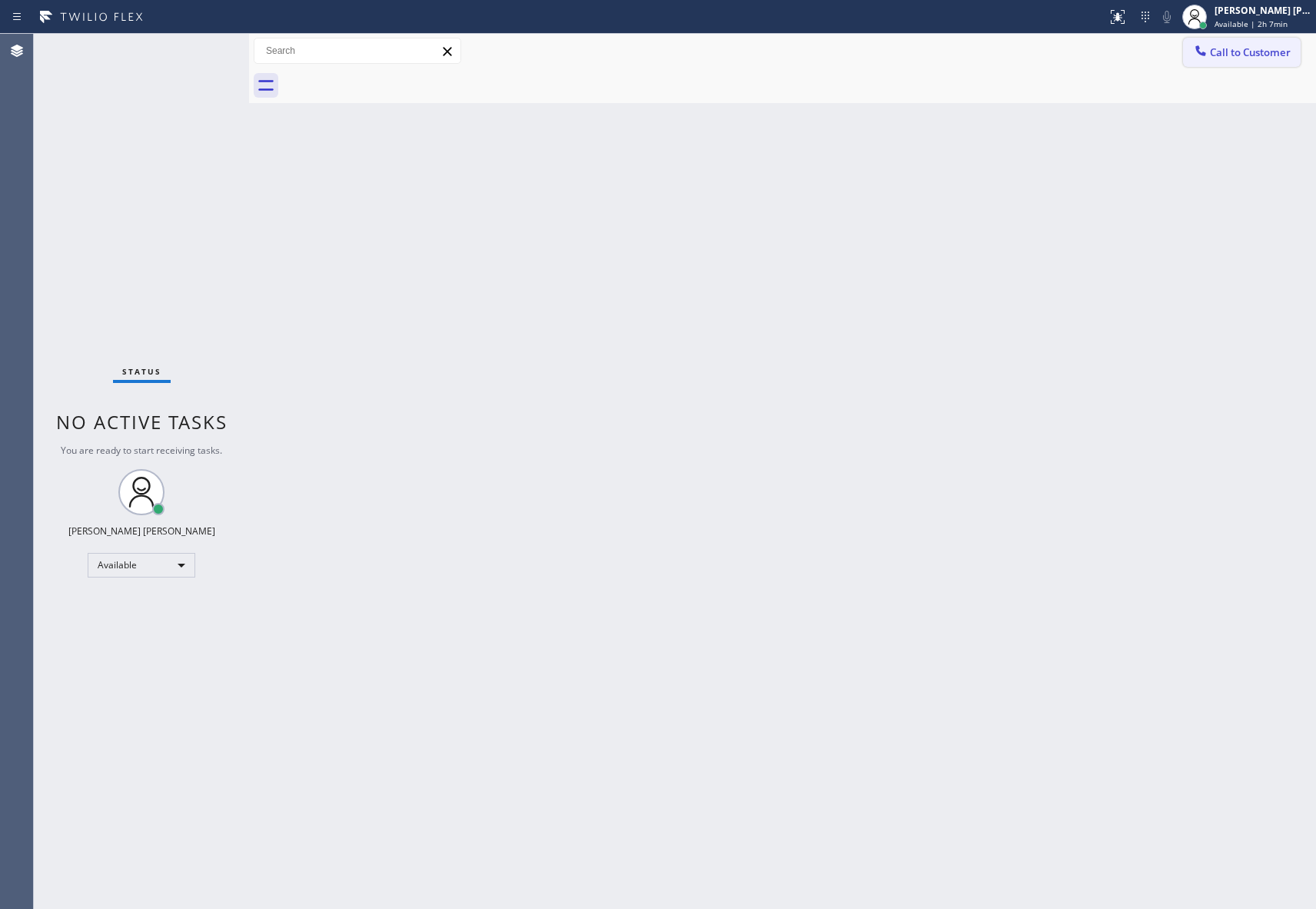
click at [1243, 47] on span "Call to Customer" at bounding box center [1249, 53] width 81 height 14
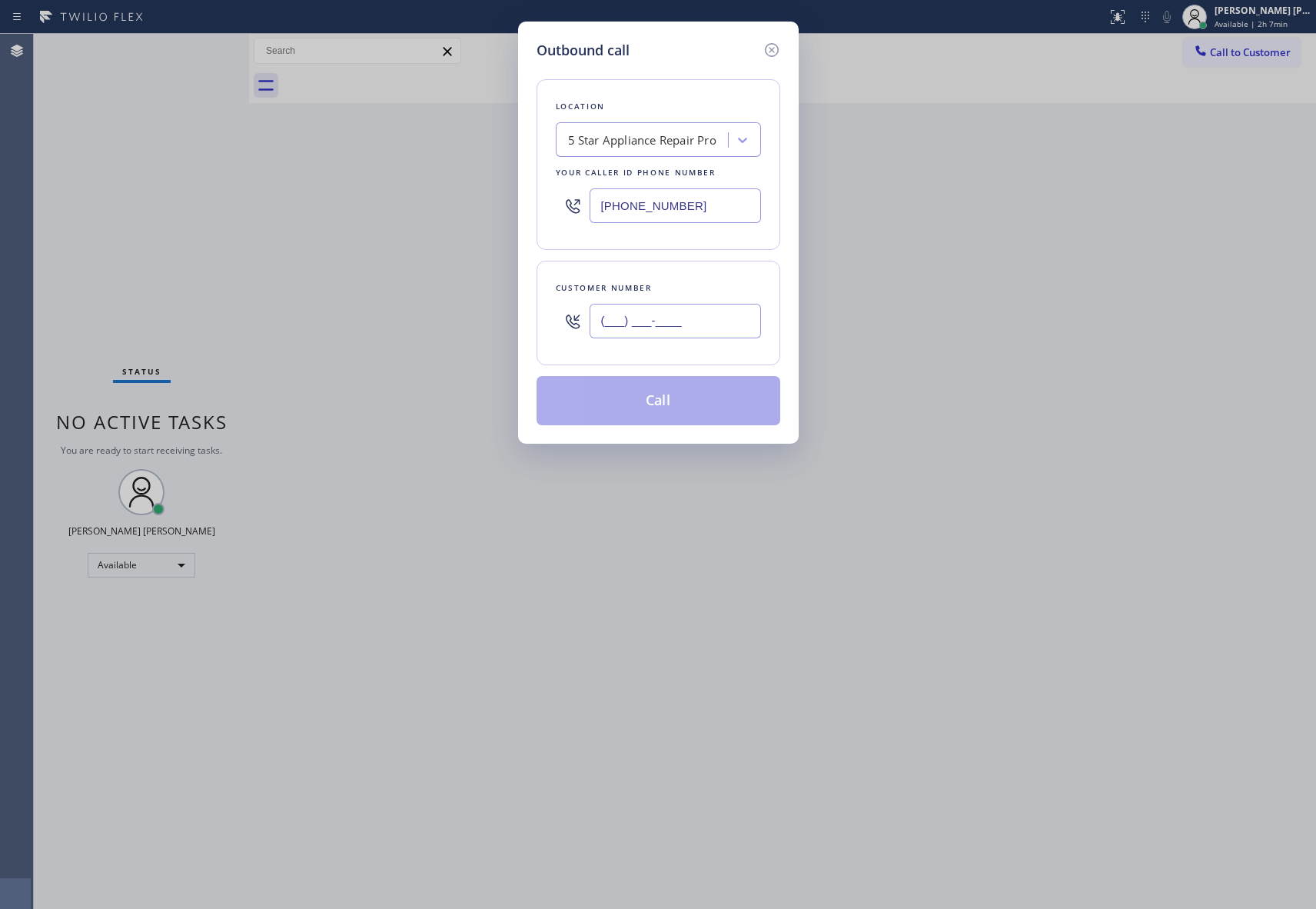
click at [680, 334] on input "(___) ___-____" at bounding box center [675, 321] width 171 height 35
paste input "810) 571-9672"
type input "(810) 571-9672"
click at [654, 407] on button "Call" at bounding box center [658, 400] width 244 height 49
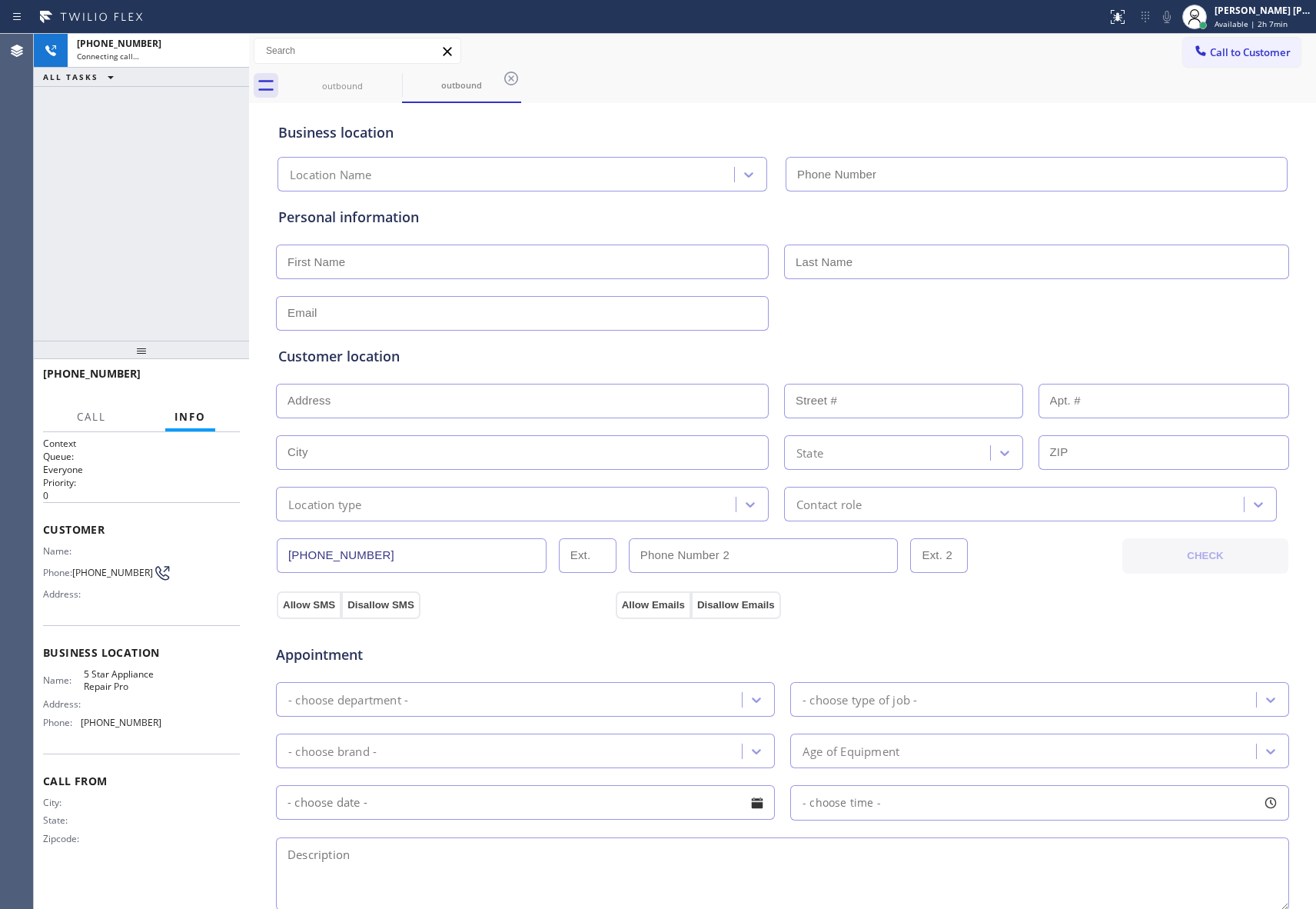
type input "[PHONE_NUMBER]"
click at [230, 52] on icon at bounding box center [229, 51] width 19 height 19
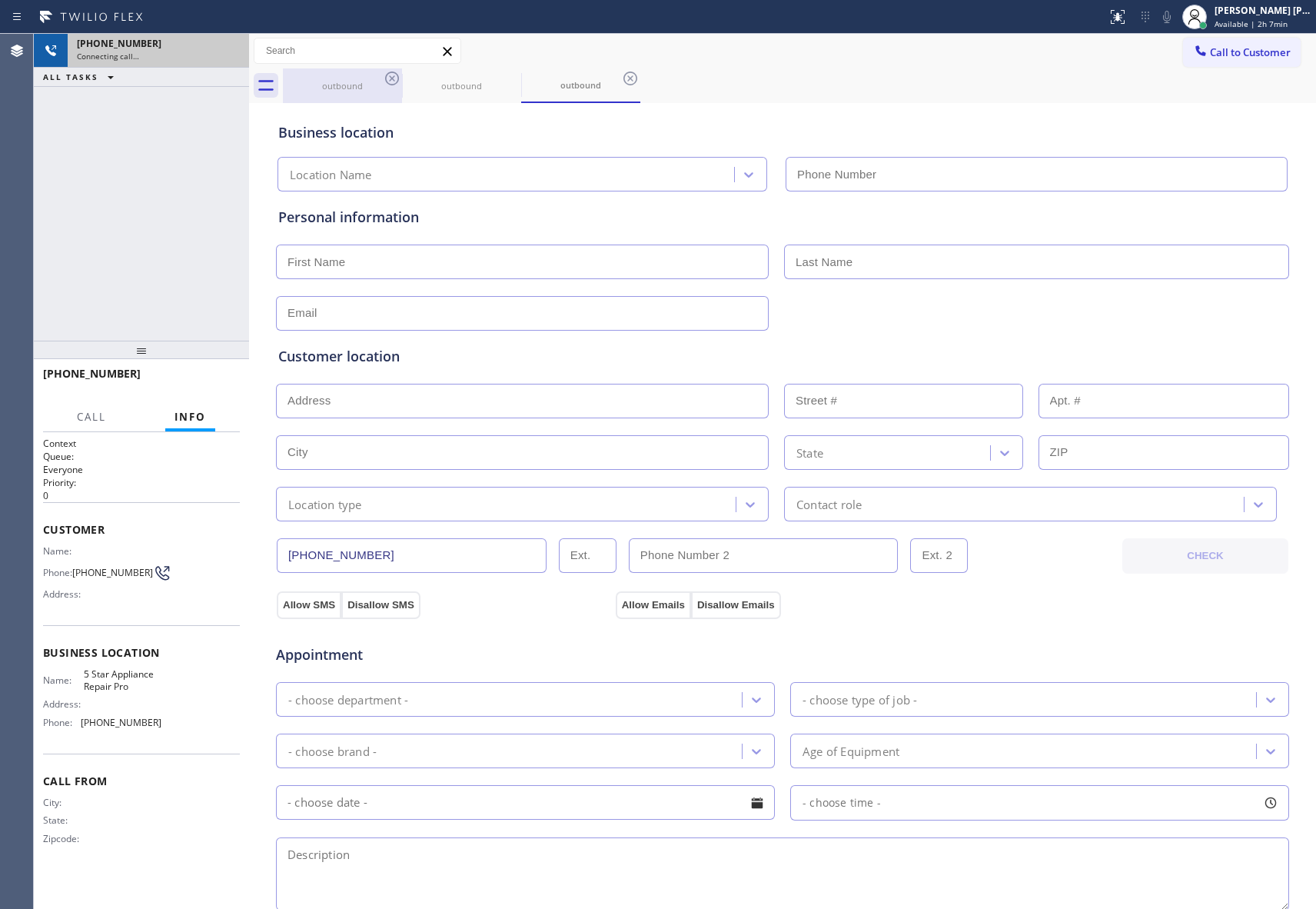
type input "[PHONE_NUMBER]"
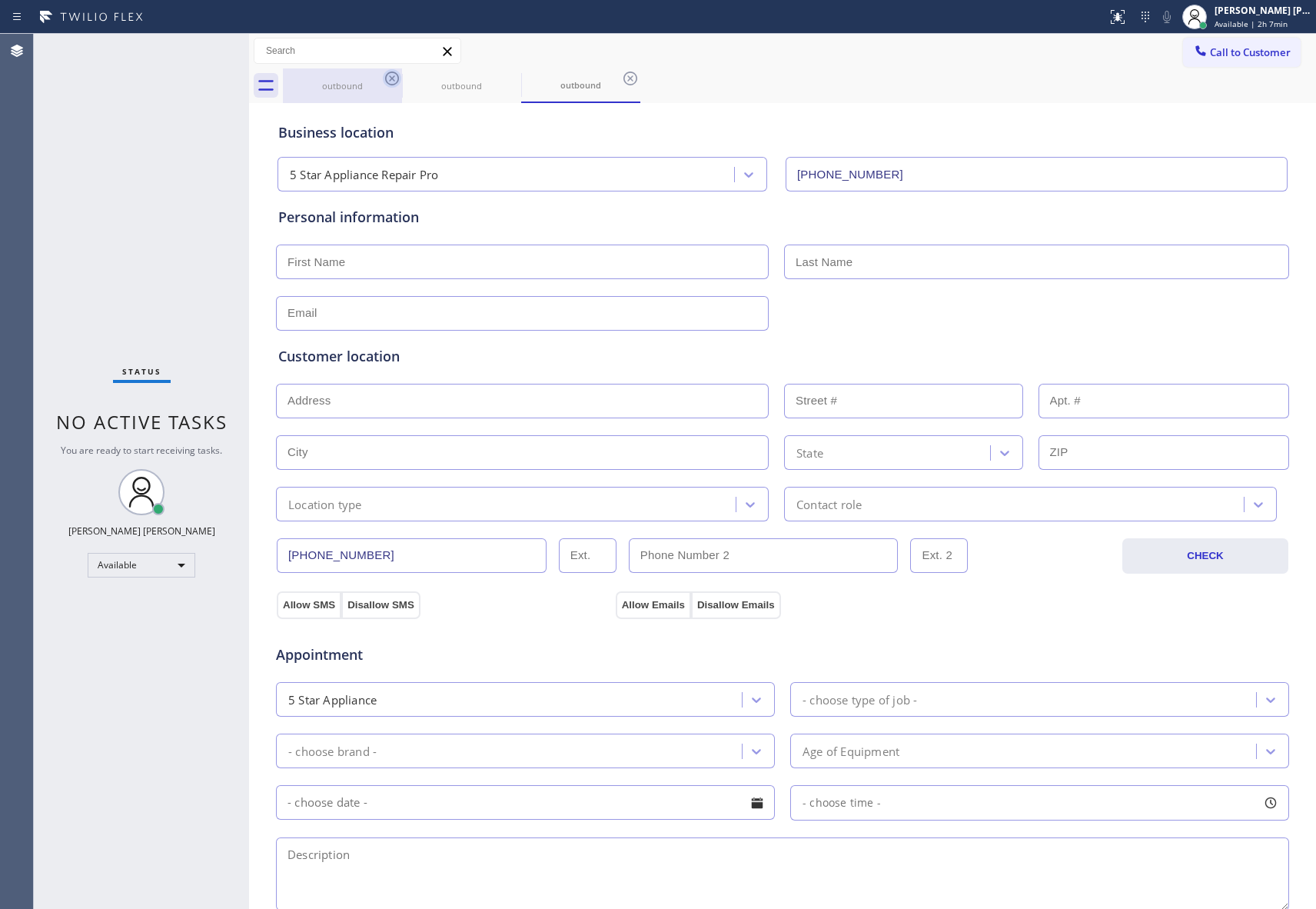
click at [382, 76] on div "outbound" at bounding box center [343, 86] width 120 height 35
click at [394, 74] on icon at bounding box center [392, 78] width 19 height 19
click at [0, 0] on icon at bounding box center [0, 0] width 0 height 0
click at [621, 74] on icon at bounding box center [630, 78] width 19 height 19
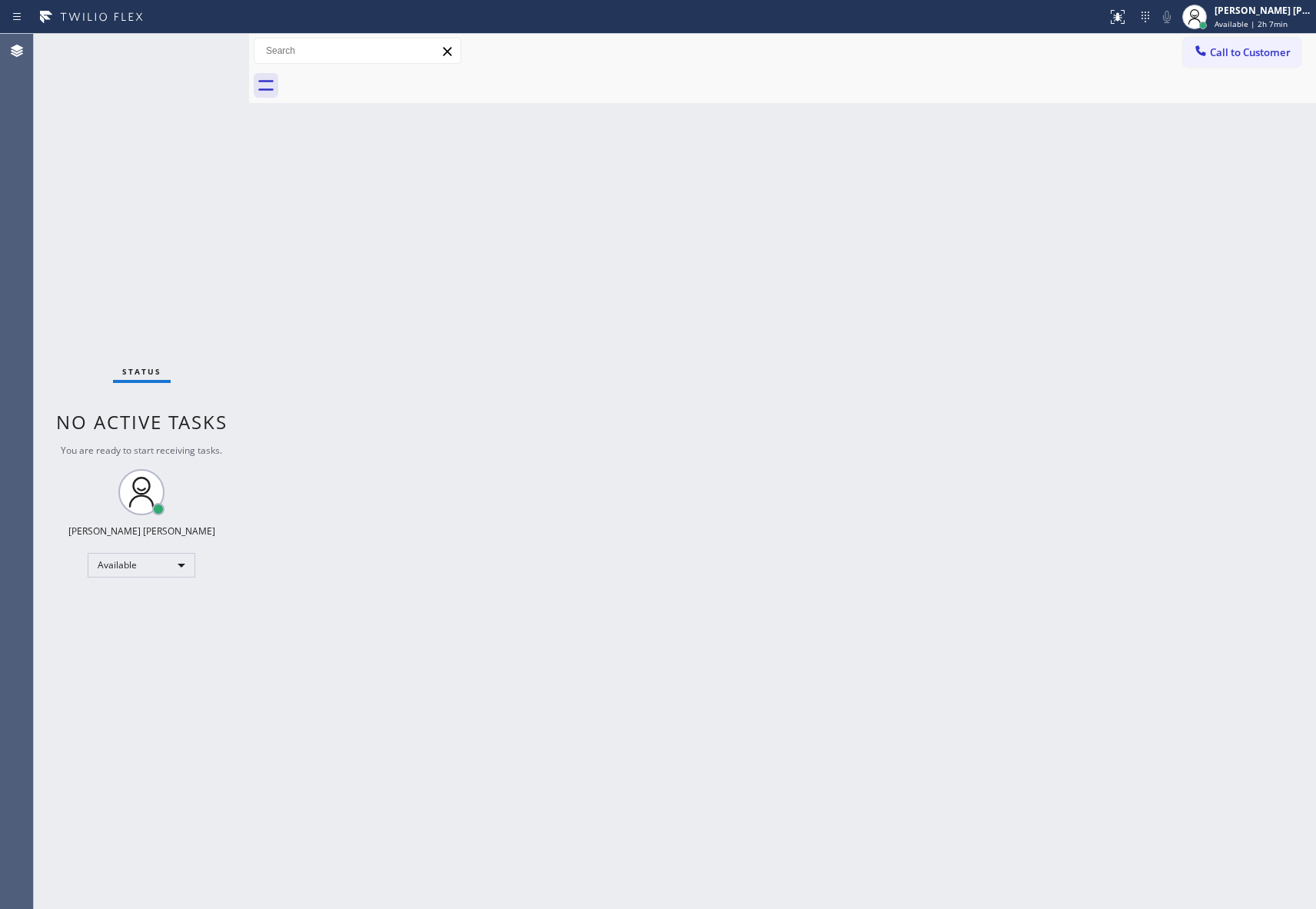
click at [394, 74] on div at bounding box center [799, 86] width 1033 height 35
click at [1269, 46] on span "Call to Customer" at bounding box center [1249, 53] width 81 height 14
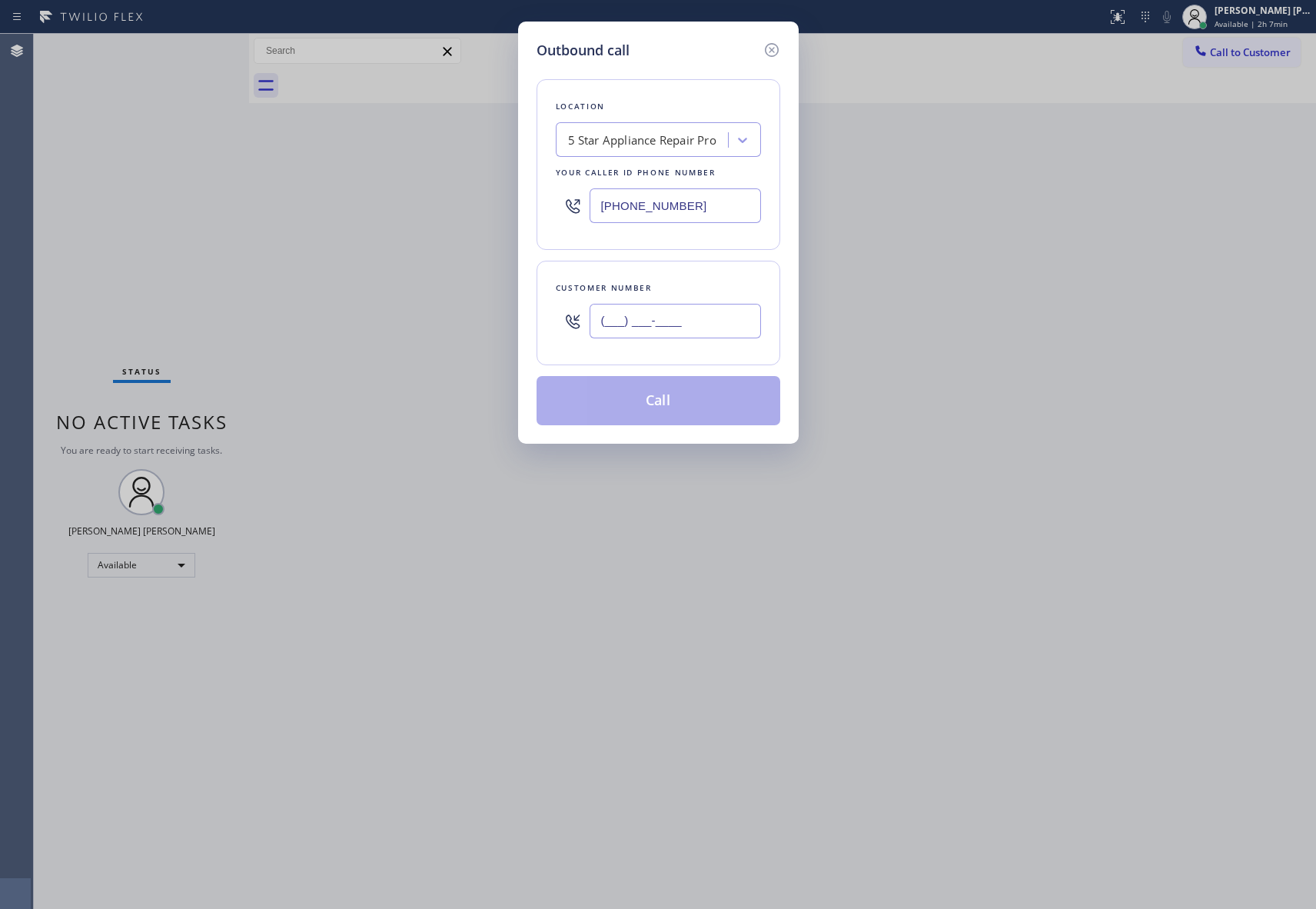
click at [705, 324] on input "(___) ___-____" at bounding box center [675, 321] width 171 height 35
paste input "818) 781-0562"
type input "(818) 781-0562"
click at [683, 399] on button "Call" at bounding box center [658, 400] width 244 height 49
click at [716, 405] on button "Call" at bounding box center [658, 400] width 244 height 49
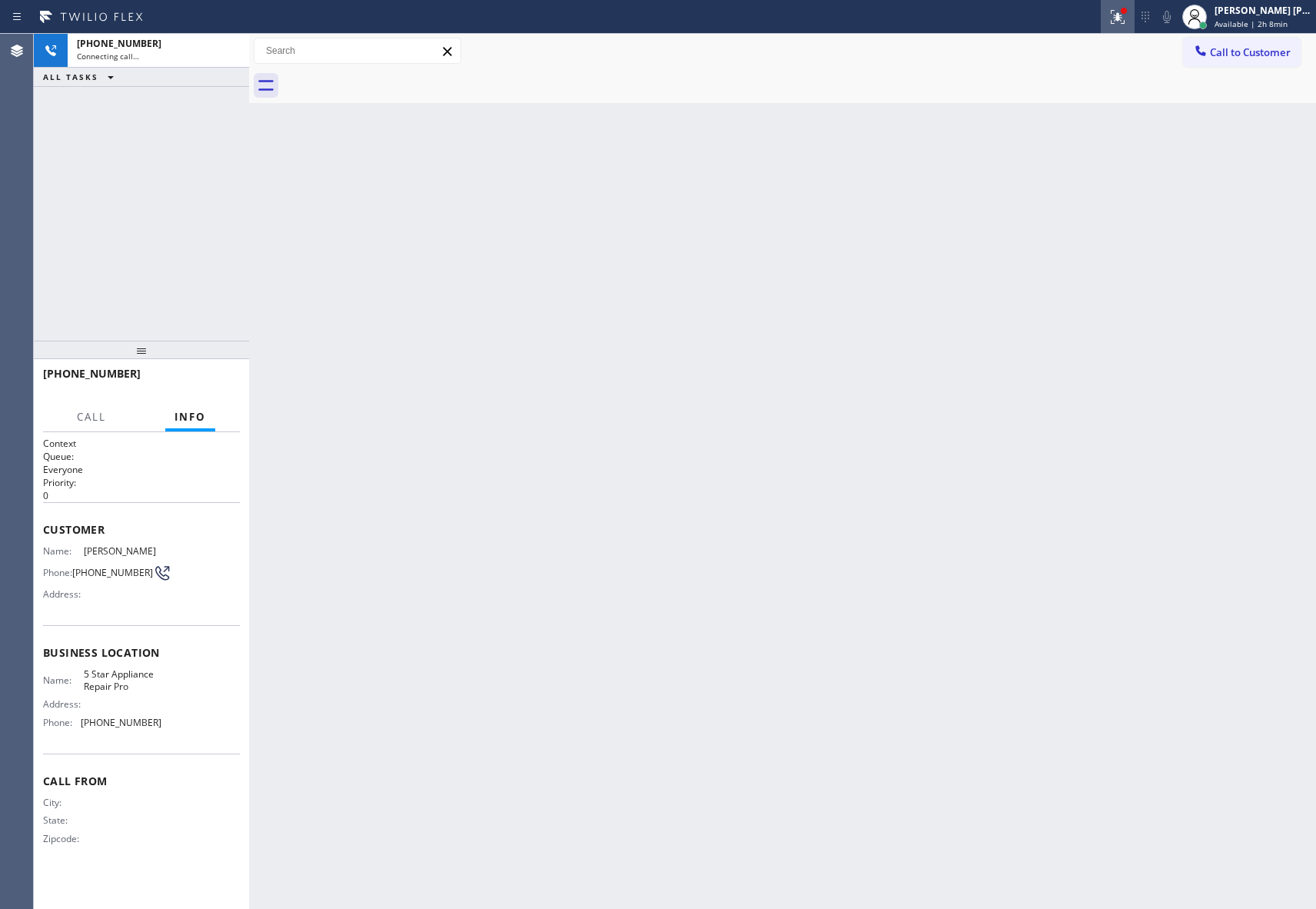
click at [1116, 15] on icon at bounding box center [1118, 17] width 14 height 14
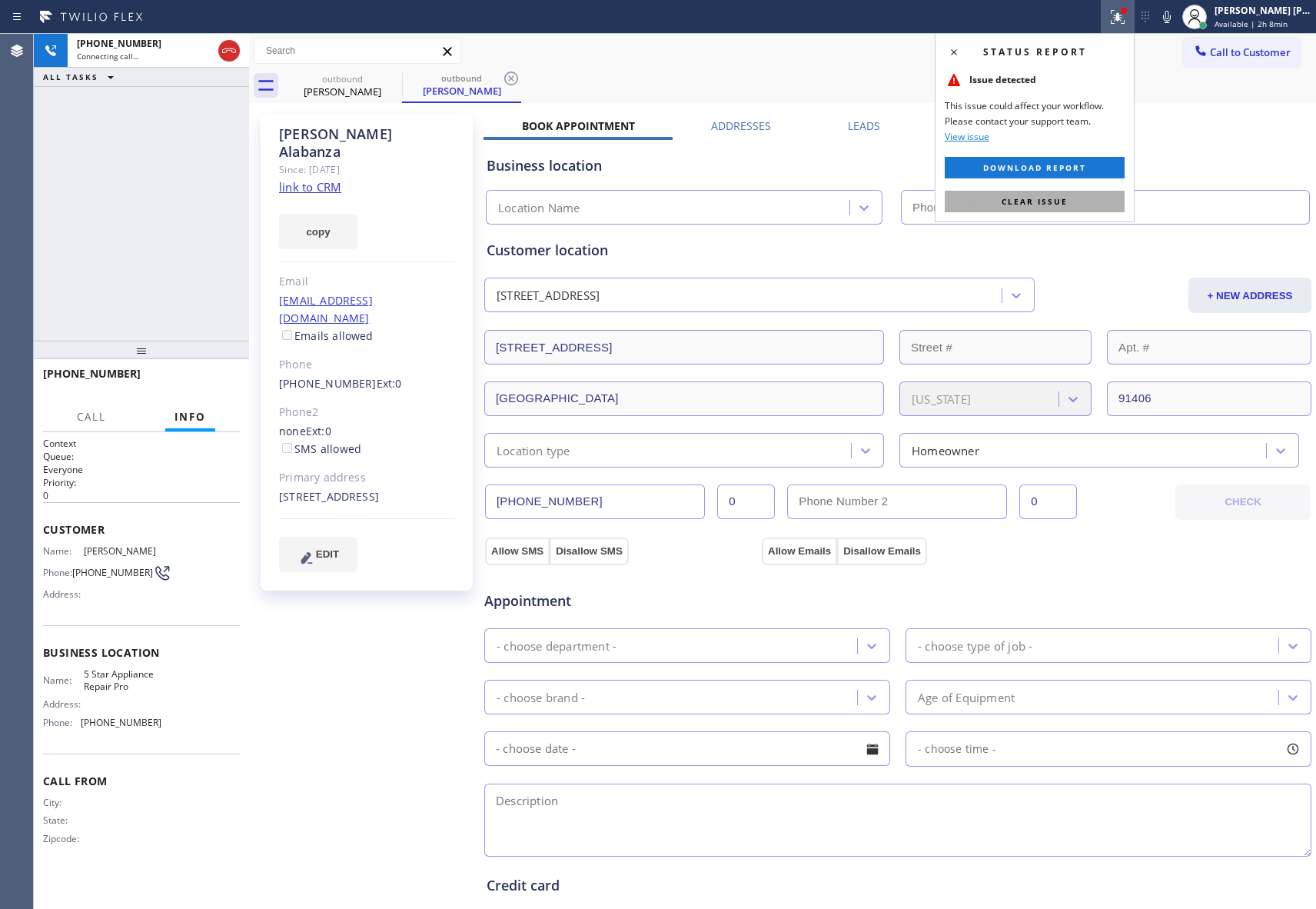
click at [1028, 206] on span "Clear issue" at bounding box center [1034, 201] width 66 height 11
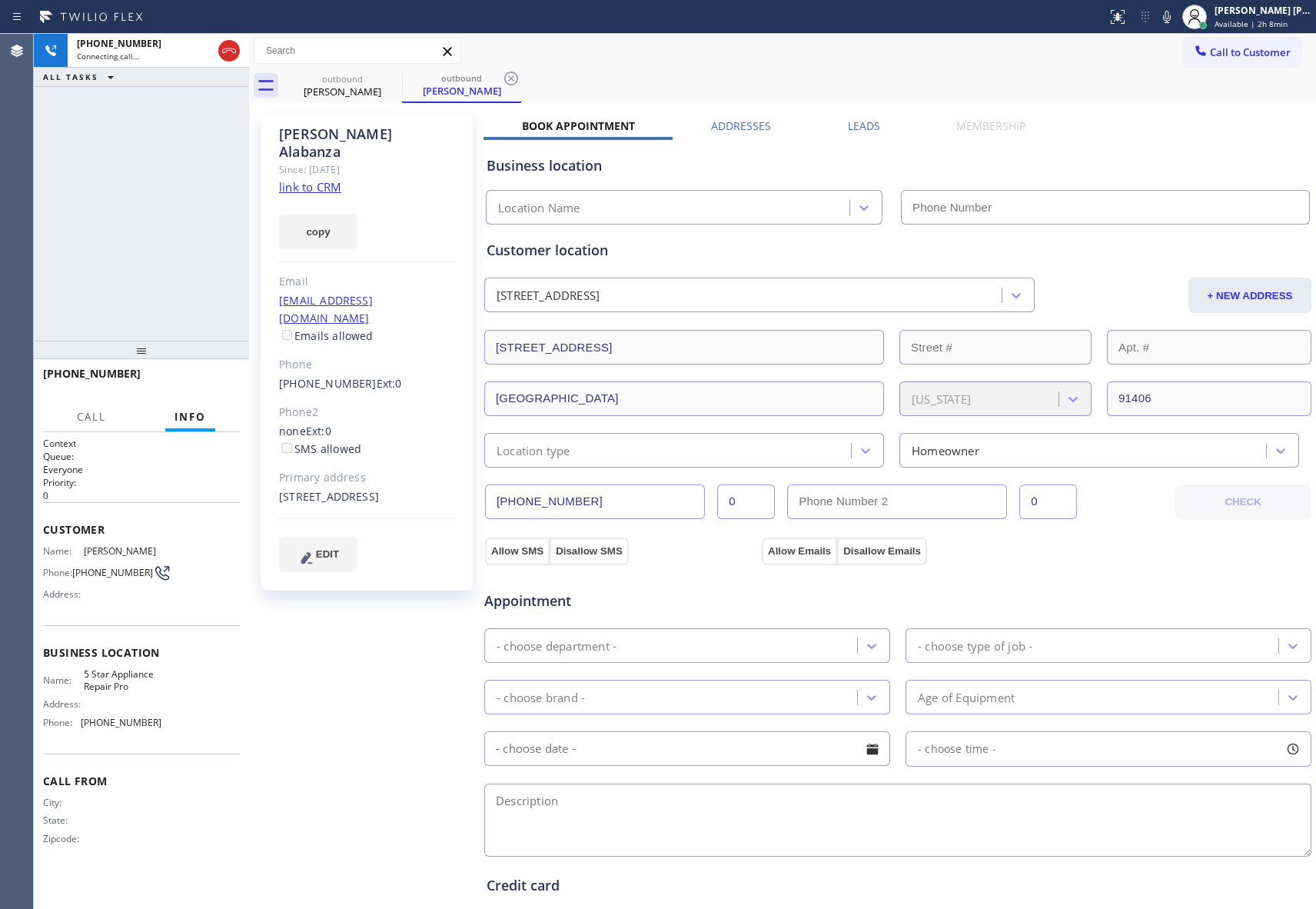
type input "[PHONE_NUMBER]"
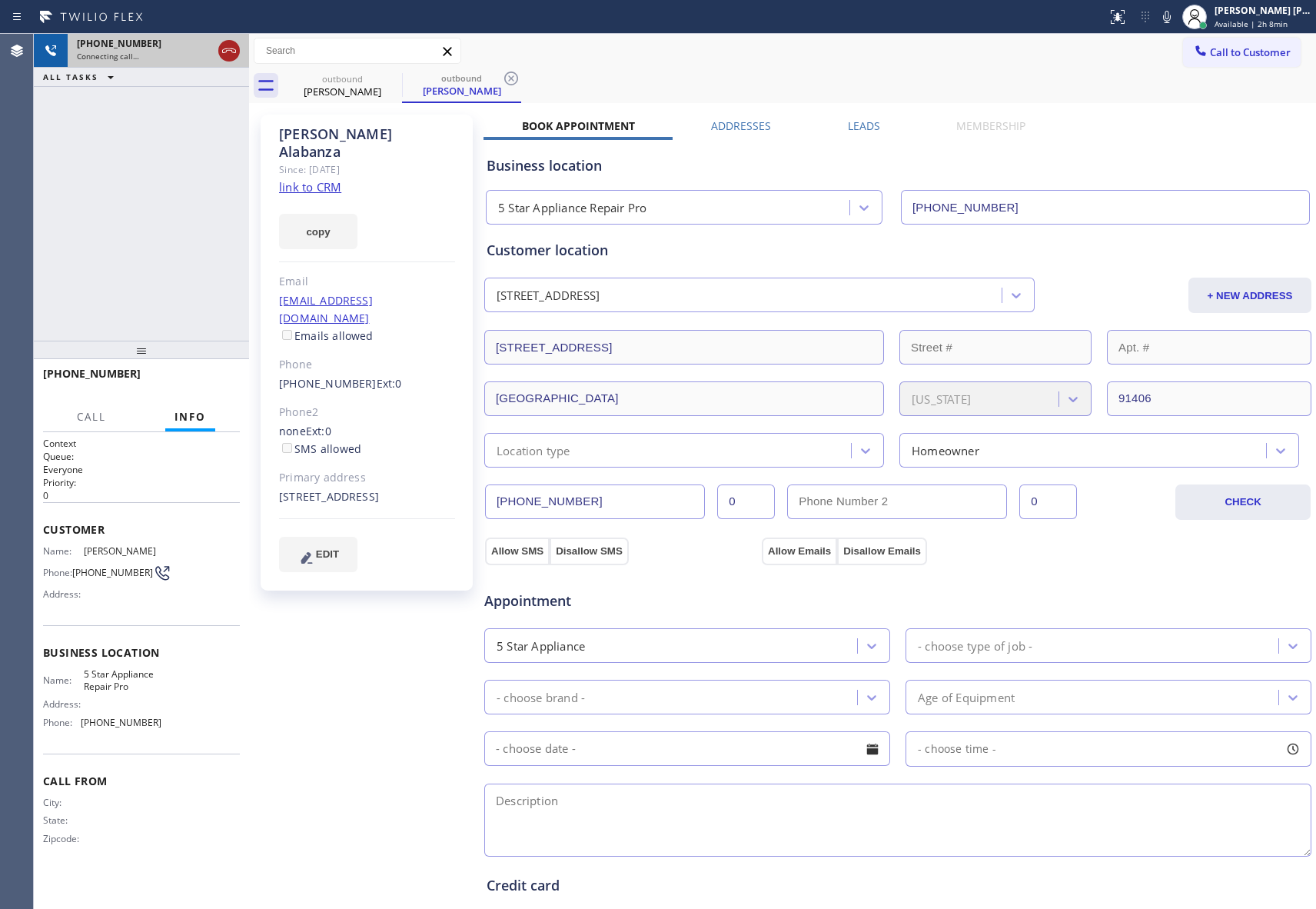
click at [234, 50] on icon at bounding box center [229, 51] width 19 height 19
click at [394, 76] on icon at bounding box center [392, 78] width 19 height 19
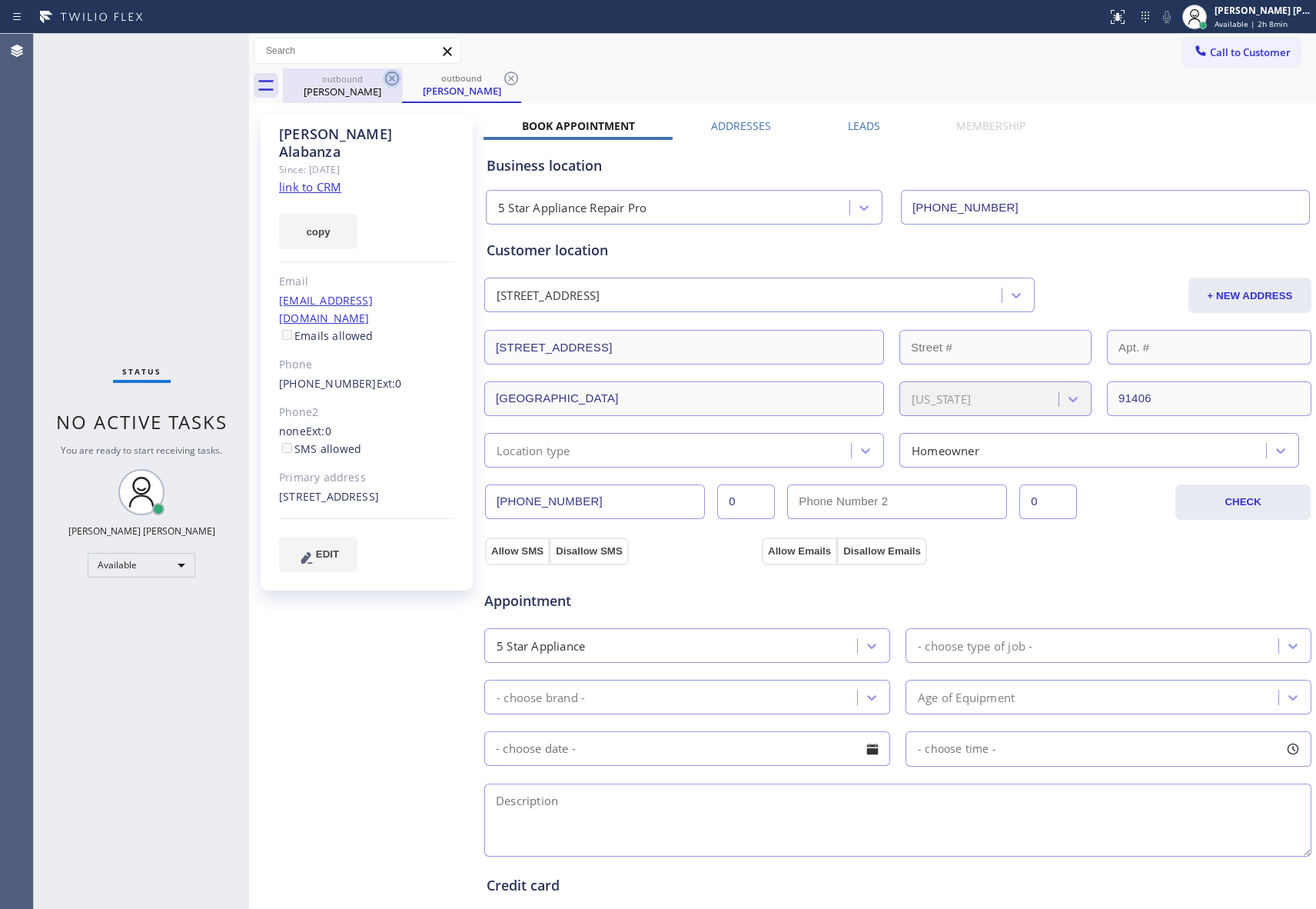
click at [394, 76] on icon at bounding box center [392, 78] width 19 height 19
click at [401, 76] on div "outbound Marc Alabanza" at bounding box center [461, 86] width 120 height 35
click at [502, 76] on icon at bounding box center [511, 78] width 19 height 19
click at [394, 76] on div "outbound Marc Alabanza outbound Marc Alabanza" at bounding box center [799, 86] width 1033 height 35
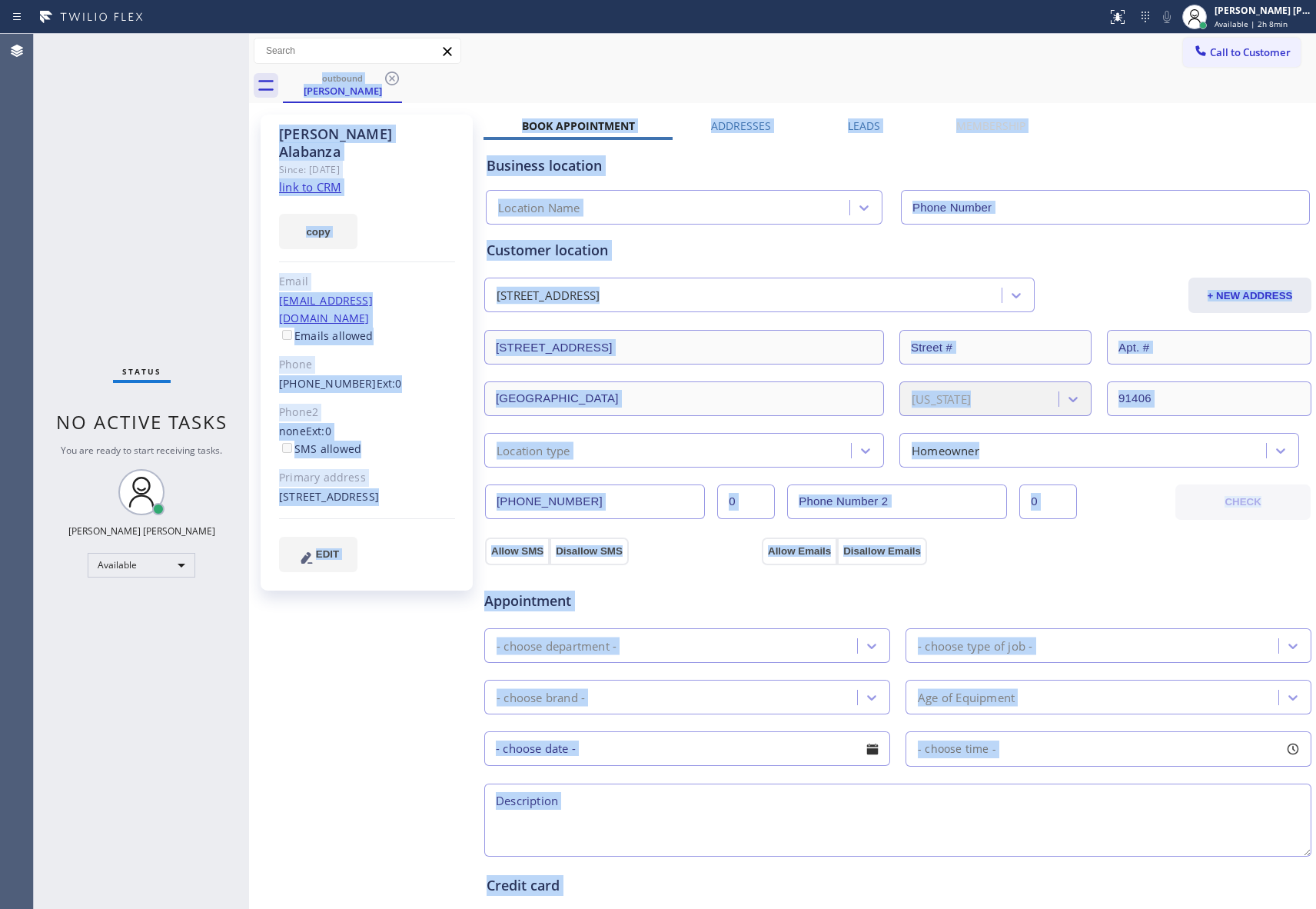
type input "[PHONE_NUMBER]"
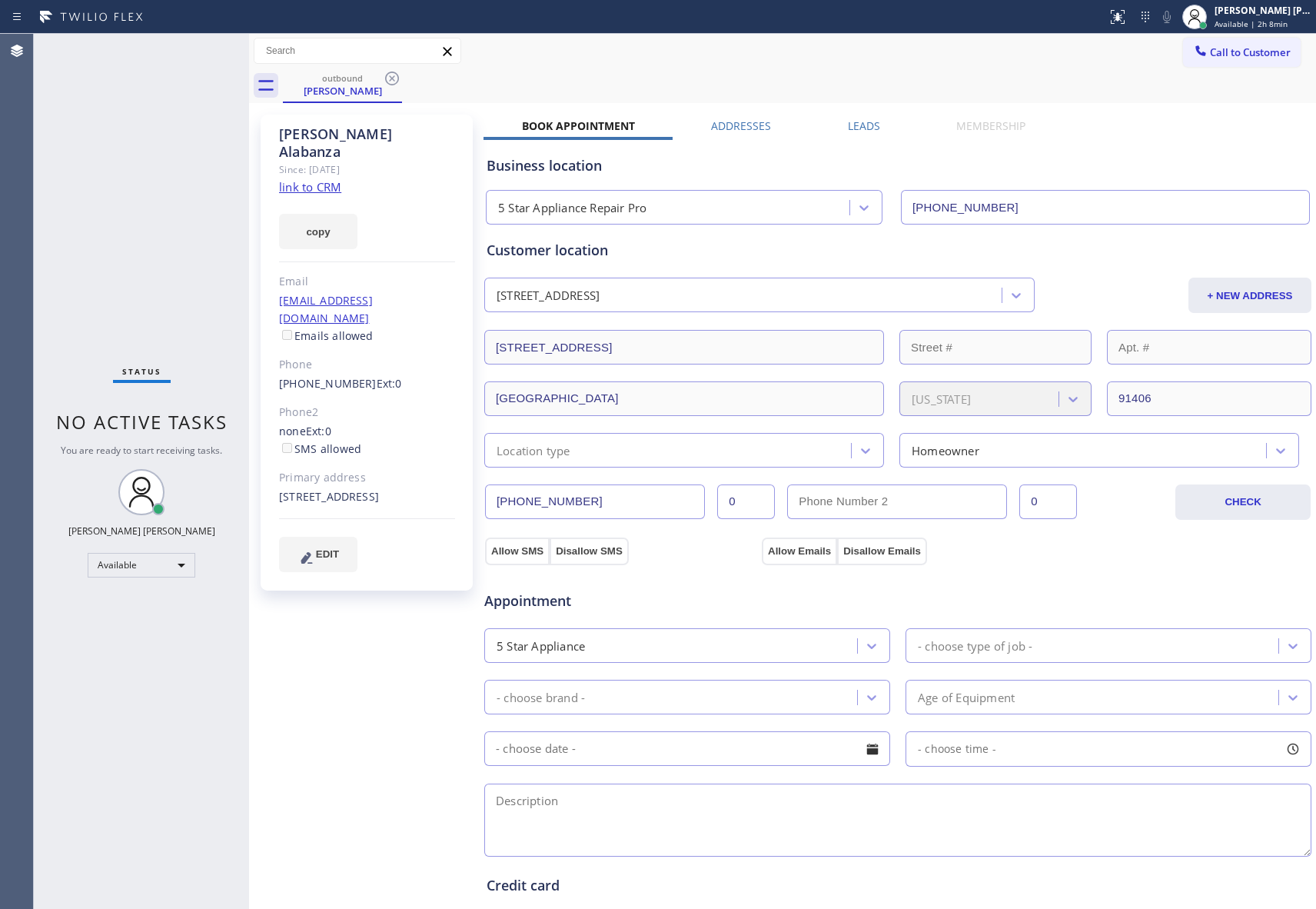
click at [207, 123] on div "Status No active tasks You are ready to start receiving tasks. Keith Joshua Del…" at bounding box center [141, 471] width 215 height 875
click at [392, 77] on icon at bounding box center [392, 78] width 19 height 19
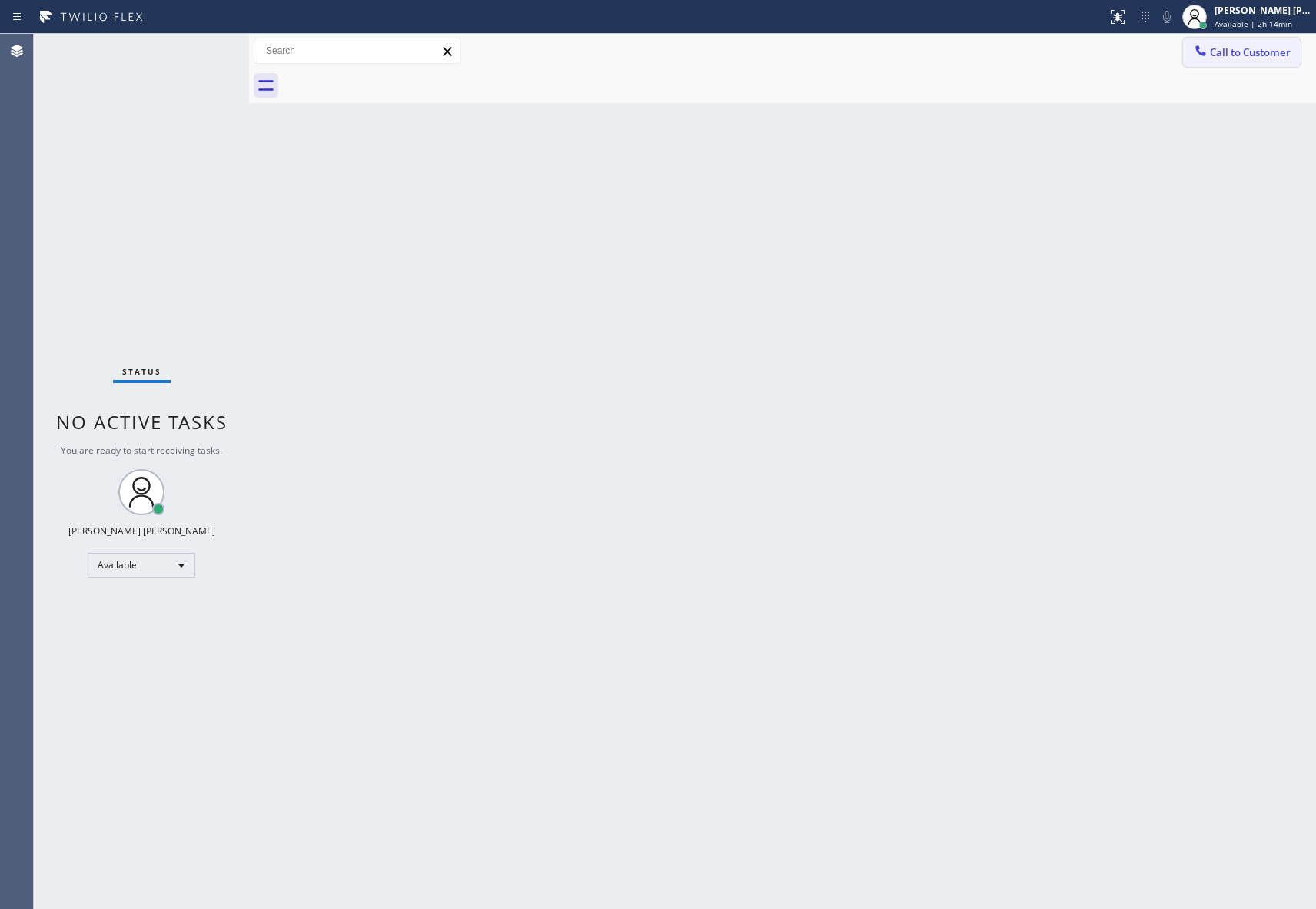
click at [1274, 48] on span "Call to Customer" at bounding box center [1249, 53] width 81 height 14
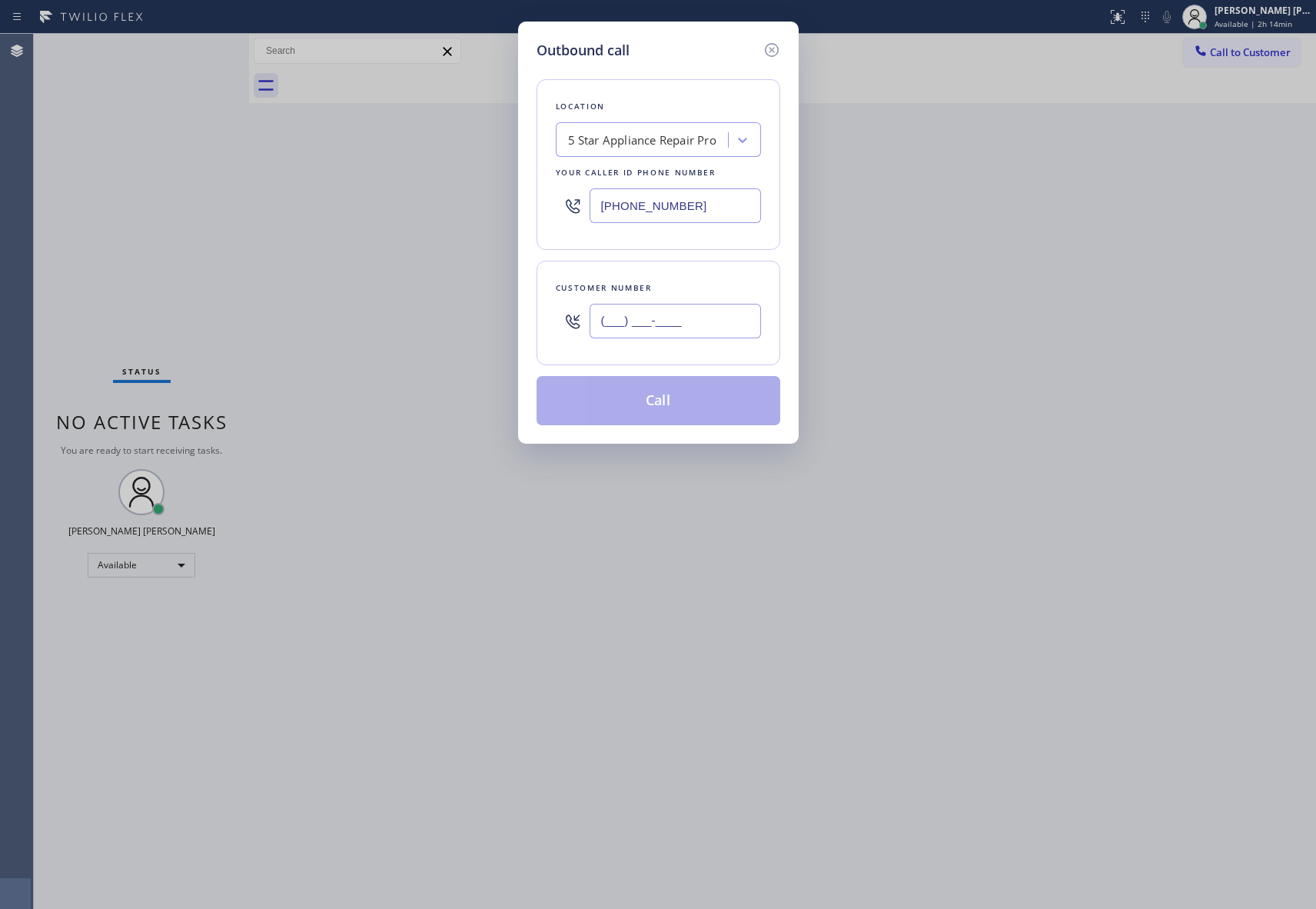
click at [708, 326] on input "(___) ___-____" at bounding box center [675, 321] width 171 height 35
paste input "310) 995-9979"
type input "(310) 995-9979"
click at [632, 405] on button "Call" at bounding box center [658, 400] width 244 height 49
click at [708, 398] on button "Call" at bounding box center [658, 400] width 244 height 49
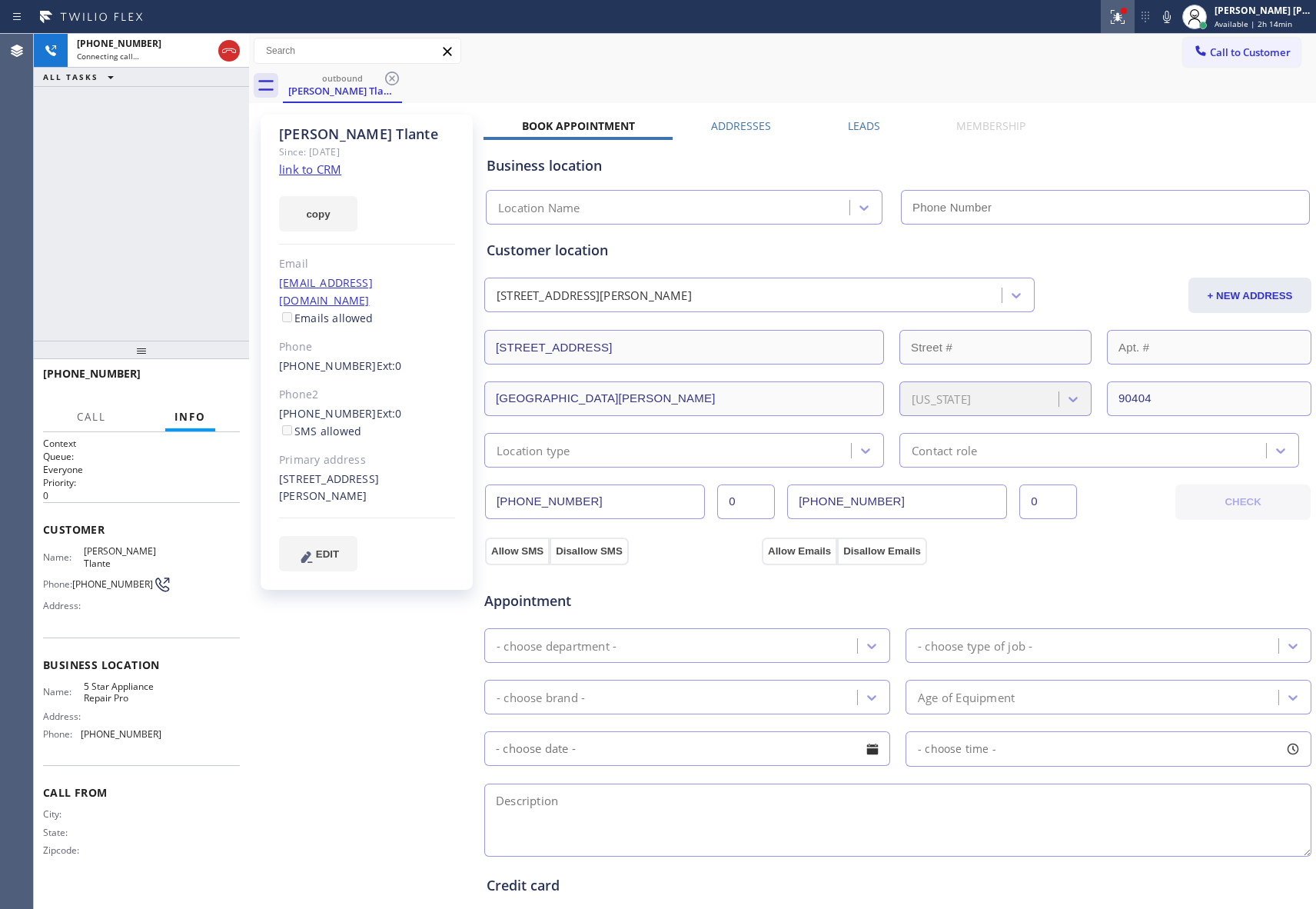
click at [1116, 6] on button at bounding box center [1118, 17] width 34 height 34
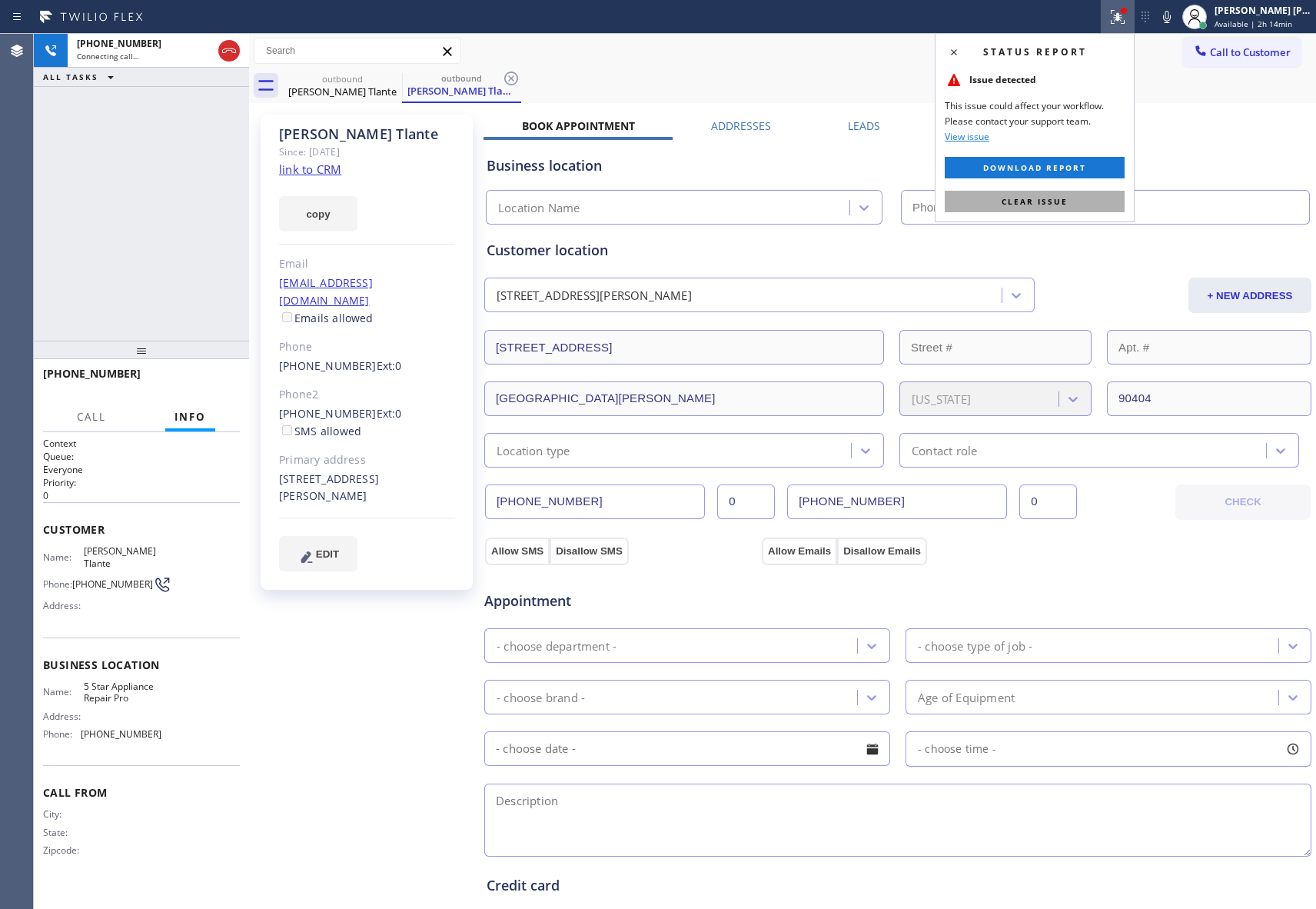
click at [1055, 203] on span "Clear issue" at bounding box center [1034, 201] width 66 height 11
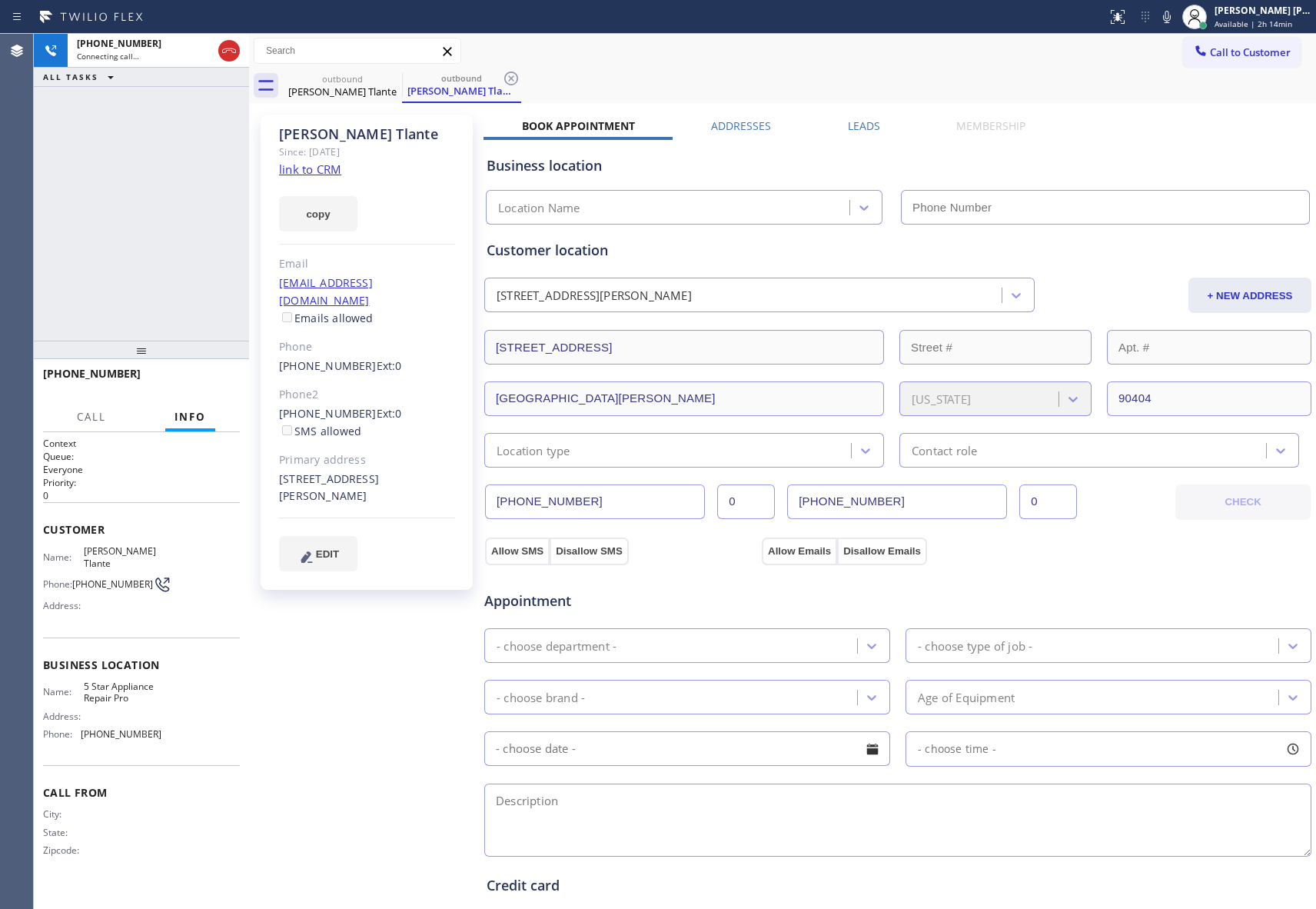
type input "[PHONE_NUMBER]"
click at [855, 127] on label "Leads" at bounding box center [864, 126] width 32 height 15
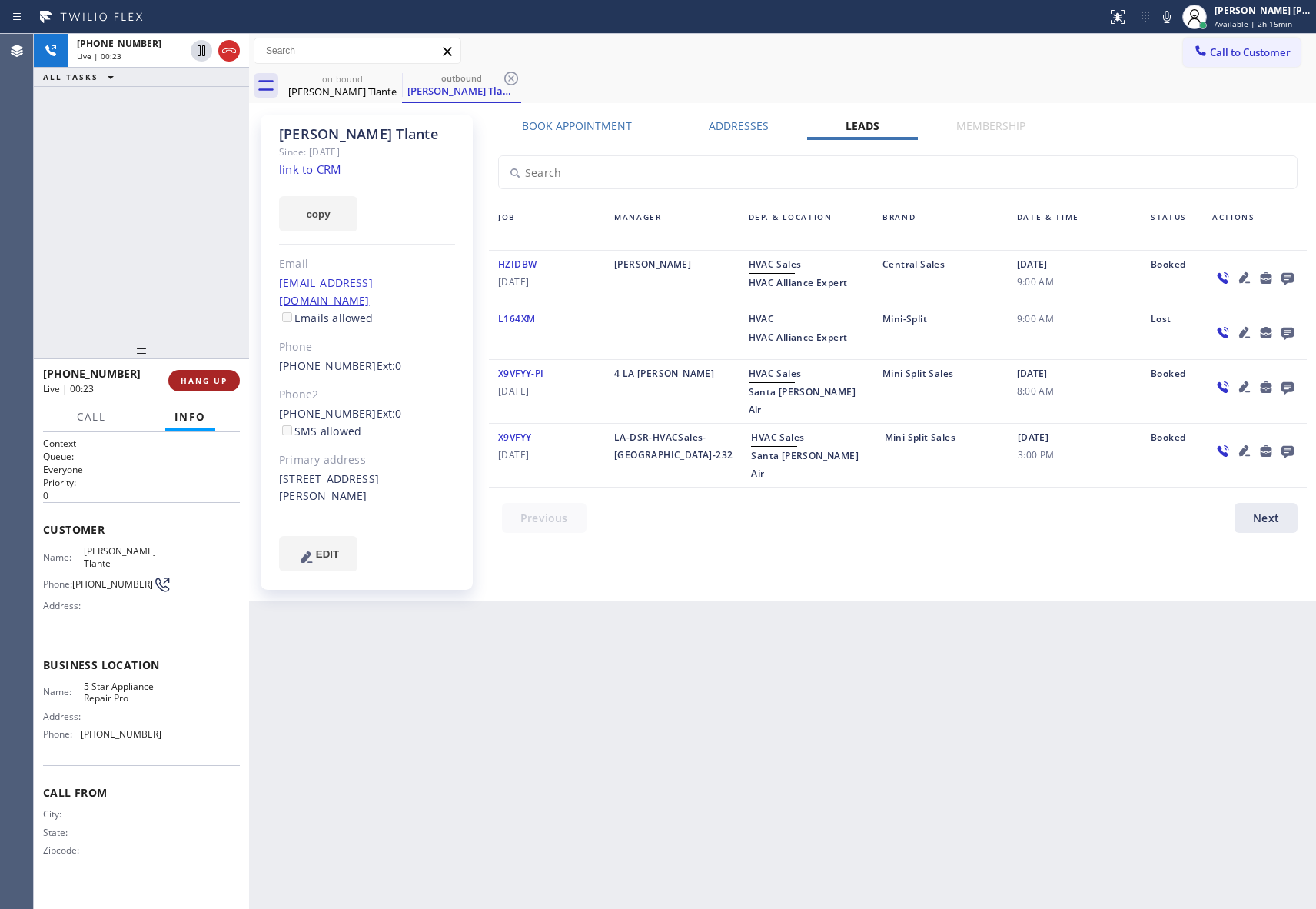
click at [213, 375] on span "HANG UP" at bounding box center [203, 380] width 47 height 11
drag, startPoint x: 400, startPoint y: 74, endPoint x: 392, endPoint y: 79, distance: 9.4
click at [0, 0] on icon at bounding box center [0, 0] width 0 height 0
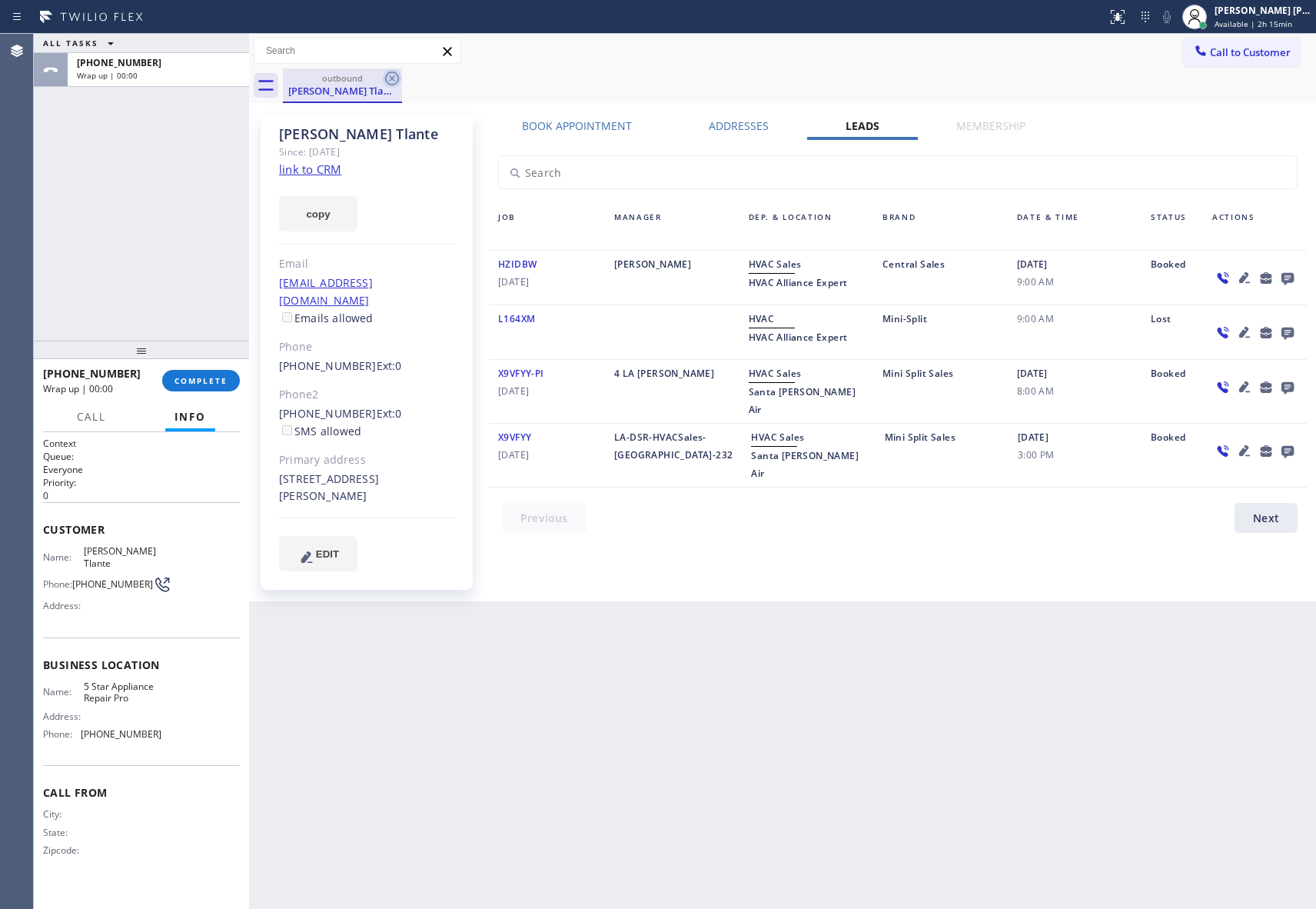
click at [392, 79] on icon at bounding box center [393, 79] width 14 height 14
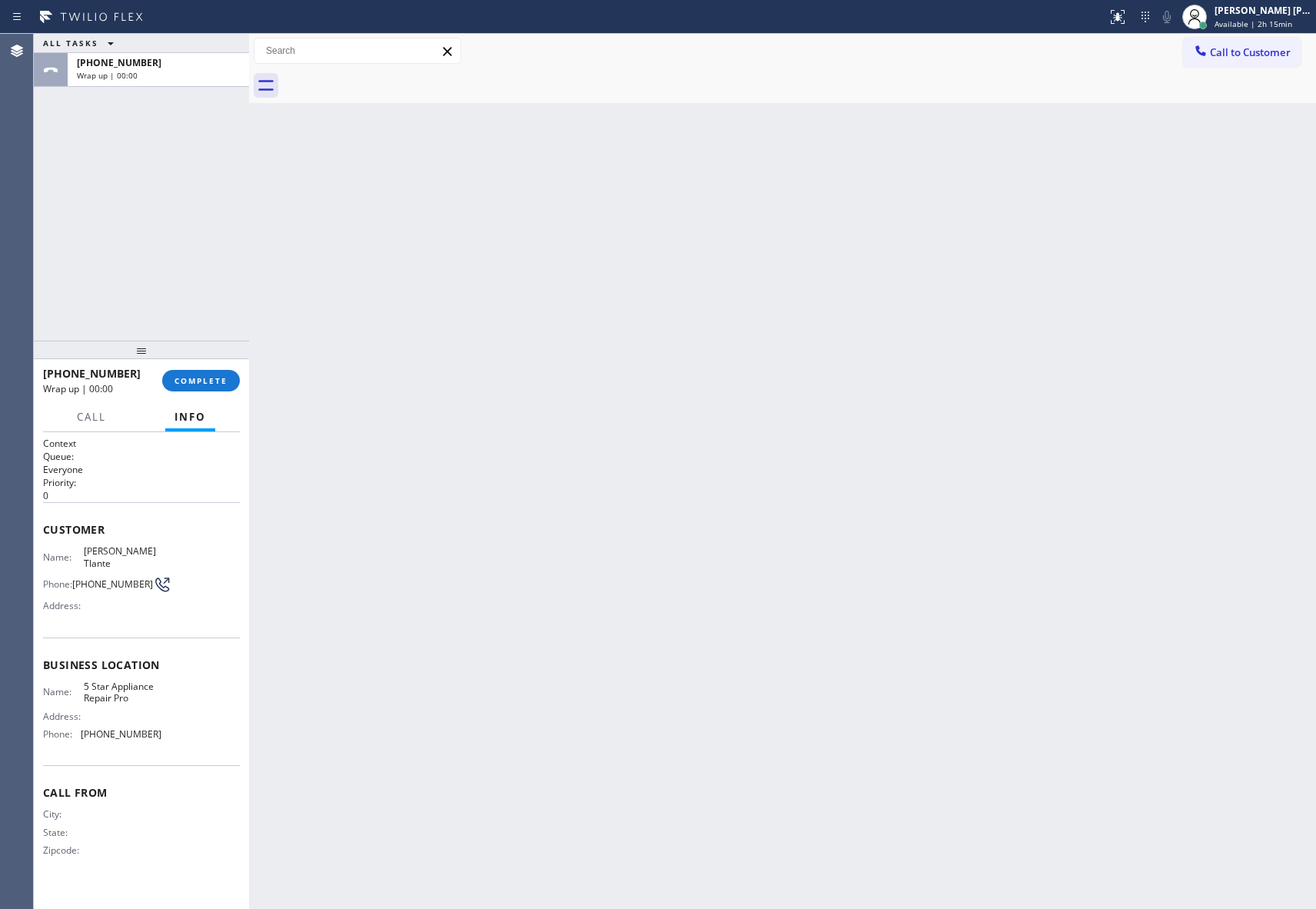
click at [392, 79] on div at bounding box center [799, 86] width 1033 height 35
click at [221, 379] on span "COMPLETE" at bounding box center [200, 380] width 53 height 11
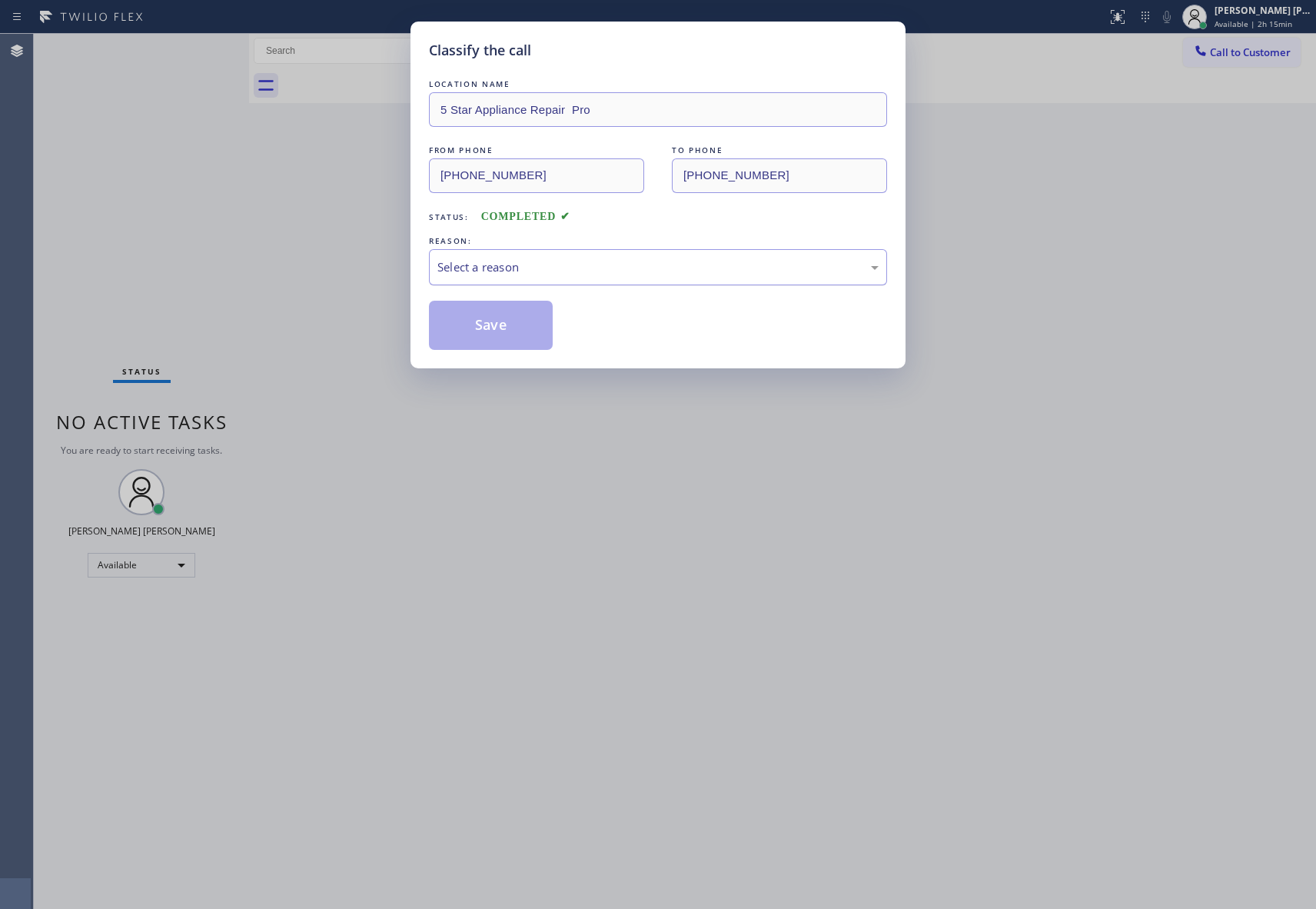
drag, startPoint x: 631, startPoint y: 268, endPoint x: 597, endPoint y: 278, distance: 35.4
click at [631, 267] on div "Select a reason" at bounding box center [658, 267] width 441 height 18
click at [484, 323] on button "Save" at bounding box center [490, 325] width 124 height 49
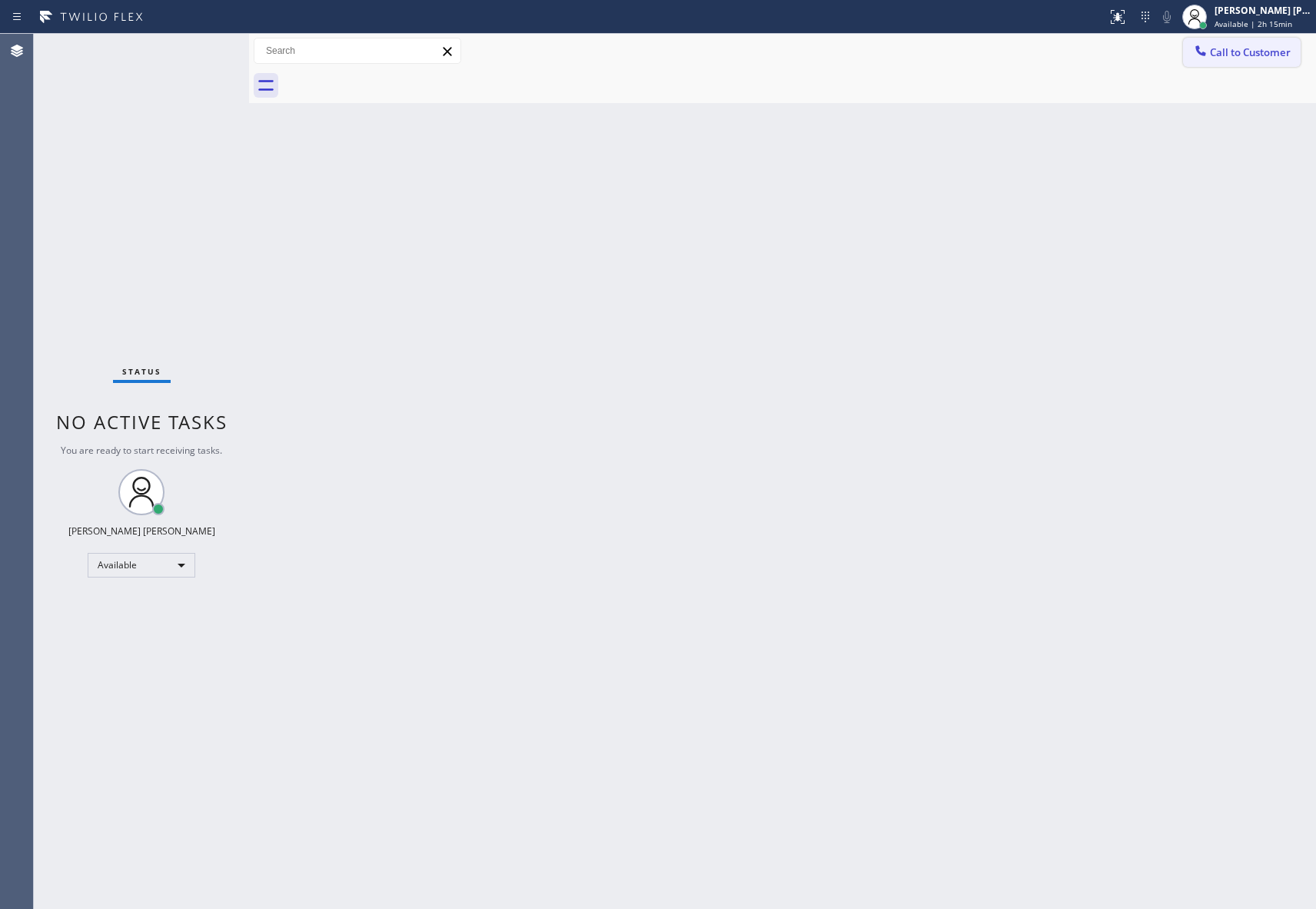
click at [1256, 56] on span "Call to Customer" at bounding box center [1249, 53] width 81 height 14
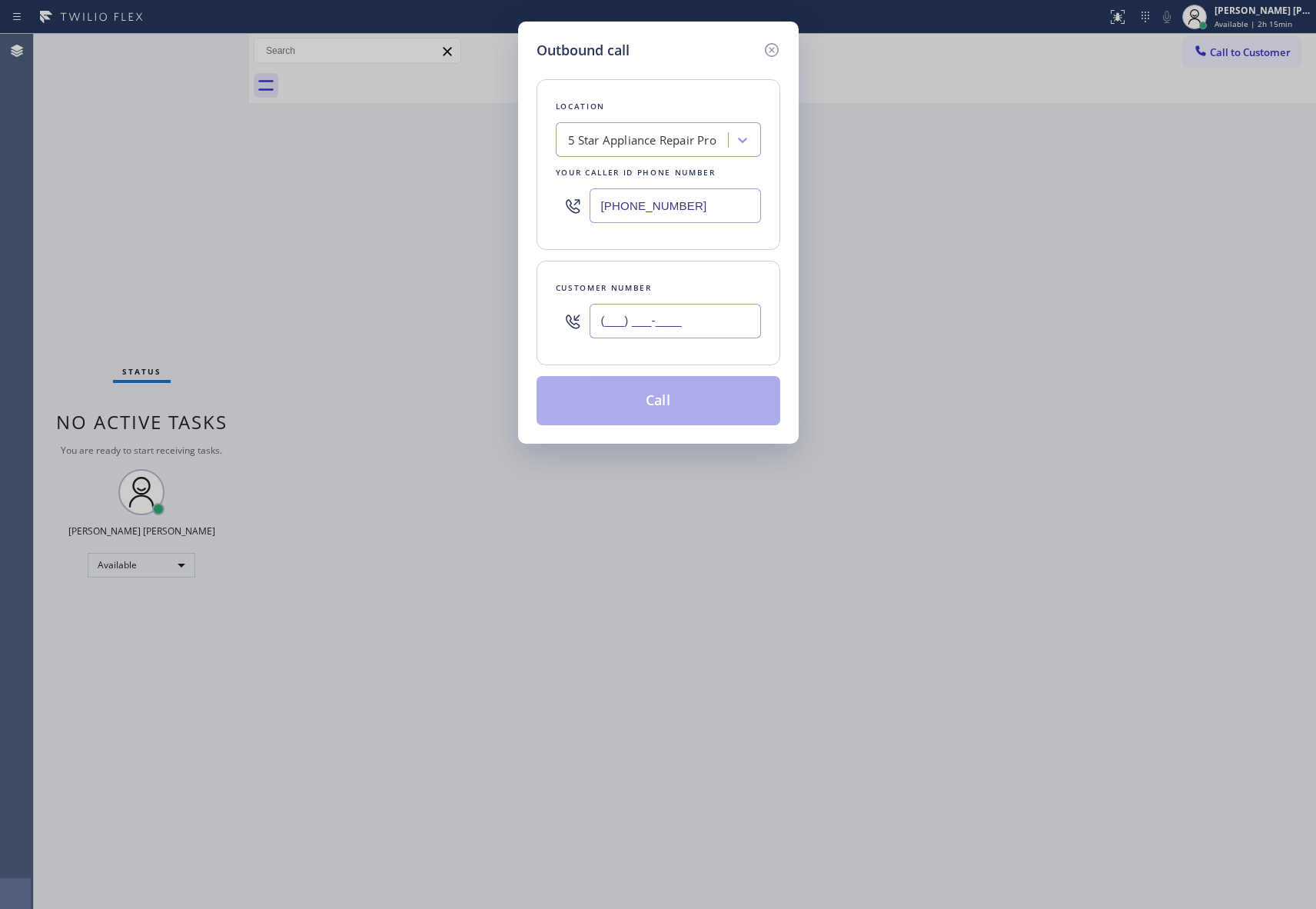
click at [695, 320] on input "(___) ___-____" at bounding box center [675, 321] width 171 height 35
paste input "310) 995-9979"
type input "(310) 995-9979"
click at [660, 140] on div "5 Star Appliance Repair Pro" at bounding box center [642, 141] width 148 height 18
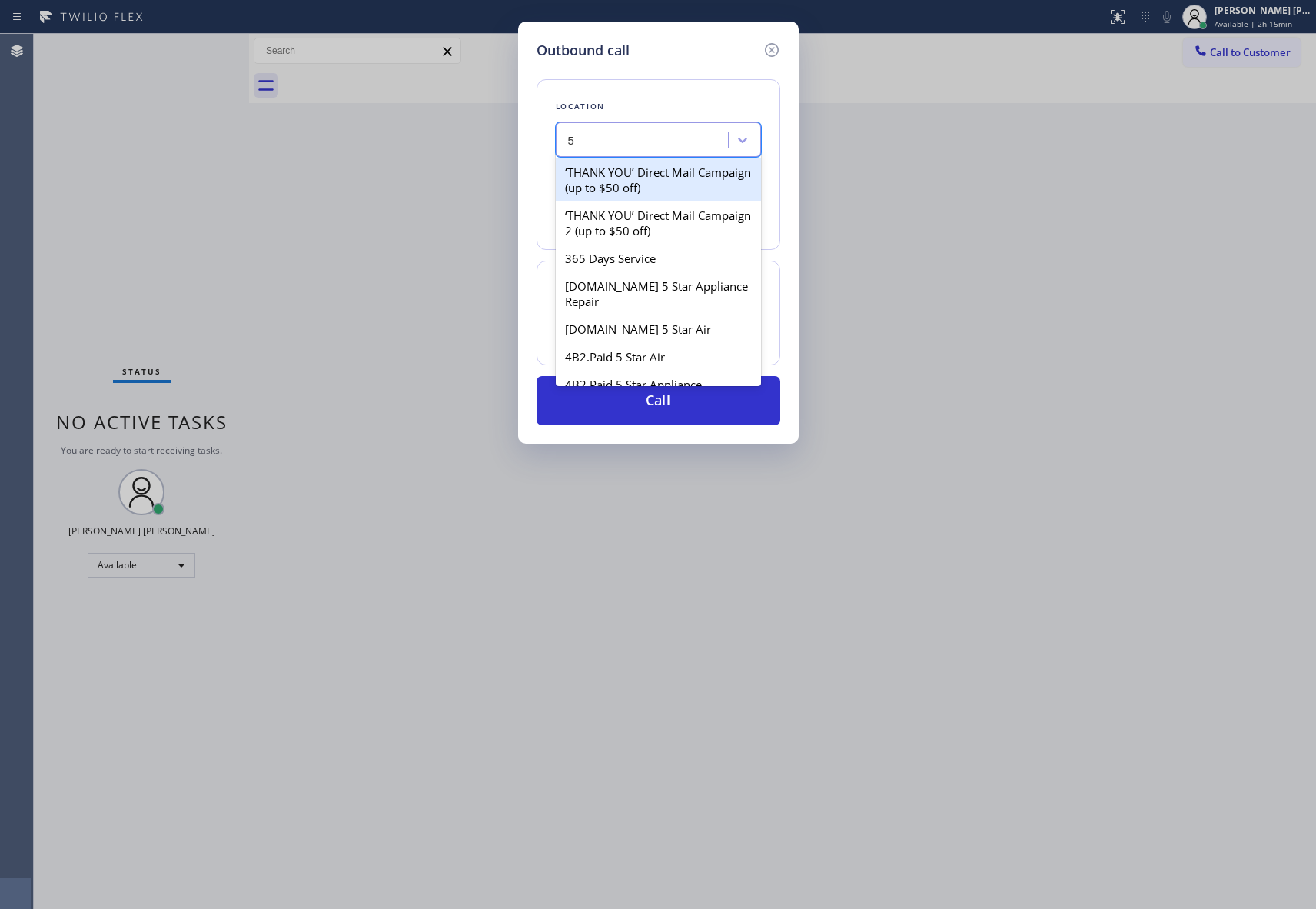
type input "5"
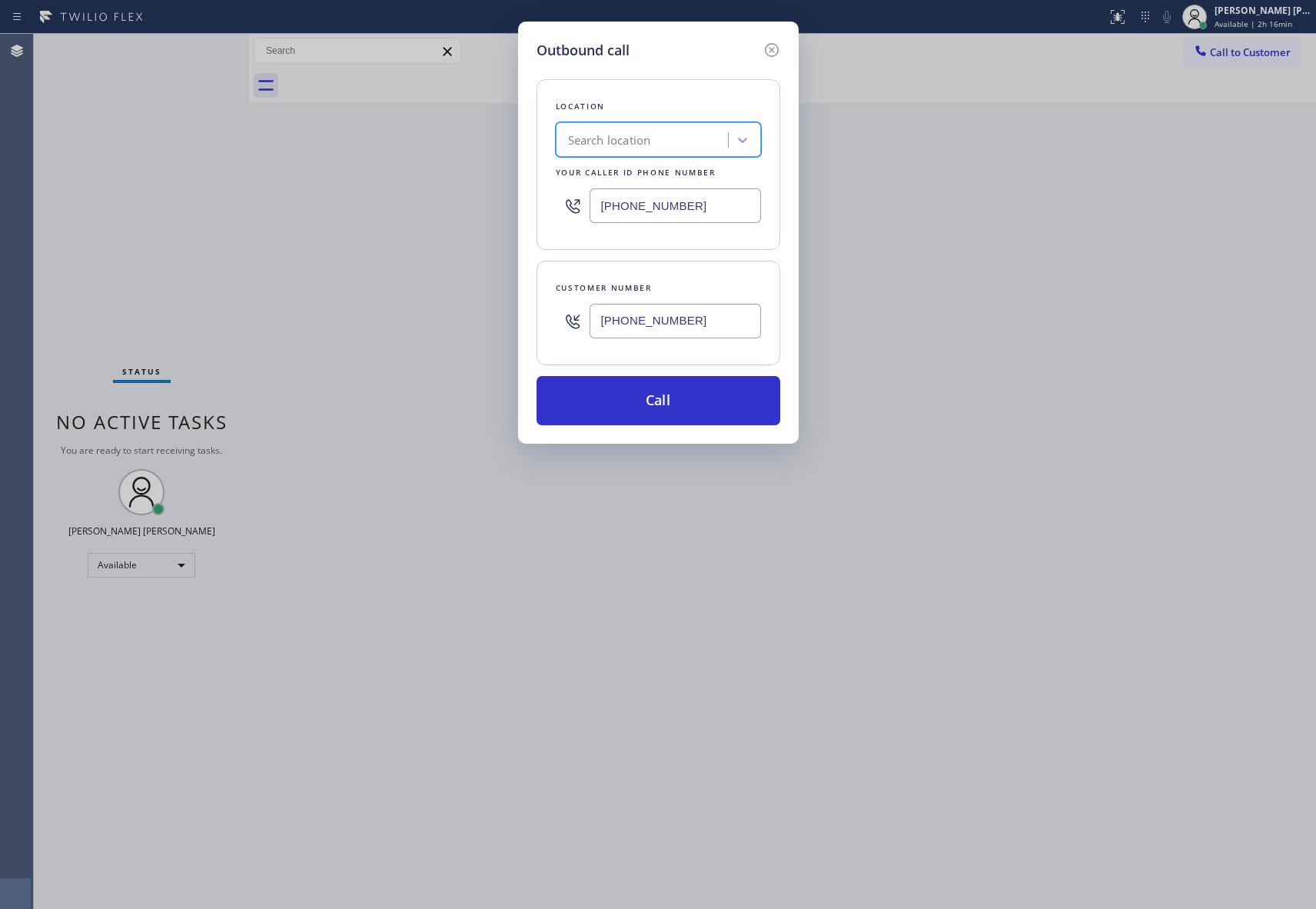
drag, startPoint x: 702, startPoint y: 204, endPoint x: 489, endPoint y: 182, distance: 214.1
click at [489, 182] on div "Outbound call Location option 5 Star Appliance Repair Pro, selected. 100 result…" at bounding box center [658, 454] width 1316 height 909
paste input "55) 999-4417"
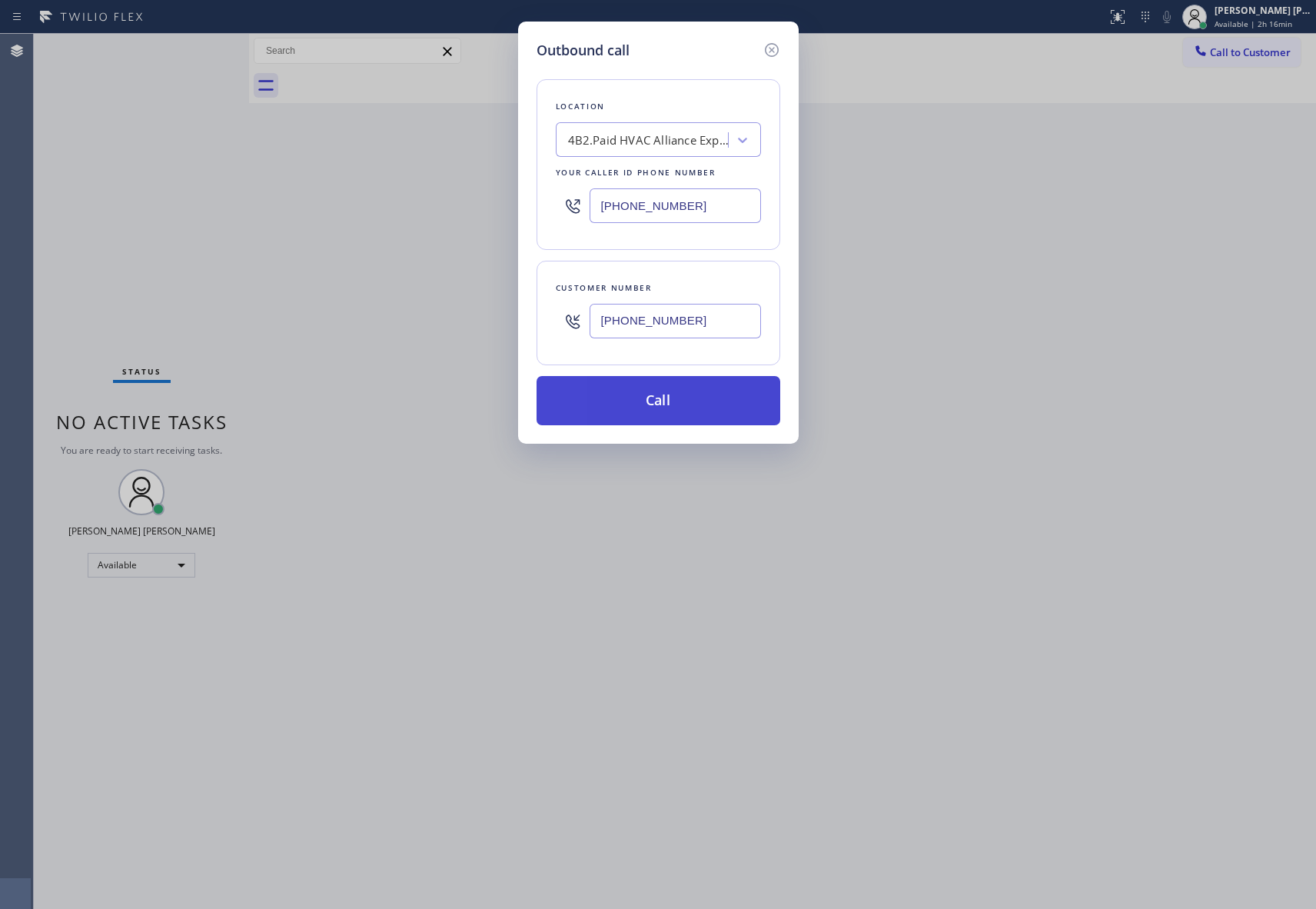
type input "[PHONE_NUMBER]"
click at [670, 409] on button "Call" at bounding box center [658, 400] width 244 height 49
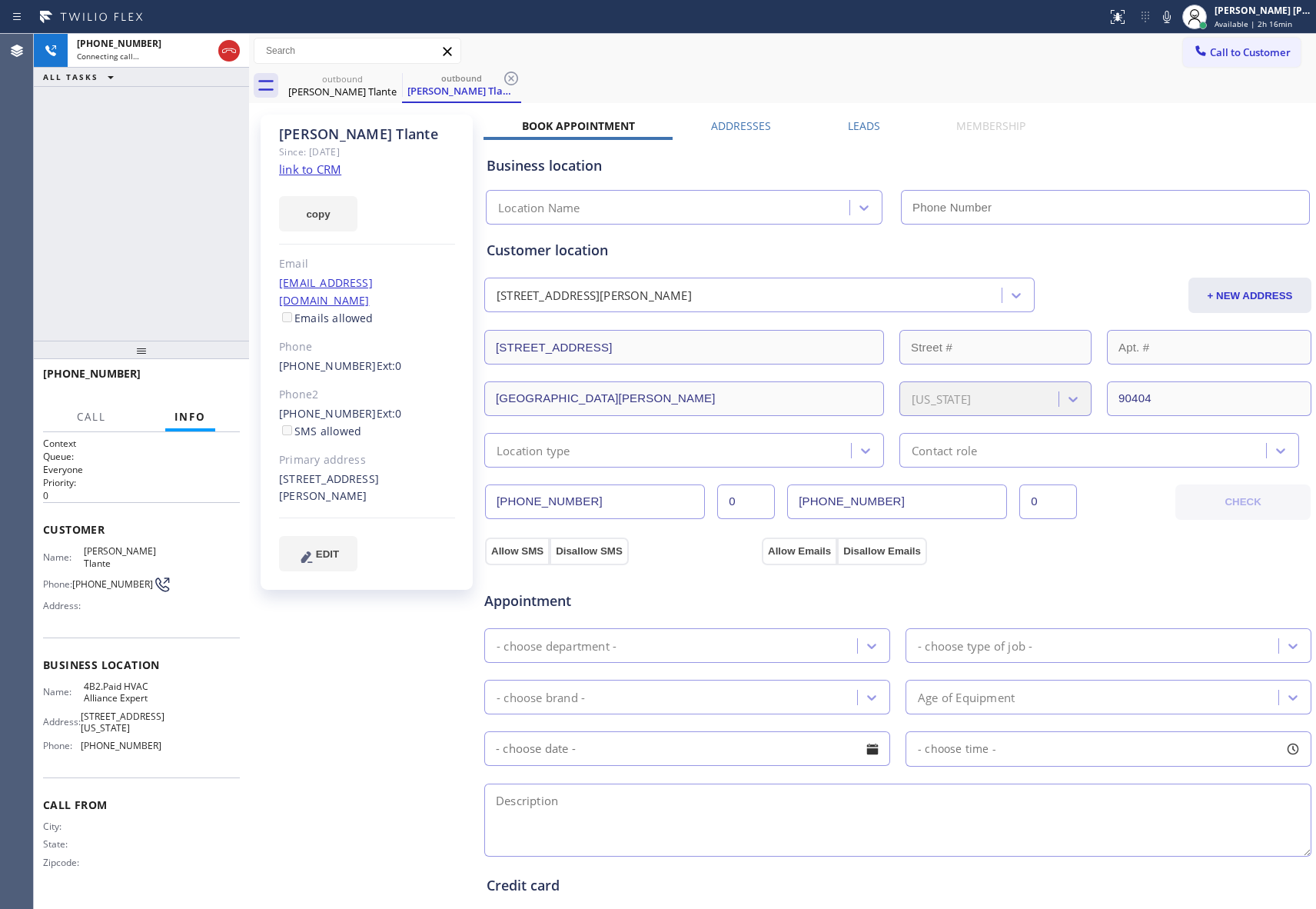
type input "[PHONE_NUMBER]"
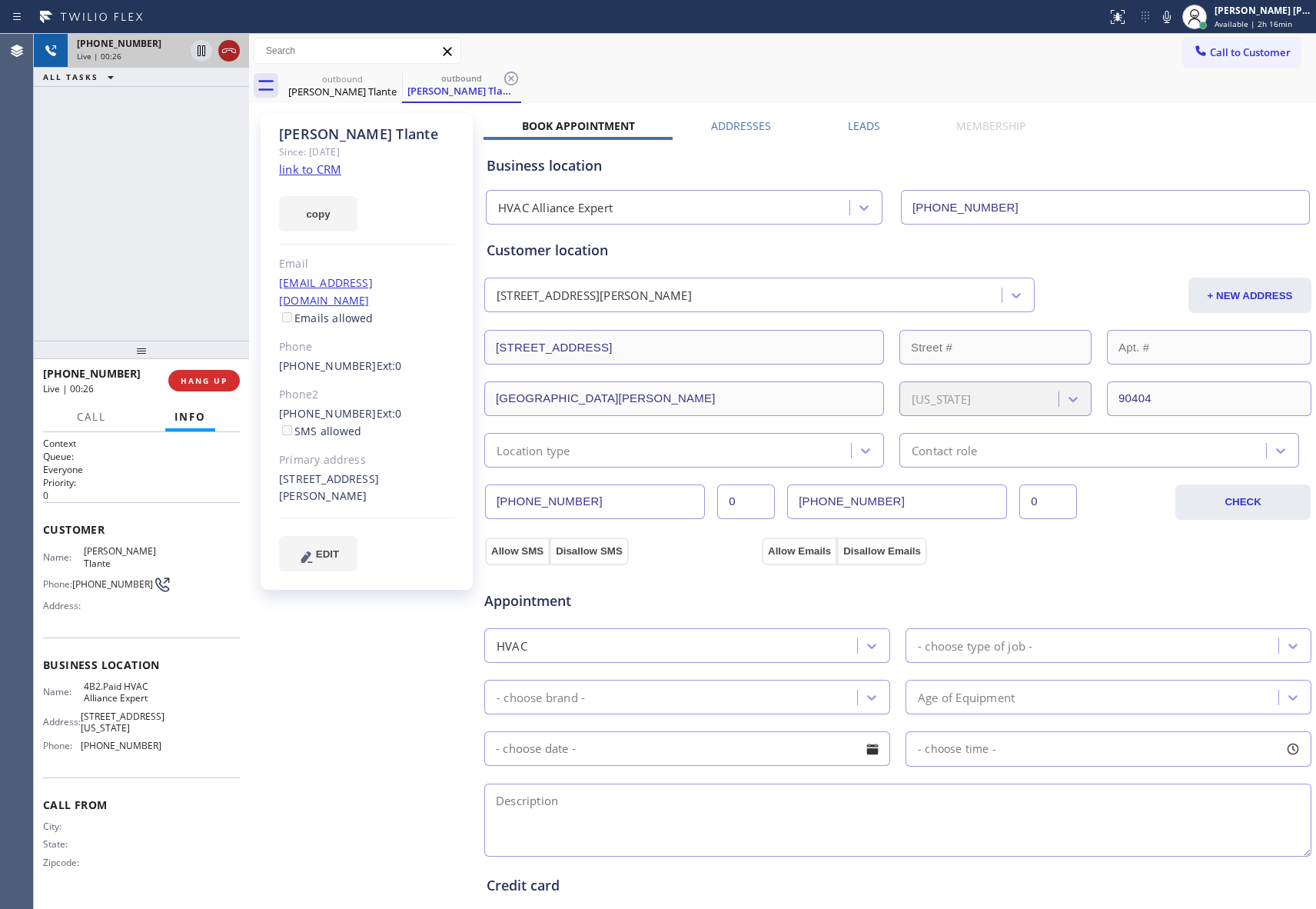
drag, startPoint x: 234, startPoint y: 47, endPoint x: 224, endPoint y: 57, distance: 14.1
click at [231, 47] on icon at bounding box center [229, 51] width 19 height 19
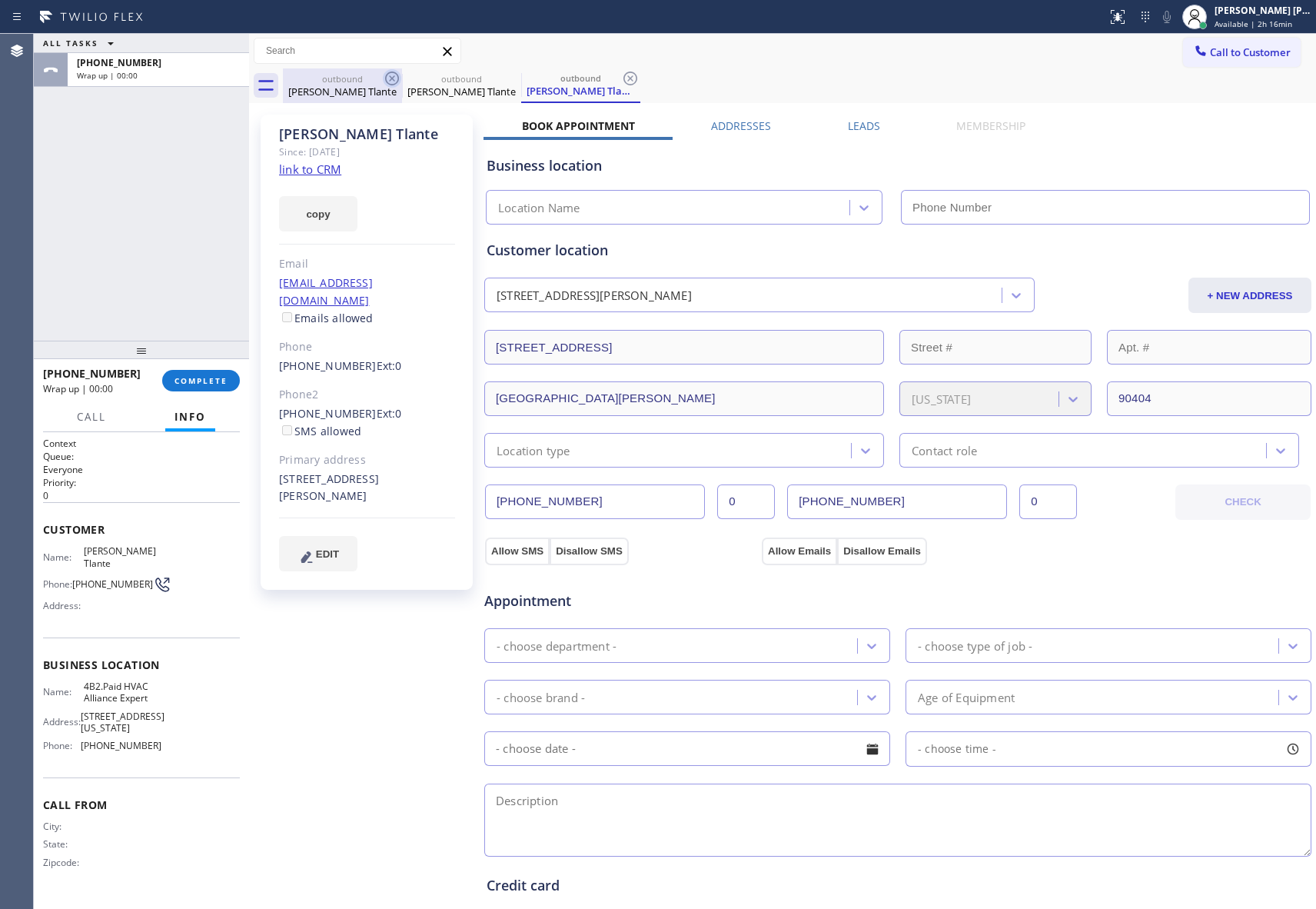
type input "[PHONE_NUMBER]"
click at [0, 0] on icon at bounding box center [0, 0] width 0 height 0
click at [624, 81] on icon at bounding box center [631, 79] width 14 height 14
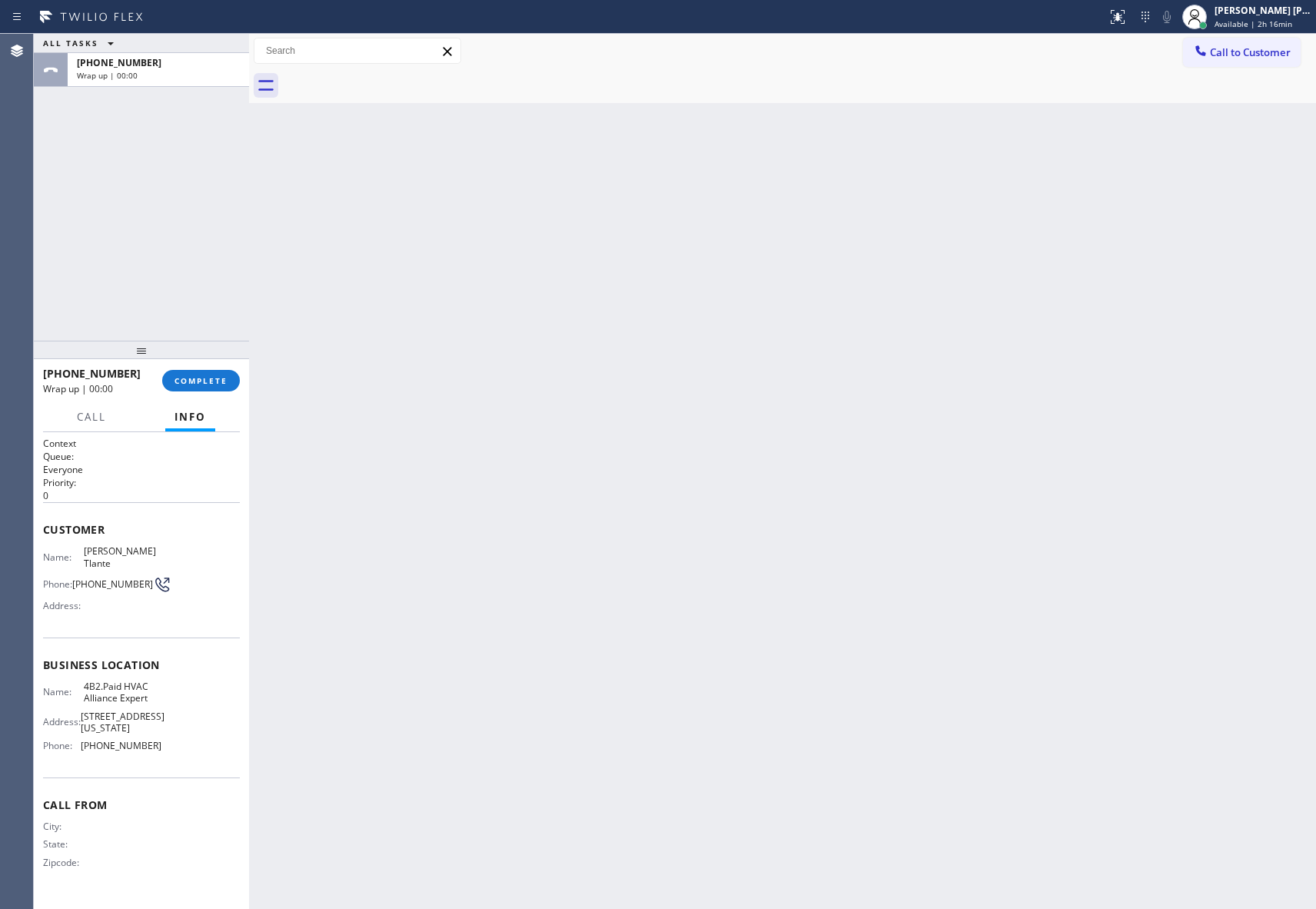
click at [396, 79] on div at bounding box center [799, 86] width 1033 height 35
click at [206, 372] on button "COMPLETE" at bounding box center [201, 381] width 78 height 22
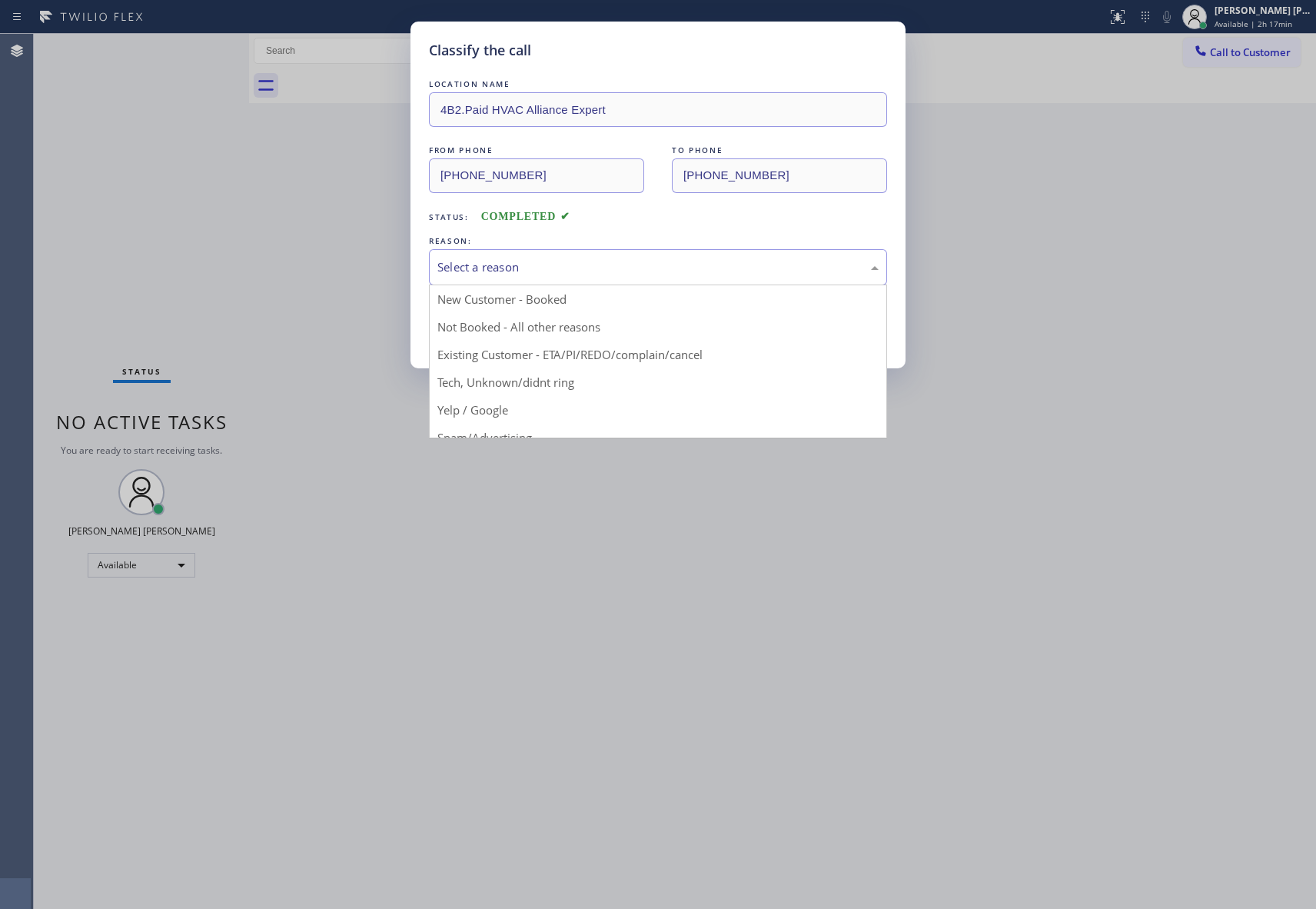
click at [560, 260] on div "Select a reason" at bounding box center [658, 267] width 441 height 18
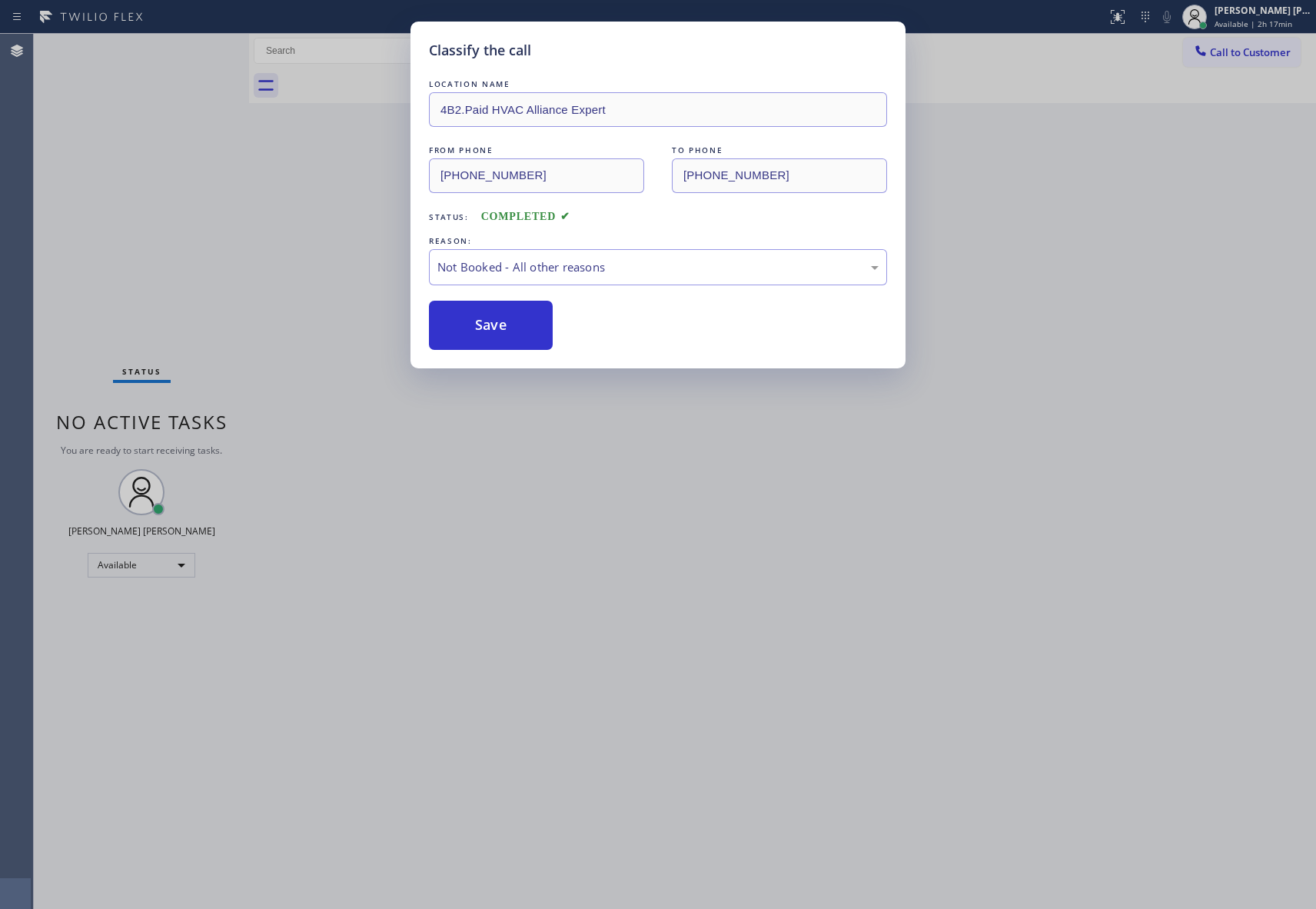
click at [468, 320] on button "Save" at bounding box center [490, 325] width 124 height 49
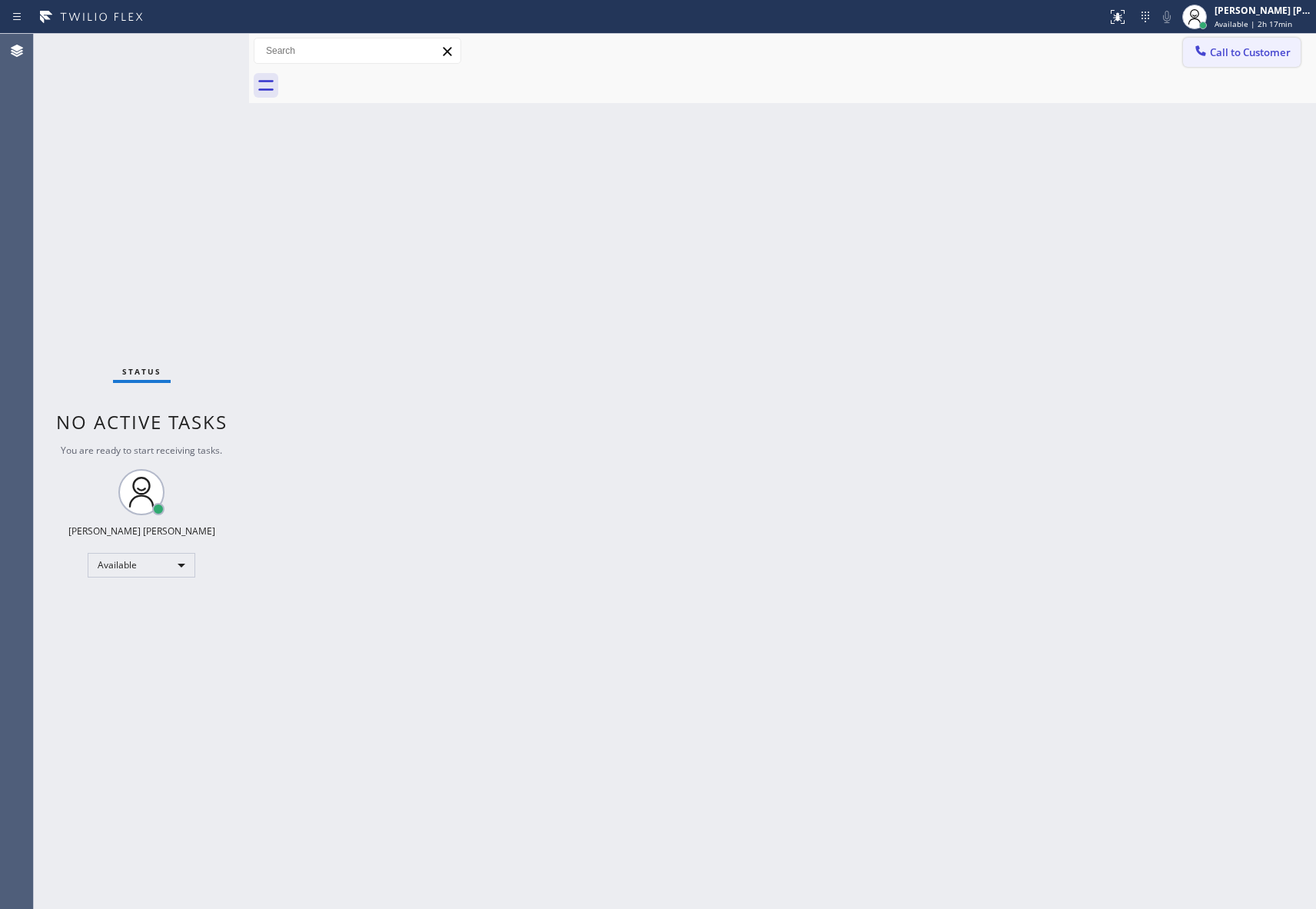
click at [1268, 54] on span "Call to Customer" at bounding box center [1249, 53] width 81 height 14
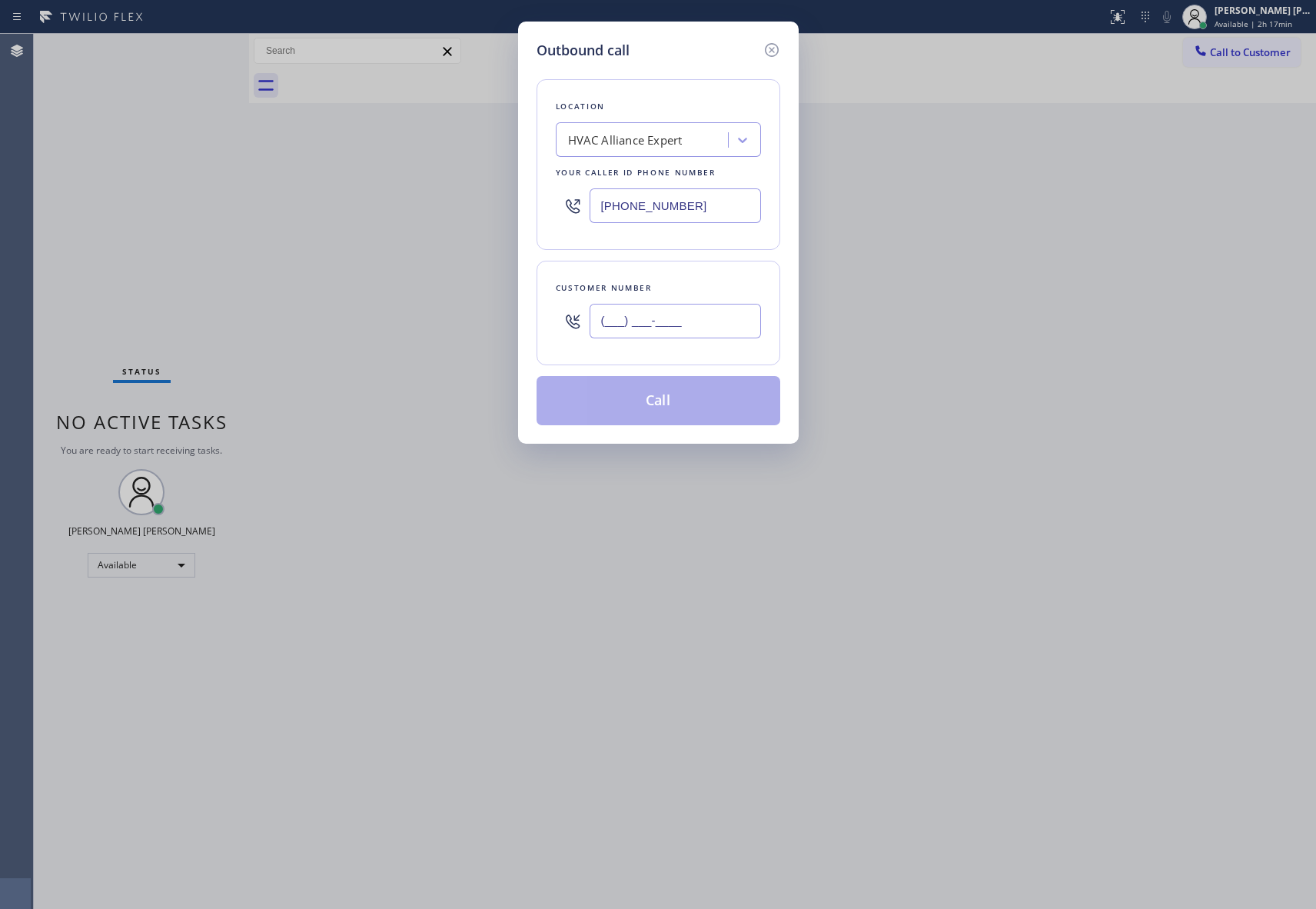
click at [691, 323] on input "(___) ___-____" at bounding box center [675, 321] width 171 height 35
paste input "855) 999-4417"
drag, startPoint x: 616, startPoint y: 311, endPoint x: 511, endPoint y: 308, distance: 105.0
click at [511, 308] on div "Outbound call Location HVAC Alliance Expert Your caller id phone number (855) 9…" at bounding box center [658, 454] width 1316 height 909
paste input "310) 995-9979"
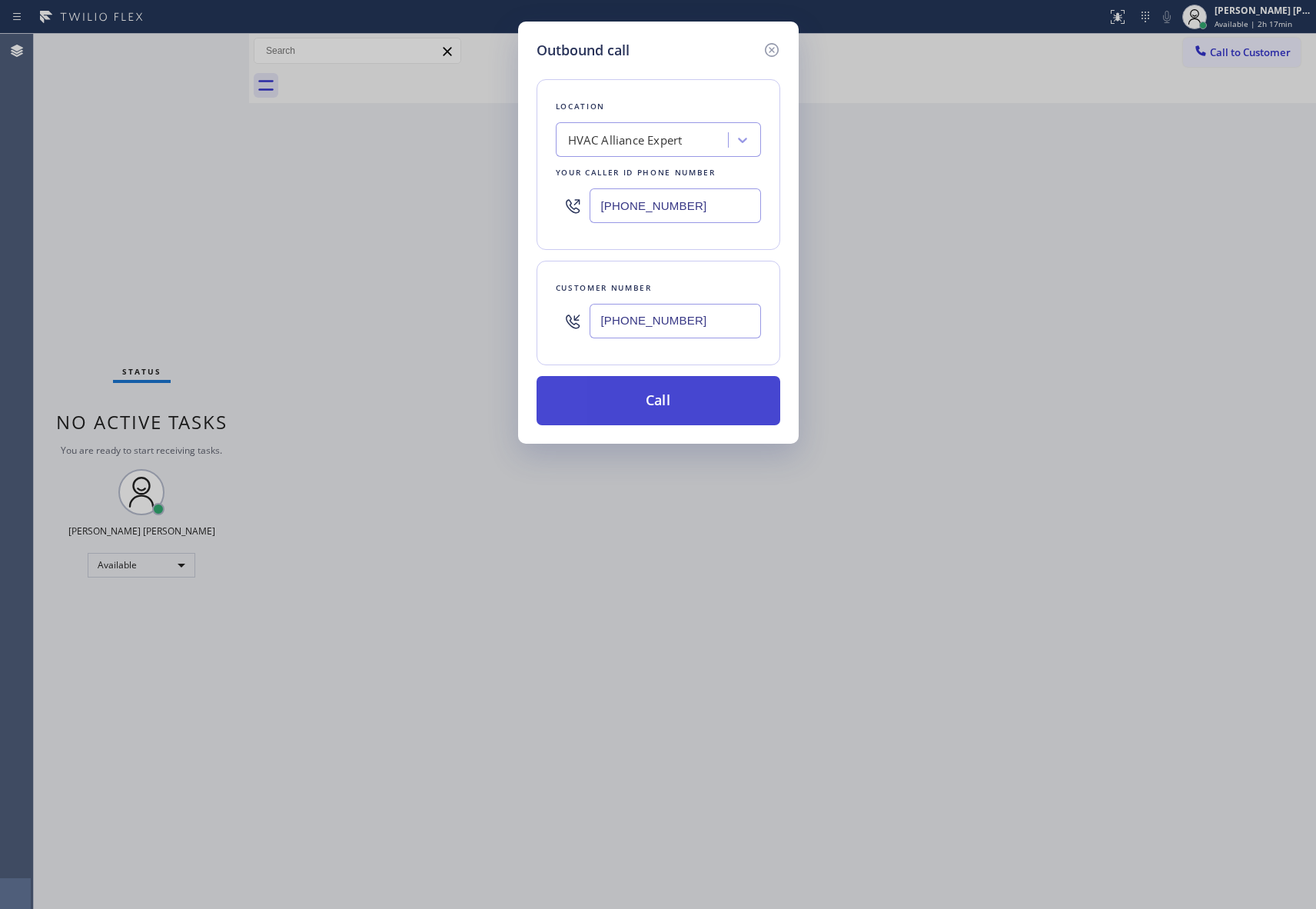
click at [674, 399] on button "Call" at bounding box center [658, 400] width 244 height 49
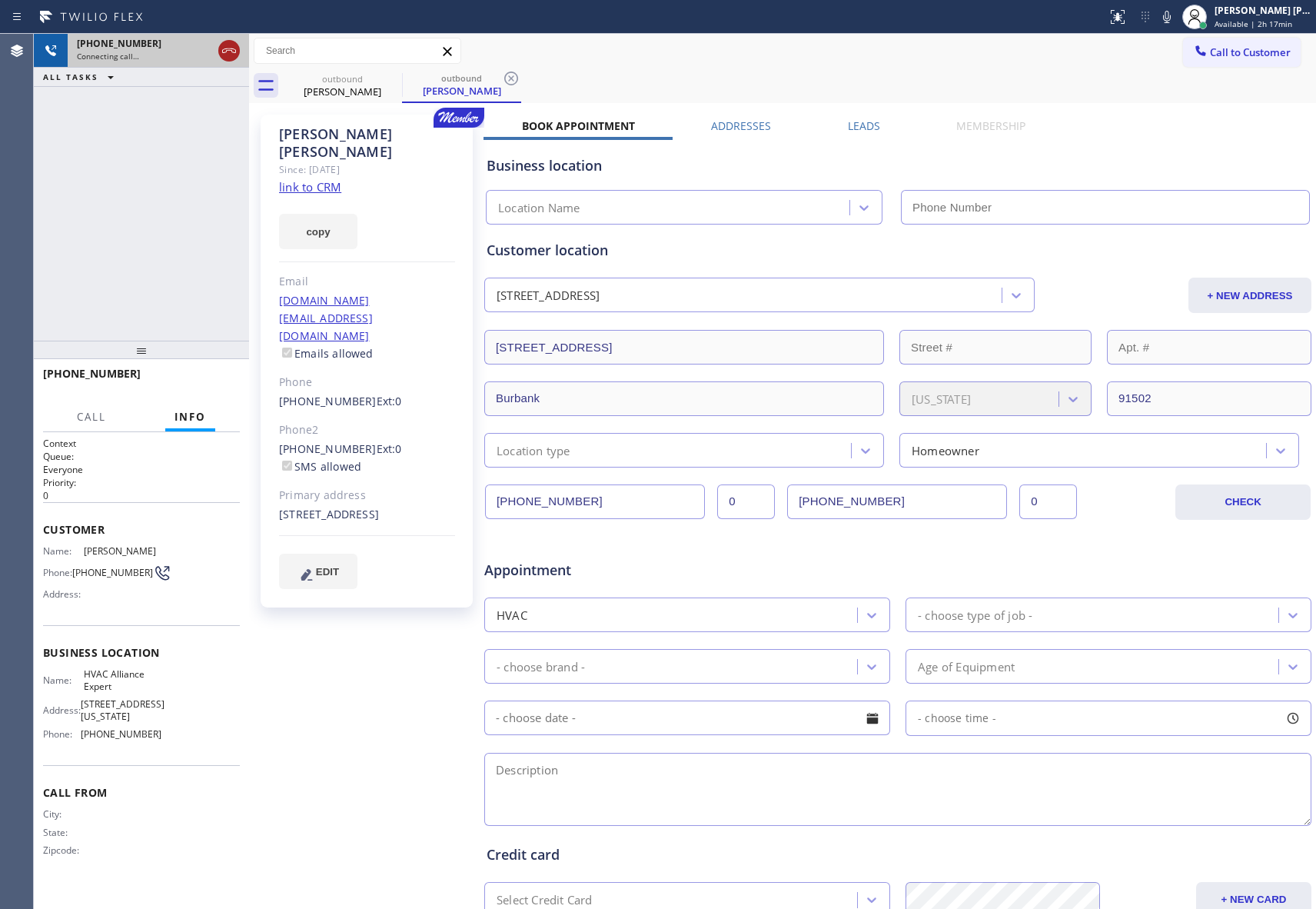
click at [231, 49] on icon at bounding box center [229, 51] width 19 height 19
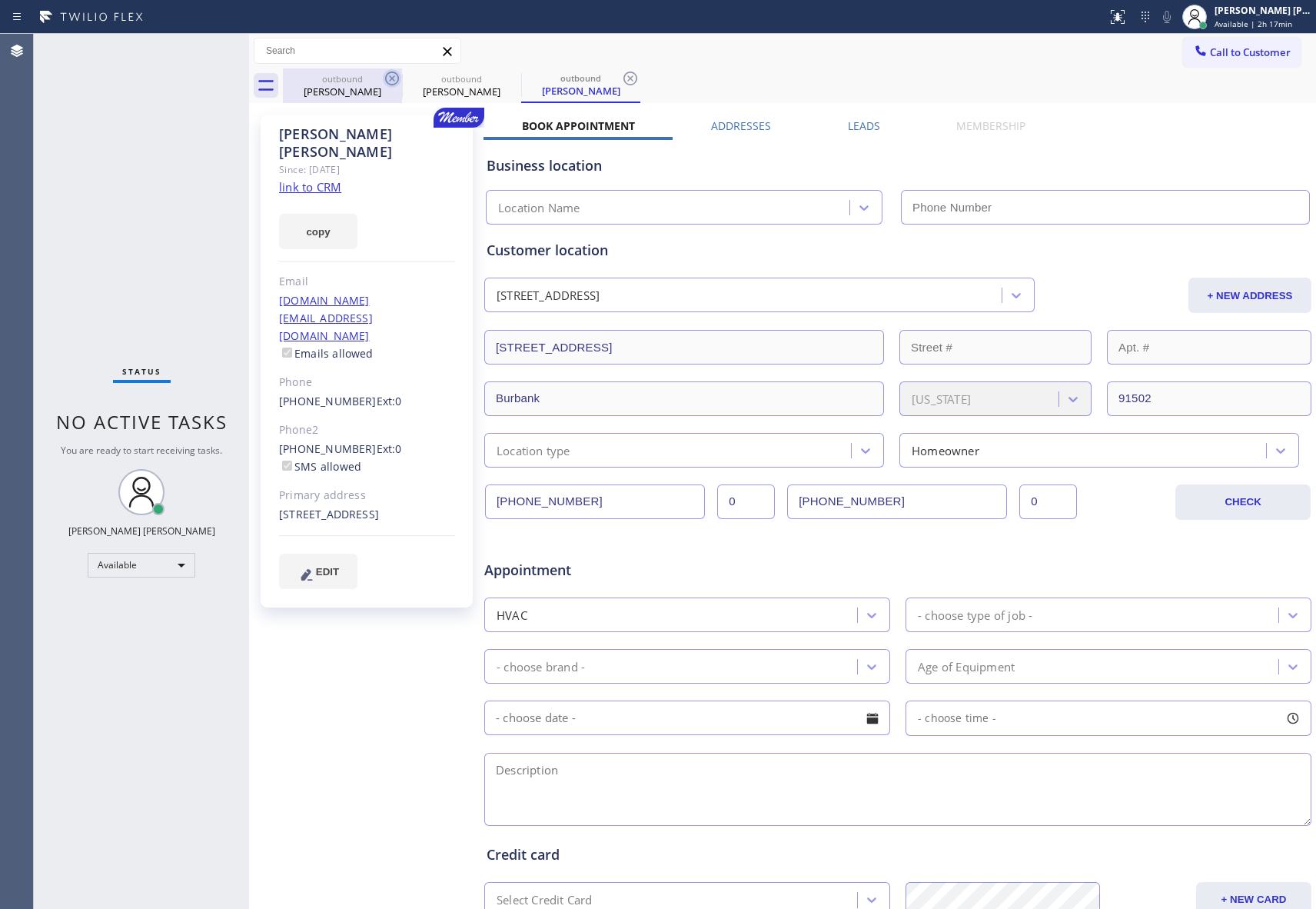
click at [395, 77] on icon at bounding box center [392, 78] width 19 height 19
click at [0, 0] on icon at bounding box center [0, 0] width 0 height 0
click at [621, 77] on icon at bounding box center [630, 78] width 19 height 19
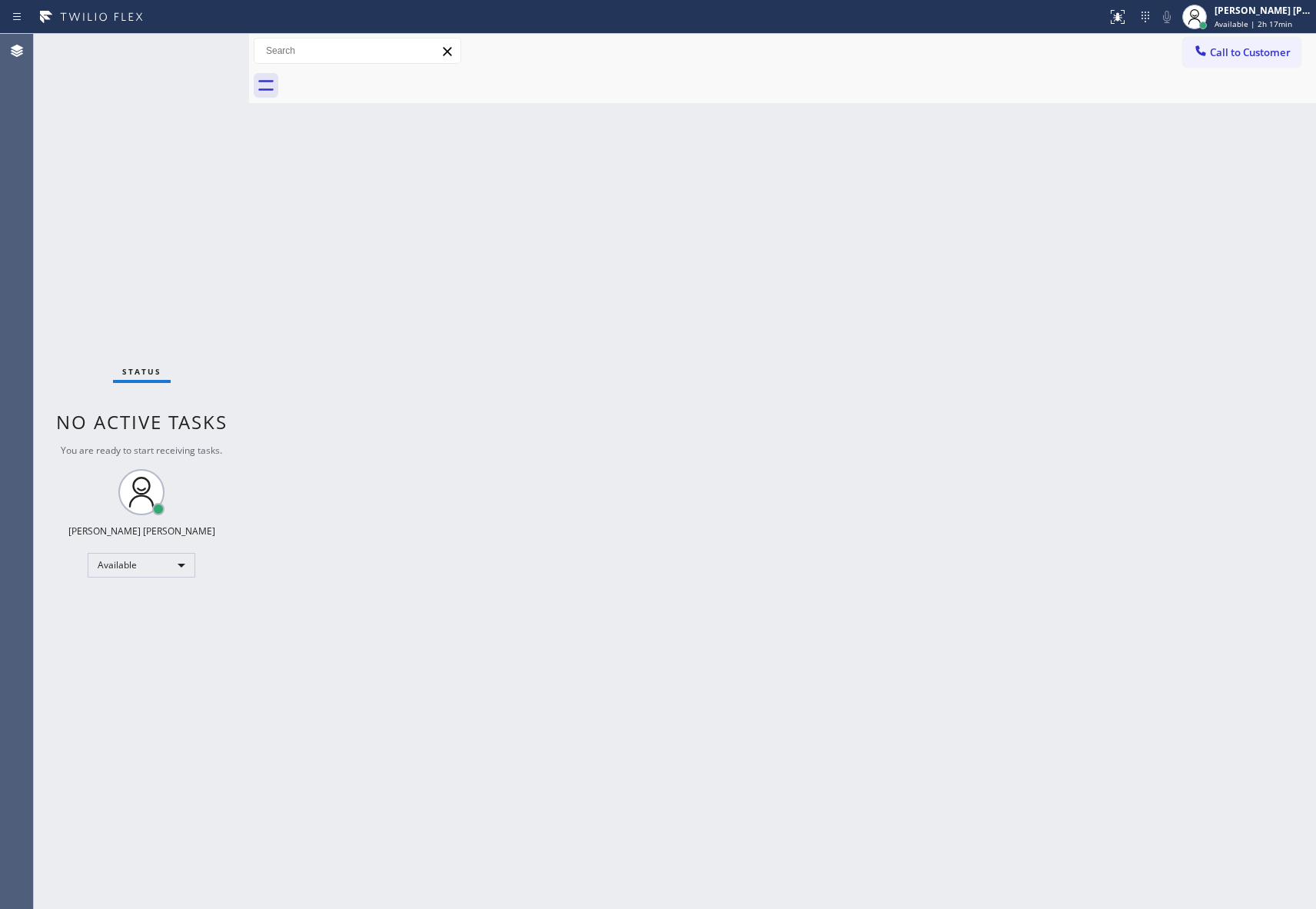
click at [395, 77] on div at bounding box center [799, 86] width 1033 height 35
click at [1251, 43] on button "Call to Customer" at bounding box center [1241, 52] width 118 height 29
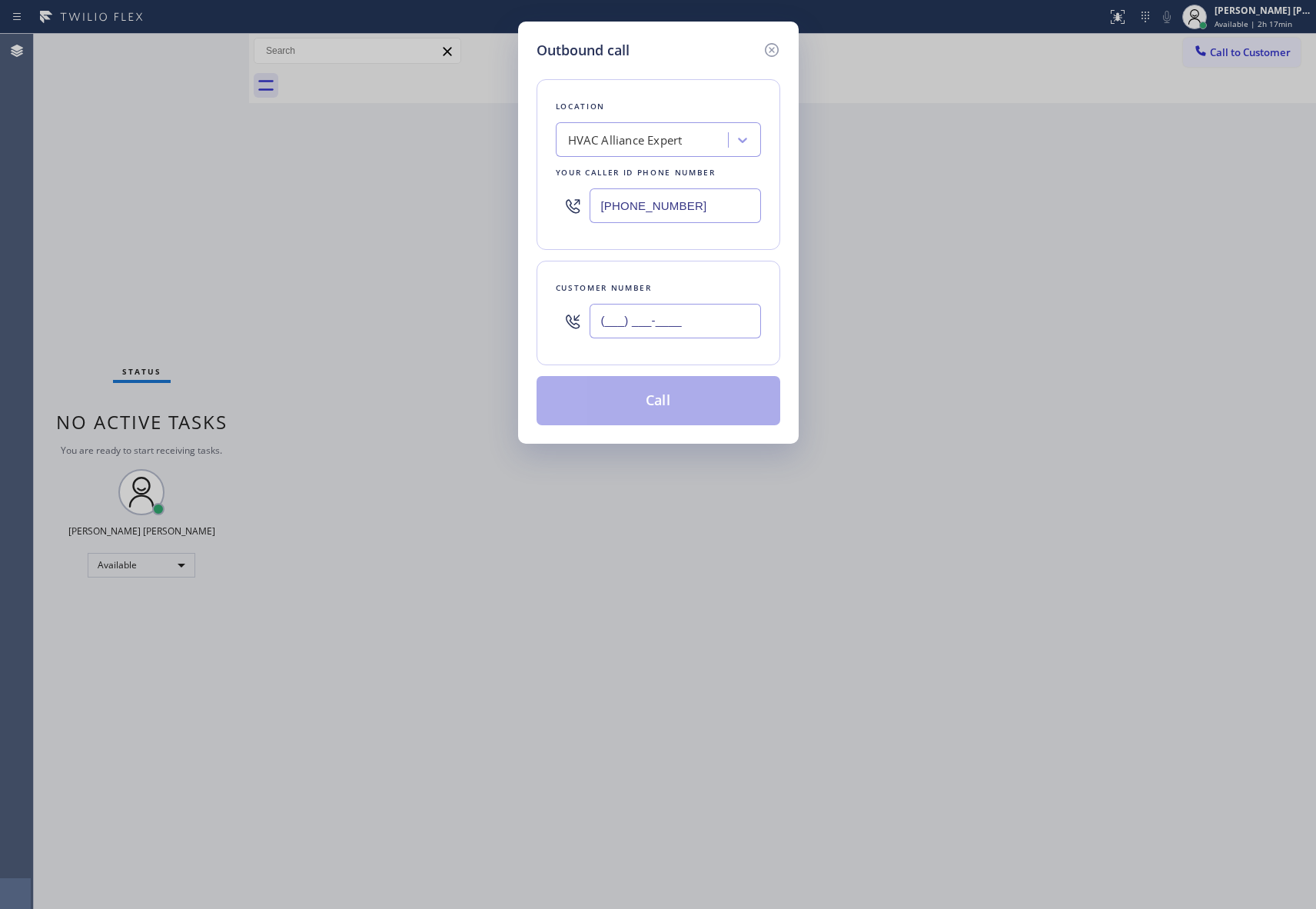
click at [686, 330] on input "(___) ___-____" at bounding box center [675, 321] width 171 height 35
paste input "310) 995-9979"
type input "(310) 995-9979"
click at [679, 396] on button "Call" at bounding box center [658, 400] width 244 height 49
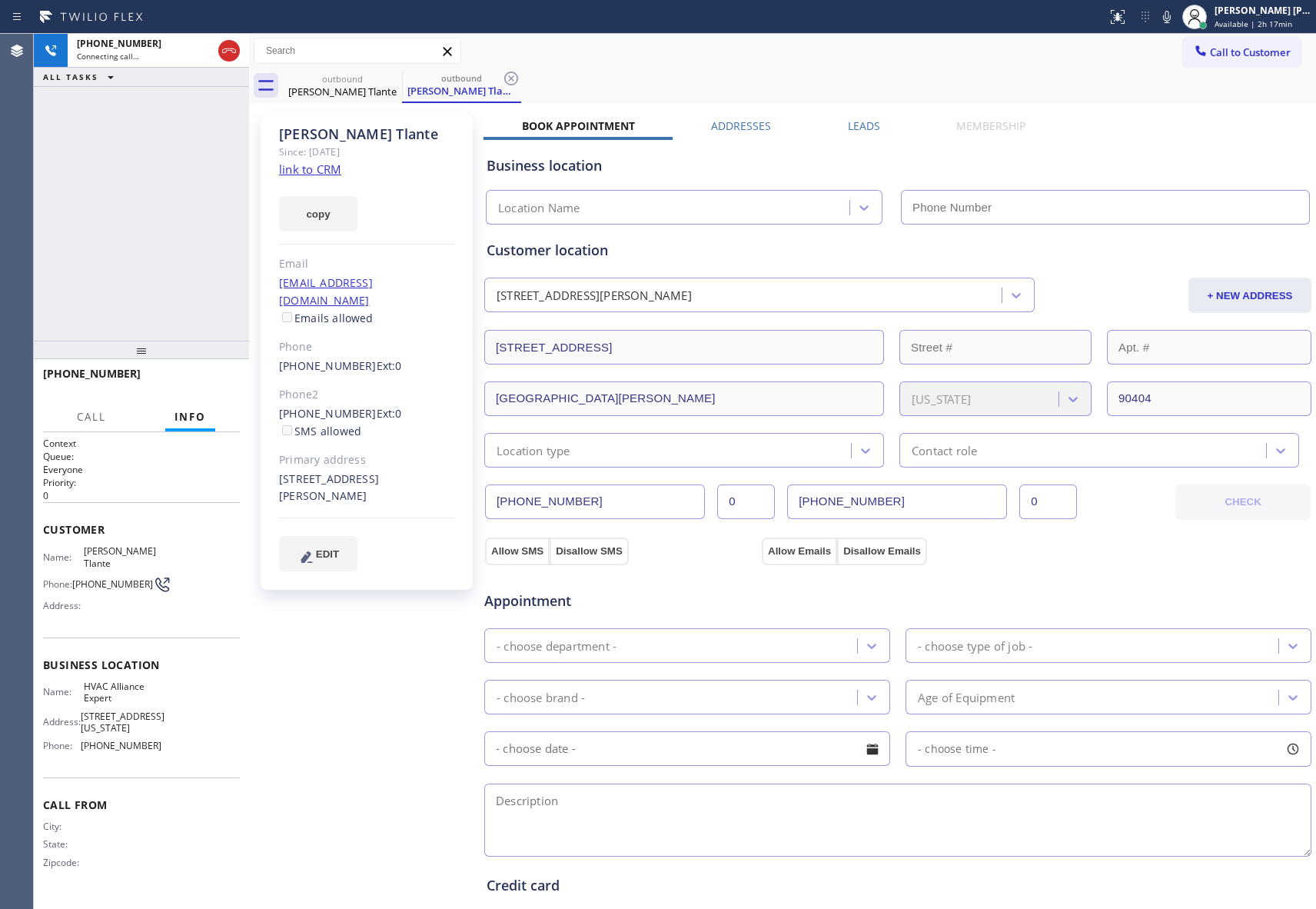
type input "[PHONE_NUMBER]"
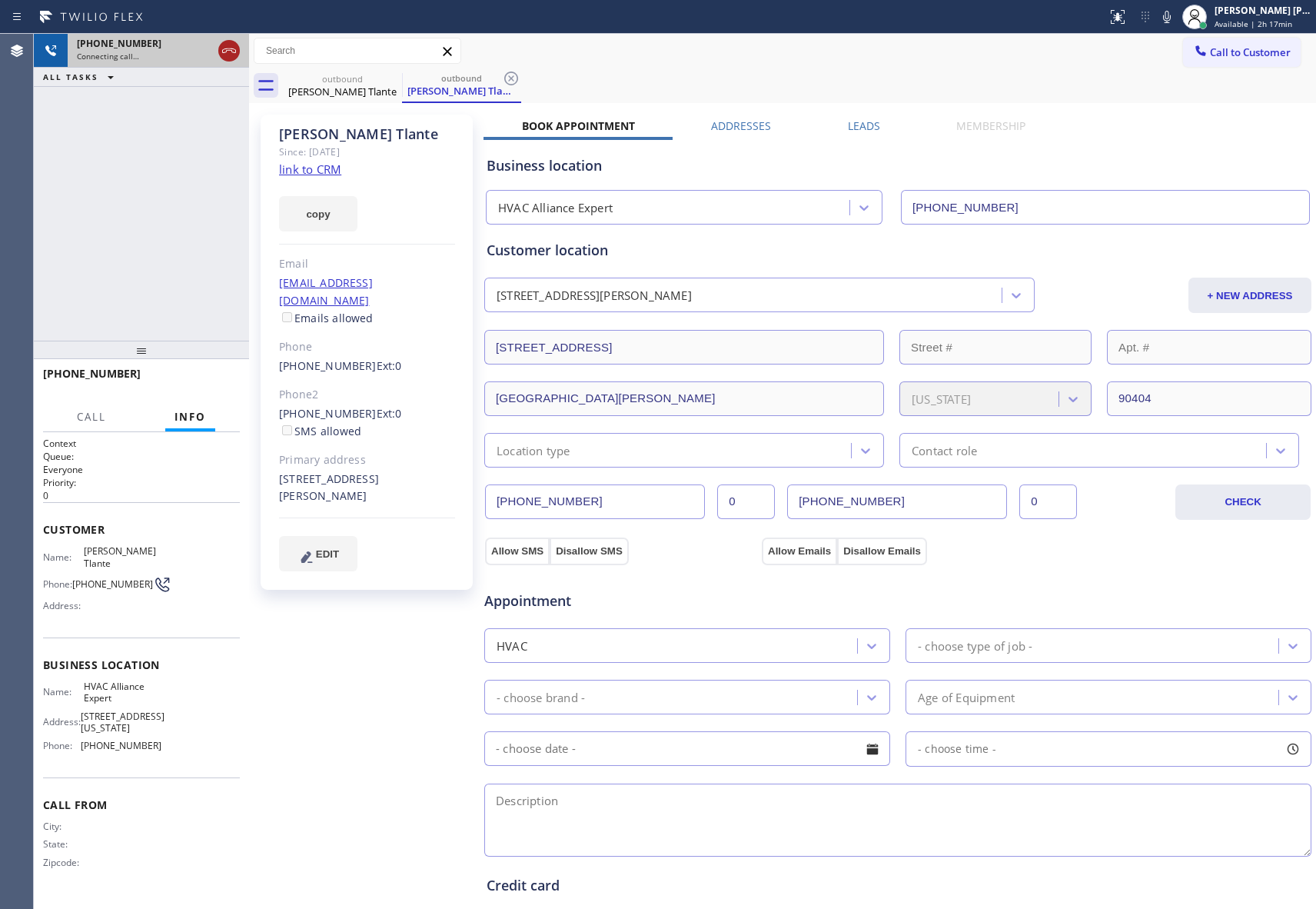
click at [230, 40] on button at bounding box center [229, 51] width 22 height 22
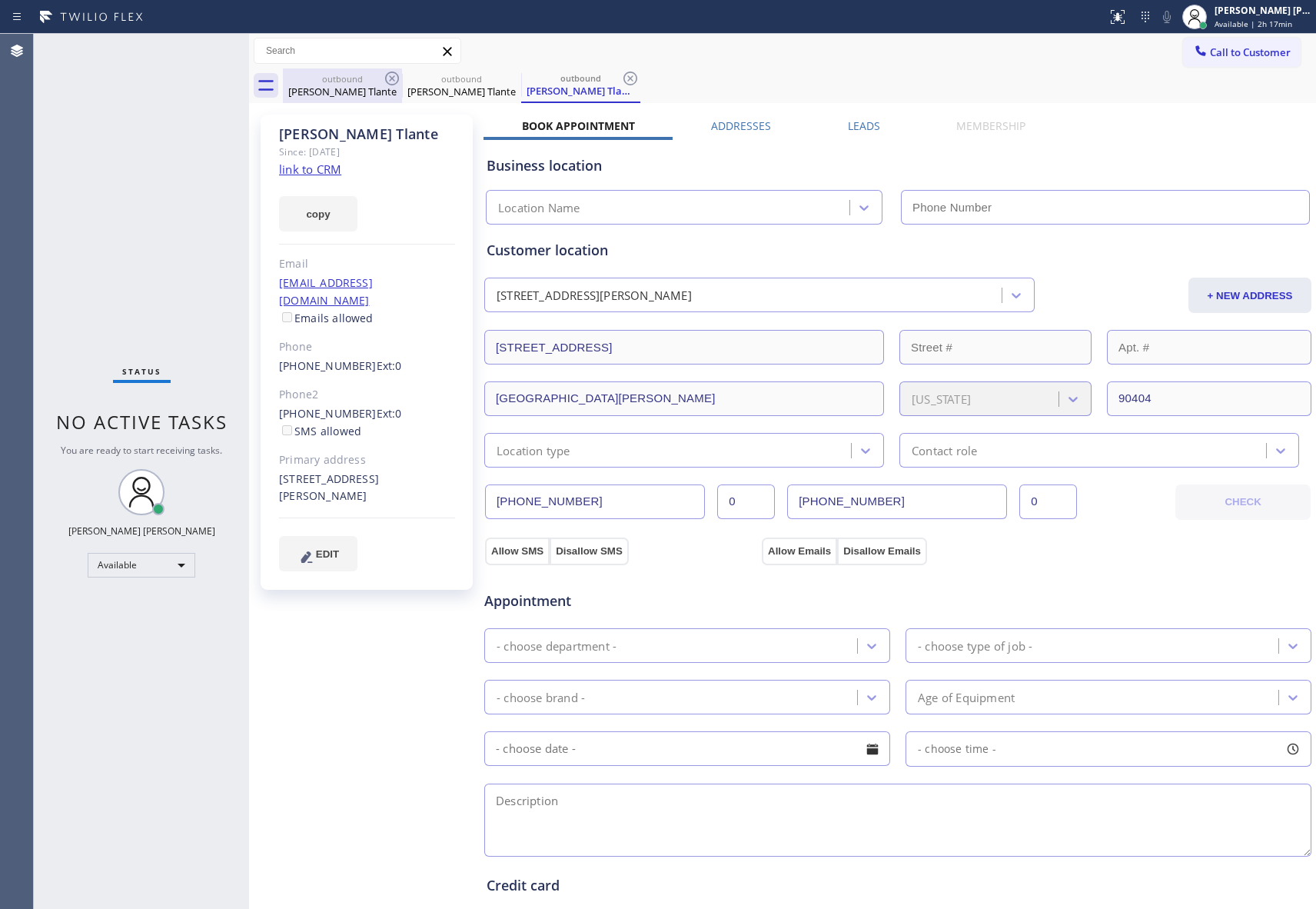
drag, startPoint x: 404, startPoint y: 76, endPoint x: 395, endPoint y: 77, distance: 9.1
click at [403, 76] on div "outbound" at bounding box center [461, 79] width 116 height 12
click at [395, 77] on icon at bounding box center [392, 78] width 19 height 19
click at [401, 77] on div "outbound Marshall Tlante" at bounding box center [461, 86] width 120 height 35
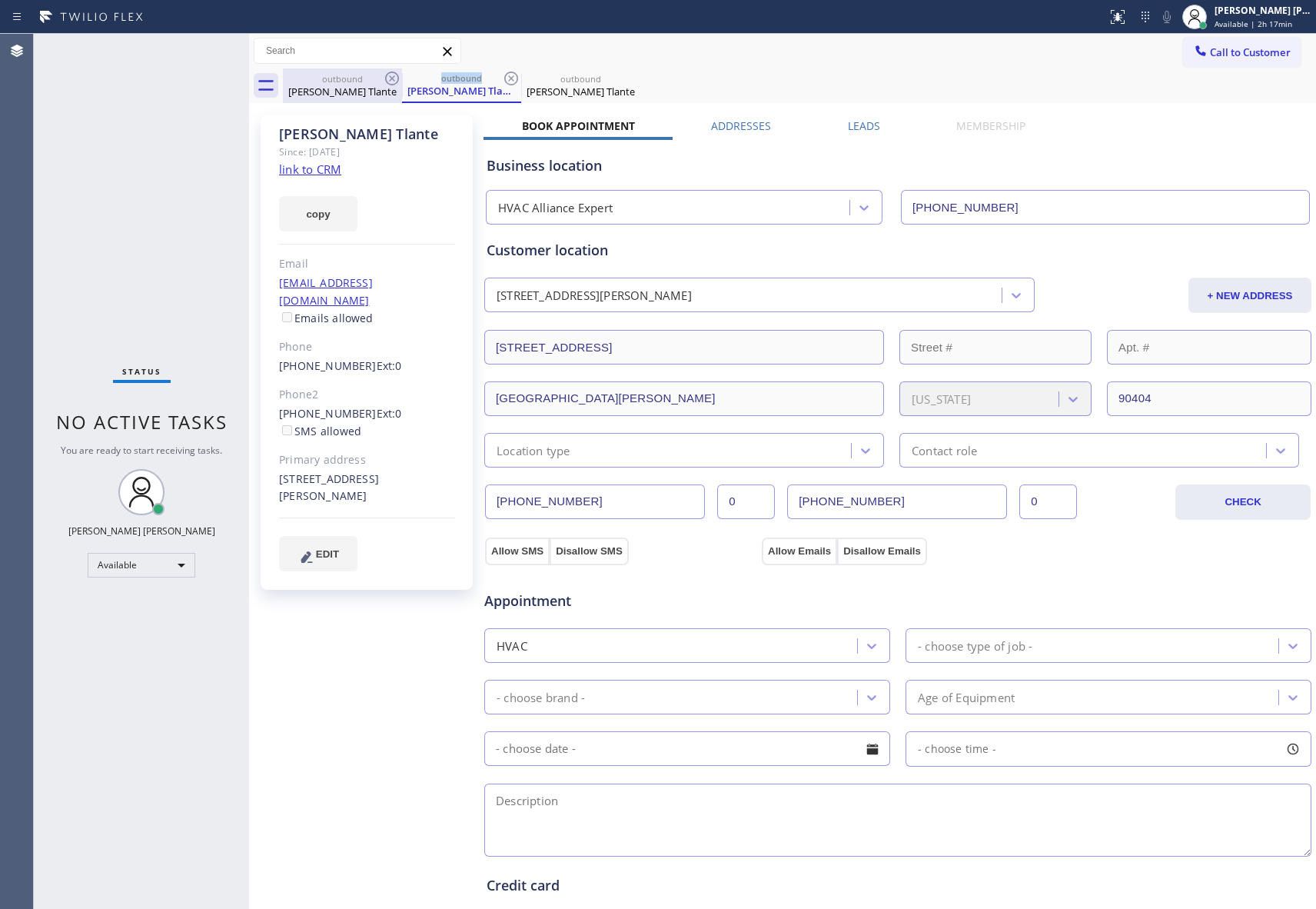
click at [502, 77] on icon at bounding box center [511, 78] width 19 height 19
type input "[PHONE_NUMBER]"
click at [395, 77] on icon at bounding box center [392, 78] width 19 height 19
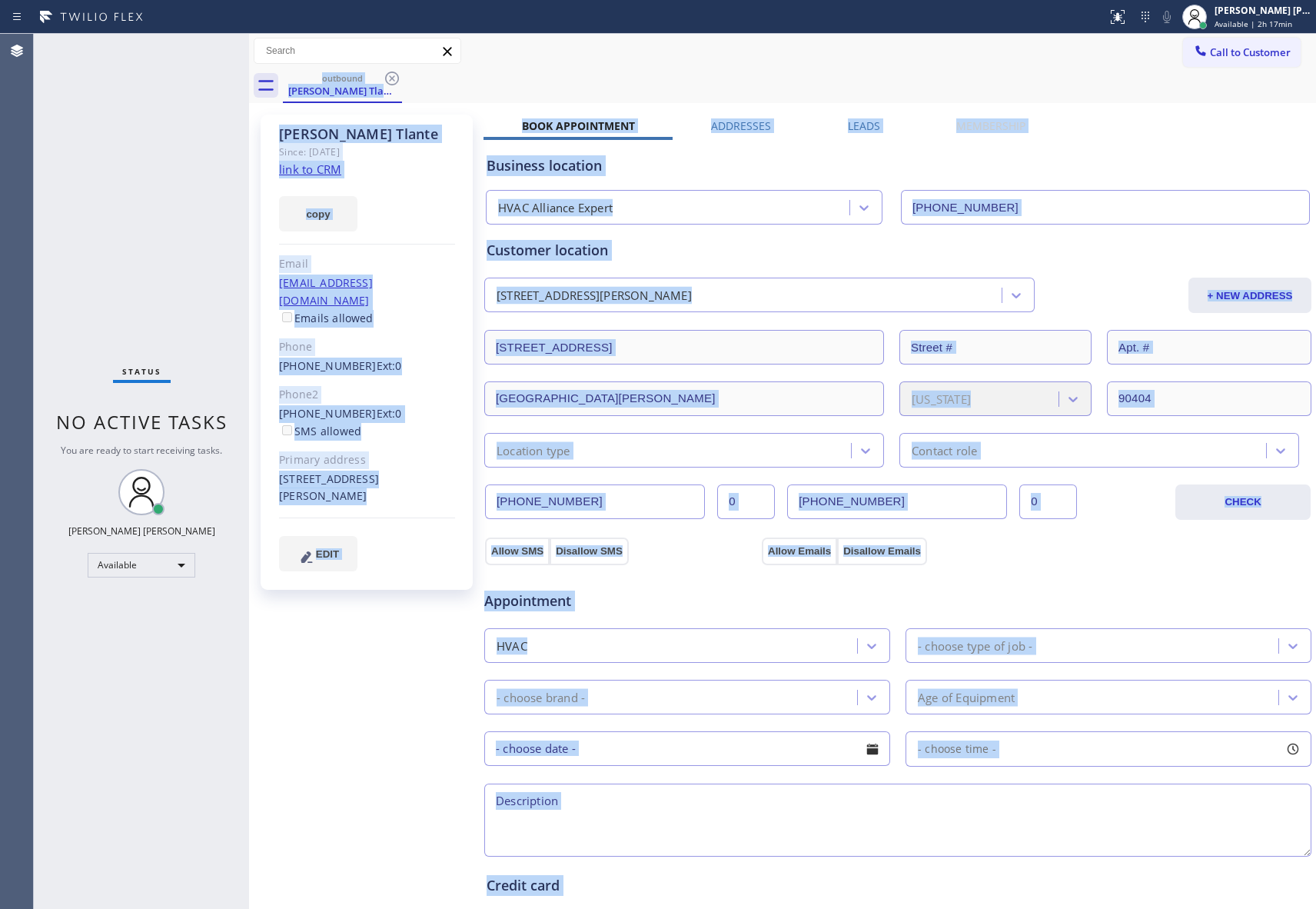
click at [395, 77] on div "outbound Marshall Tlante" at bounding box center [799, 86] width 1033 height 35
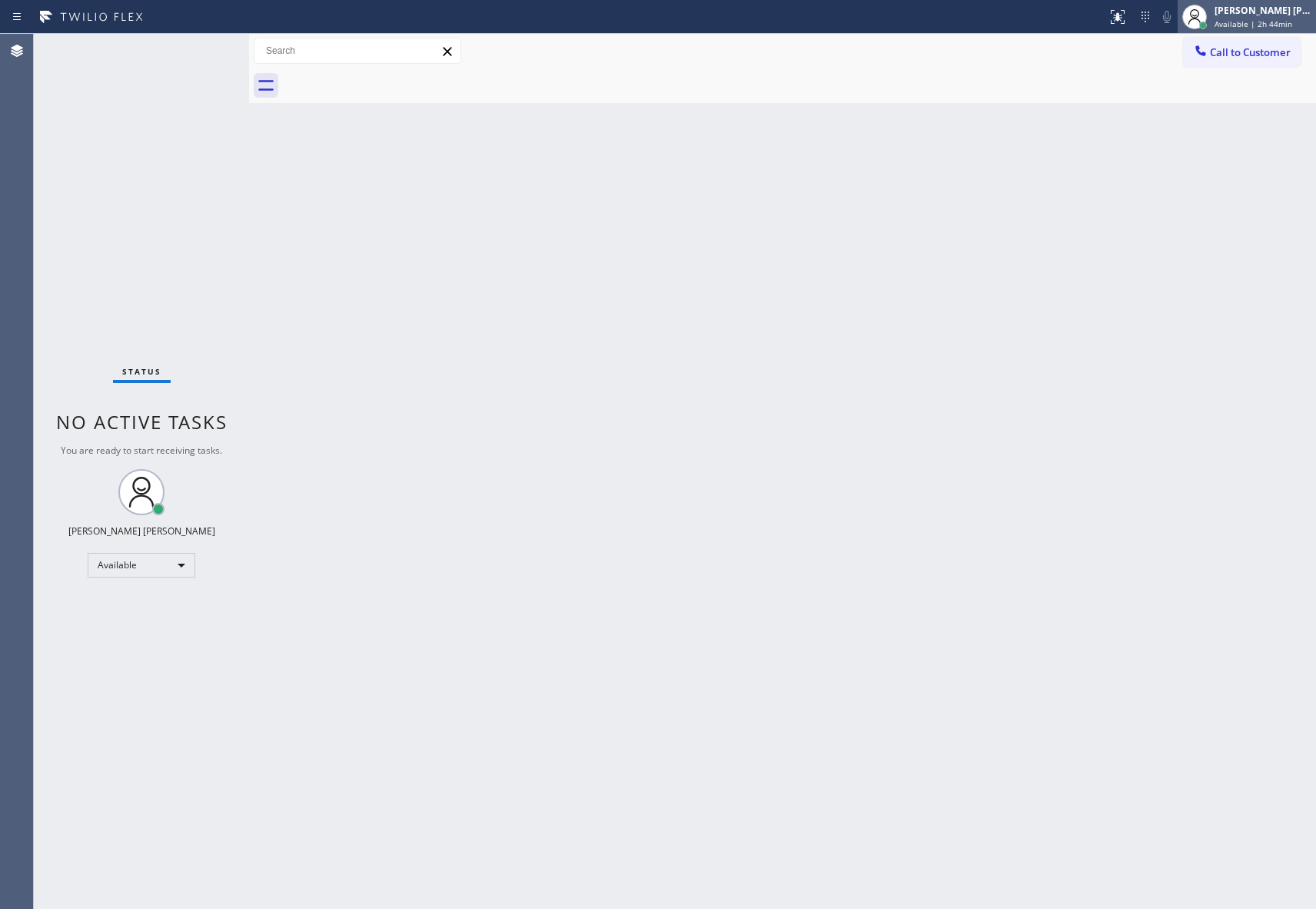
click at [1248, 13] on div "[PERSON_NAME] [PERSON_NAME]" at bounding box center [1262, 10] width 97 height 13
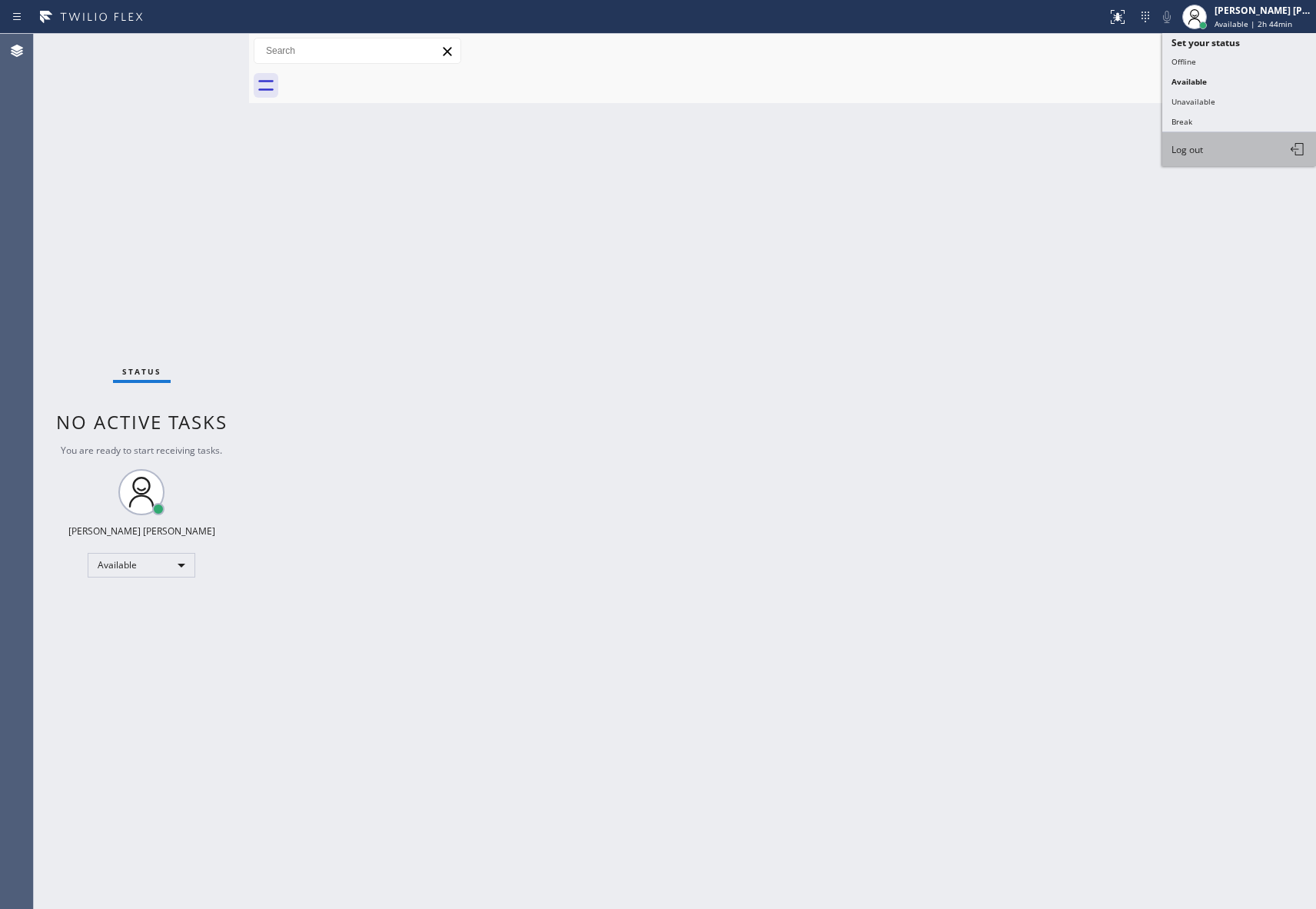
click at [1233, 143] on button "Log out" at bounding box center [1238, 150] width 153 height 34
